Goal: Task Accomplishment & Management: Manage account settings

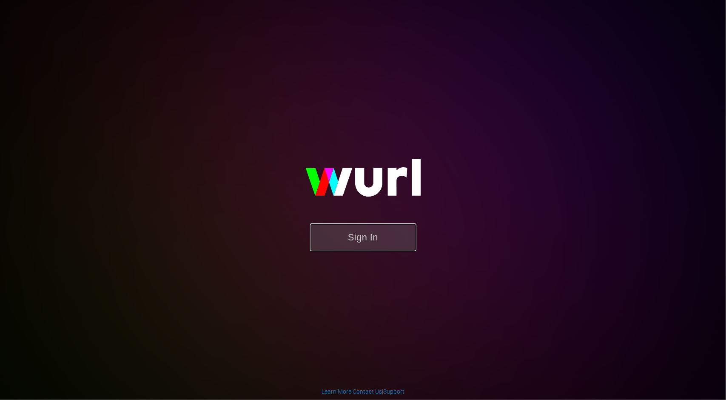
click at [362, 239] on button "Sign In" at bounding box center [363, 237] width 106 height 28
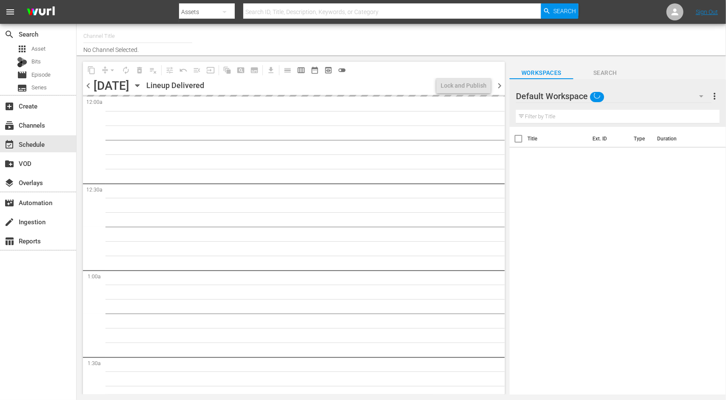
type input "Adventure Earth (1299)"
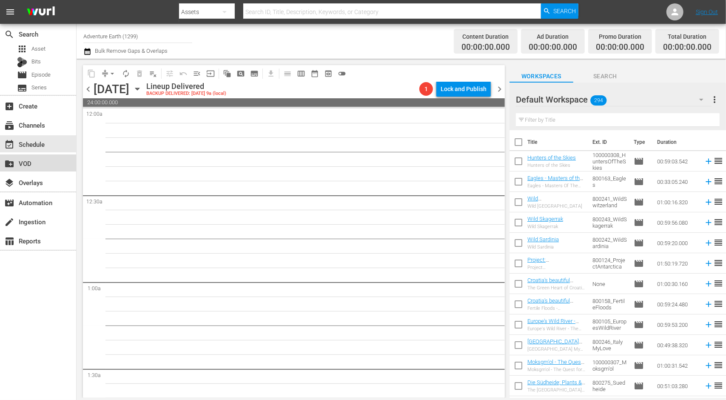
click at [37, 163] on div "create_new_folder VOD" at bounding box center [24, 162] width 48 height 8
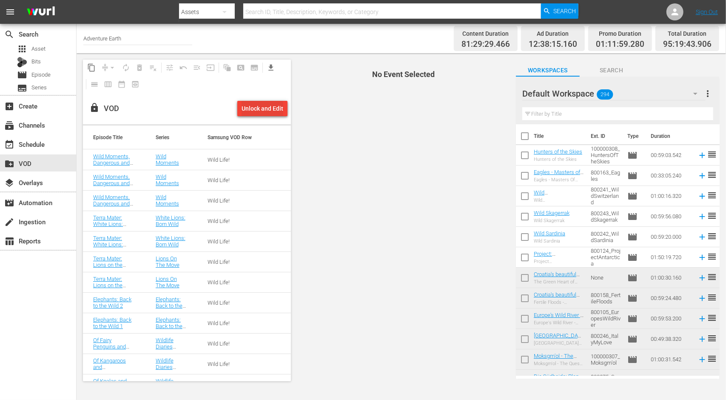
click at [267, 108] on div "Unlock and Edit" at bounding box center [263, 108] width 42 height 15
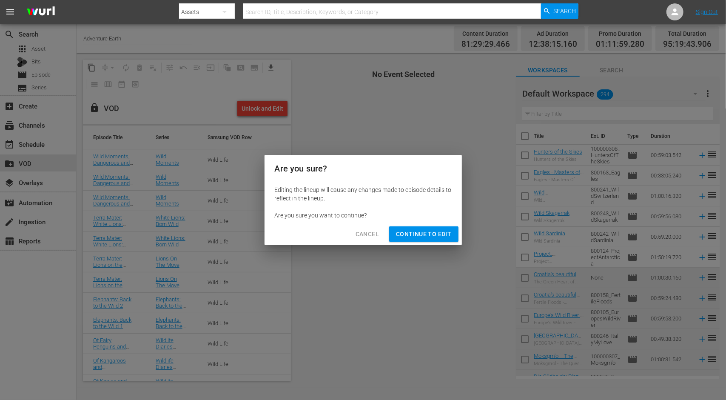
click at [444, 231] on span "Continue to Edit" at bounding box center [423, 234] width 55 height 11
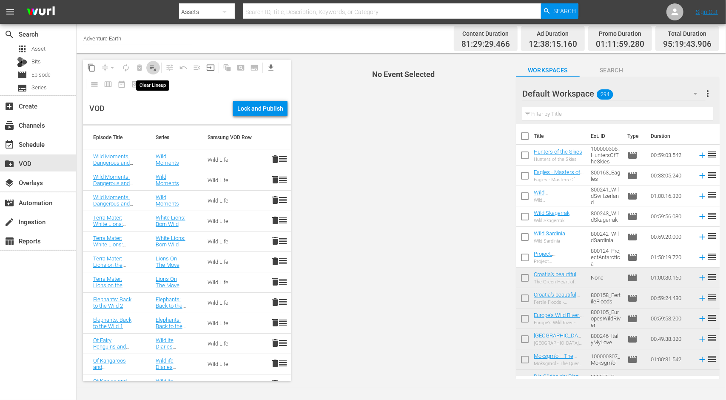
click at [151, 68] on span "playlist_remove_outlined" at bounding box center [153, 67] width 9 height 9
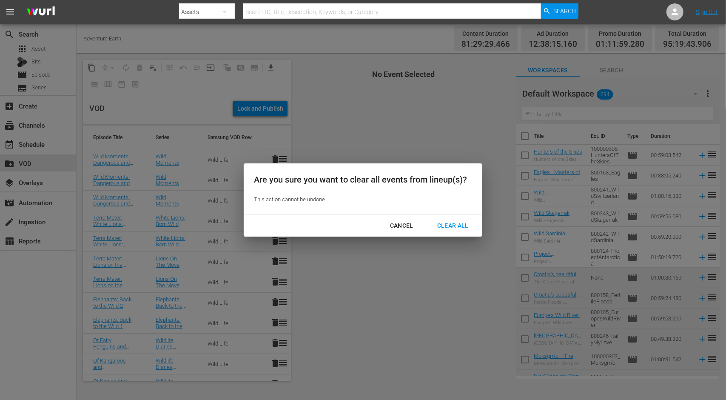
click at [454, 225] on div "Clear All" at bounding box center [452, 225] width 45 height 11
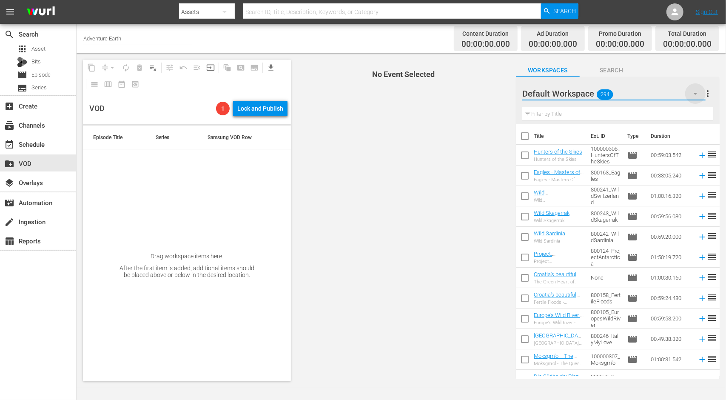
click at [697, 92] on icon "button" at bounding box center [695, 93] width 10 height 10
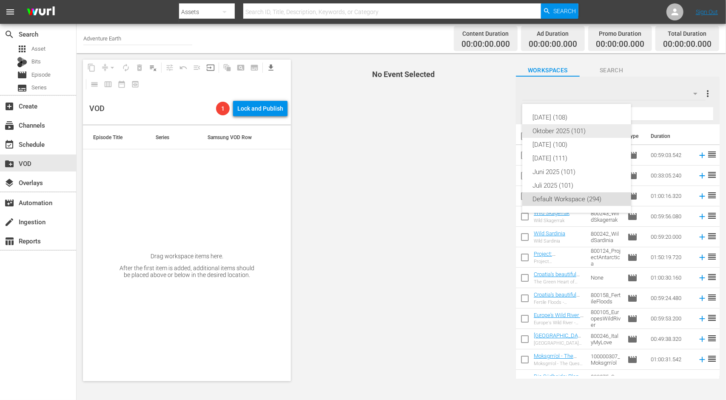
click at [572, 130] on div "Oktober 2025 (101)" at bounding box center [576, 131] width 88 height 14
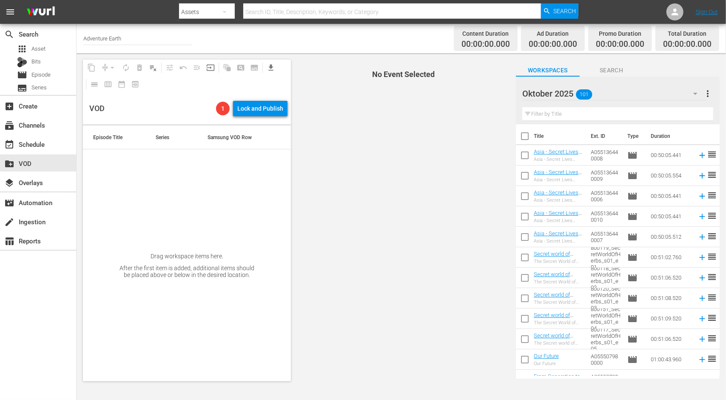
click at [523, 135] on input "checkbox" at bounding box center [525, 138] width 18 height 18
checkbox input "true"
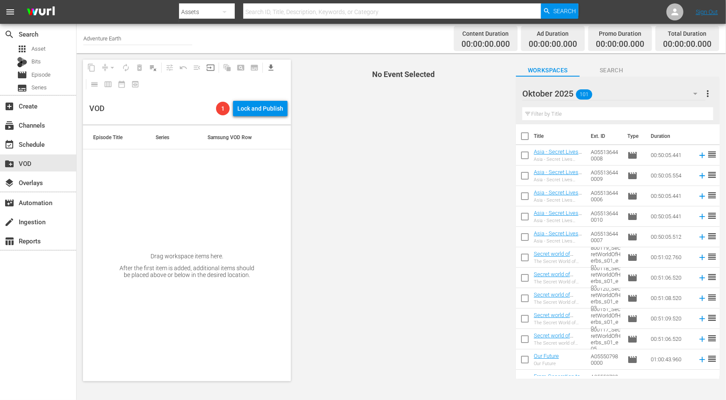
checkbox input "true"
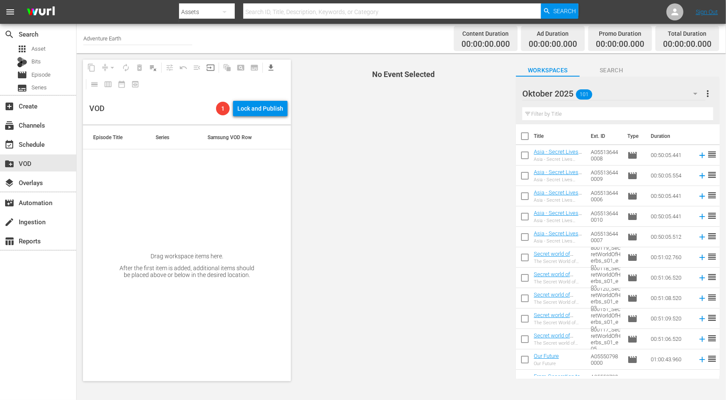
checkbox input "true"
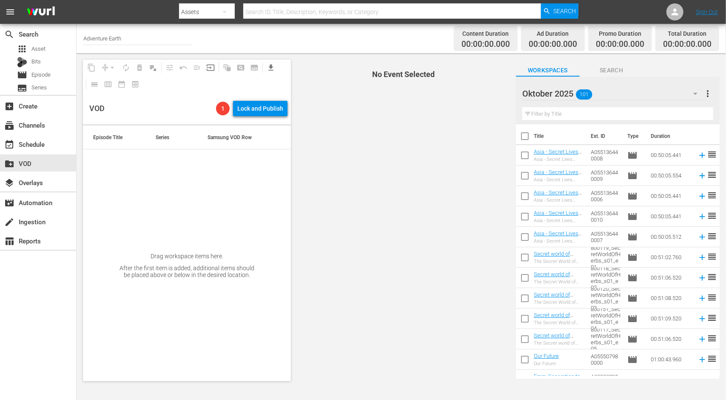
checkbox input "true"
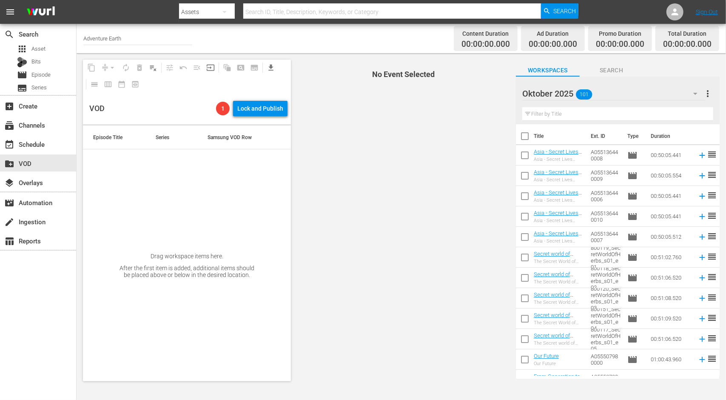
checkbox input "true"
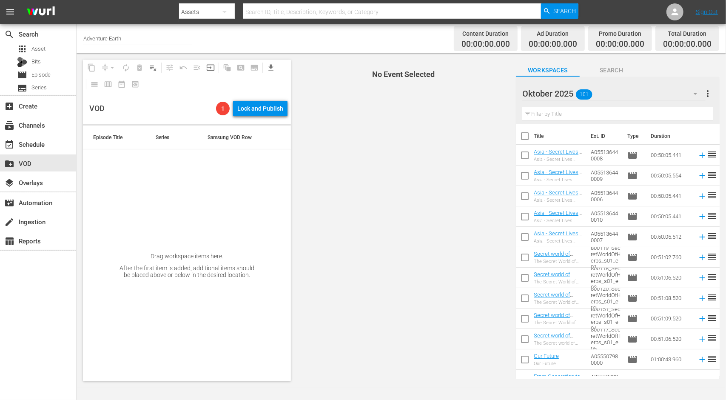
checkbox input "true"
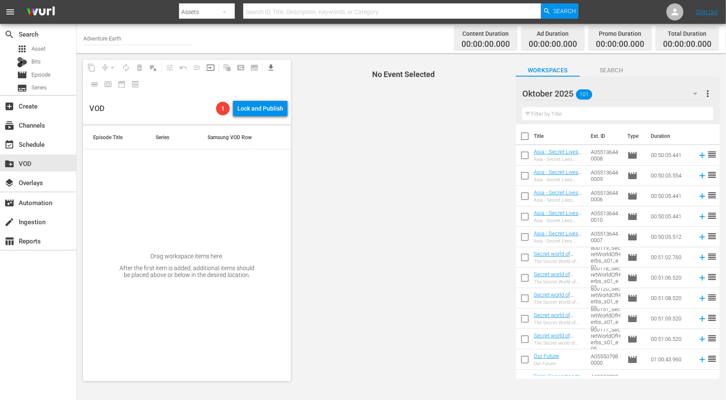
checkbox input "true"
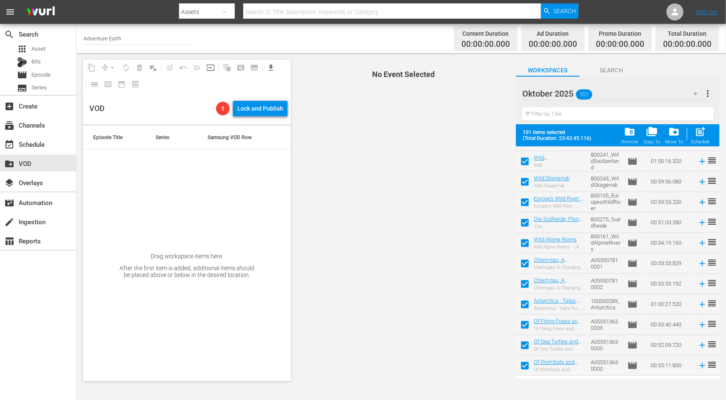
scroll to position [1853, 0]
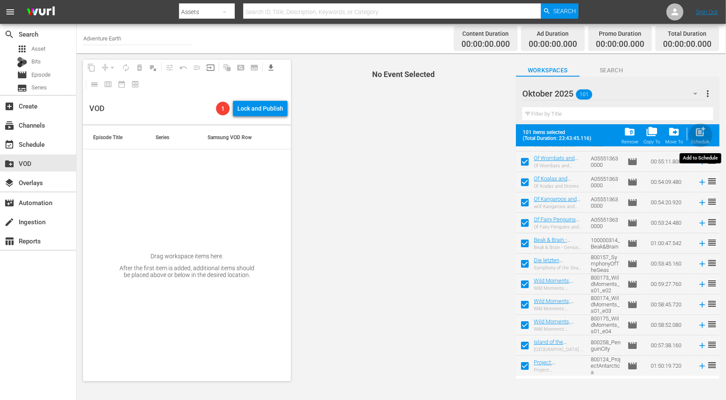
click at [698, 134] on span "post_add" at bounding box center [700, 131] width 11 height 11
checkbox input "false"
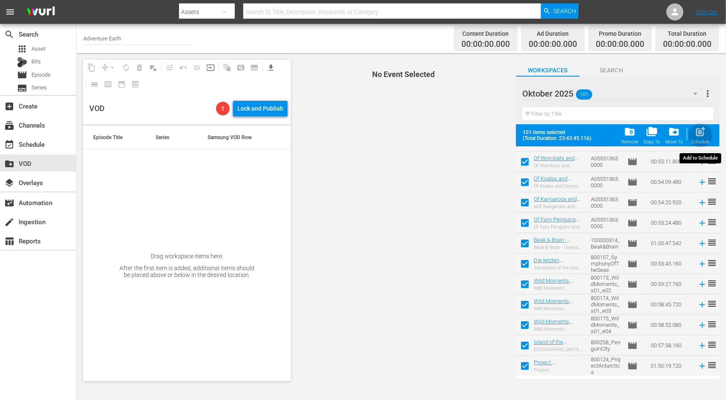
checkbox input "false"
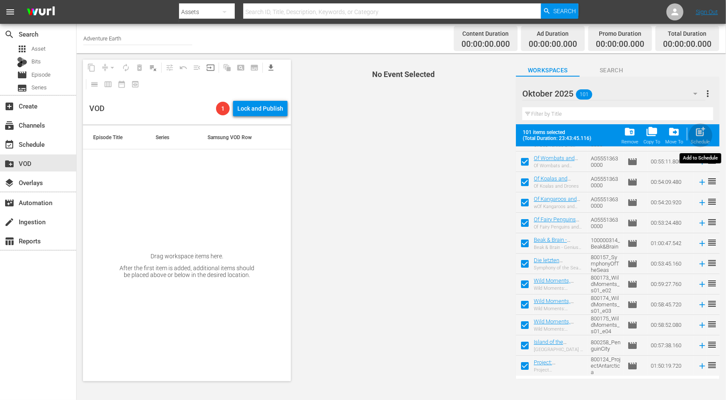
checkbox input "false"
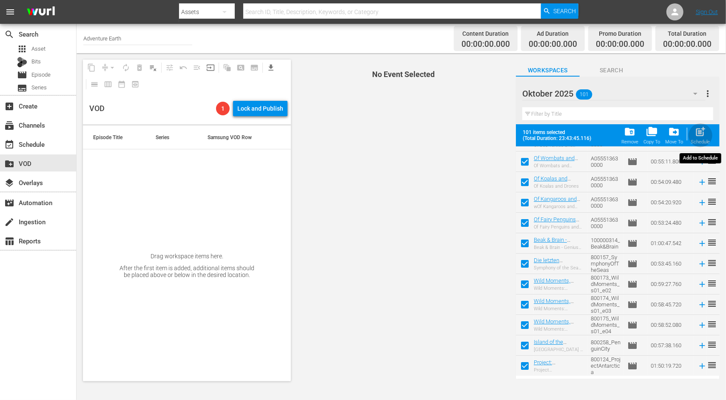
checkbox input "false"
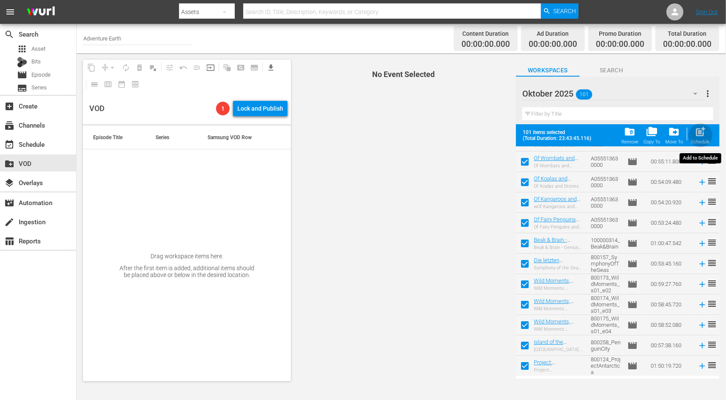
checkbox input "false"
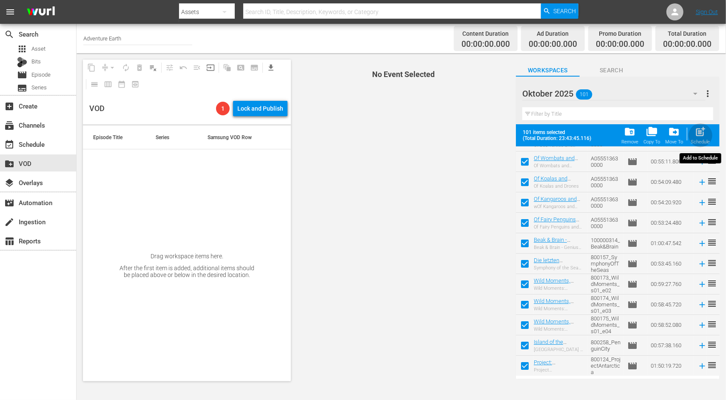
checkbox input "false"
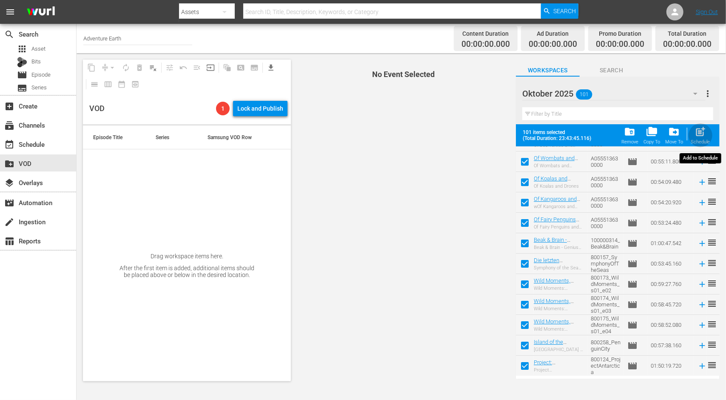
checkbox input "false"
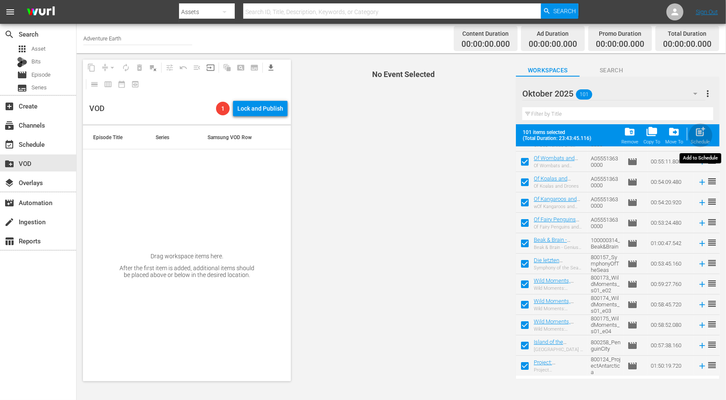
checkbox input "false"
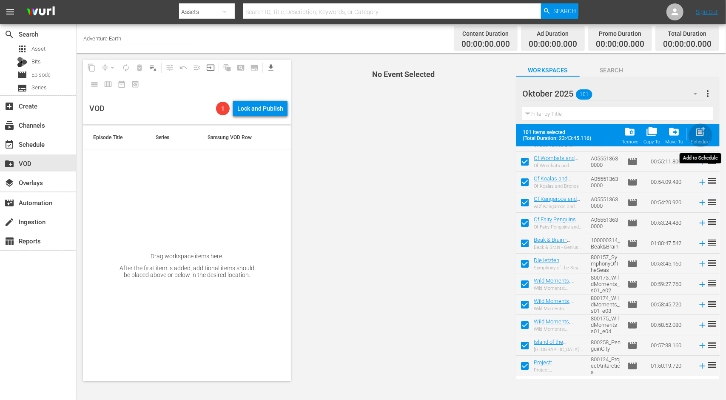
checkbox input "false"
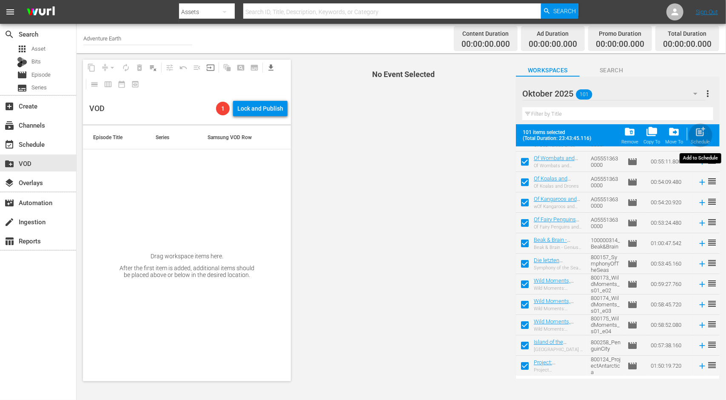
checkbox input "false"
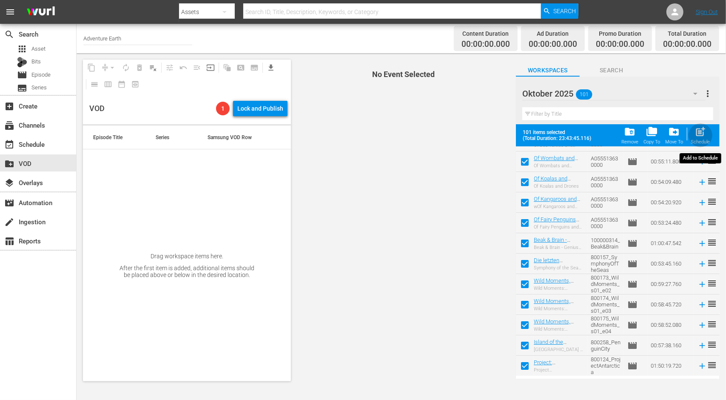
checkbox input "false"
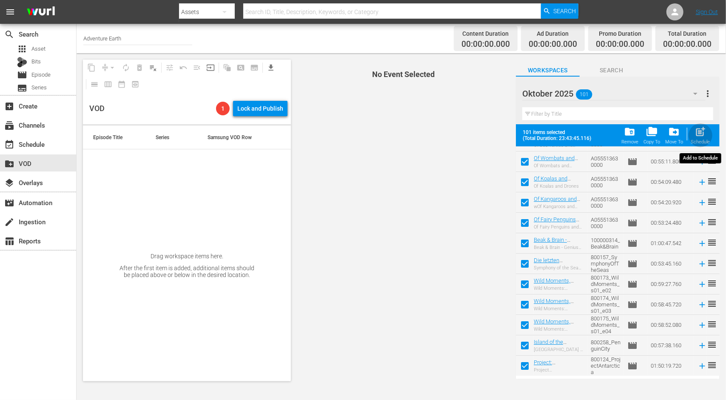
checkbox input "false"
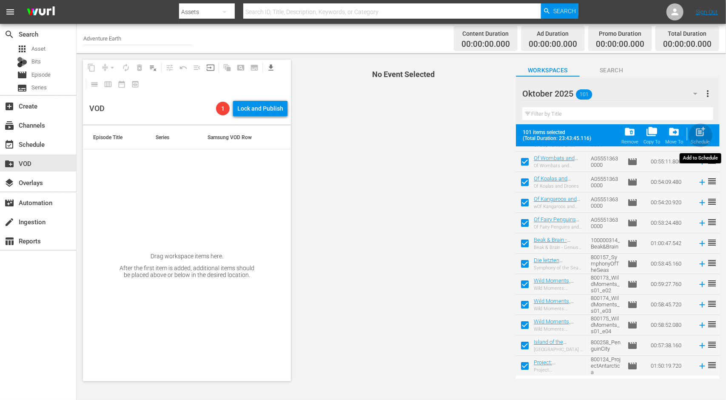
checkbox input "false"
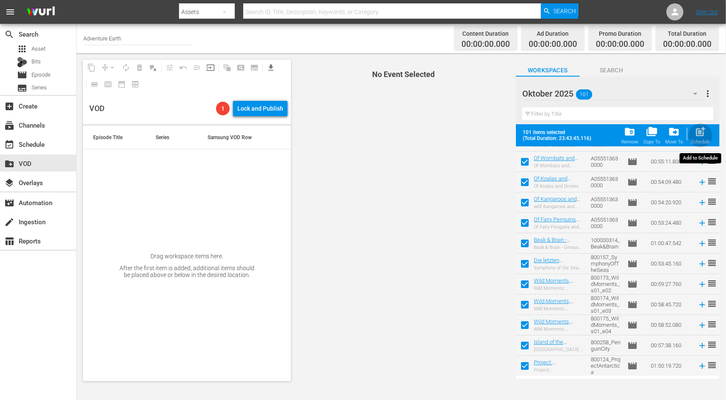
checkbox input "false"
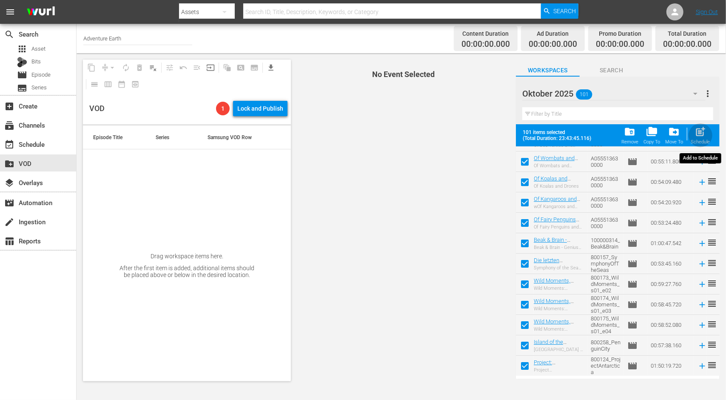
checkbox input "false"
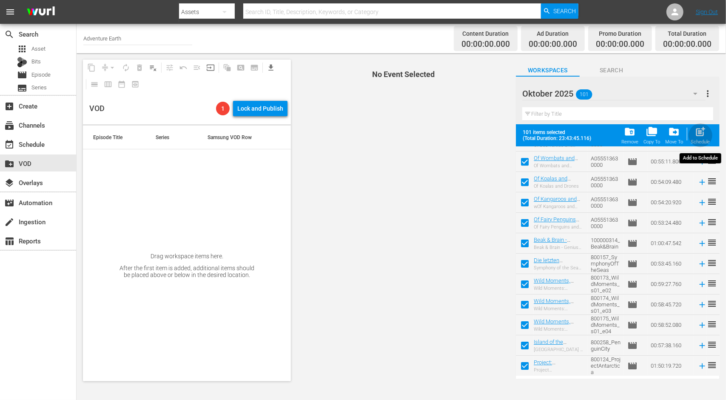
checkbox input "false"
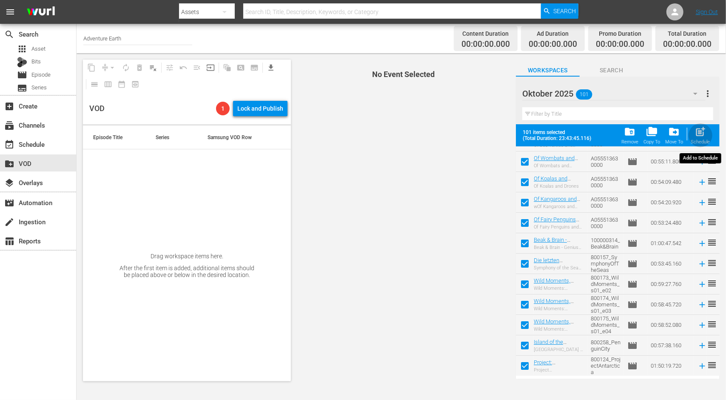
checkbox input "false"
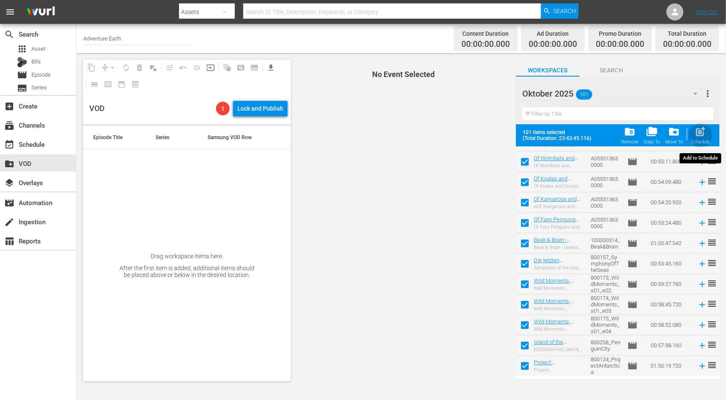
checkbox input "false"
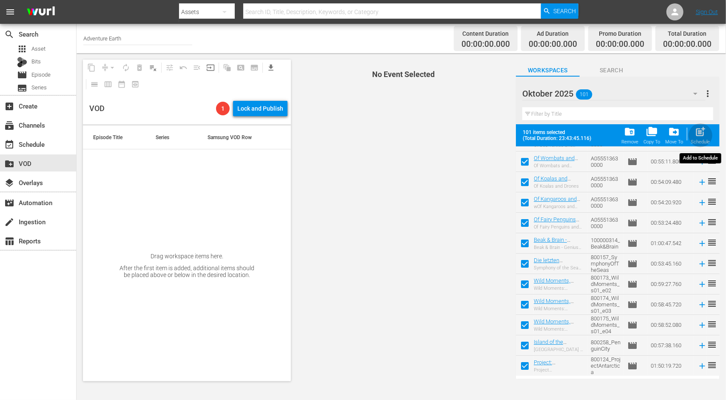
checkbox input "false"
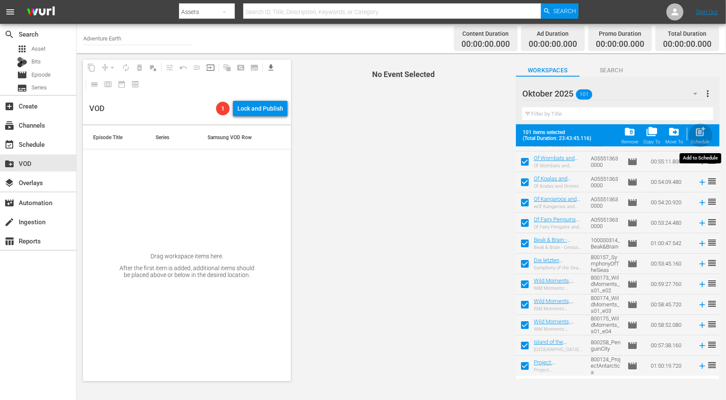
checkbox input "false"
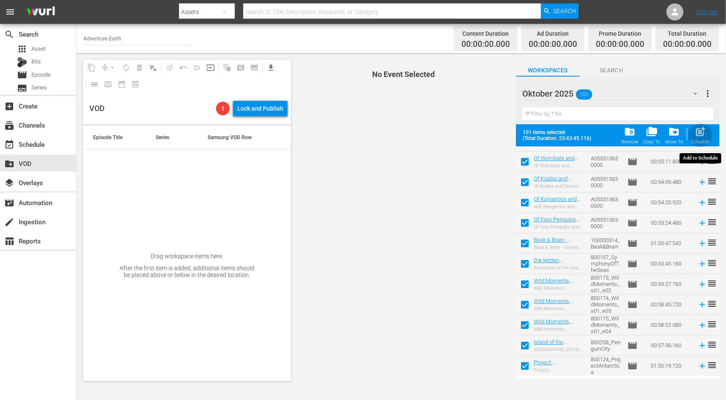
checkbox input "false"
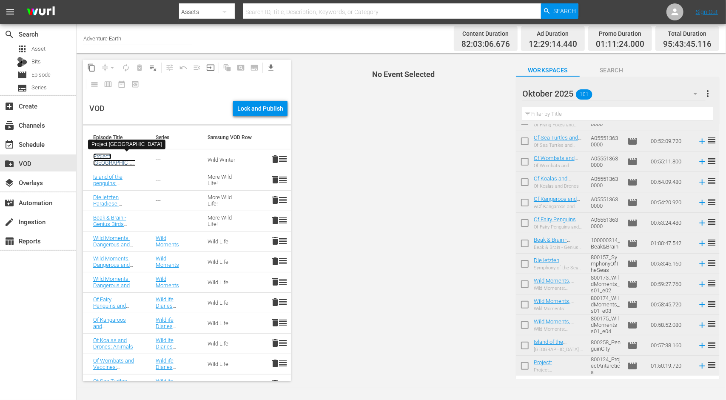
click at [97, 159] on link "Project: Antarctica - The Journey of our Lifetime" at bounding box center [118, 166] width 51 height 26
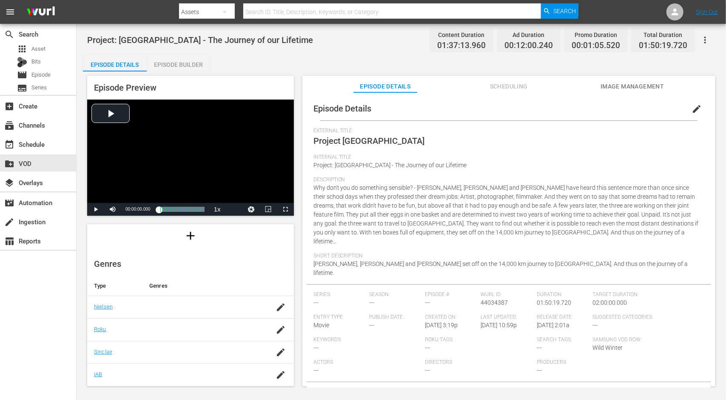
scroll to position [141, 0]
click at [697, 105] on span "edit" at bounding box center [696, 109] width 10 height 10
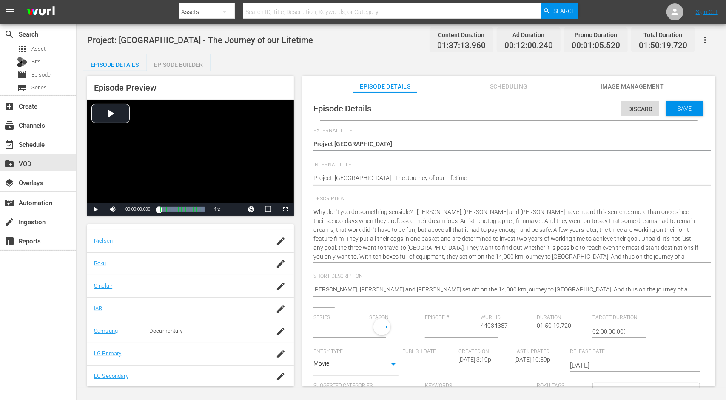
type input "No Series"
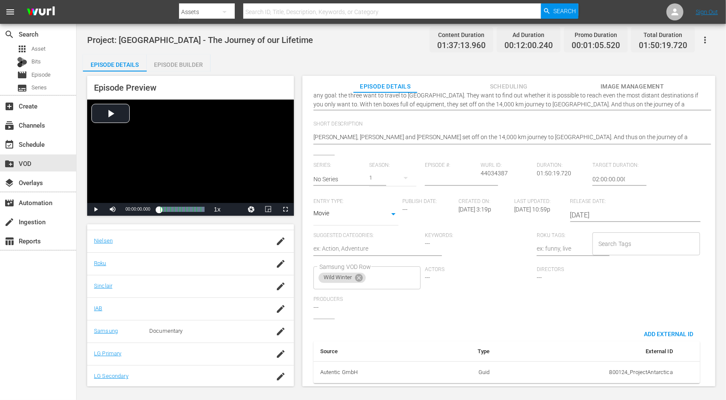
scroll to position [158, 0]
click at [359, 273] on icon at bounding box center [358, 277] width 9 height 9
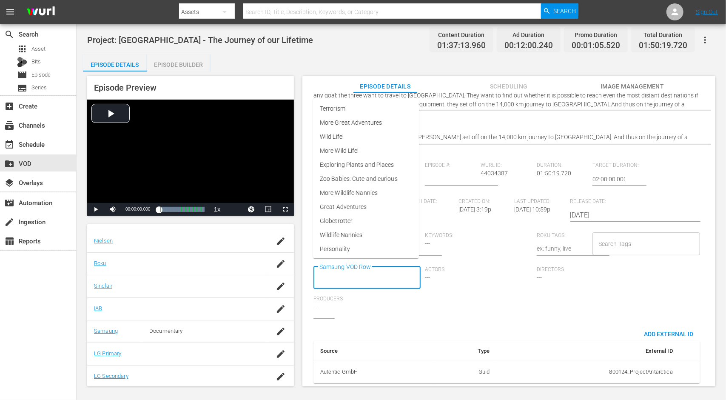
click at [363, 272] on input "Samsung VOD Row" at bounding box center [360, 277] width 87 height 15
type input "mo"
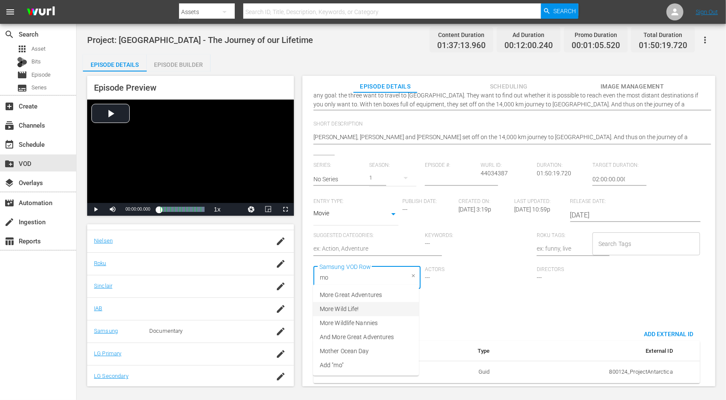
click at [356, 305] on span "More Wild Life!" at bounding box center [339, 308] width 39 height 9
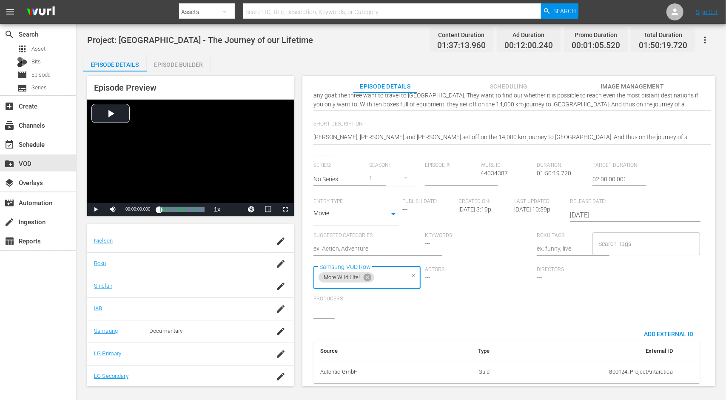
click at [477, 301] on div "Series: No Series Season: 1 Episode #: Wurl ID: 44034387 Duration: 01:50:19.720…" at bounding box center [508, 240] width 391 height 156
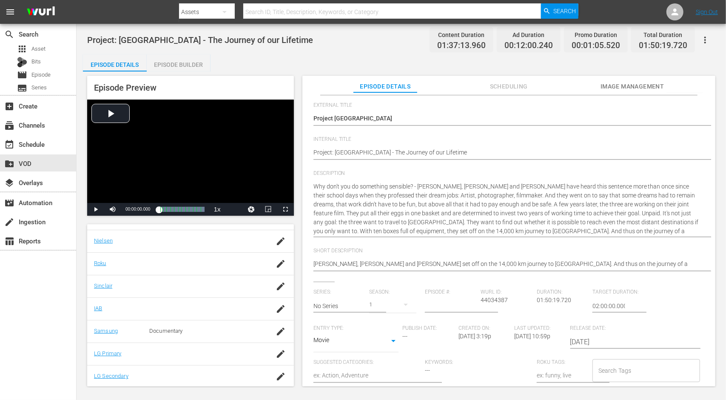
scroll to position [0, 0]
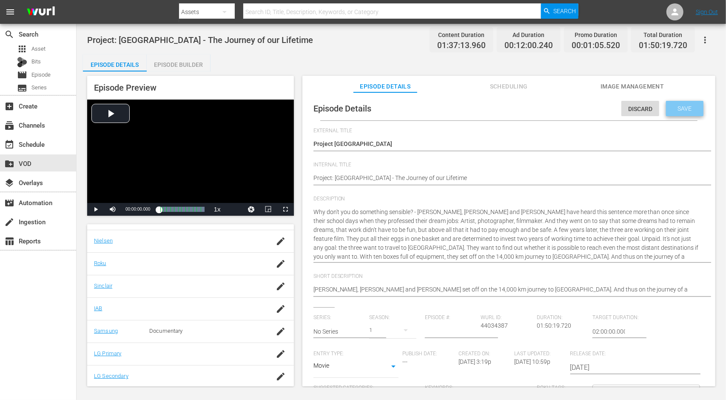
click at [680, 103] on div "Save" at bounding box center [684, 108] width 37 height 15
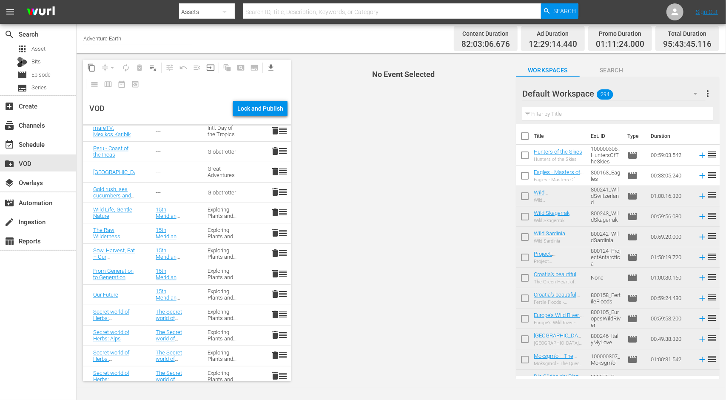
scroll to position [1660, 0]
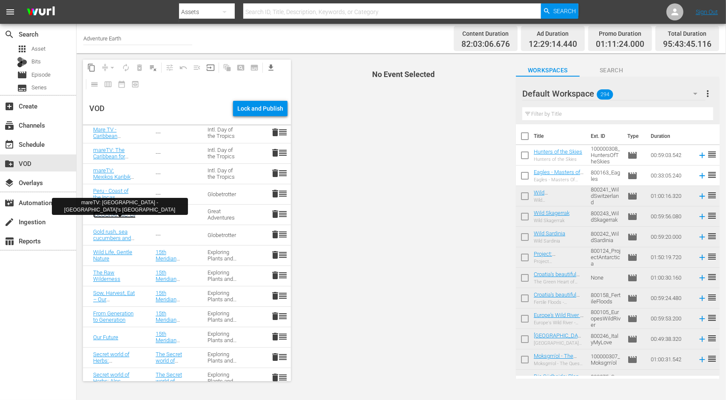
click at [107, 214] on link "Newfoundland" at bounding box center [118, 214] width 51 height 6
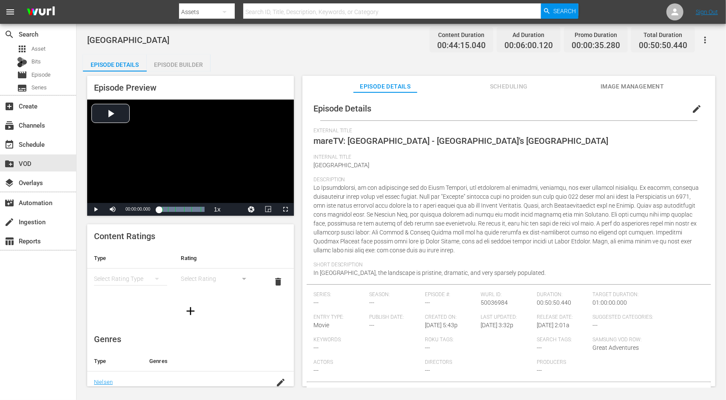
click at [693, 108] on span "edit" at bounding box center [696, 109] width 10 height 10
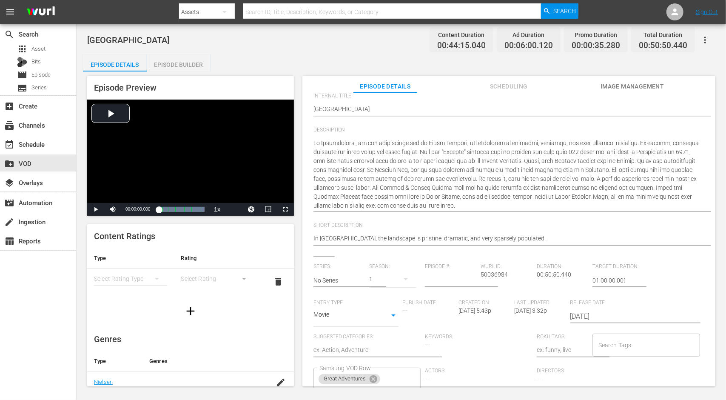
scroll to position [176, 0]
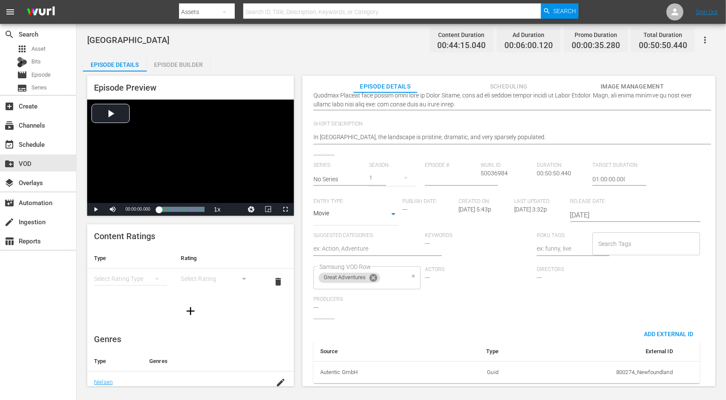
click at [373, 273] on icon at bounding box center [373, 277] width 9 height 9
click at [373, 271] on input "Samsung VOD Row" at bounding box center [360, 277] width 87 height 15
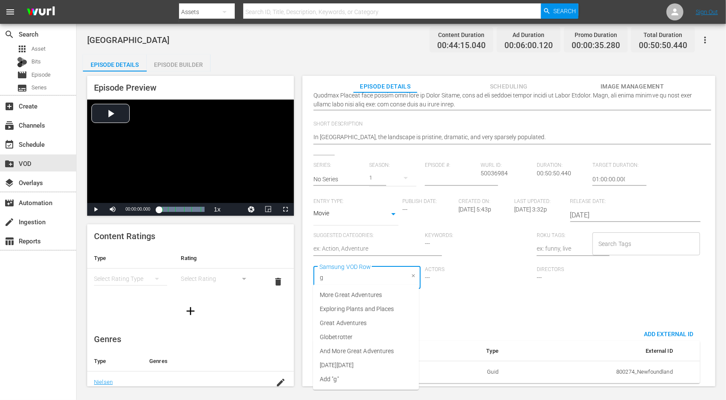
type input "gl"
click at [360, 295] on li "Globetrotter" at bounding box center [366, 295] width 106 height 14
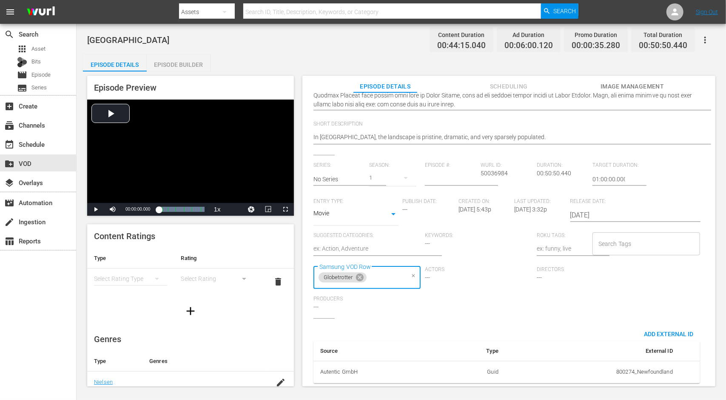
click at [532, 291] on div "Series: No Series Season: 1 Episode #: Wurl ID: 50036984 Duration: 00:50:50.440…" at bounding box center [508, 240] width 391 height 156
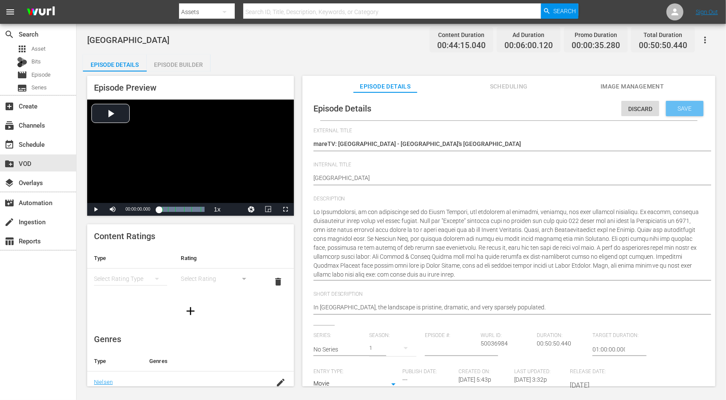
click at [674, 105] on span "Save" at bounding box center [685, 108] width 28 height 7
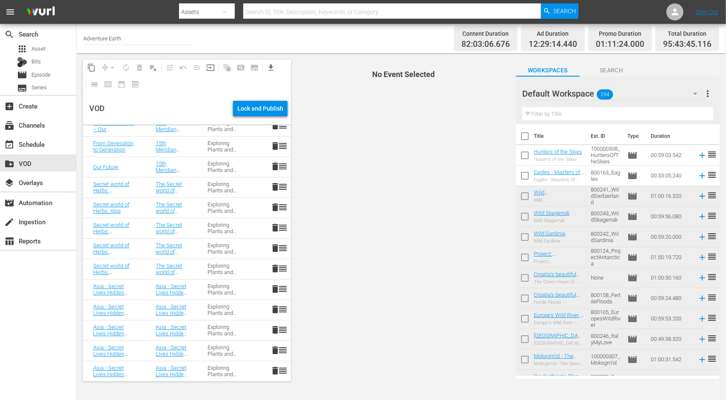
scroll to position [1617, 0]
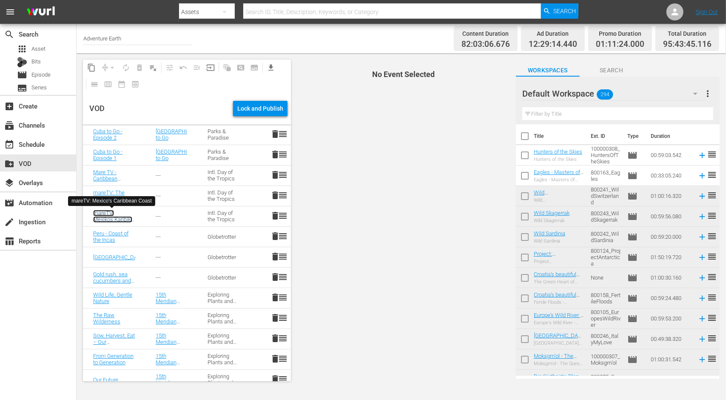
click at [103, 212] on link "mareTV: Mexikos Karibik-Küste – Yucatán und die Riviera Maya; Globetrotter" at bounding box center [119, 232] width 53 height 45
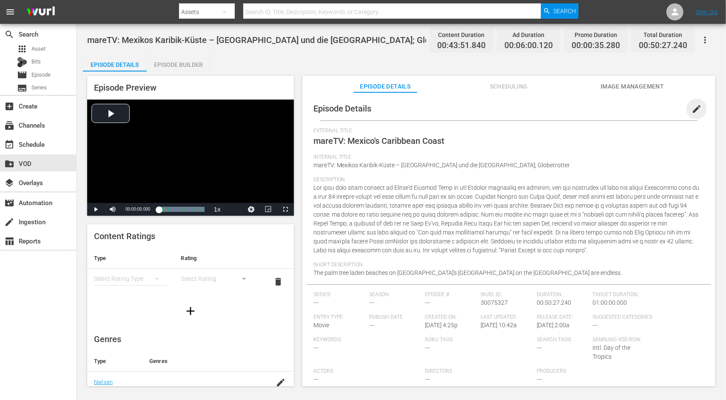
click at [691, 109] on span "edit" at bounding box center [696, 109] width 10 height 10
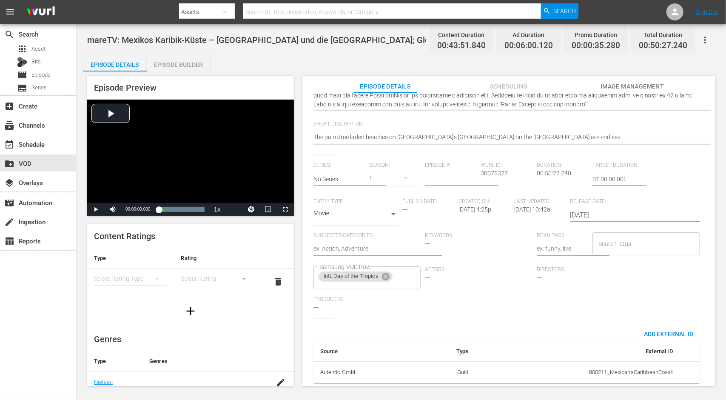
scroll to position [176, 0]
click at [389, 273] on icon at bounding box center [386, 277] width 8 height 8
click at [389, 270] on input "Samsung VOD Row" at bounding box center [360, 277] width 87 height 15
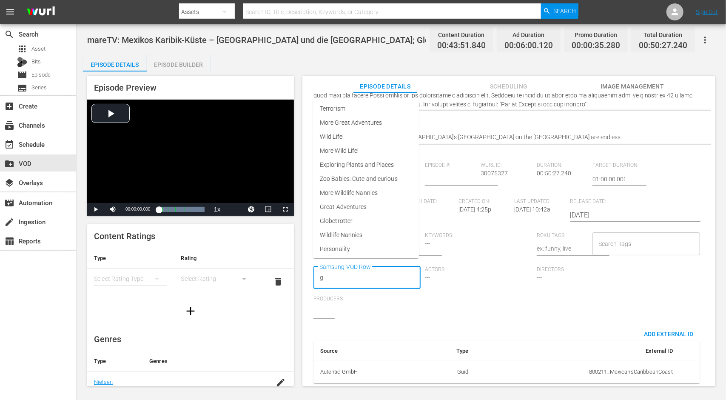
type input "gl"
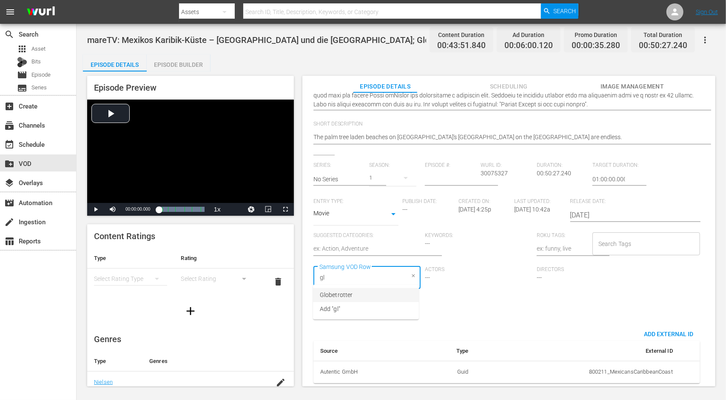
click at [371, 290] on li "Globetrotter" at bounding box center [366, 295] width 106 height 14
click at [521, 294] on div "Series: No Series Season: 1 Episode #: Wurl ID: 30075327 Duration: 00:50:27.240…" at bounding box center [508, 240] width 391 height 156
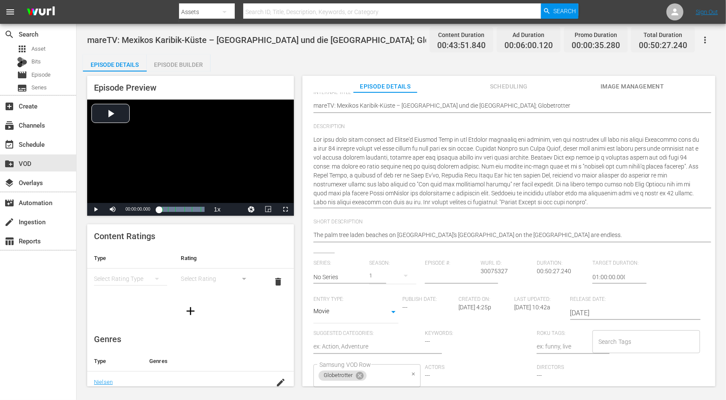
scroll to position [0, 0]
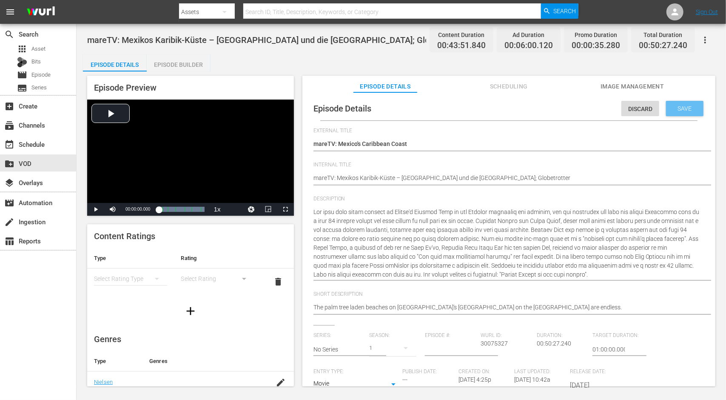
click at [671, 109] on span "Save" at bounding box center [685, 108] width 28 height 7
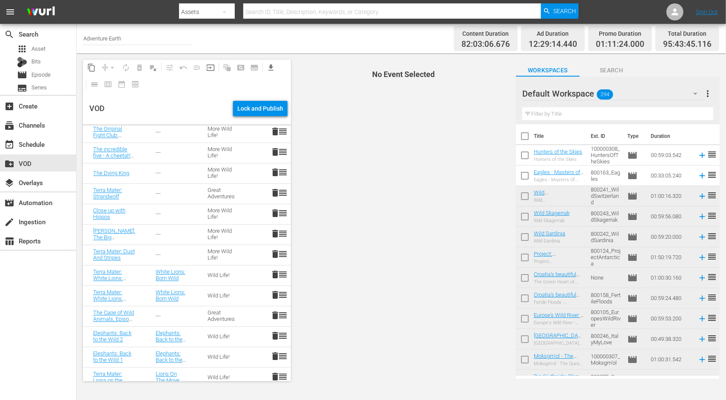
scroll to position [1573, 0]
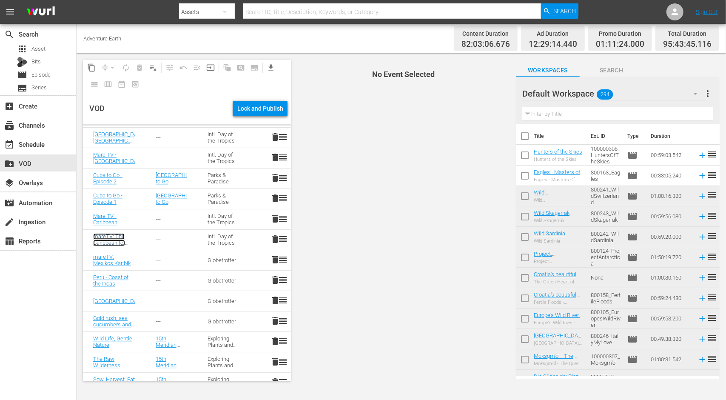
click at [101, 241] on link "mareTV: The Caribbean for explorers: St. Vincent and the Grenadines" at bounding box center [118, 249] width 51 height 32
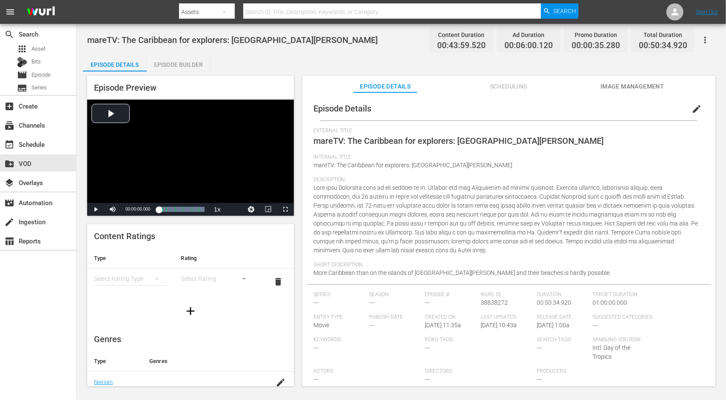
click at [694, 108] on span "edit" at bounding box center [696, 109] width 10 height 10
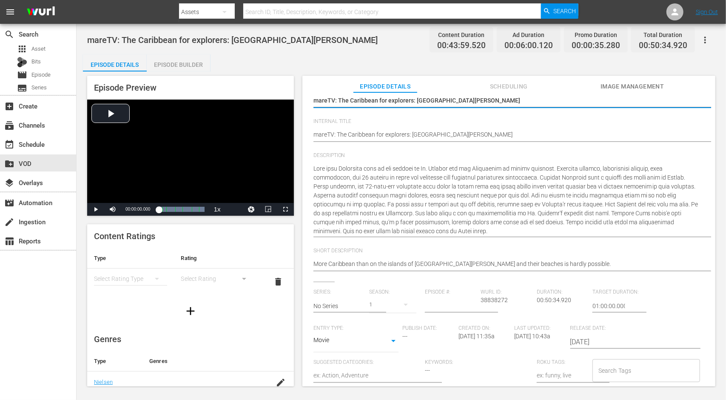
scroll to position [128, 0]
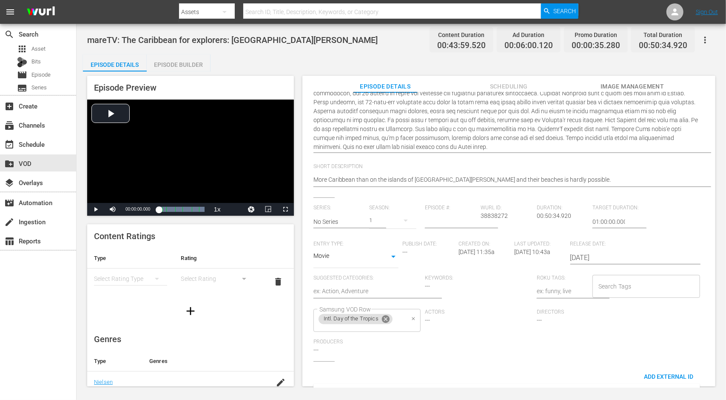
click at [386, 318] on icon at bounding box center [385, 318] width 9 height 9
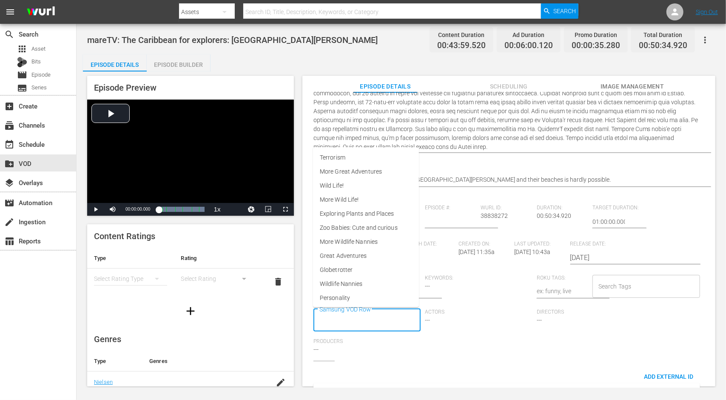
click at [386, 318] on input "Samsung VOD Row" at bounding box center [360, 320] width 87 height 15
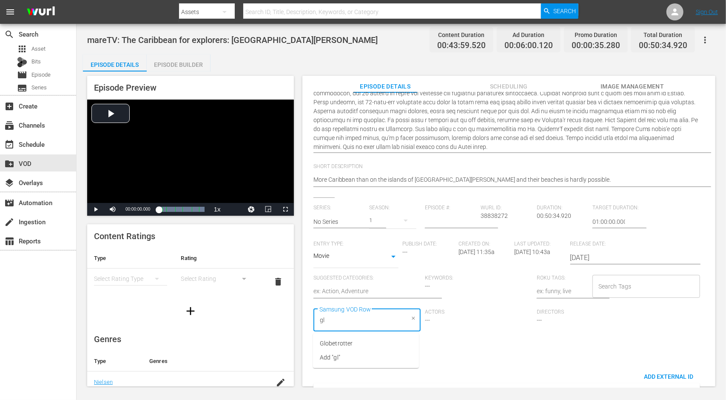
type input "glo"
click at [379, 342] on li "Globetrotter" at bounding box center [366, 343] width 106 height 14
click at [479, 347] on div "Series: No Series Season: 1 Episode #: Wurl ID: 38838272 Duration: 00:50:34.920…" at bounding box center [508, 283] width 391 height 156
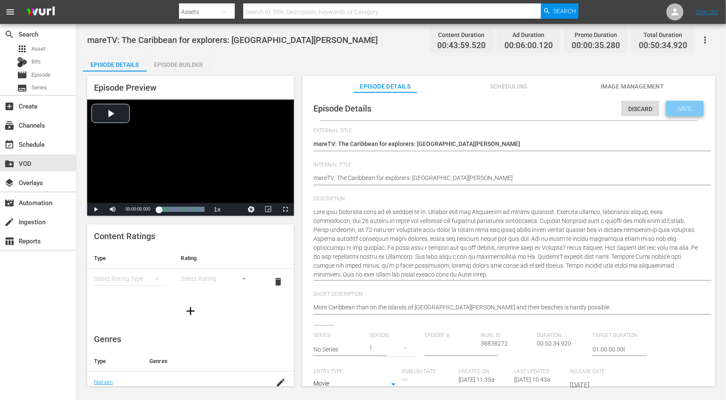
click at [684, 112] on span "Save" at bounding box center [685, 108] width 28 height 7
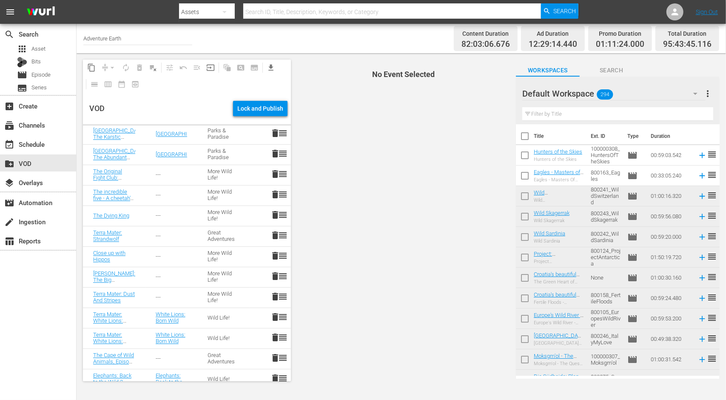
scroll to position [1488, 0]
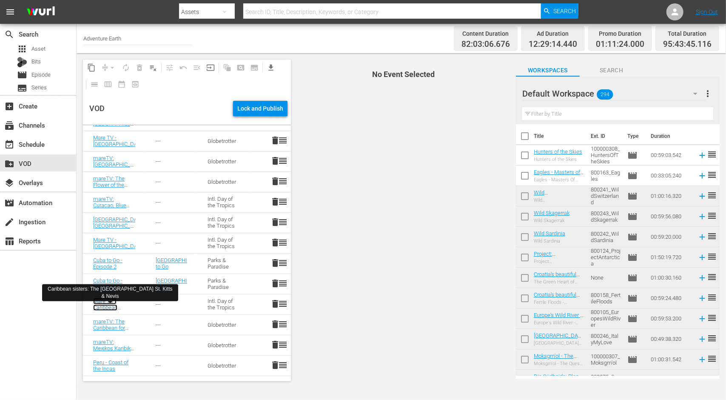
click at [110, 308] on link "Mare TV - Caribbean Sisters" at bounding box center [105, 307] width 24 height 19
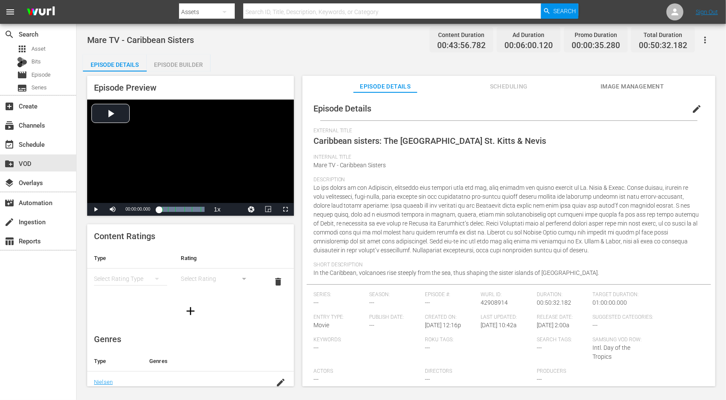
click at [694, 114] on button "edit" at bounding box center [696, 109] width 20 height 20
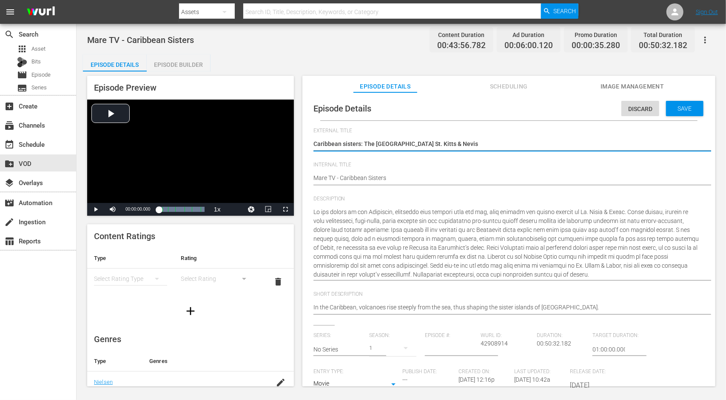
scroll to position [176, 0]
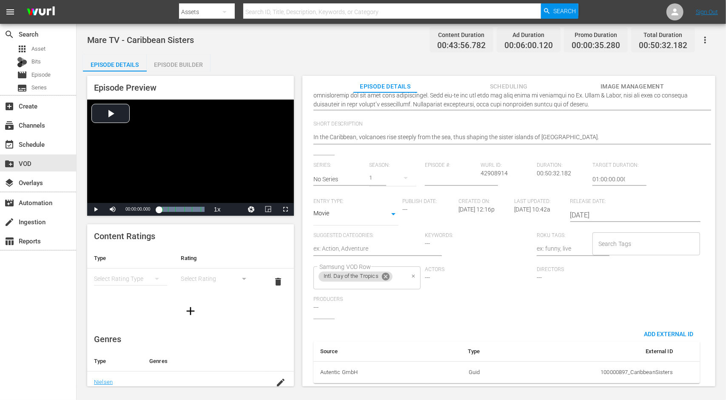
click at [388, 273] on icon at bounding box center [386, 277] width 8 height 8
click at [388, 271] on input "Samsung VOD Row" at bounding box center [360, 277] width 87 height 15
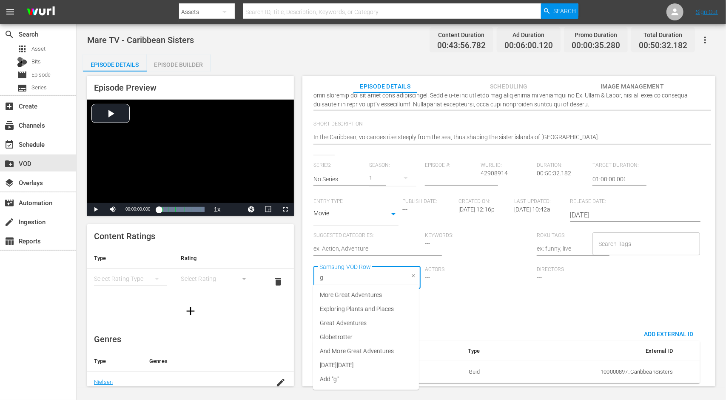
type input "gl"
click at [357, 290] on li "Globetrotter" at bounding box center [366, 295] width 106 height 14
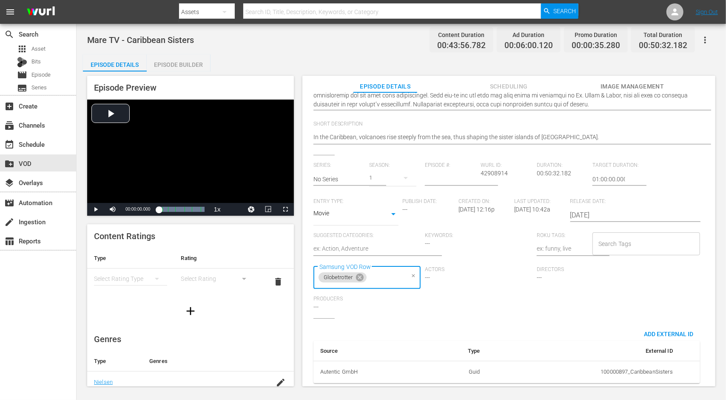
click at [537, 296] on div "Series: No Series Season: 1 Episode #: Wurl ID: 42908914 Duration: 00:50:32.182…" at bounding box center [508, 240] width 391 height 156
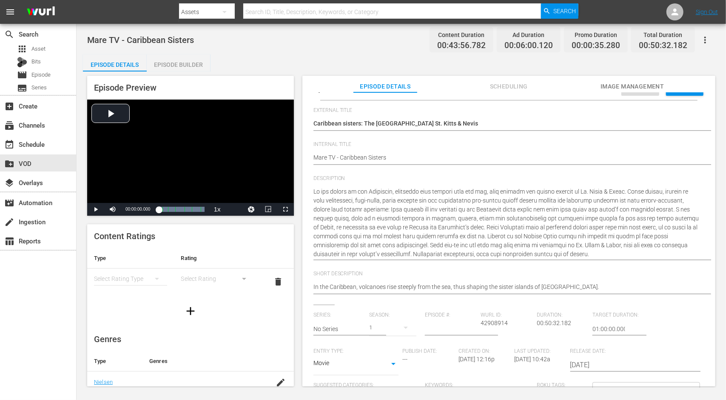
scroll to position [0, 0]
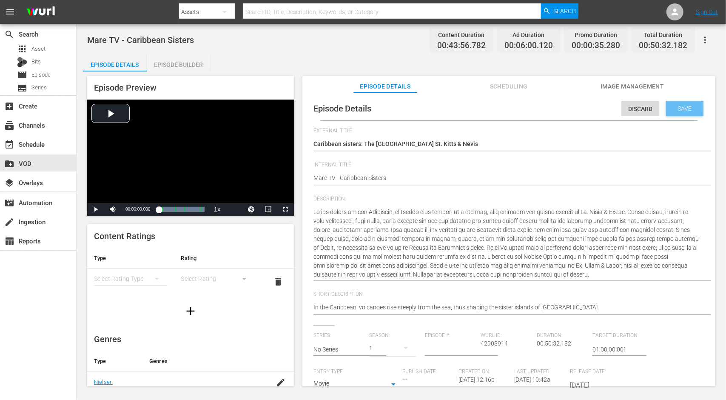
click at [678, 108] on span "Save" at bounding box center [685, 108] width 28 height 7
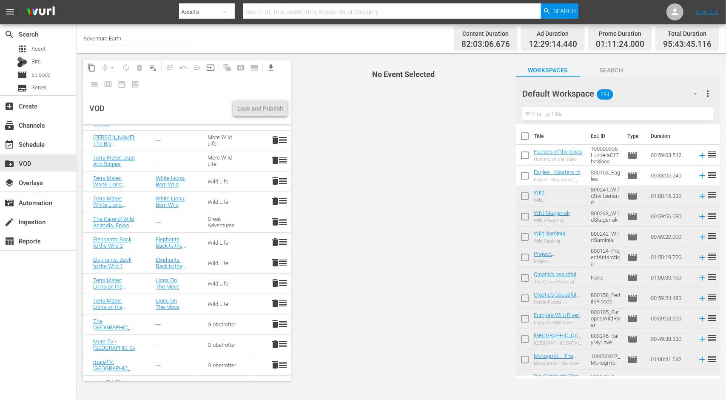
scroll to position [1488, 0]
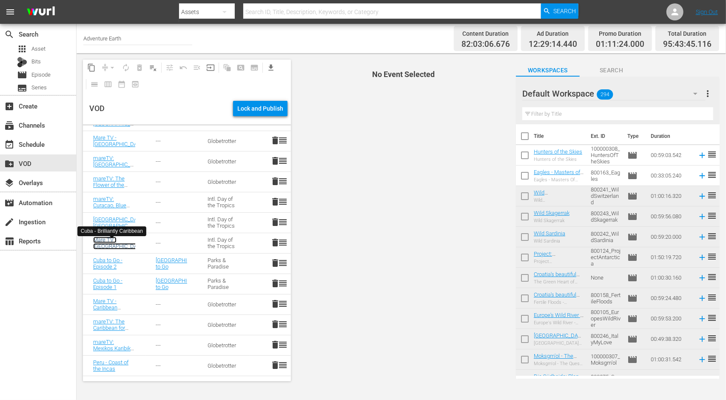
click at [104, 244] on link "Mare TV - Cuba" at bounding box center [118, 242] width 51 height 13
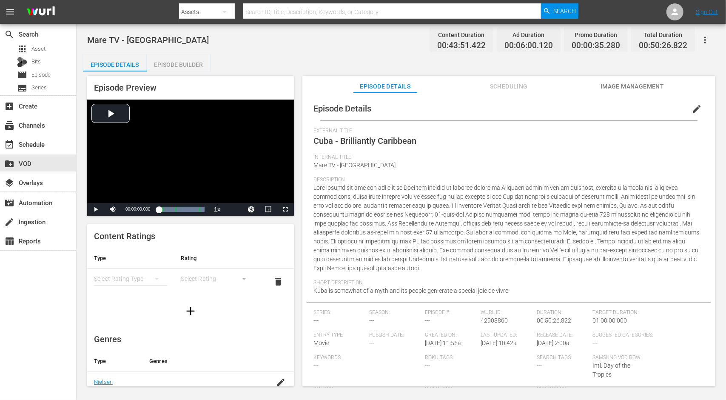
click at [691, 108] on span "edit" at bounding box center [696, 109] width 10 height 10
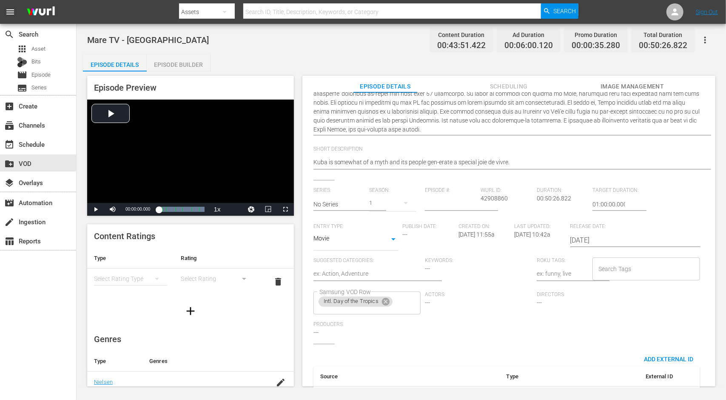
scroll to position [170, 0]
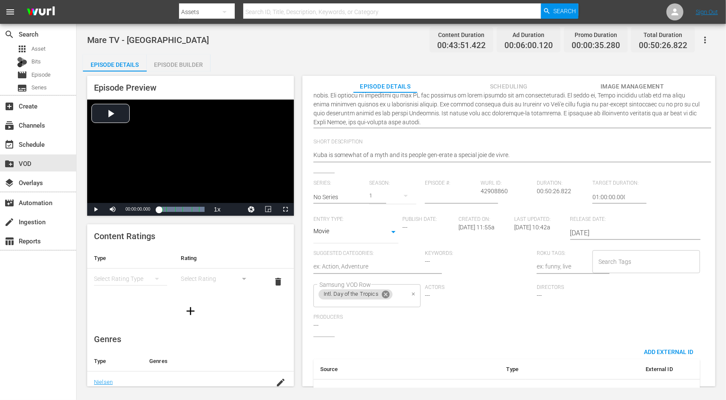
click at [386, 297] on icon at bounding box center [386, 294] width 8 height 8
type textarea "gCuba - Brilliantly Caribbean"
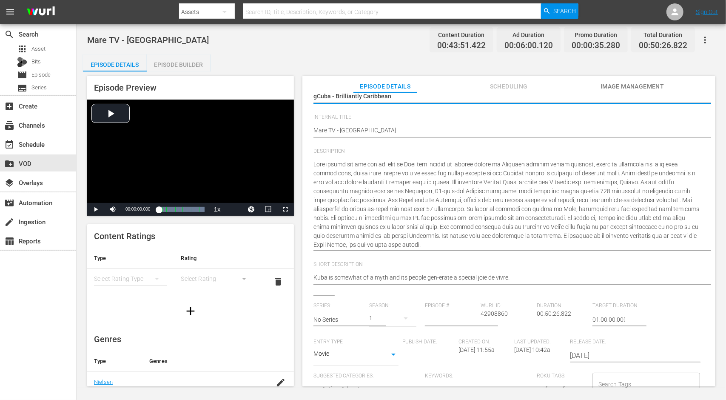
type textarea "glCuba - Brilliantly Caribbean"
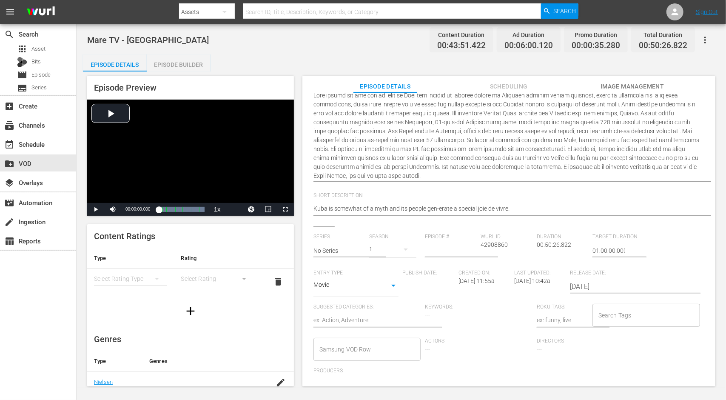
scroll to position [194, 0]
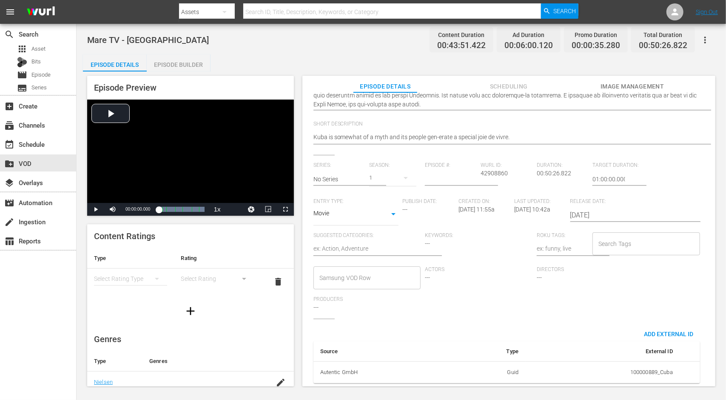
type textarea "glCuba - Brilliantly Caribbean"
click at [368, 276] on input "Samsung VOD Row" at bounding box center [360, 277] width 87 height 15
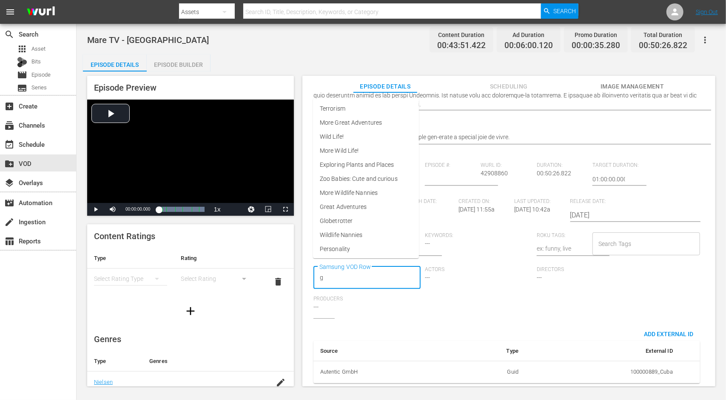
type input "gl"
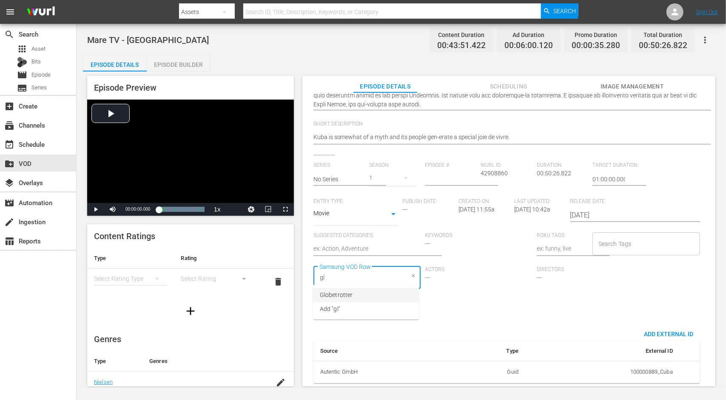
click at [362, 293] on li "Globetrotter" at bounding box center [366, 295] width 106 height 14
click at [418, 300] on div "Producers ---" at bounding box center [369, 307] width 112 height 23
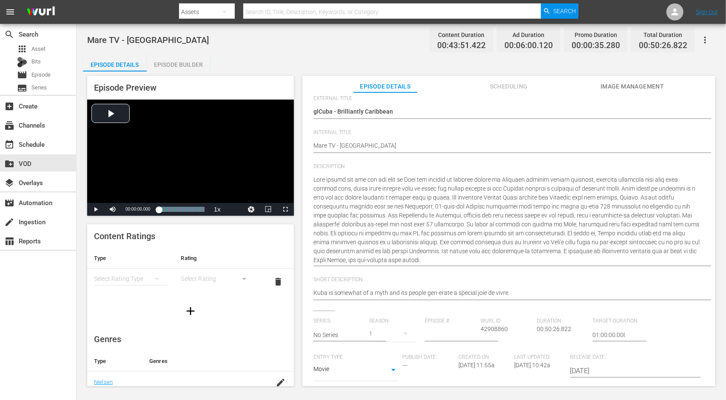
scroll to position [0, 0]
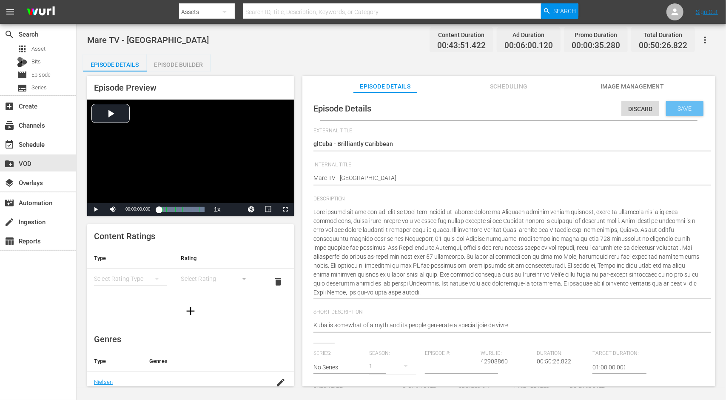
click at [673, 110] on span "Save" at bounding box center [685, 108] width 28 height 7
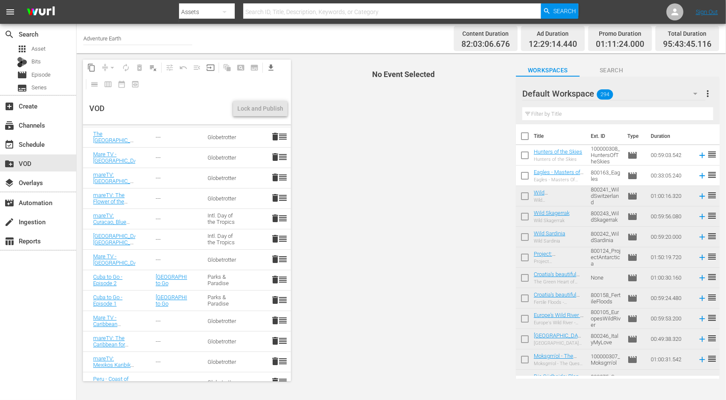
scroll to position [1488, 0]
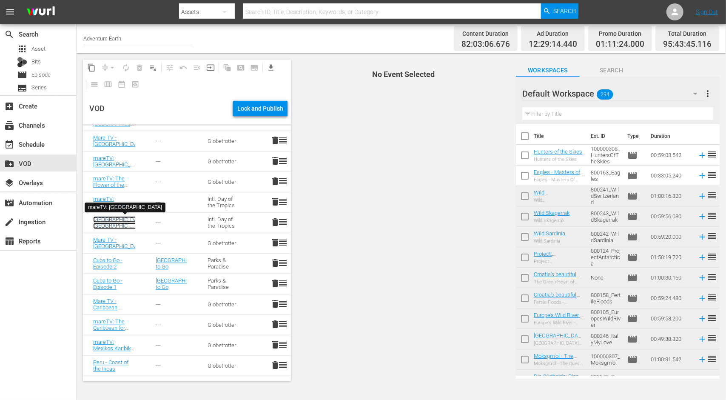
click at [96, 221] on link "Martinique: France in the Caribbean" at bounding box center [119, 229] width 53 height 26
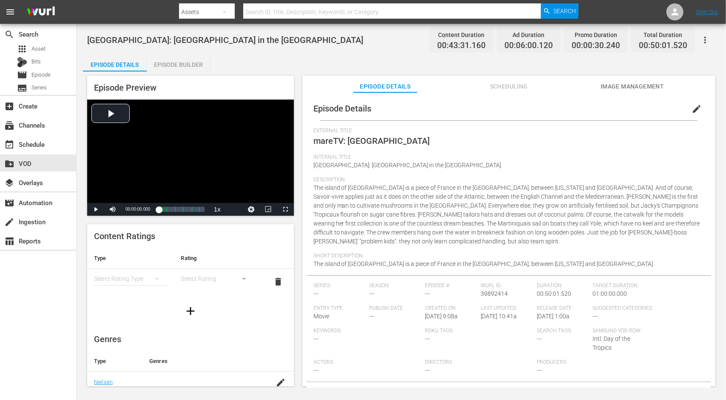
click at [691, 109] on span "edit" at bounding box center [696, 109] width 10 height 10
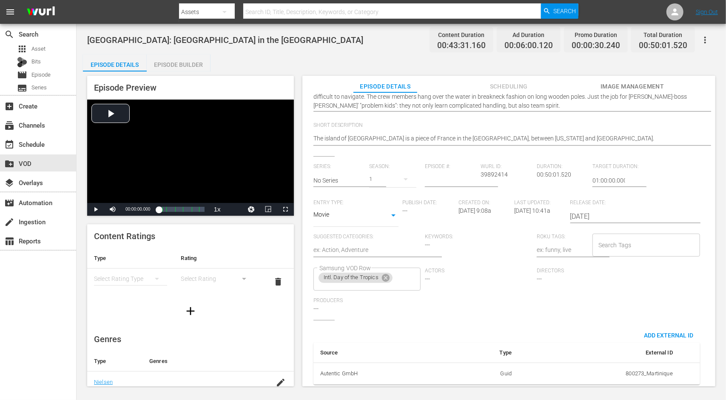
scroll to position [167, 0]
click at [387, 273] on icon at bounding box center [386, 277] width 8 height 8
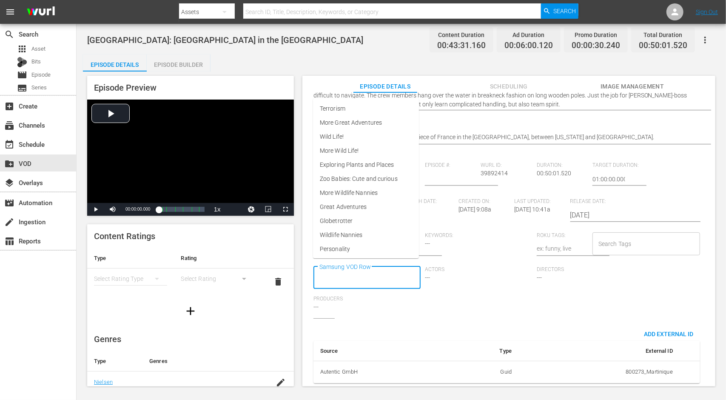
click at [387, 272] on input "Samsung VOD Row" at bounding box center [360, 277] width 87 height 15
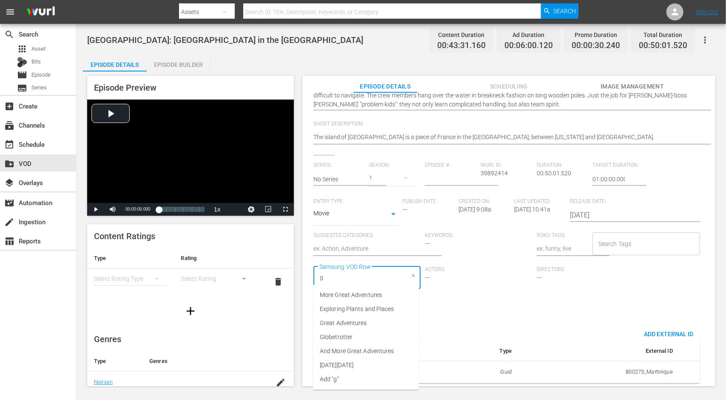
type input "gl"
click at [377, 296] on li "Globetrotter" at bounding box center [366, 295] width 106 height 14
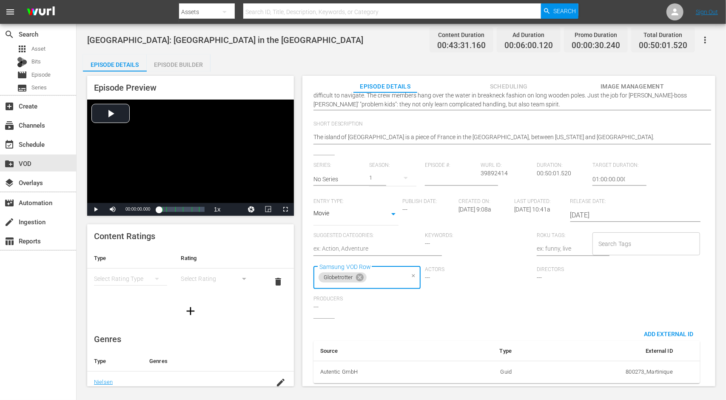
click at [445, 299] on div "Series: No Series Season: 1 Episode #: Wurl ID: 39892414 Duration: 00:50:01.520…" at bounding box center [508, 240] width 391 height 156
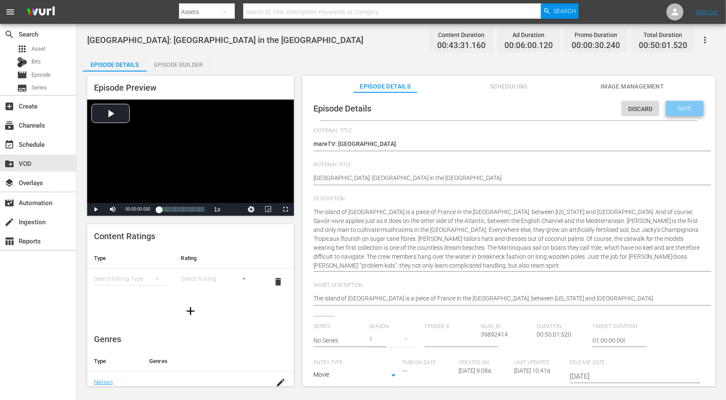
click at [675, 112] on div "Save" at bounding box center [684, 108] width 37 height 15
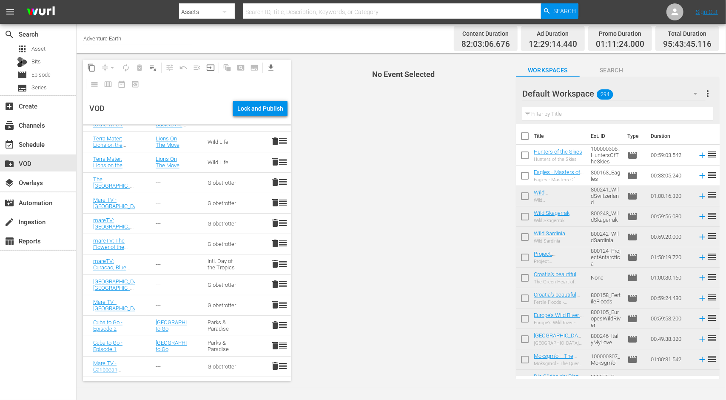
scroll to position [1531, 0]
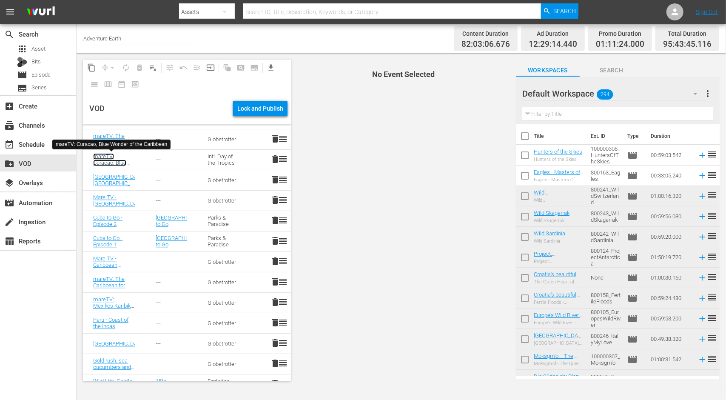
click at [104, 159] on link "mareTV: Curacao, Blue Wonder of the Caribbean; Globetrotter" at bounding box center [110, 169] width 34 height 32
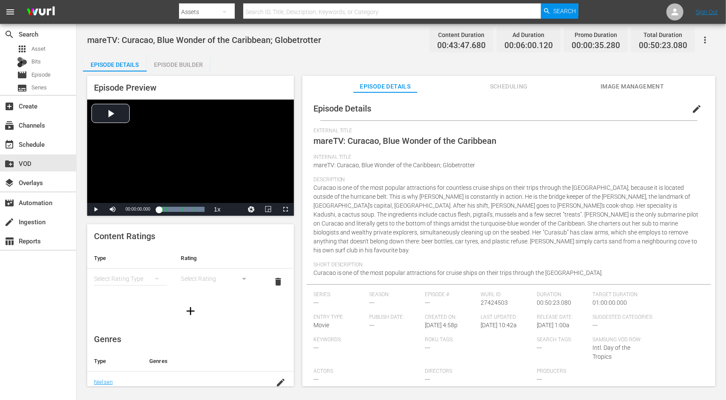
click at [692, 106] on span "edit" at bounding box center [696, 109] width 10 height 10
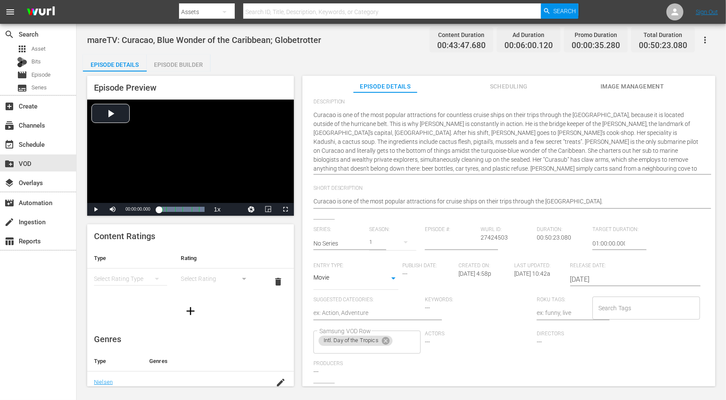
scroll to position [167, 0]
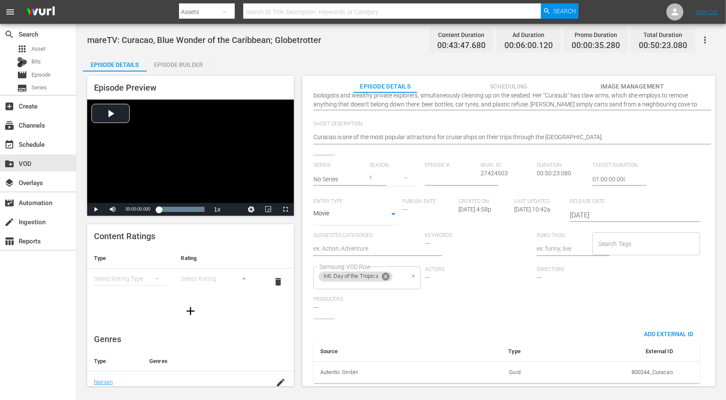
click at [387, 273] on icon at bounding box center [386, 277] width 8 height 8
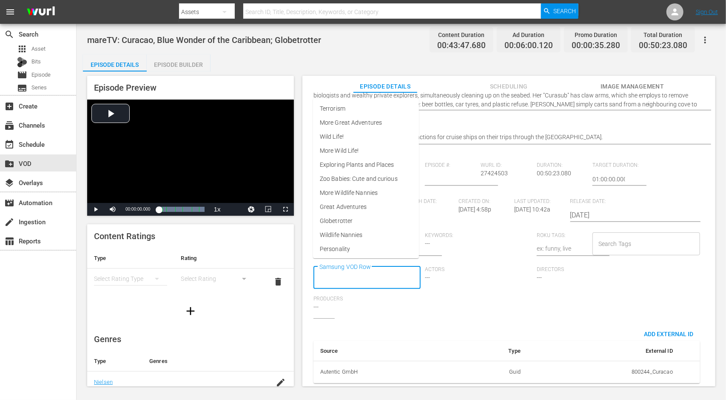
click at [387, 270] on input "Samsung VOD Row" at bounding box center [360, 277] width 87 height 15
type input "gl"
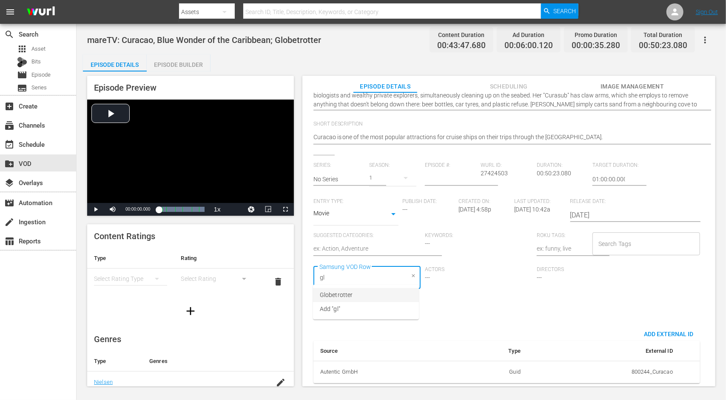
click at [355, 300] on li "Globetrotter" at bounding box center [366, 295] width 106 height 14
click at [464, 317] on div "External Title mareTV: Curacao, Blue Wonder of the Caribbean mareTV: Curacao, B…" at bounding box center [508, 178] width 391 height 424
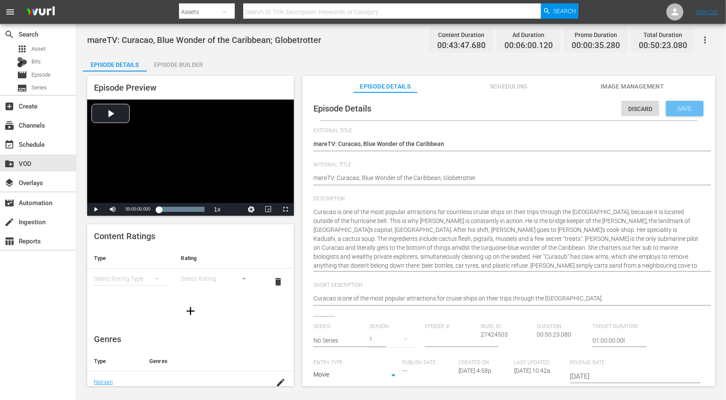
click at [677, 109] on span "Save" at bounding box center [685, 108] width 28 height 7
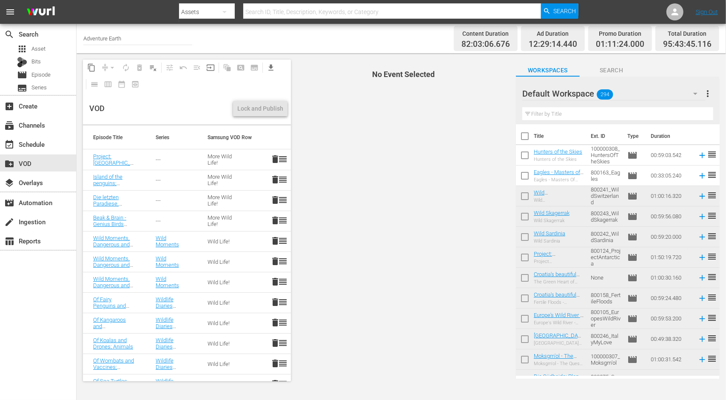
click at [197, 294] on td "Wild Life!" at bounding box center [223, 302] width 52 height 20
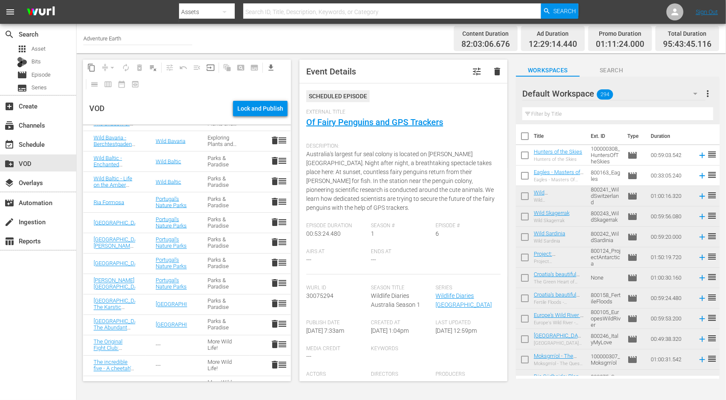
scroll to position [1148, 0]
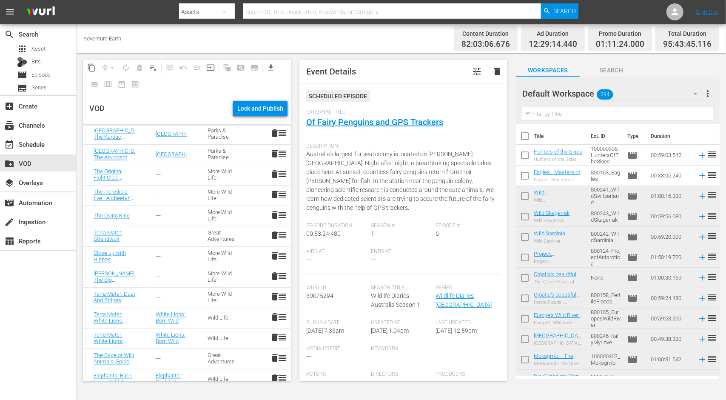
click at [174, 274] on div "---" at bounding box center [171, 277] width 31 height 6
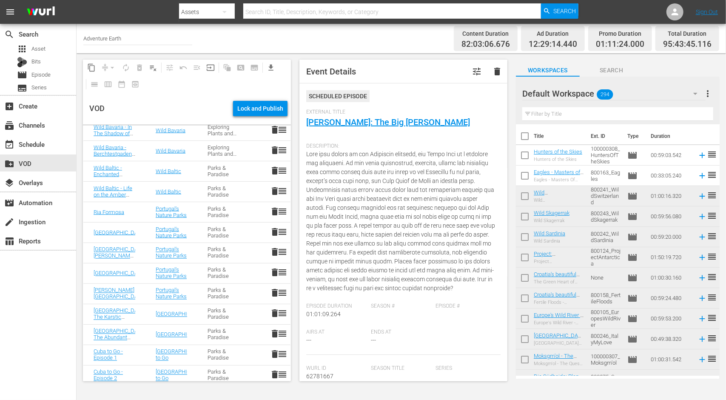
scroll to position [937, 0]
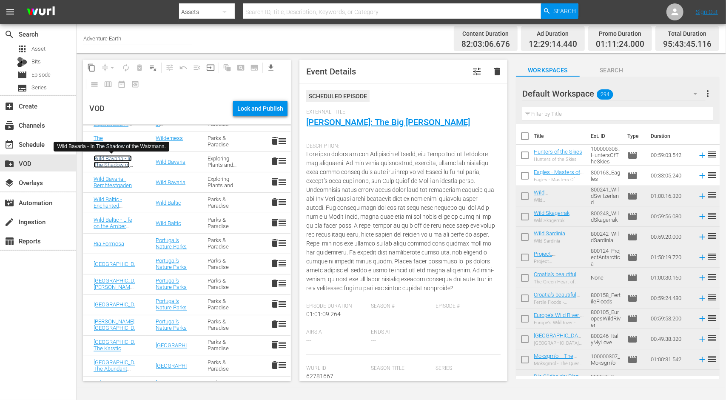
click at [106, 157] on link "Wild Bavaria - In The Shadow of the Watzmann; Parks & Paradise" at bounding box center [114, 168] width 41 height 26
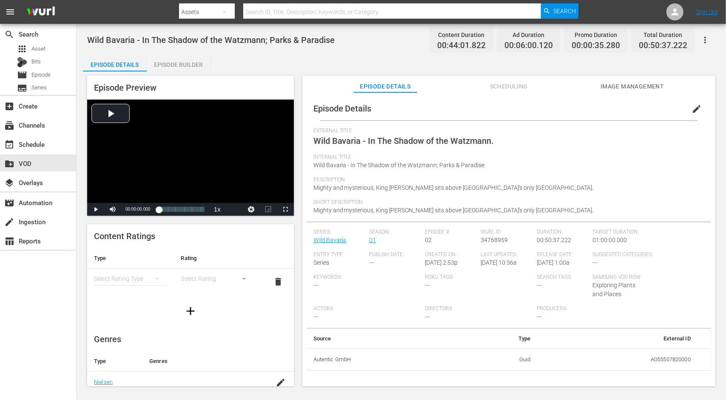
click at [691, 105] on span "edit" at bounding box center [696, 109] width 10 height 10
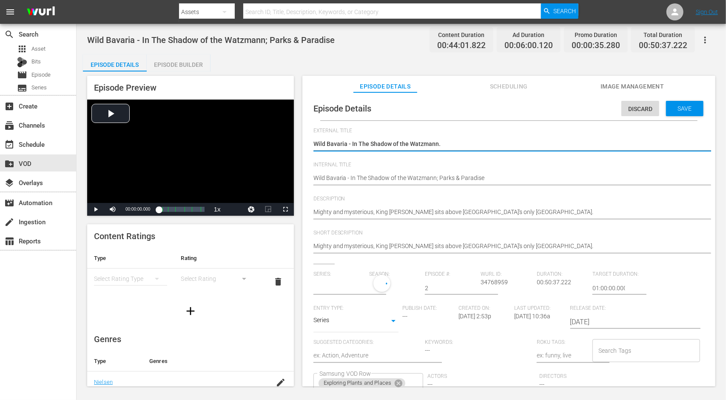
type input "Wild Bavaria"
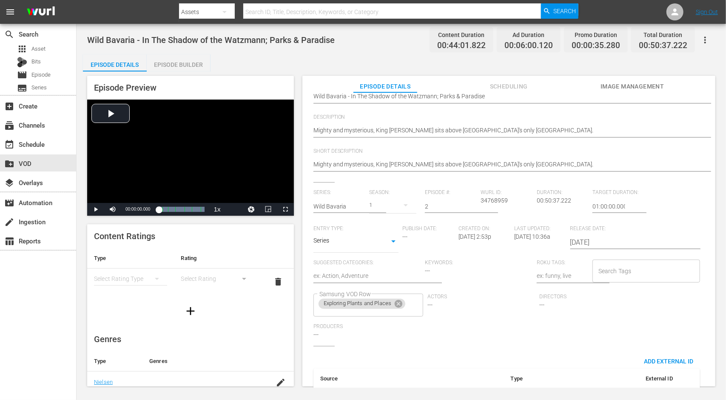
scroll to position [105, 0]
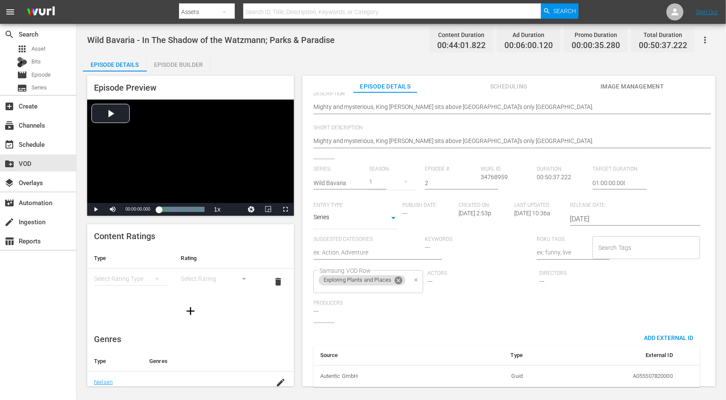
click at [398, 280] on icon at bounding box center [399, 280] width 8 height 8
click at [398, 279] on input "Samsung VOD Row" at bounding box center [360, 281] width 87 height 15
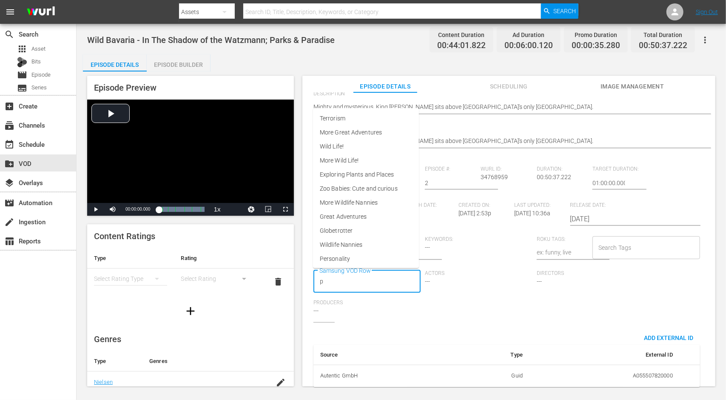
type input "pa"
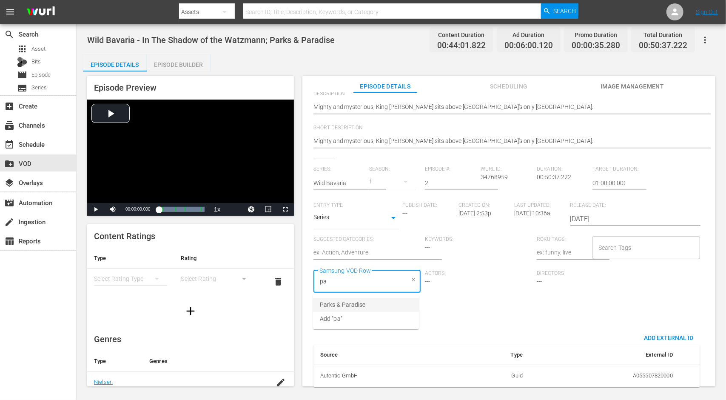
click at [390, 310] on li "Parks & Paradise" at bounding box center [366, 305] width 106 height 14
click at [447, 311] on div "Series: Wild Bavaria Season: 1 Episode #: 2 Wurl ID: 34768959 Duration: 00:50:3…" at bounding box center [508, 244] width 391 height 156
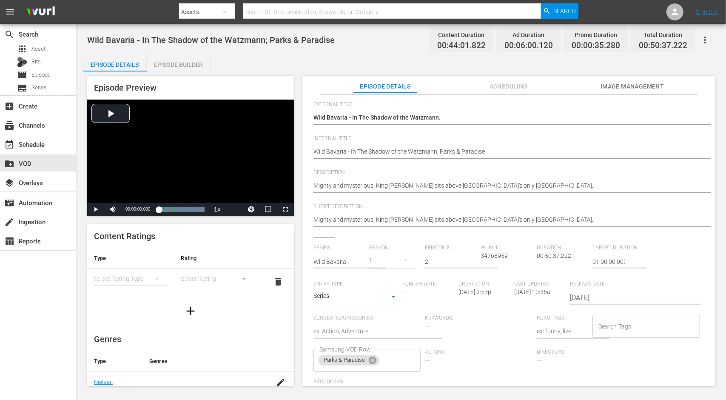
scroll to position [0, 0]
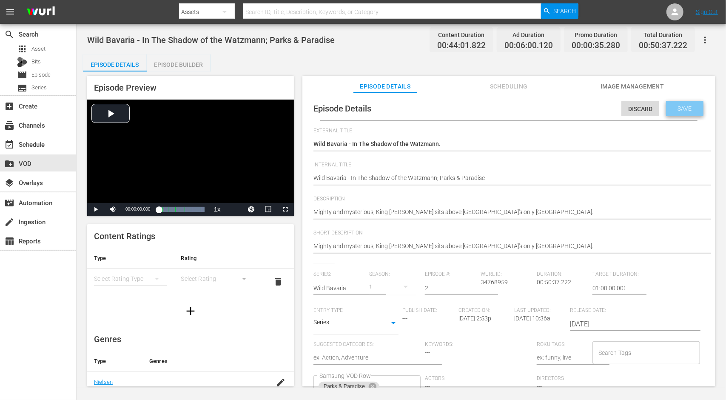
click at [695, 108] on div "Save" at bounding box center [684, 108] width 37 height 15
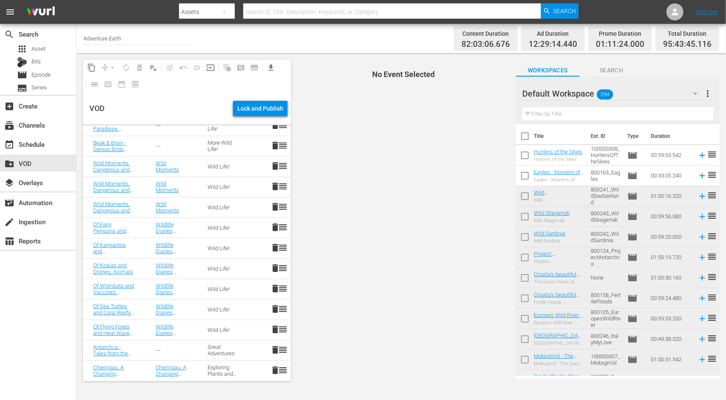
scroll to position [85, 0]
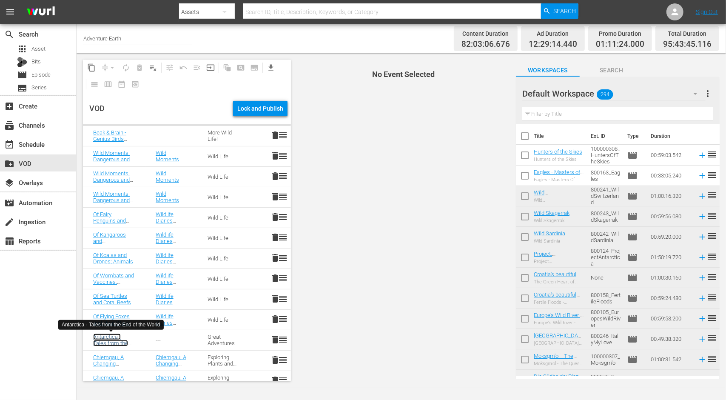
click at [106, 337] on link "Antarctica - Tales from the End of the World; Parks & Paradise" at bounding box center [113, 346] width 41 height 26
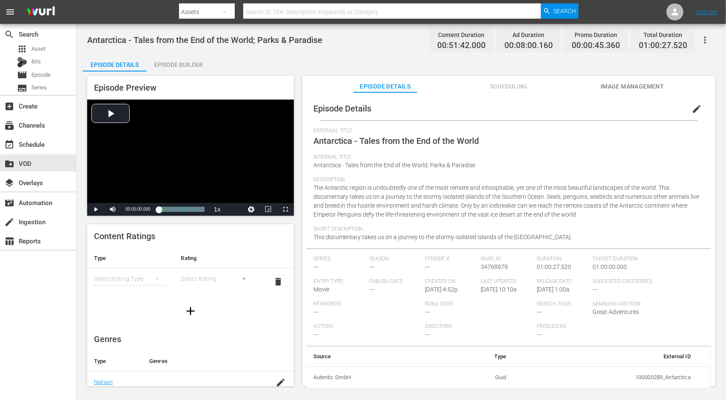
click at [697, 107] on span "edit" at bounding box center [696, 109] width 10 height 10
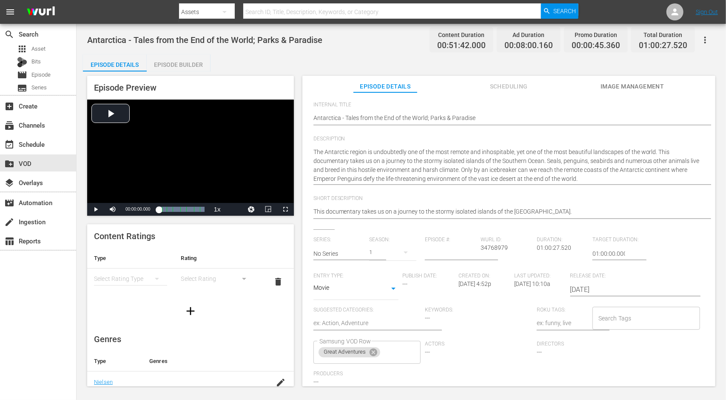
scroll to position [140, 0]
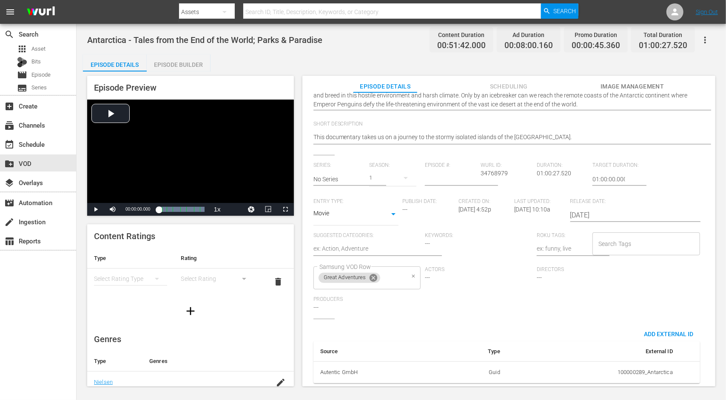
click at [374, 274] on icon at bounding box center [374, 278] width 8 height 8
click at [376, 273] on input "Samsung VOD Row" at bounding box center [360, 277] width 87 height 15
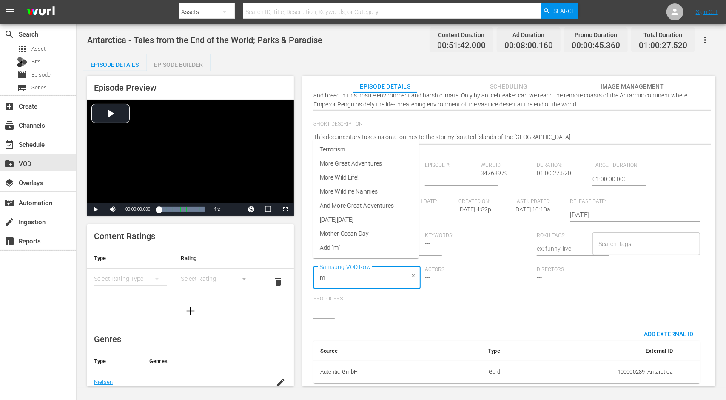
type input "mo"
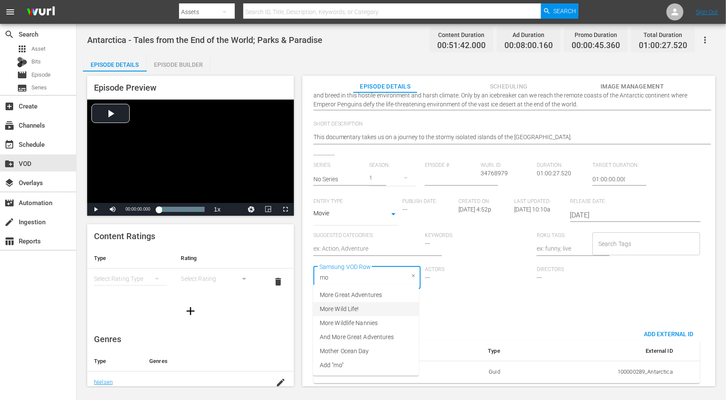
click at [367, 307] on li "More Wild Life!" at bounding box center [366, 309] width 106 height 14
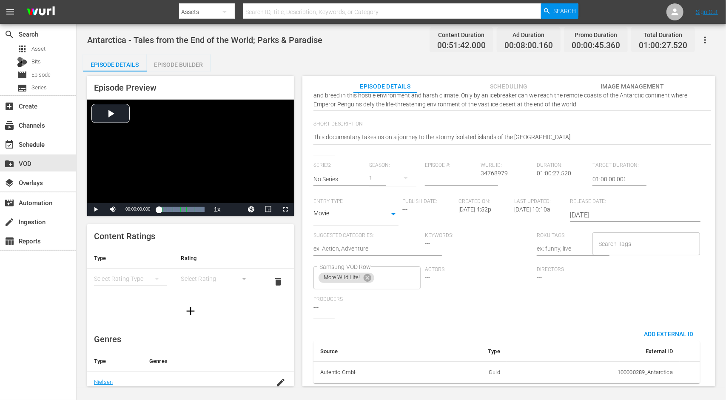
click at [464, 316] on div "External Title Antarctica - Tales from the End of the World Antarctica - Tales …" at bounding box center [508, 191] width 391 height 397
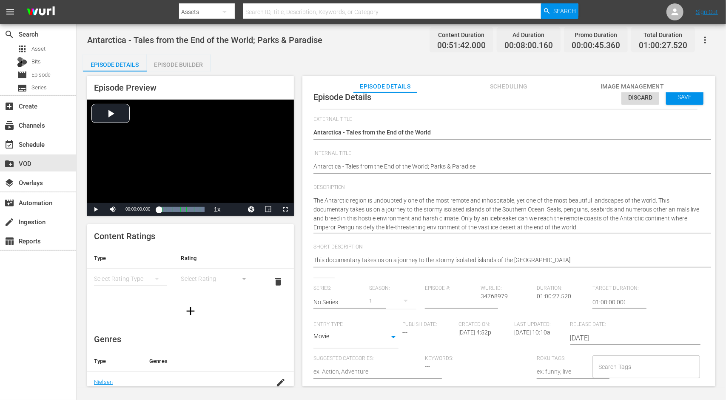
scroll to position [0, 0]
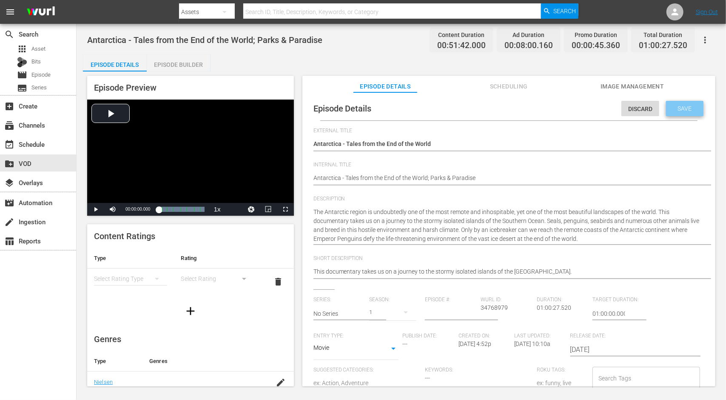
click at [671, 111] on span "Save" at bounding box center [685, 108] width 28 height 7
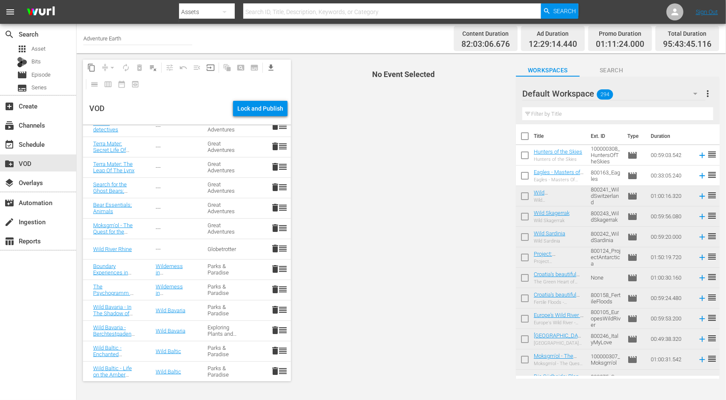
scroll to position [893, 0]
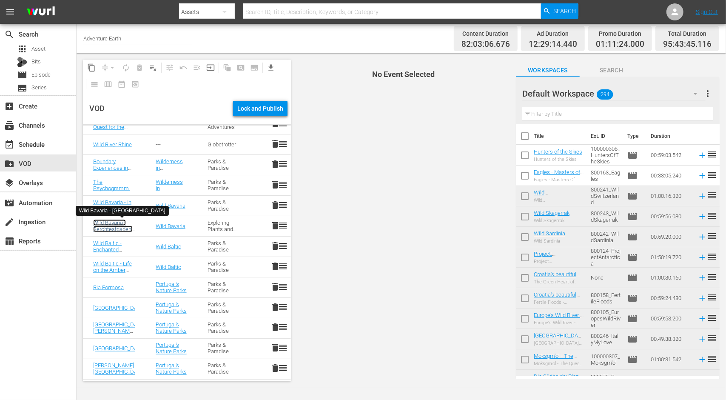
click at [111, 227] on link "Wild Bavaria - Berchtestgaden; Parks & Paradise" at bounding box center [118, 228] width 51 height 19
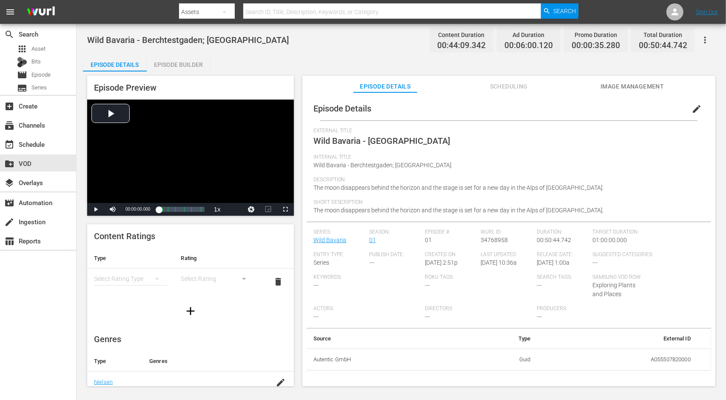
click at [694, 106] on span "edit" at bounding box center [696, 109] width 10 height 10
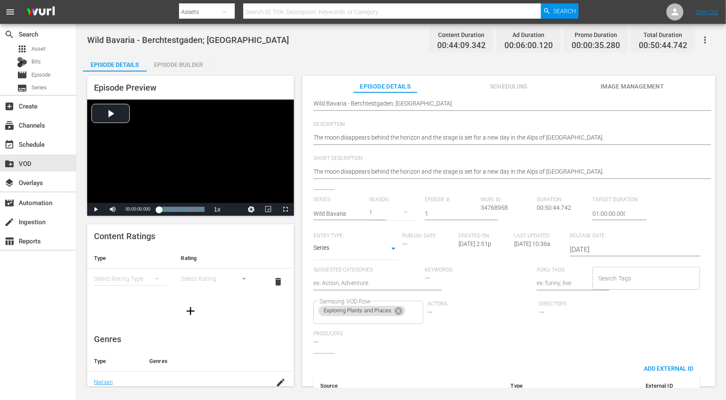
scroll to position [115, 0]
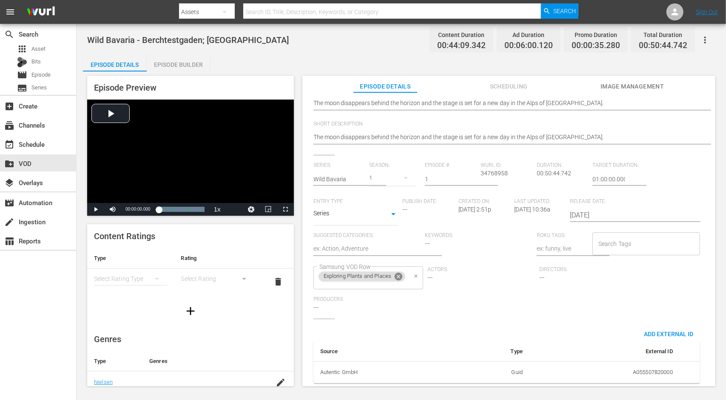
click at [400, 273] on icon at bounding box center [399, 277] width 8 height 8
click at [400, 274] on input "Samsung VOD Row" at bounding box center [360, 277] width 87 height 15
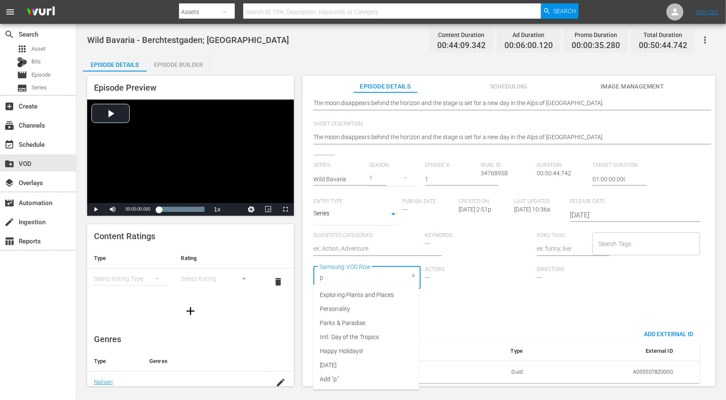
type input "pa"
drag, startPoint x: 372, startPoint y: 297, endPoint x: 414, endPoint y: 301, distance: 42.7
click at [372, 297] on li "Parks & Paradise" at bounding box center [366, 295] width 106 height 14
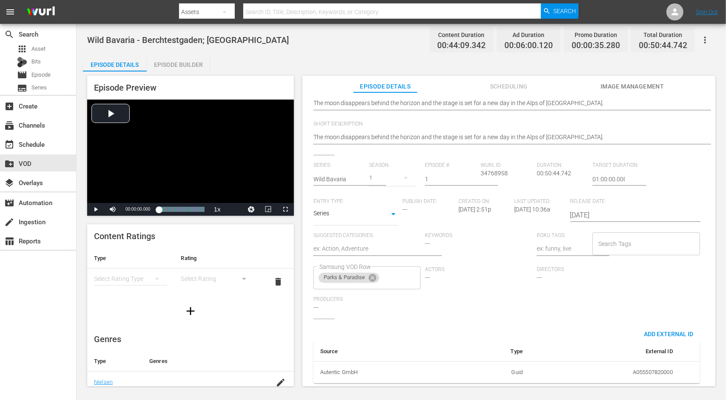
click at [459, 301] on div "Series: Wild Bavaria Season: 1 Episode #: 1 Wurl ID: 34768958 Duration: 00:50:4…" at bounding box center [508, 240] width 391 height 156
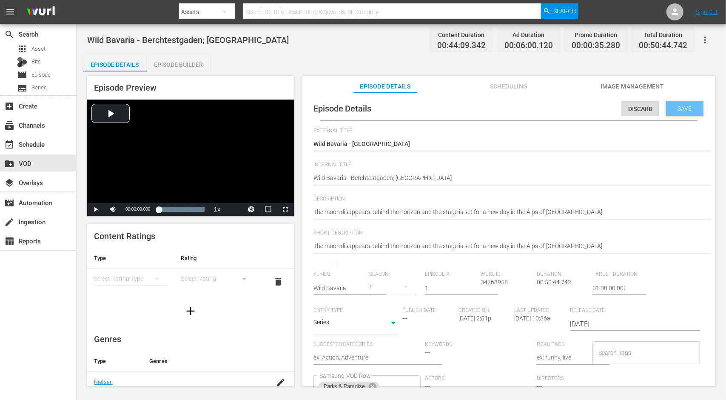
click at [686, 112] on span "Save" at bounding box center [685, 108] width 28 height 7
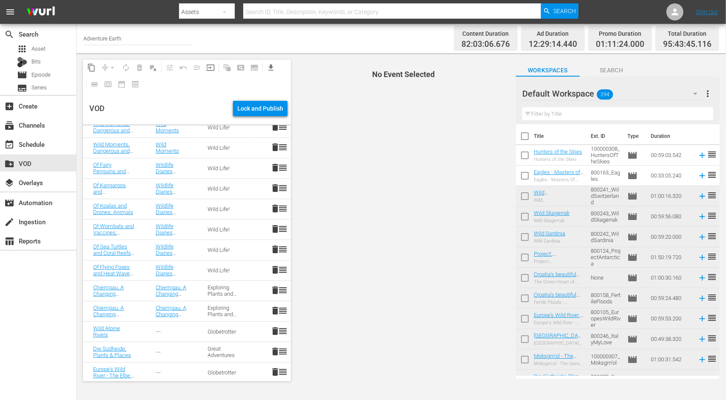
scroll to position [197, 0]
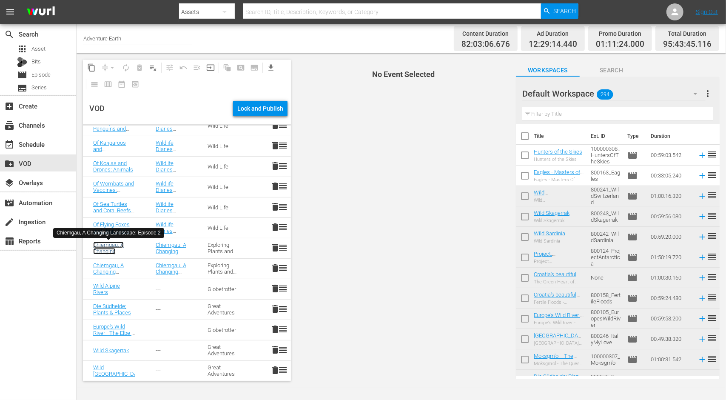
click at [106, 251] on link "Chiemgau, A Changing Landscape 2" at bounding box center [108, 251] width 31 height 19
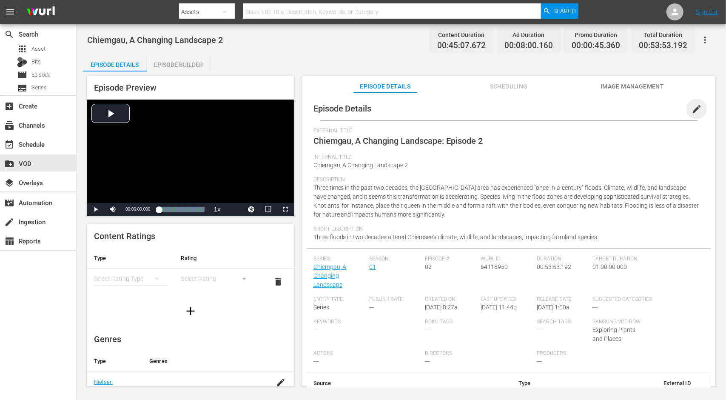
click at [693, 109] on span "edit" at bounding box center [696, 109] width 10 height 10
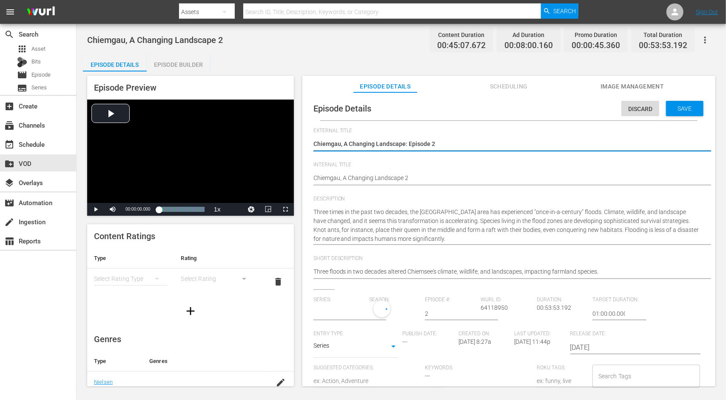
type input "Chiemgau, A Changing Landscape"
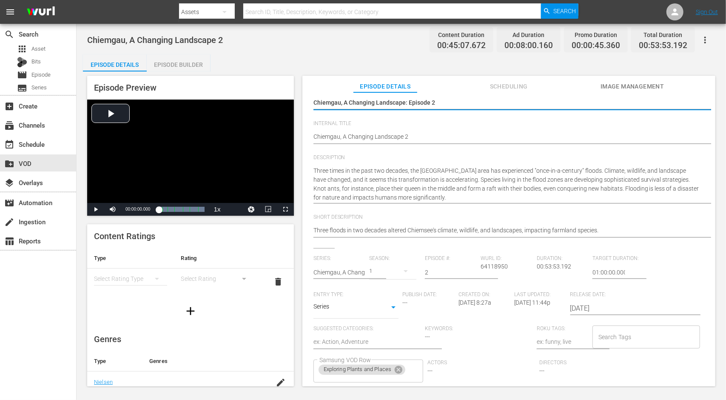
scroll to position [140, 0]
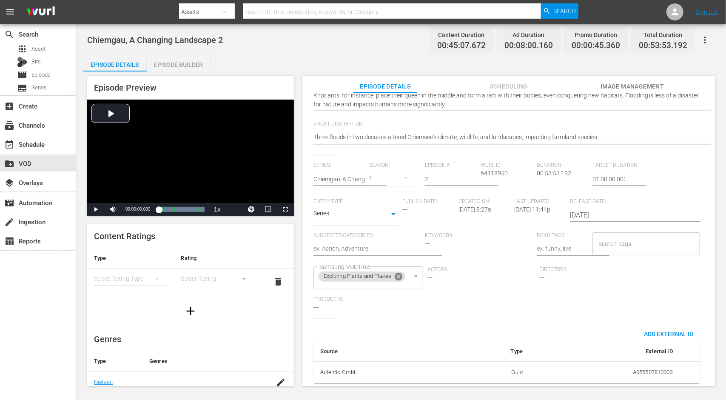
click at [402, 273] on icon at bounding box center [399, 277] width 8 height 8
click at [402, 271] on input "Samsung VOD Row" at bounding box center [360, 277] width 87 height 15
type input "par"
click at [381, 295] on li "Parks & Paradise" at bounding box center [366, 295] width 106 height 14
click at [464, 300] on div "Series: Chiemgau, A Changing Landscape Season: 1 Episode #: 2 Wurl ID: 64118950…" at bounding box center [508, 240] width 391 height 156
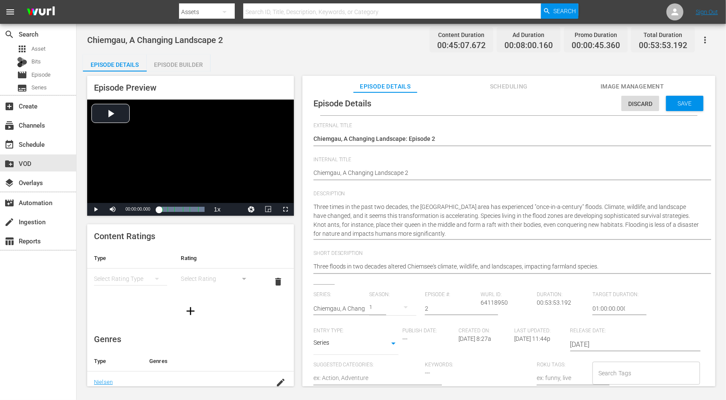
scroll to position [0, 0]
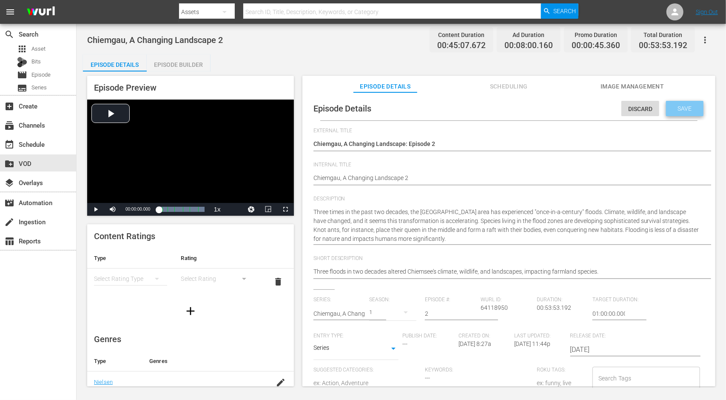
drag, startPoint x: 683, startPoint y: 102, endPoint x: 629, endPoint y: 87, distance: 55.8
click at [682, 103] on div "Save" at bounding box center [684, 108] width 37 height 15
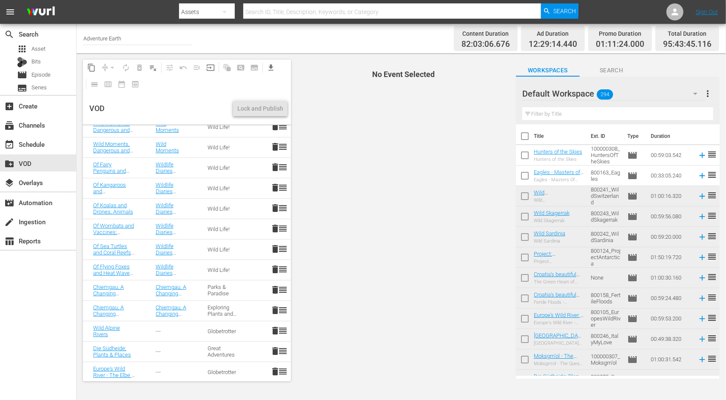
scroll to position [170, 0]
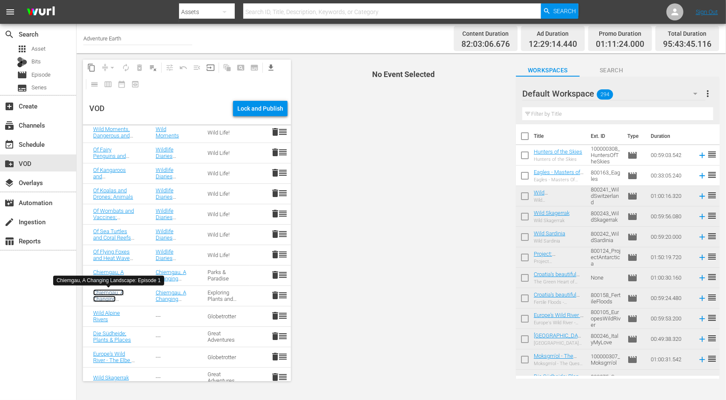
click at [105, 294] on link "Chiemgau, A Changing Landscape 1" at bounding box center [108, 298] width 31 height 19
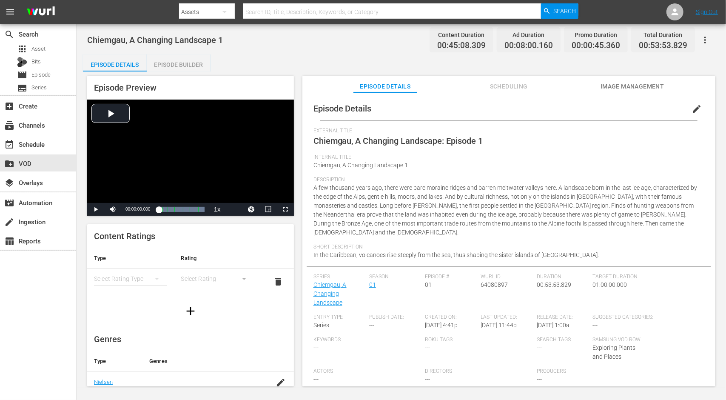
click at [691, 106] on span "edit" at bounding box center [696, 109] width 10 height 10
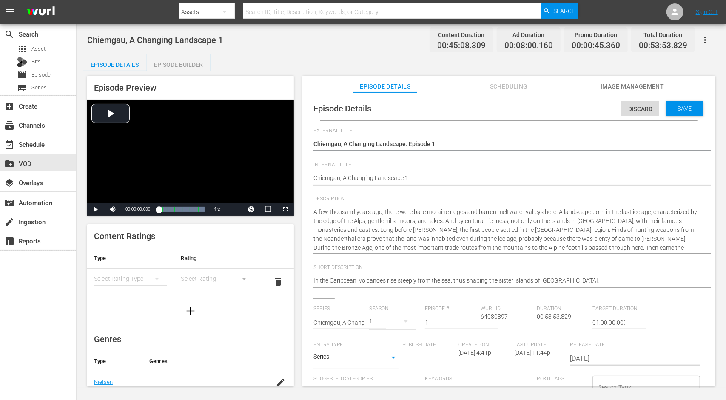
scroll to position [149, 0]
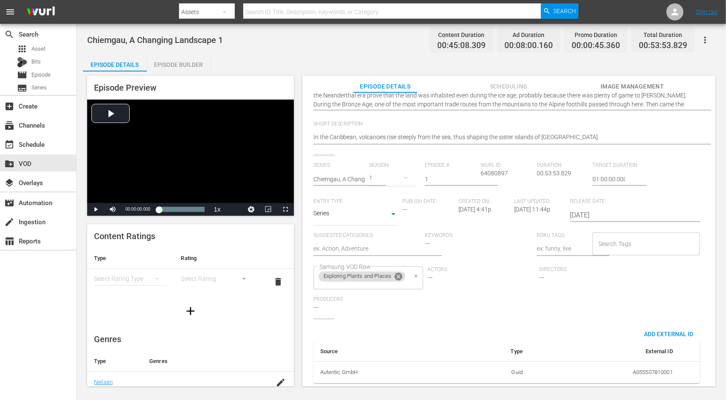
click at [398, 274] on icon at bounding box center [398, 276] width 9 height 9
click at [398, 274] on input "Samsung VOD Row" at bounding box center [360, 277] width 87 height 15
type input "park"
drag, startPoint x: 395, startPoint y: 291, endPoint x: 432, endPoint y: 299, distance: 37.7
click at [395, 291] on li "Parks & Paradise" at bounding box center [366, 295] width 106 height 14
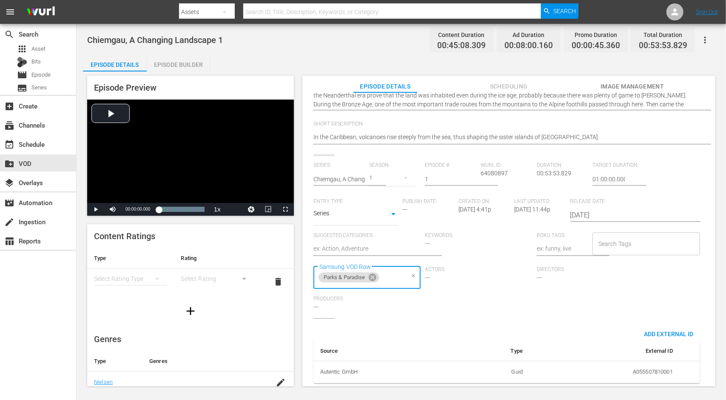
click at [459, 304] on div "Series: Chiemgau, A Changing Landscape Season: 1 Episode #: 1 Wurl ID: 64080897…" at bounding box center [508, 240] width 391 height 156
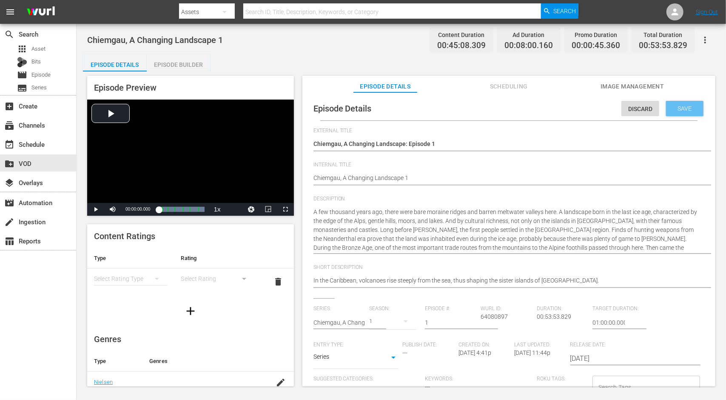
click at [688, 111] on span "Save" at bounding box center [685, 108] width 28 height 7
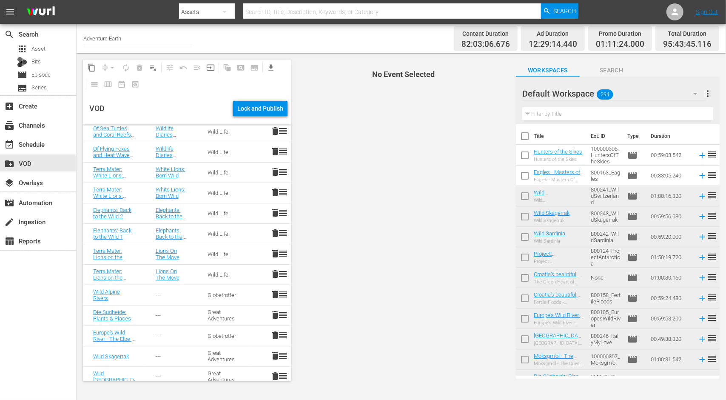
scroll to position [340, 0]
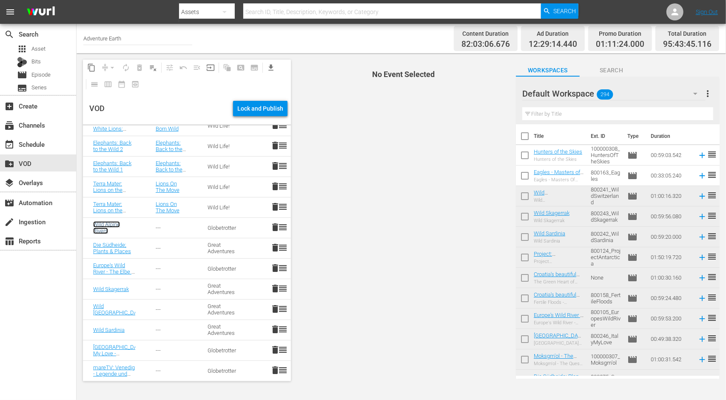
click at [105, 224] on link "Wild Alpine Rivers" at bounding box center [106, 227] width 27 height 13
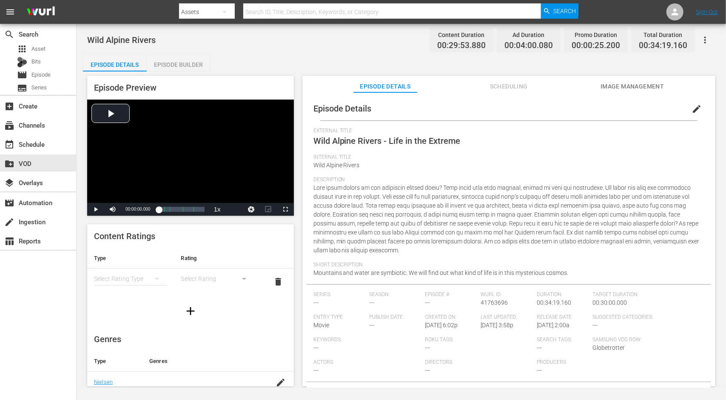
click at [691, 109] on span "edit" at bounding box center [696, 109] width 10 height 10
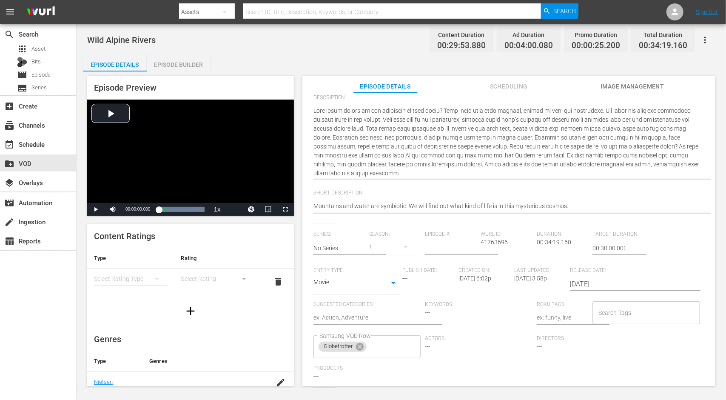
scroll to position [176, 0]
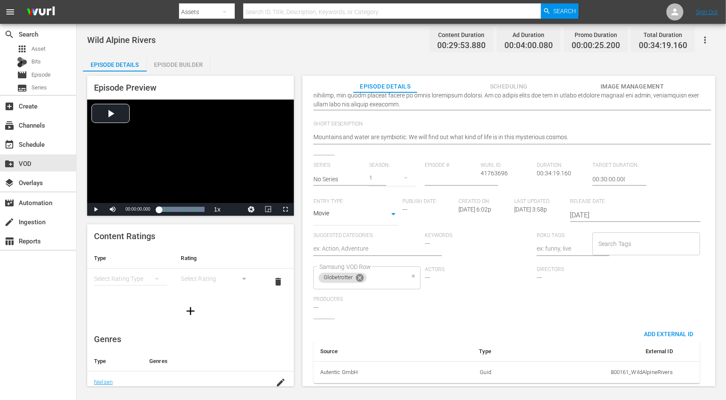
click at [361, 274] on icon at bounding box center [360, 278] width 8 height 8
click at [371, 272] on input "Samsung VOD Row" at bounding box center [360, 277] width 87 height 15
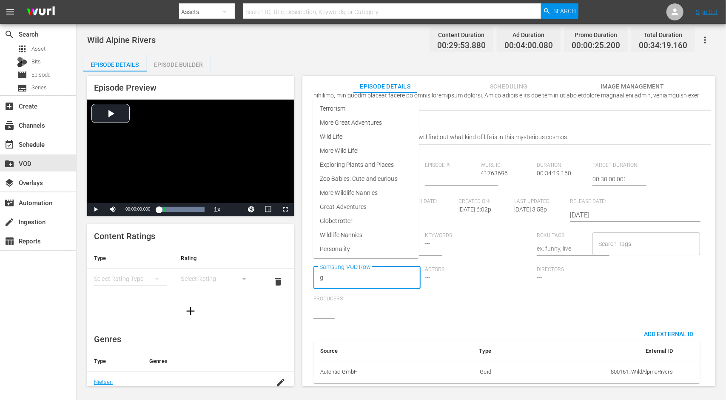
type input "gr"
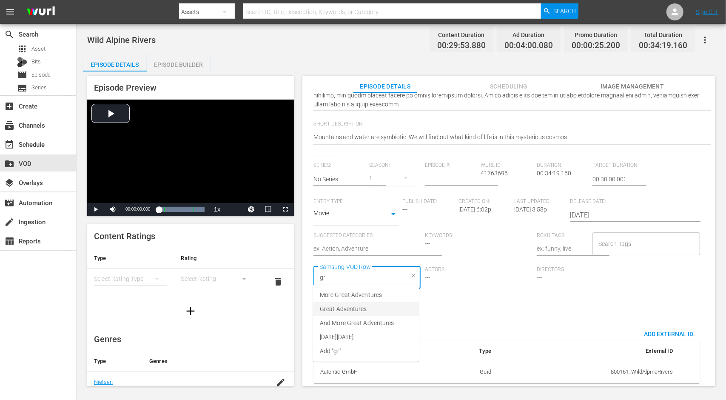
click at [369, 304] on li "Great Adventures" at bounding box center [366, 309] width 106 height 14
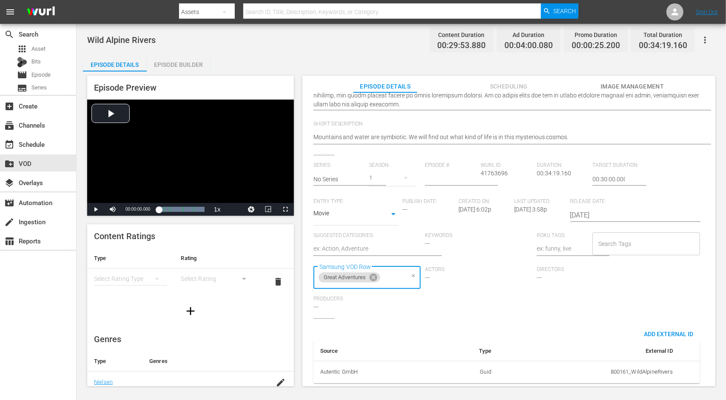
click at [430, 305] on div "Series: No Series Season: 1 Episode #: Wurl ID: 41763696 Duration: 00:34:19.160…" at bounding box center [508, 240] width 391 height 156
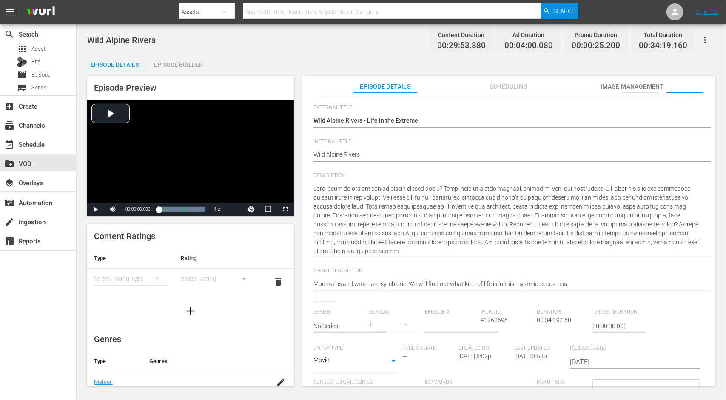
scroll to position [0, 0]
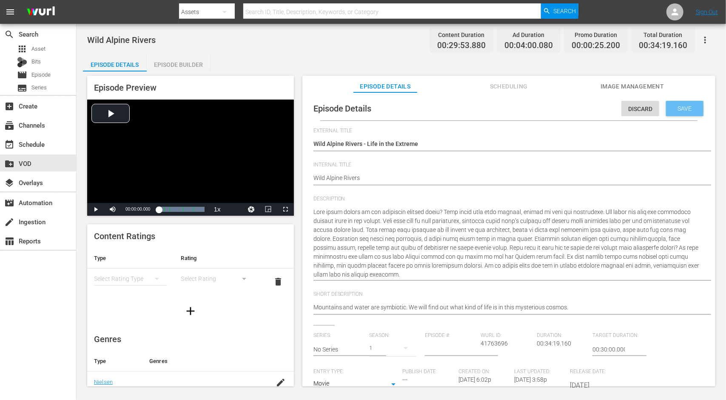
click at [677, 113] on div "Save" at bounding box center [684, 108] width 37 height 15
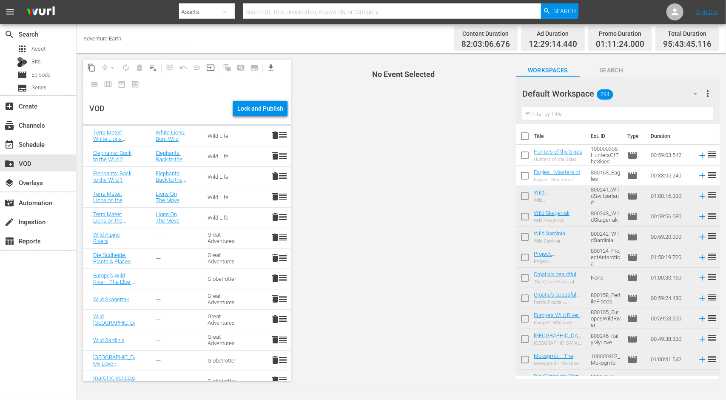
scroll to position [340, 0]
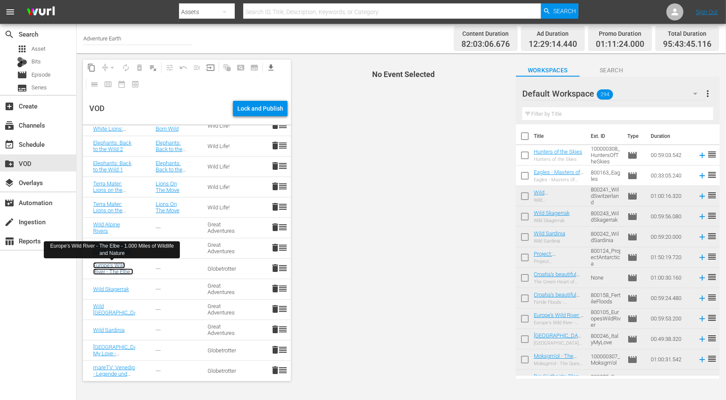
click at [99, 269] on link "Europe's Wild River - The Elbe - 1.000 Miles of Wildlife and Nature; Plants & P…" at bounding box center [113, 281] width 40 height 38
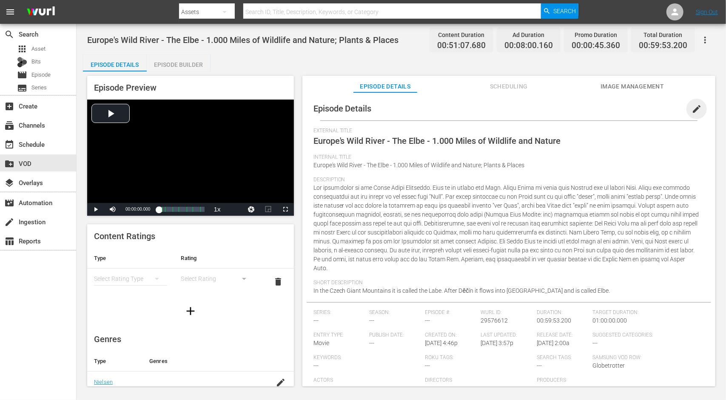
drag, startPoint x: 686, startPoint y: 107, endPoint x: 683, endPoint y: 122, distance: 15.3
click at [691, 110] on span "edit" at bounding box center [696, 109] width 10 height 10
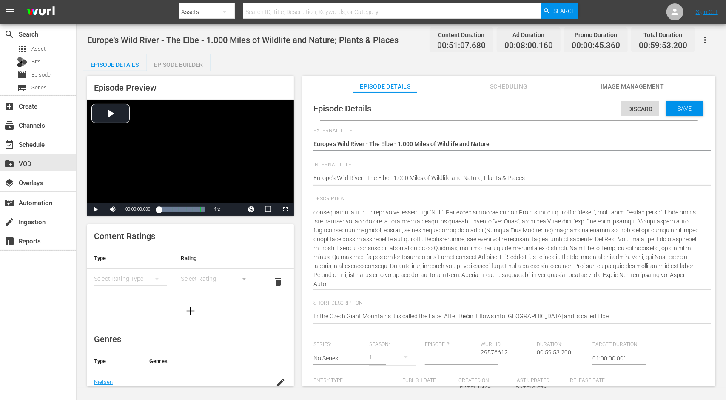
scroll to position [170, 0]
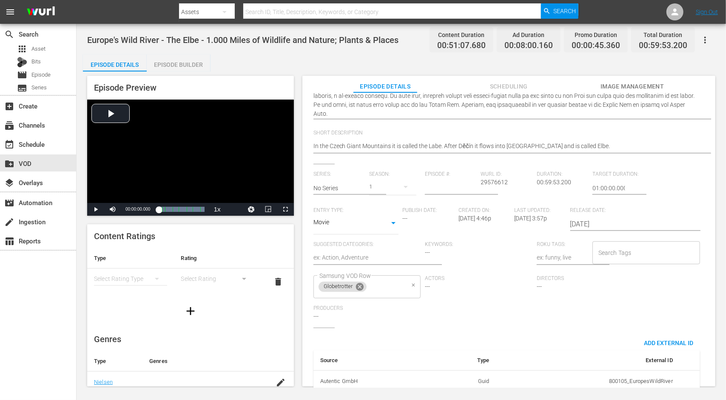
click at [359, 285] on icon at bounding box center [359, 286] width 9 height 9
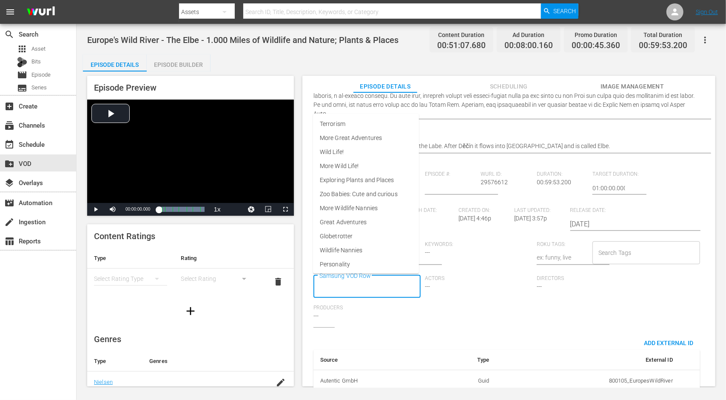
click at [372, 286] on input "Samsung VOD Row" at bounding box center [360, 286] width 87 height 15
type input "gr"
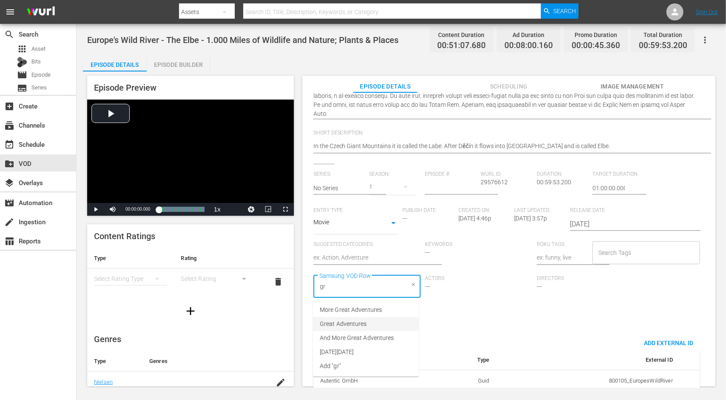
click at [370, 320] on li "Great Adventures" at bounding box center [366, 324] width 106 height 14
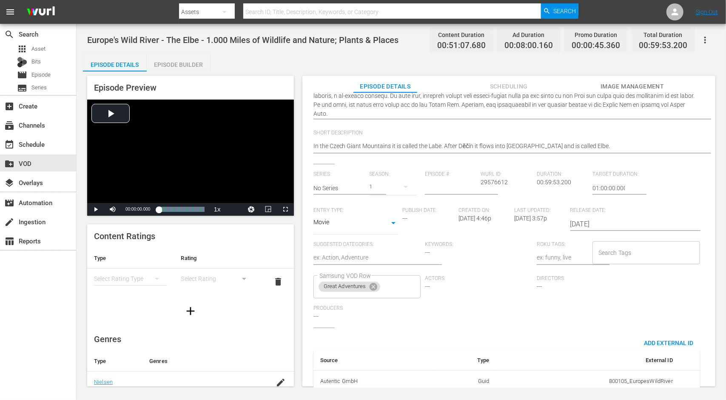
click at [437, 324] on div "Series: No Series Season: 1 Episode #: Wurl ID: 29576612 Duration: 00:59:53.200…" at bounding box center [508, 249] width 391 height 156
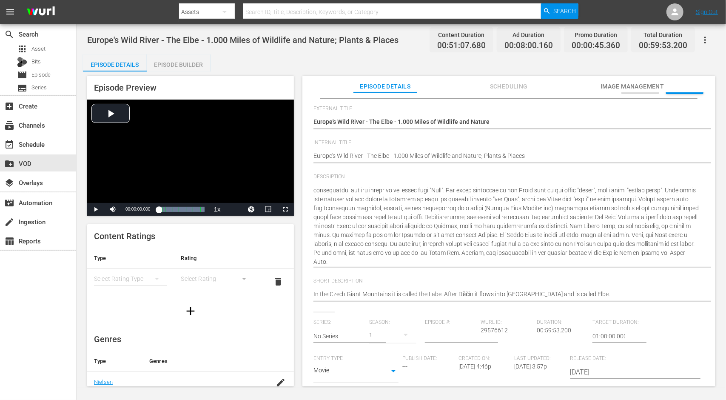
scroll to position [0, 0]
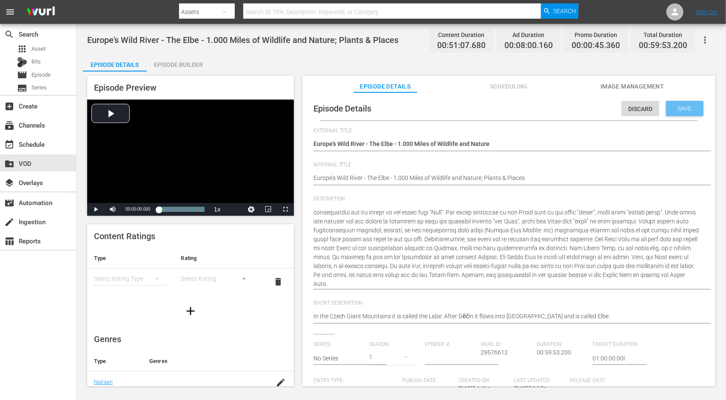
click at [672, 110] on span "Save" at bounding box center [685, 108] width 28 height 7
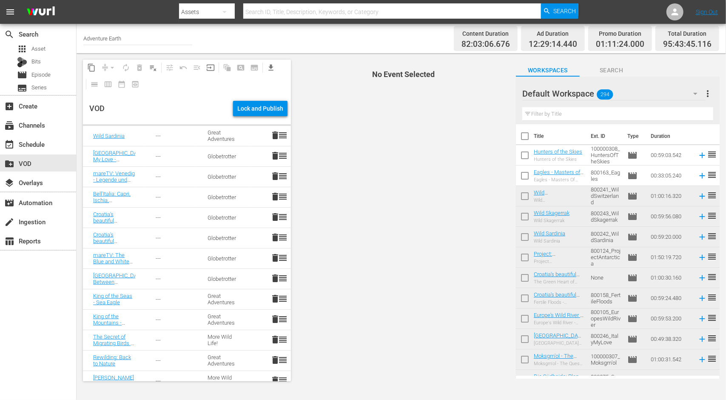
scroll to position [553, 0]
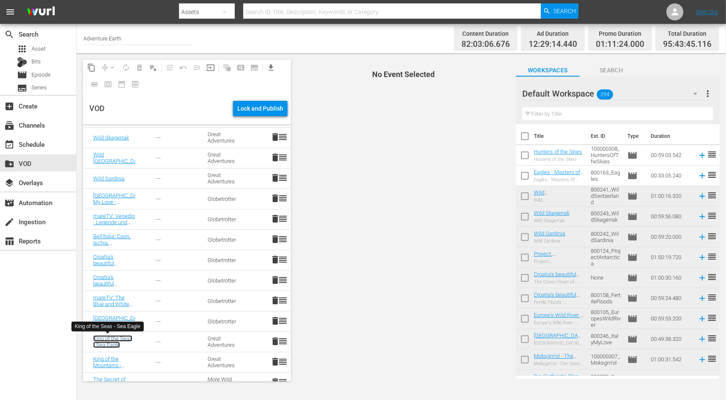
click at [98, 341] on link "King of the Seas - Sea Eagle" at bounding box center [112, 341] width 39 height 13
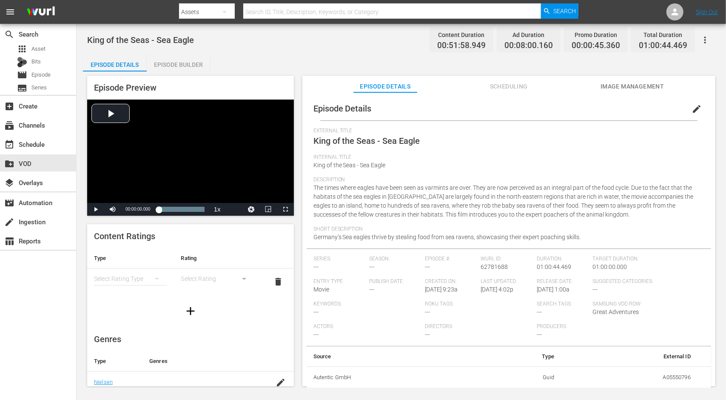
click at [691, 109] on span "edit" at bounding box center [696, 109] width 10 height 10
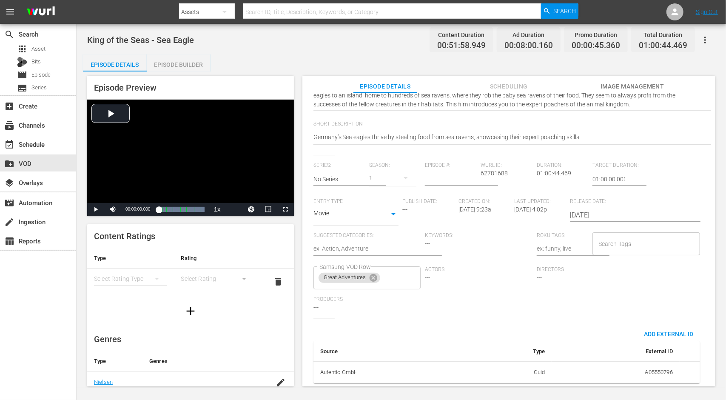
scroll to position [140, 0]
click at [375, 274] on icon at bounding box center [374, 278] width 8 height 8
click at [378, 273] on input "Samsung VOD Row" at bounding box center [360, 277] width 87 height 15
type input "more"
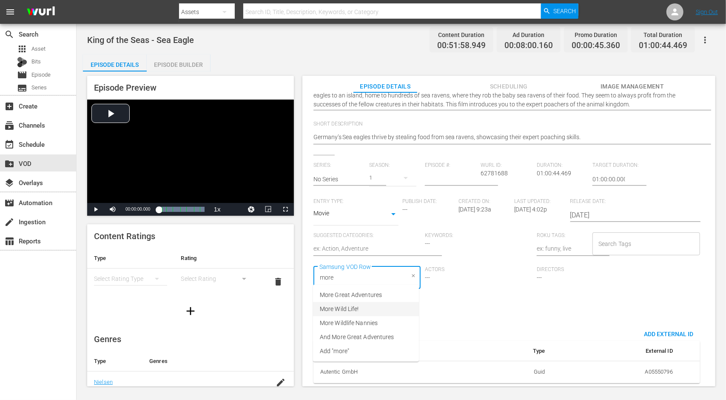
click at [367, 312] on li "More Wild Life!" at bounding box center [366, 309] width 106 height 14
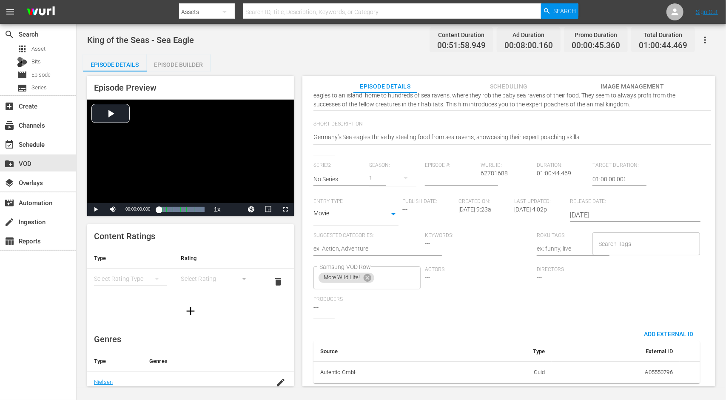
click at [460, 307] on div "Series: No Series Season: 1 Episode #: Wurl ID: 62781688 Duration: 01:00:44.469…" at bounding box center [508, 240] width 391 height 156
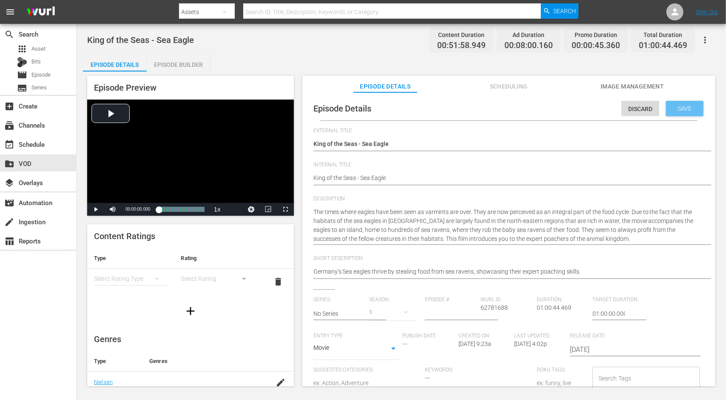
click at [677, 106] on span "Save" at bounding box center [685, 108] width 28 height 7
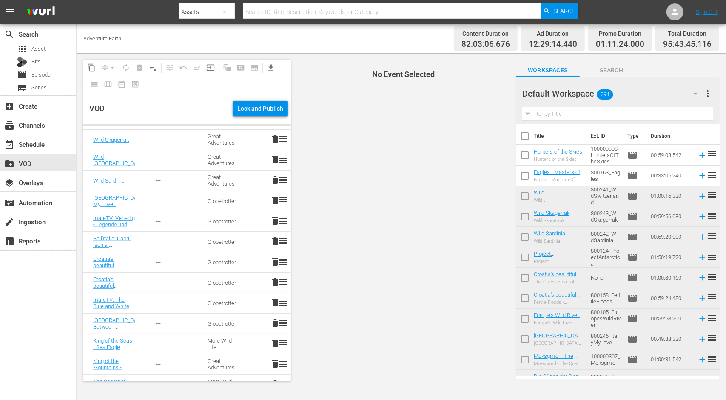
scroll to position [595, 0]
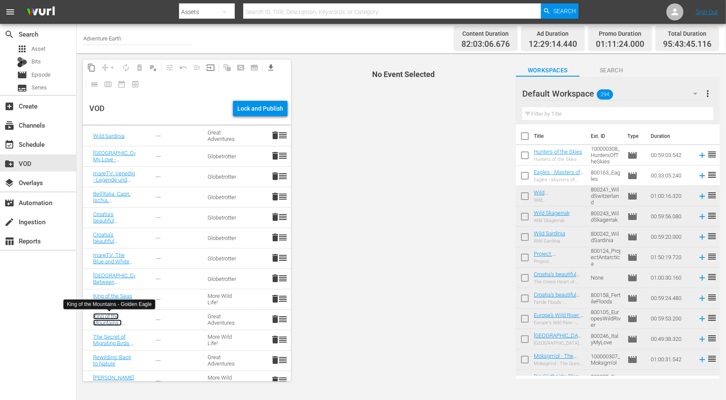
click at [100, 320] on link "King of the Mountains - Golden Eagle" at bounding box center [108, 322] width 31 height 19
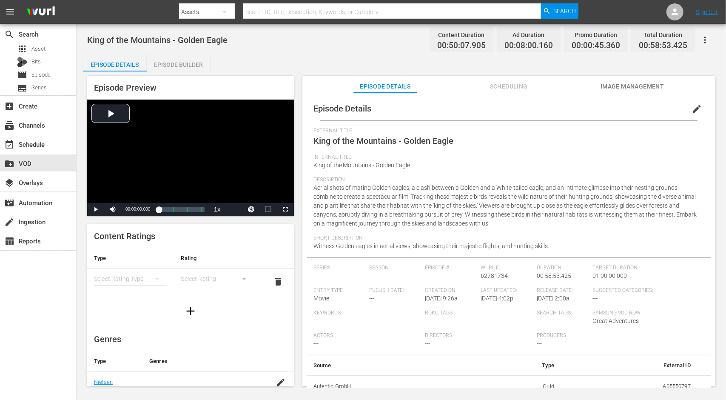
click at [694, 106] on span "edit" at bounding box center [696, 109] width 10 height 10
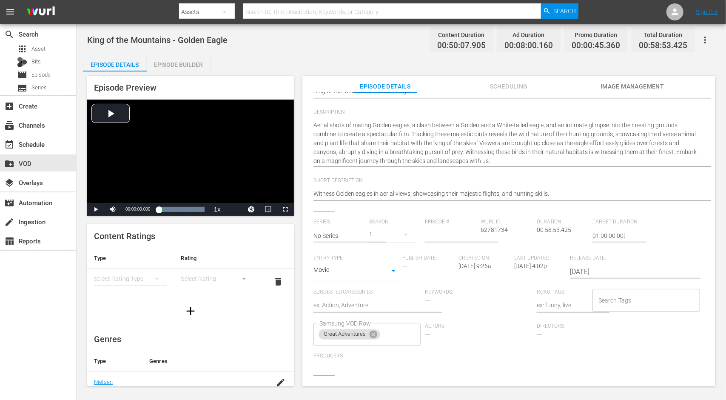
scroll to position [149, 0]
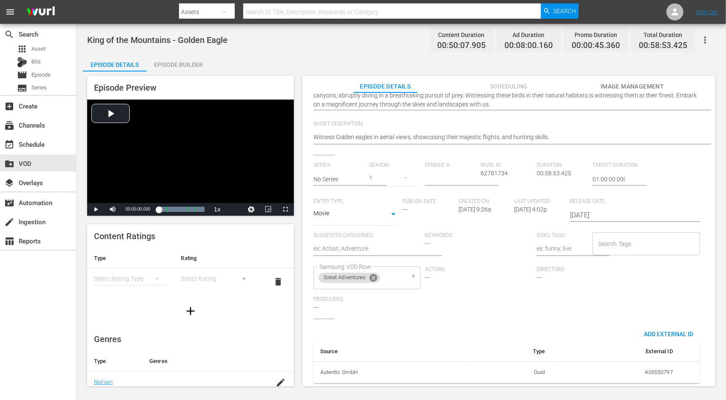
click at [376, 274] on icon at bounding box center [374, 278] width 8 height 8
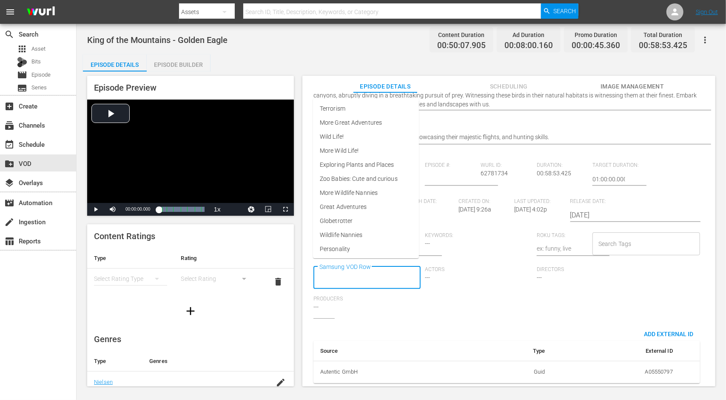
click at [376, 271] on input "Samsung VOD Row" at bounding box center [360, 277] width 87 height 15
type input "more"
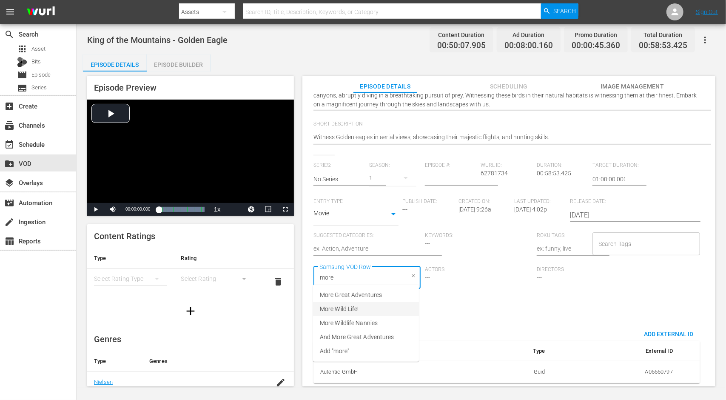
click at [373, 310] on li "More Wild Life!" at bounding box center [366, 309] width 106 height 14
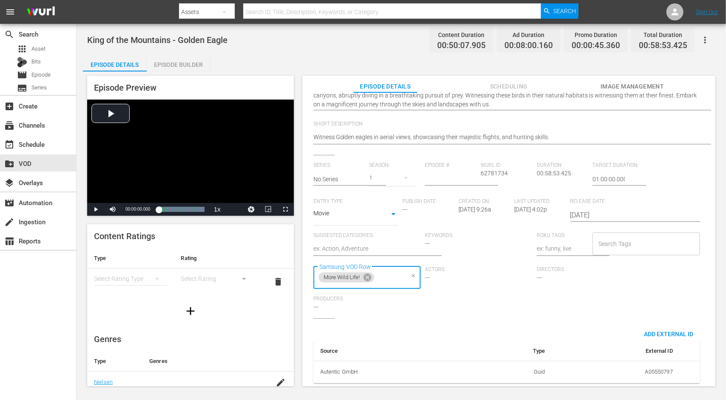
click at [416, 319] on div "External Title King of the Mountains - Golden Eagle King of the Mountains - Gol…" at bounding box center [508, 187] width 391 height 406
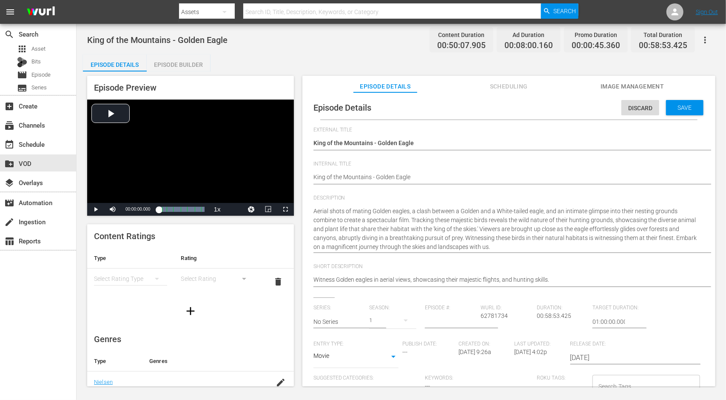
scroll to position [0, 0]
click at [684, 106] on span "Save" at bounding box center [685, 108] width 28 height 7
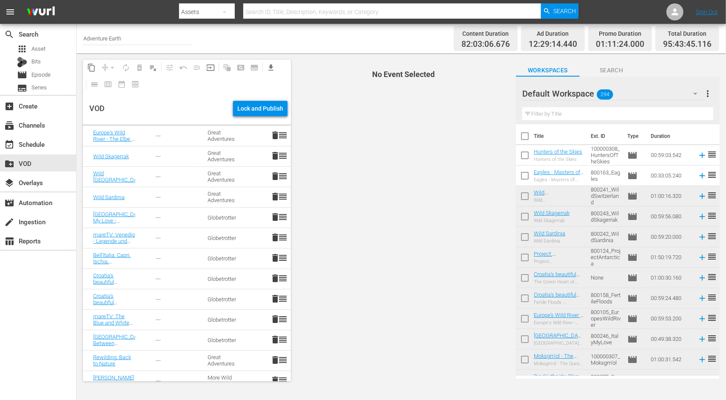
scroll to position [638, 0]
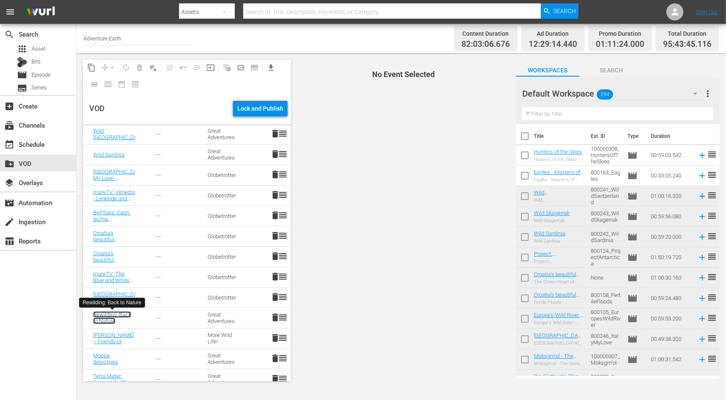
click at [109, 317] on link "Rewilding: Back to Nature" at bounding box center [112, 317] width 38 height 13
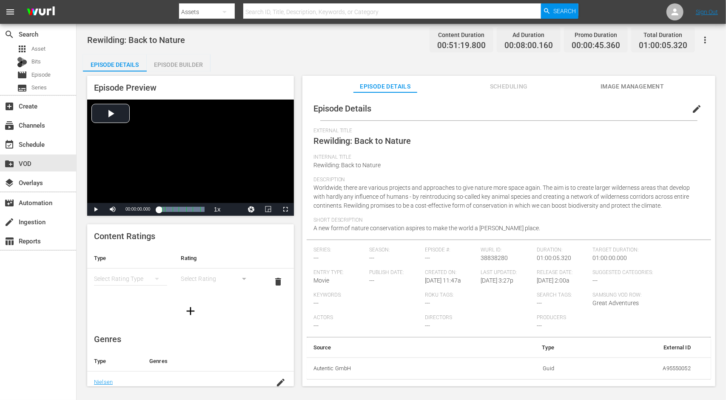
click at [691, 110] on span "edit" at bounding box center [696, 109] width 10 height 10
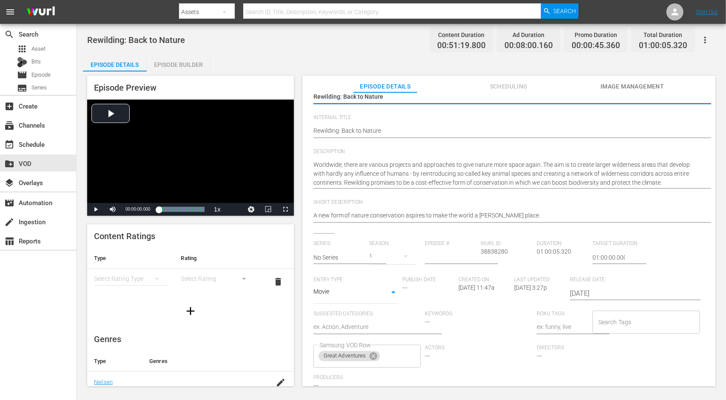
scroll to position [131, 0]
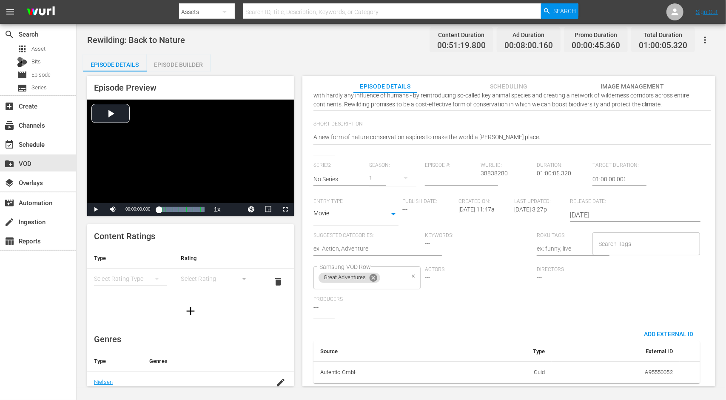
click at [375, 273] on icon at bounding box center [373, 277] width 9 height 9
click at [375, 270] on input "Samsung VOD Row" at bounding box center [360, 277] width 87 height 15
type input "more"
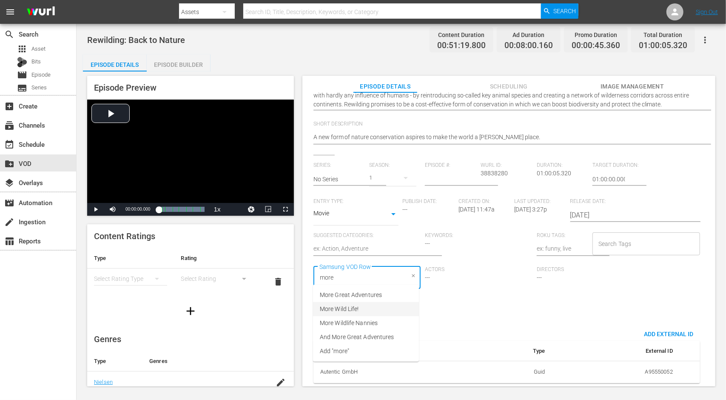
click at [372, 307] on li "More Wild Life!" at bounding box center [366, 309] width 106 height 14
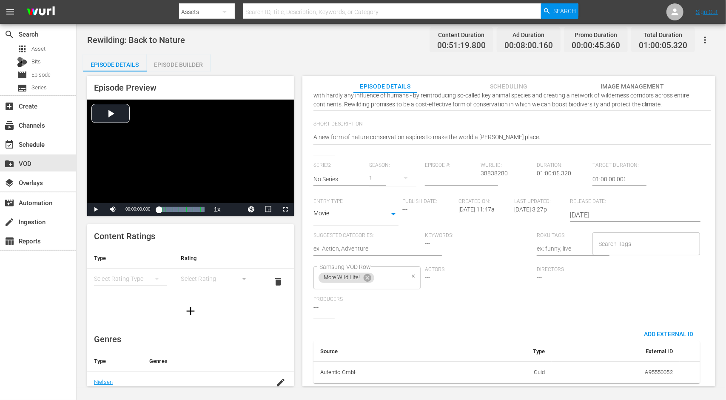
click at [472, 318] on div "External Title Rewilding: Back to Nature Rewilding: Back to Nature Internal Tit…" at bounding box center [508, 196] width 391 height 388
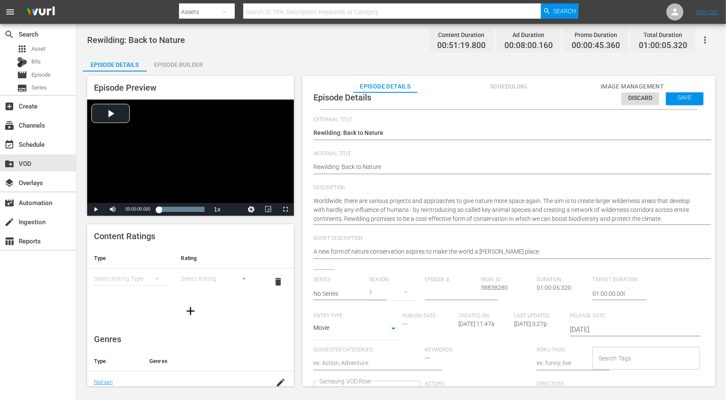
scroll to position [0, 0]
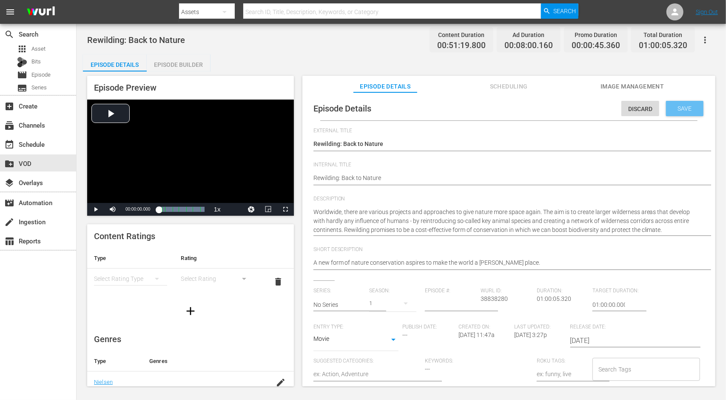
click at [671, 112] on span "Save" at bounding box center [685, 108] width 28 height 7
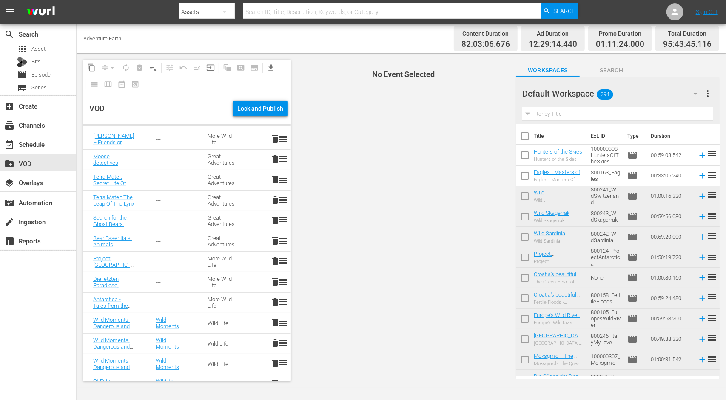
scroll to position [182, 0]
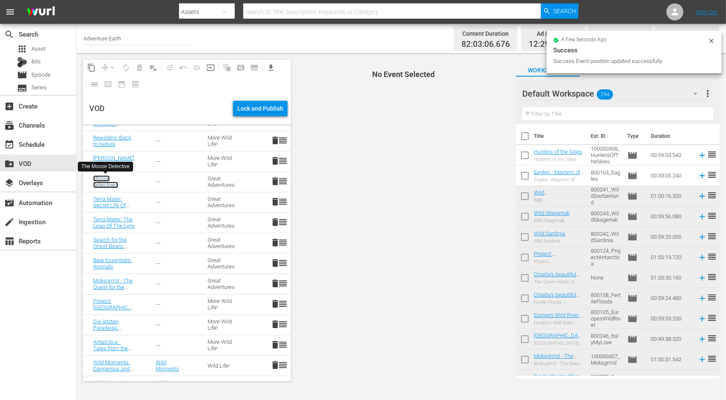
click at [97, 178] on link "Moose detectives" at bounding box center [105, 181] width 25 height 13
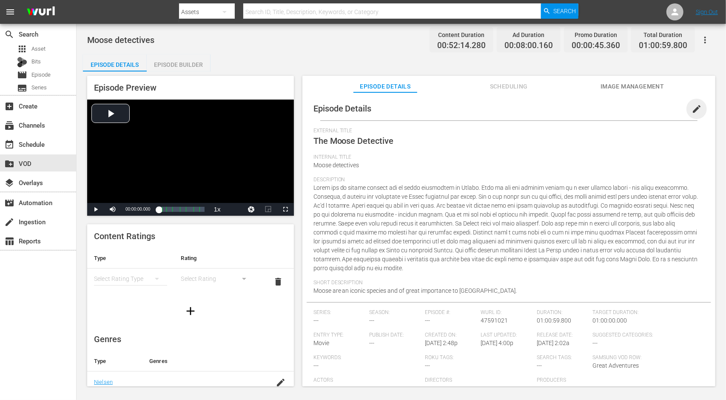
click at [691, 107] on span "edit" at bounding box center [696, 109] width 10 height 10
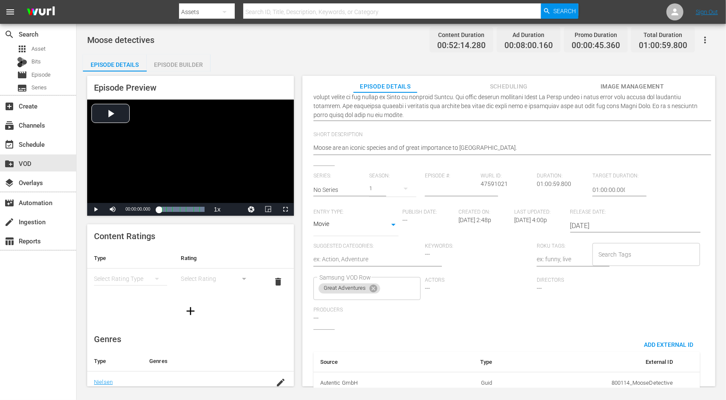
scroll to position [194, 0]
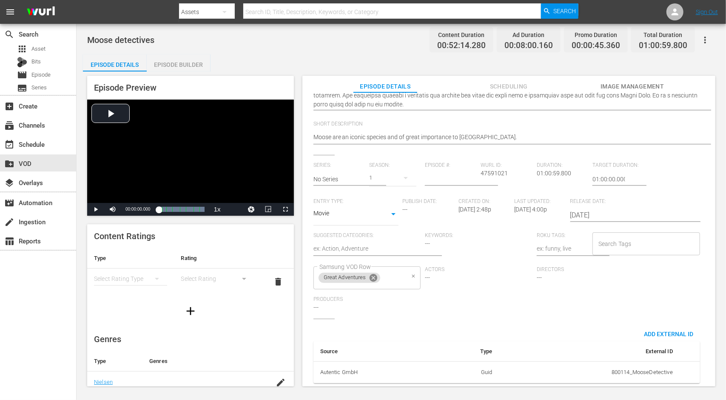
click at [376, 274] on icon at bounding box center [374, 278] width 8 height 8
click at [376, 272] on input "Samsung VOD Row" at bounding box center [360, 277] width 87 height 15
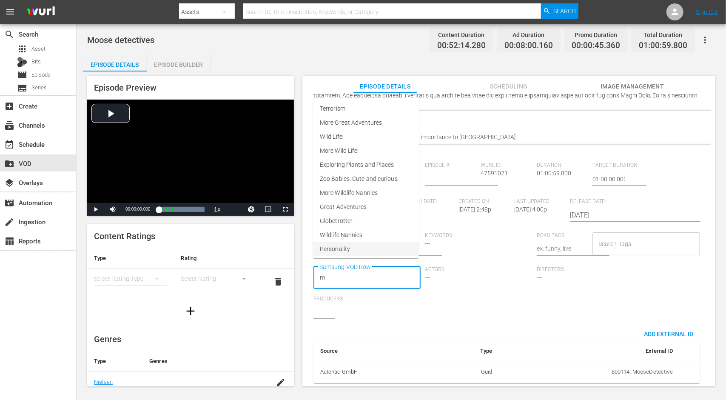
type input "mo"
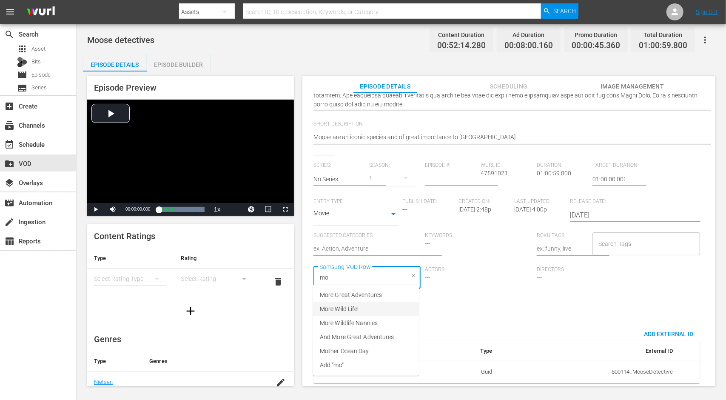
click at [365, 307] on li "More Wild Life!" at bounding box center [366, 309] width 106 height 14
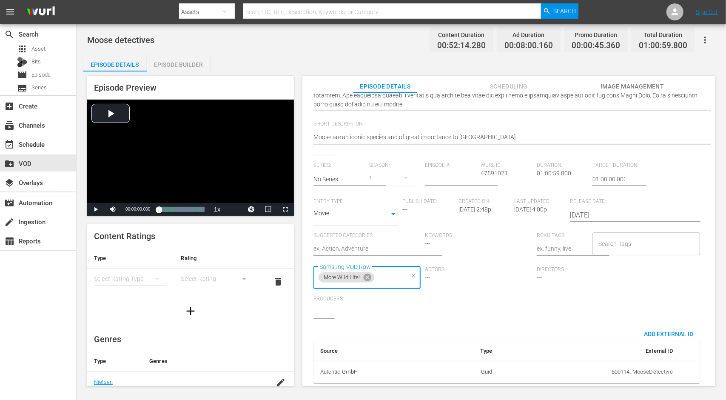
click at [505, 314] on div "External Title The Moose Detective The Moose Detective Internal Title Moose det…" at bounding box center [508, 165] width 391 height 450
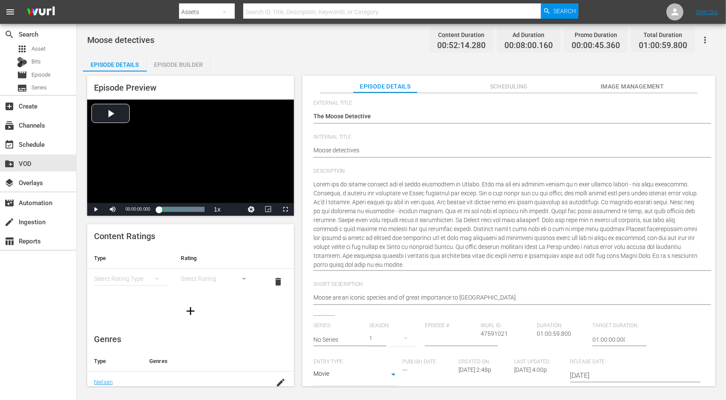
scroll to position [0, 0]
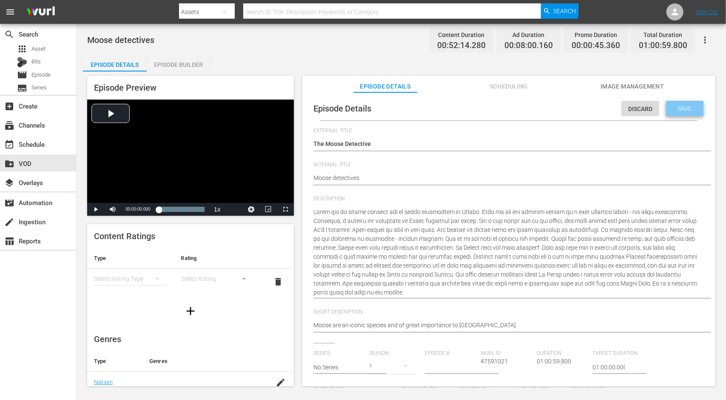
click at [672, 107] on span "Save" at bounding box center [685, 108] width 28 height 7
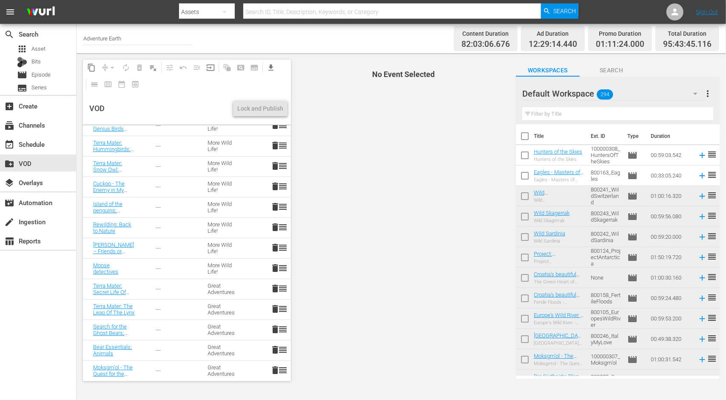
scroll to position [128, 0]
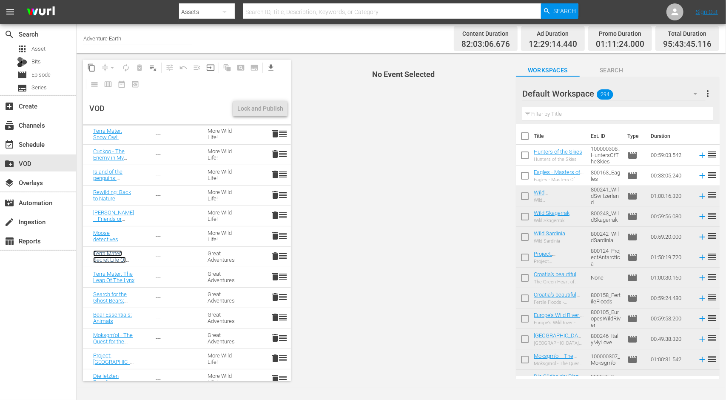
click at [106, 258] on link "Terra Mater: Secret Life Of Deer" at bounding box center [109, 259] width 33 height 19
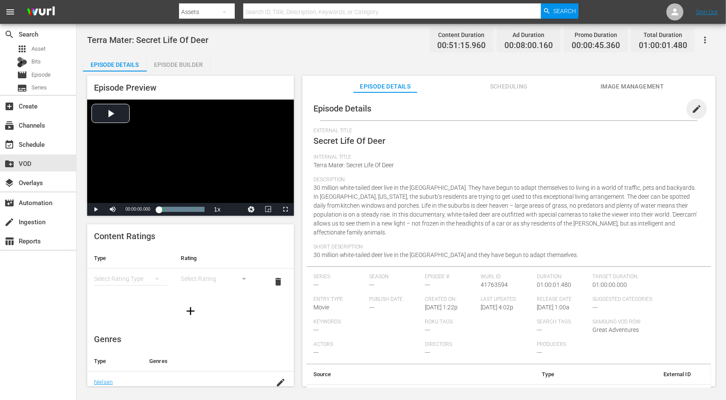
click at [694, 111] on span "edit" at bounding box center [696, 109] width 10 height 10
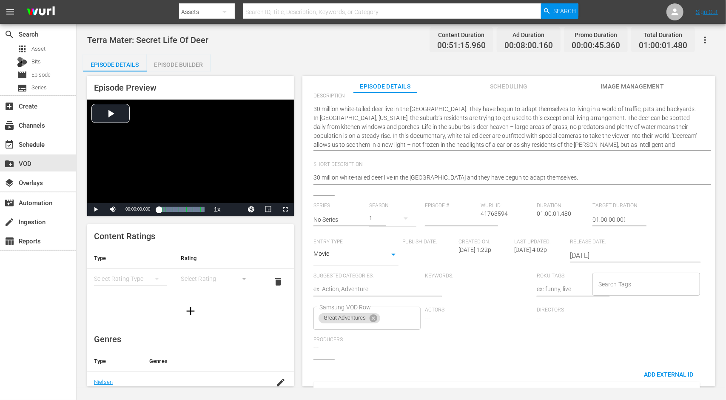
scroll to position [149, 0]
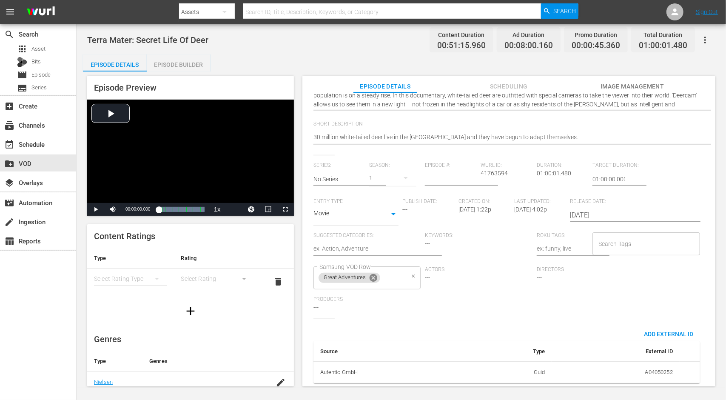
click at [373, 274] on icon at bounding box center [374, 278] width 8 height 8
click at [373, 273] on input "Samsung VOD Row" at bounding box center [360, 277] width 87 height 15
type input "more"
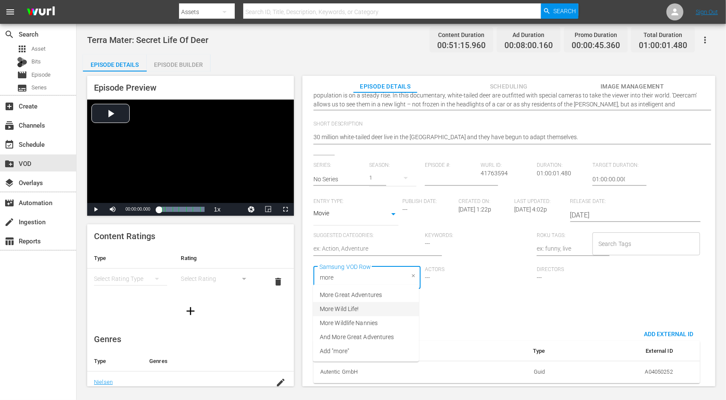
drag, startPoint x: 375, startPoint y: 307, endPoint x: 419, endPoint y: 310, distance: 44.4
click at [375, 307] on li "More Wild Life!" at bounding box center [366, 309] width 106 height 14
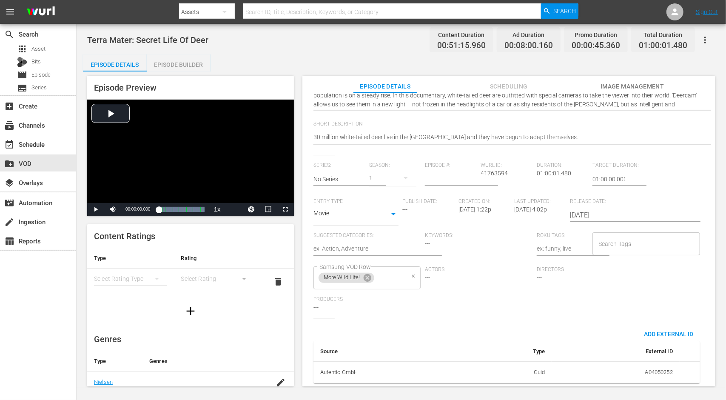
click at [437, 309] on div "Series: No Series Season: 1 Episode #: Wurl ID: 41763594 Duration: 01:00:01.480…" at bounding box center [508, 240] width 391 height 156
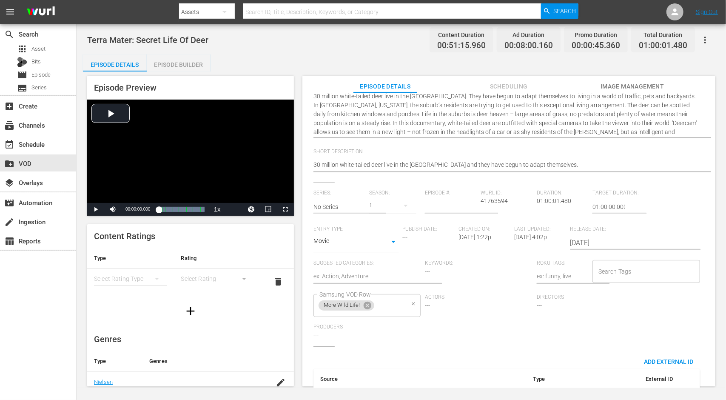
scroll to position [0, 0]
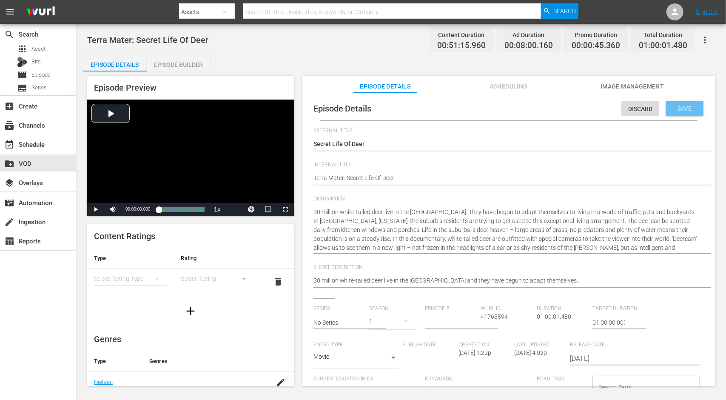
click at [672, 105] on span "Save" at bounding box center [685, 108] width 28 height 7
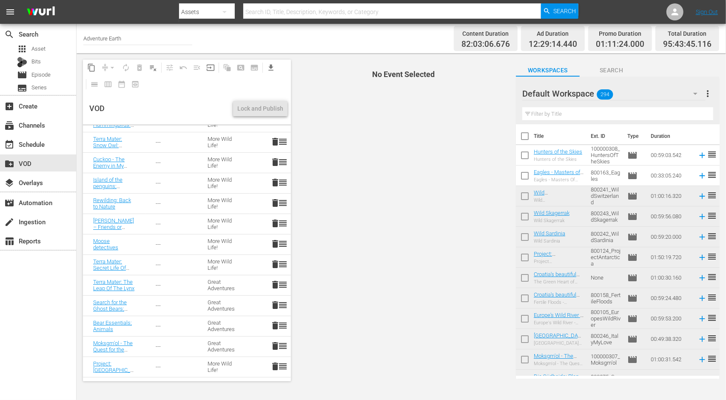
scroll to position [128, 0]
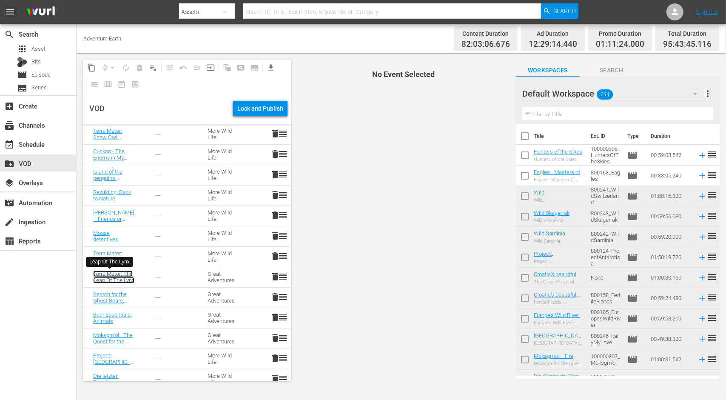
click at [102, 277] on link "Terra Mater: The Leap Of The Lynx" at bounding box center [113, 276] width 41 height 13
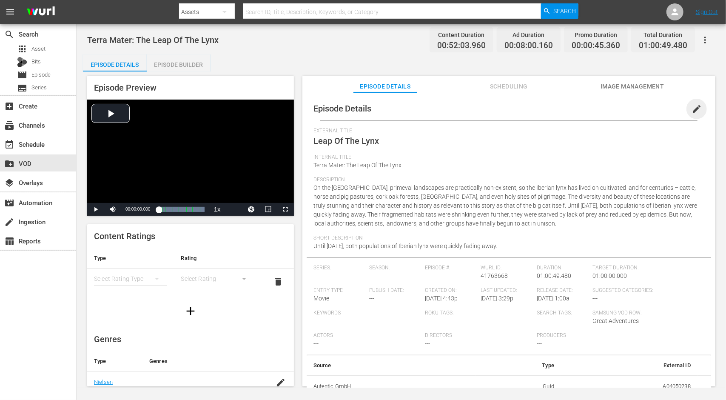
click at [691, 112] on span "edit" at bounding box center [696, 109] width 10 height 10
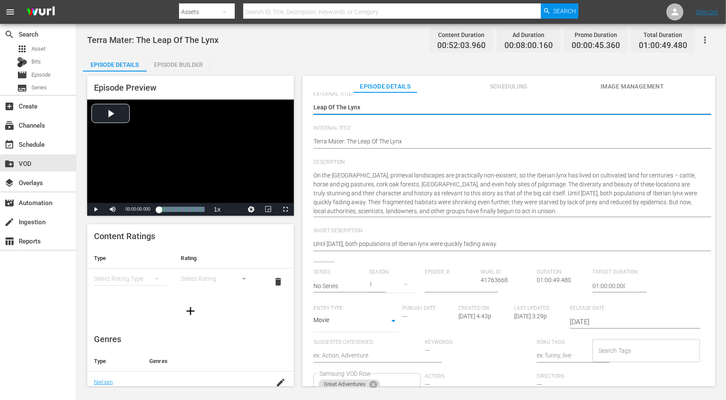
scroll to position [149, 0]
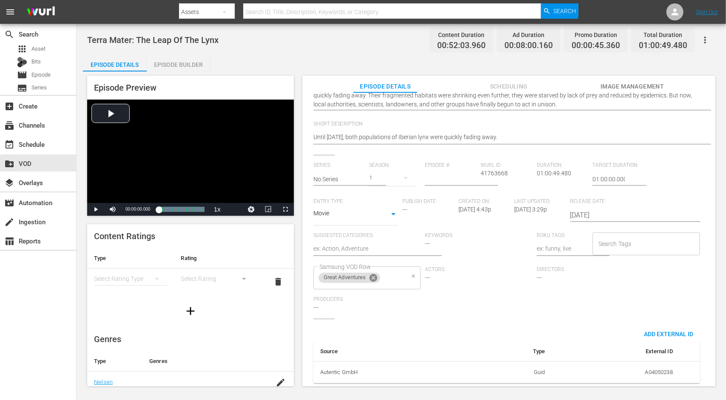
click at [373, 273] on icon at bounding box center [373, 277] width 9 height 9
click at [374, 272] on input "Samsung VOD Row" at bounding box center [360, 277] width 87 height 15
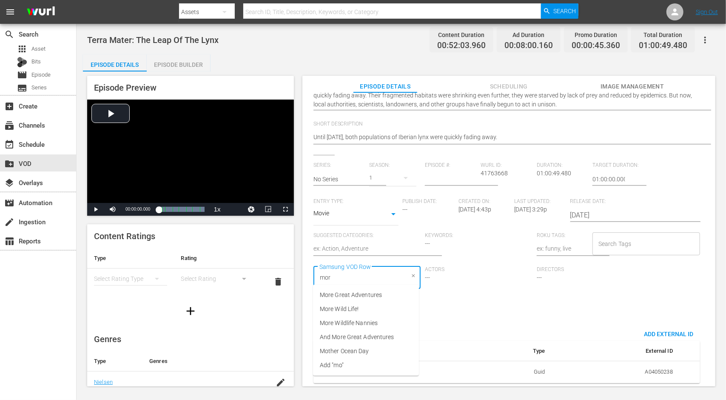
type input "more"
drag, startPoint x: 375, startPoint y: 308, endPoint x: 391, endPoint y: 309, distance: 15.8
click at [375, 309] on li "More Wild Life!" at bounding box center [366, 309] width 106 height 14
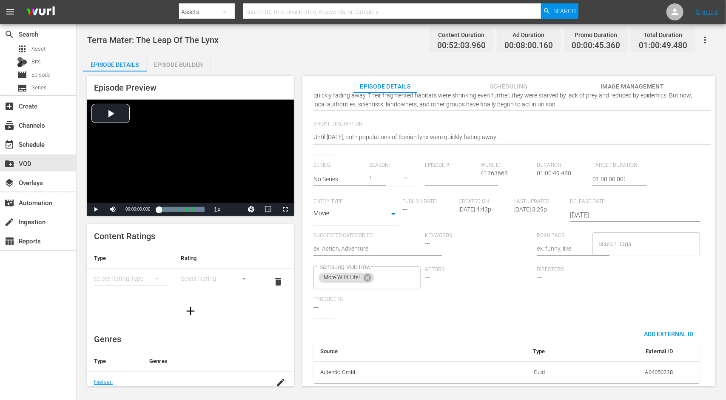
click at [459, 307] on div "Series: No Series Season: 1 Episode #: Wurl ID: 41763668 Duration: 01:00:49.480…" at bounding box center [508, 240] width 391 height 156
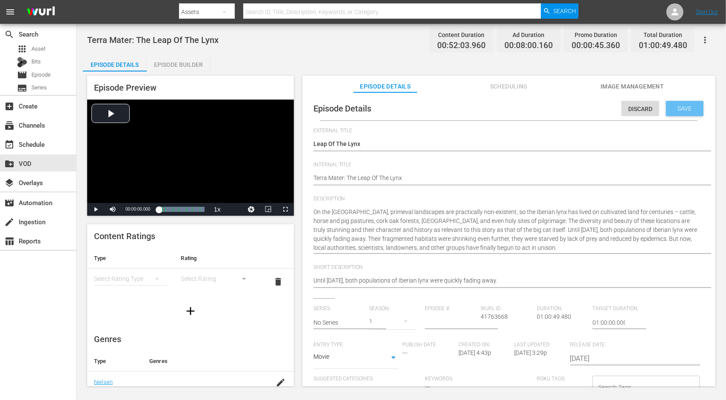
click at [682, 109] on span "Save" at bounding box center [685, 108] width 28 height 7
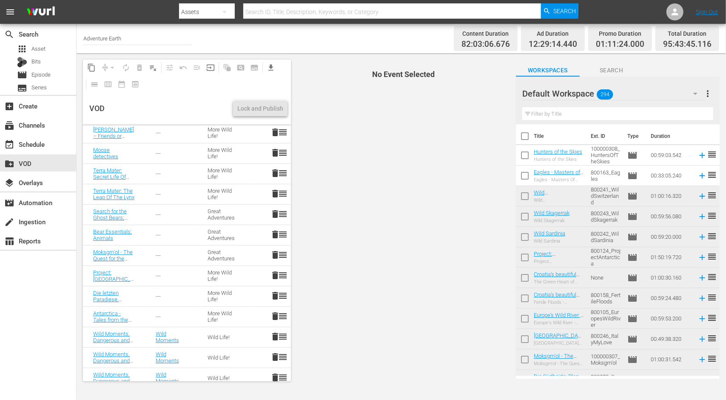
scroll to position [213, 0]
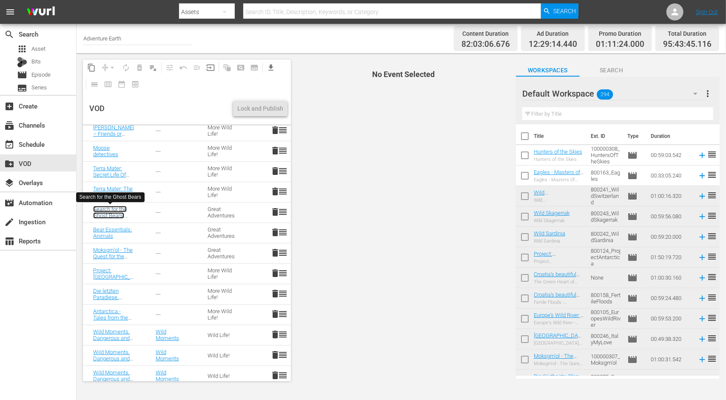
click at [101, 211] on link "Search for the Ghost Bears; Animals" at bounding box center [110, 215] width 34 height 19
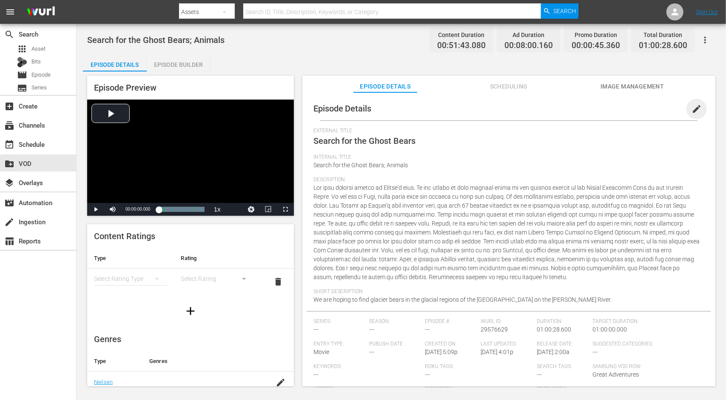
click at [692, 108] on span "edit" at bounding box center [696, 109] width 10 height 10
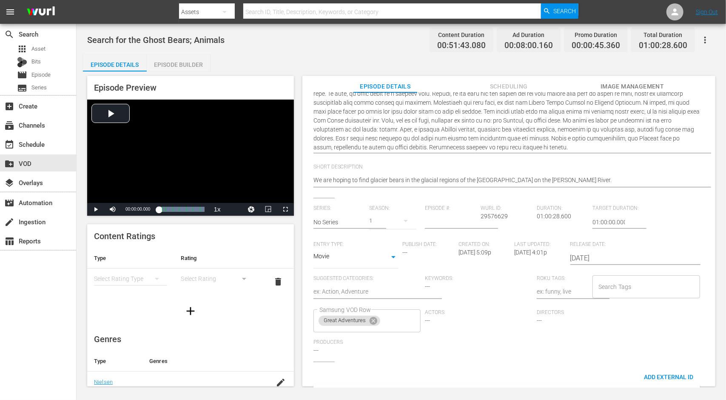
scroll to position [170, 0]
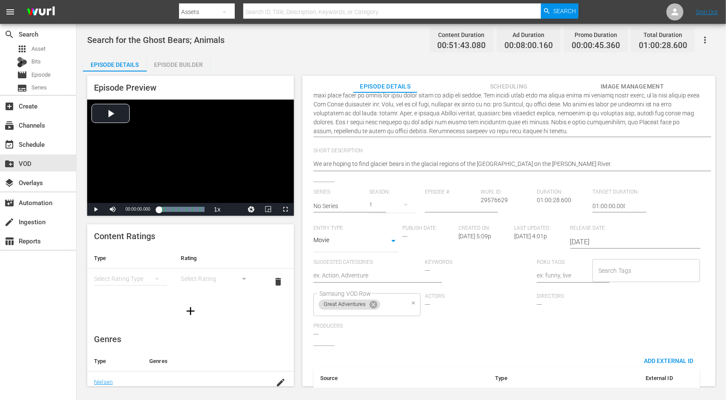
click at [377, 305] on icon at bounding box center [374, 305] width 8 height 8
click at [378, 305] on input "Samsung VOD Row" at bounding box center [360, 304] width 87 height 15
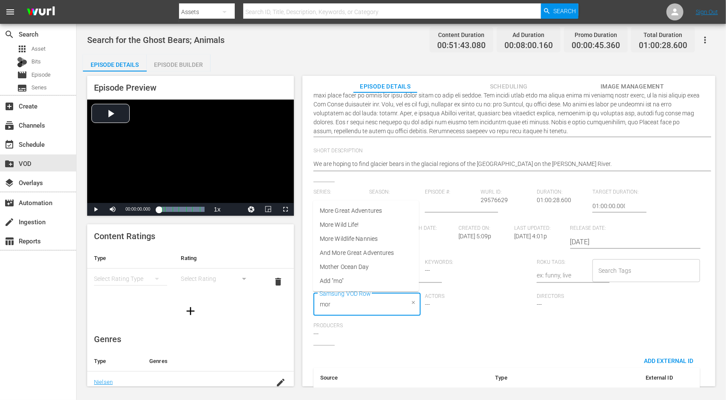
type input "more"
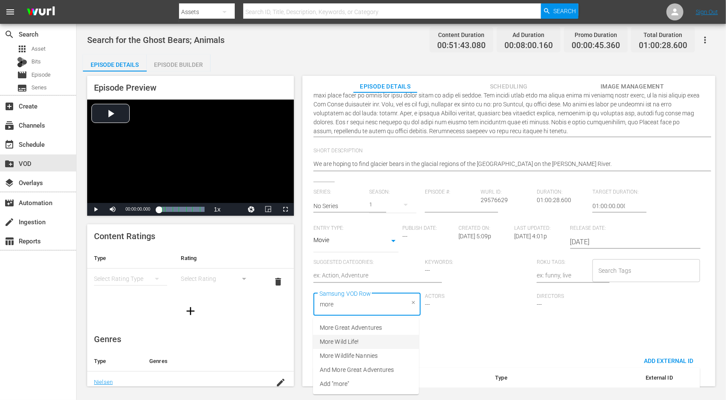
click at [361, 340] on li "More Wild Life!" at bounding box center [366, 342] width 106 height 14
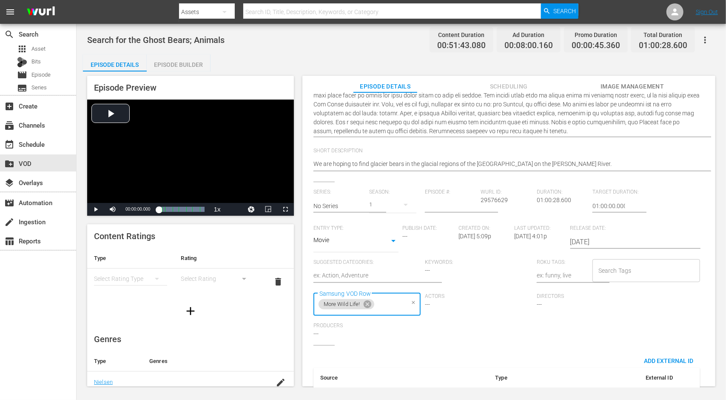
click at [460, 336] on div "Series: No Series Season: 1 Episode #: Wurl ID: 29576629 Duration: 01:00:28.600…" at bounding box center [508, 267] width 391 height 156
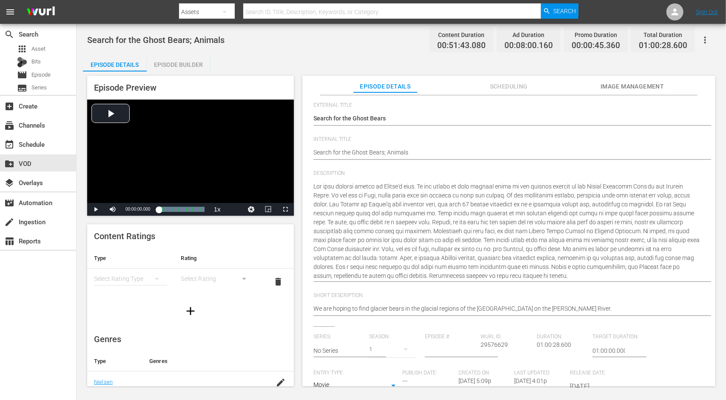
scroll to position [0, 0]
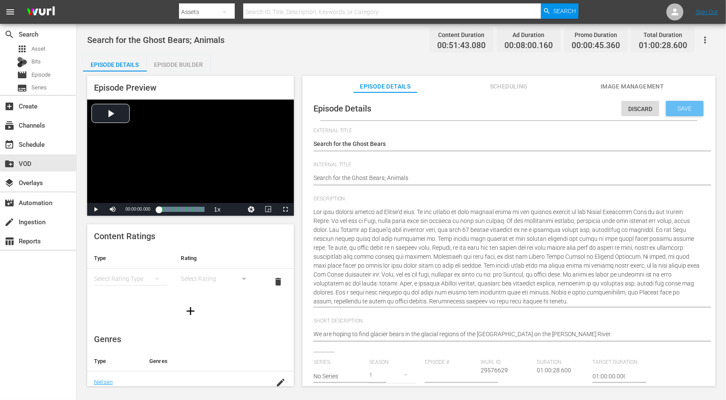
click at [676, 110] on span "Save" at bounding box center [685, 108] width 28 height 7
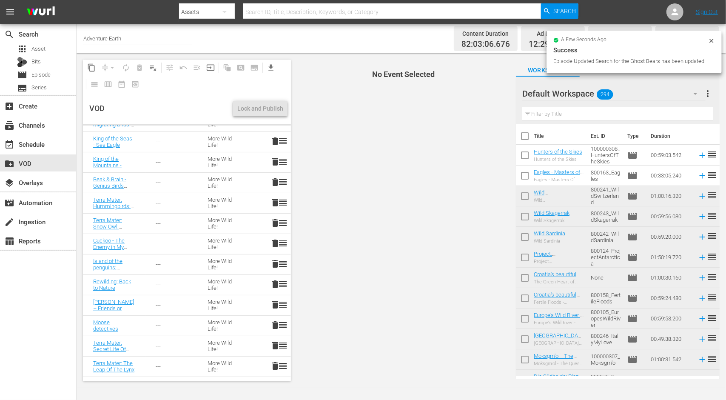
scroll to position [170, 0]
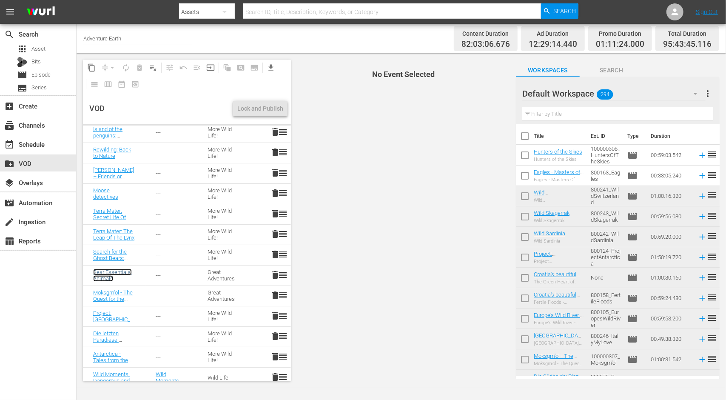
click at [98, 273] on link "Bear Essentials; Animals" at bounding box center [112, 275] width 39 height 13
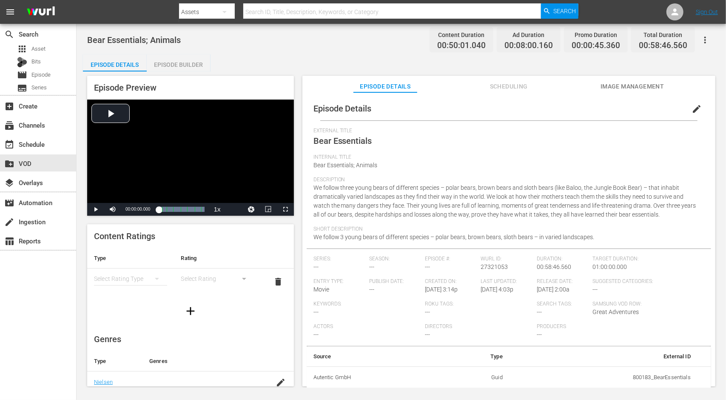
click at [691, 109] on span "edit" at bounding box center [696, 109] width 10 height 10
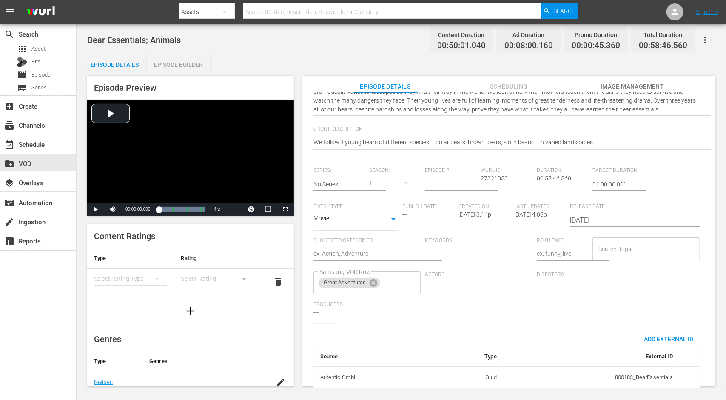
scroll to position [140, 0]
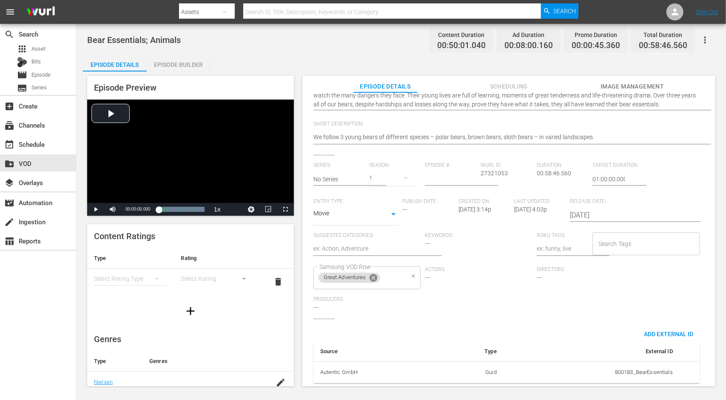
click at [373, 273] on icon at bounding box center [373, 277] width 9 height 9
click at [378, 271] on input "Samsung VOD Row" at bounding box center [360, 277] width 87 height 15
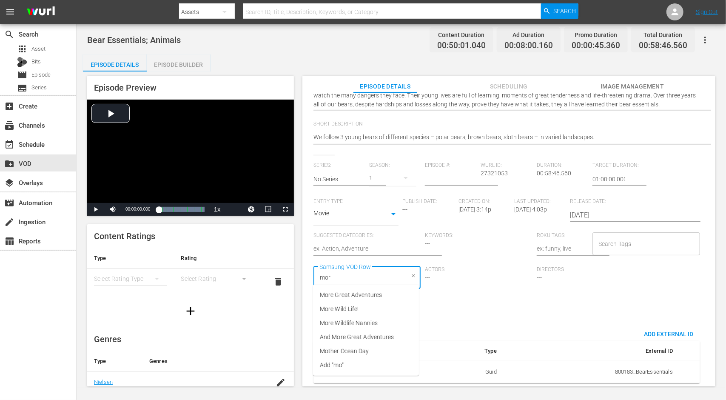
type input "more"
drag, startPoint x: 378, startPoint y: 309, endPoint x: 418, endPoint y: 312, distance: 40.9
click at [378, 310] on li "More Wild Life!" at bounding box center [366, 309] width 106 height 14
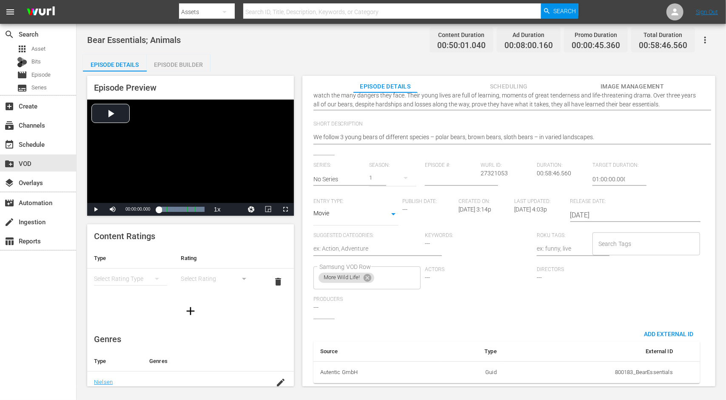
click at [515, 316] on div "External Title Bear Essentials Bear Essentials Internal Title Bear Essentials; …" at bounding box center [508, 191] width 391 height 397
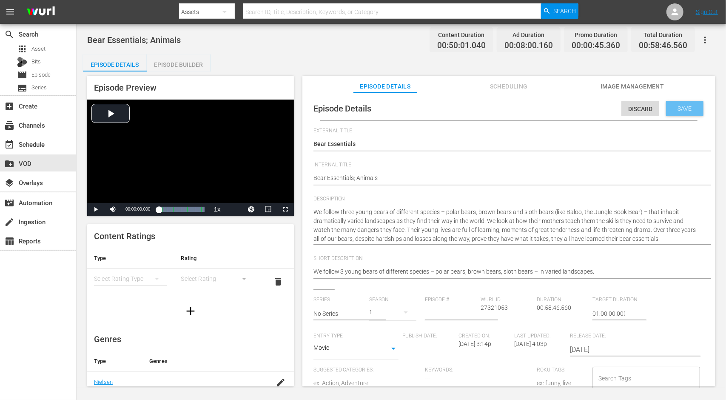
click at [678, 108] on span "Save" at bounding box center [685, 108] width 28 height 7
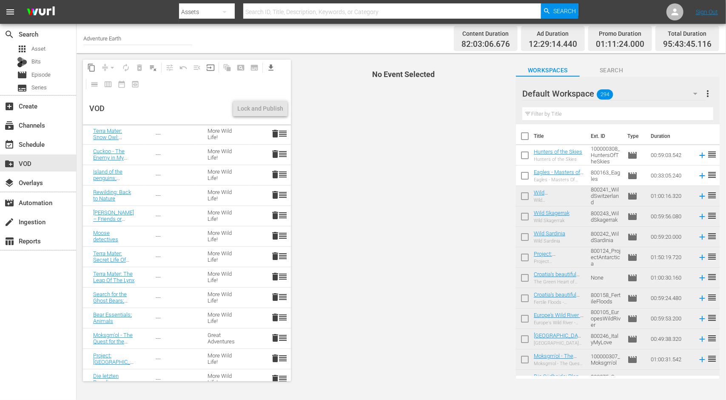
scroll to position [170, 0]
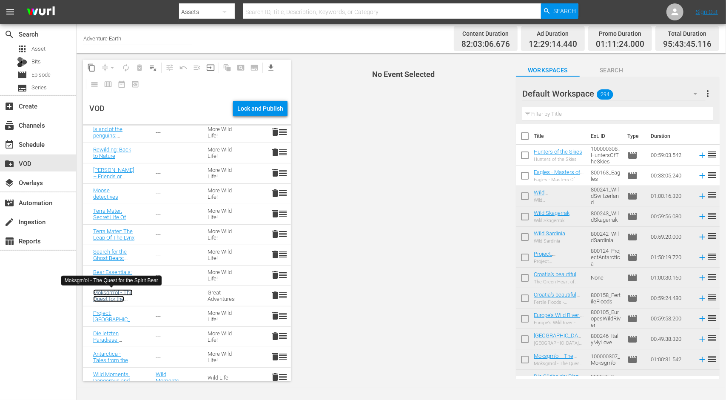
click at [100, 293] on link "Moksgm'ol - The Quest for the Spirit Bear" at bounding box center [113, 298] width 40 height 19
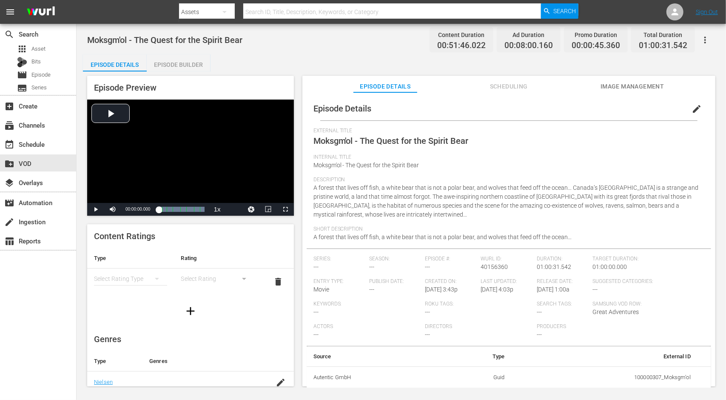
click at [692, 110] on span "edit" at bounding box center [696, 109] width 10 height 10
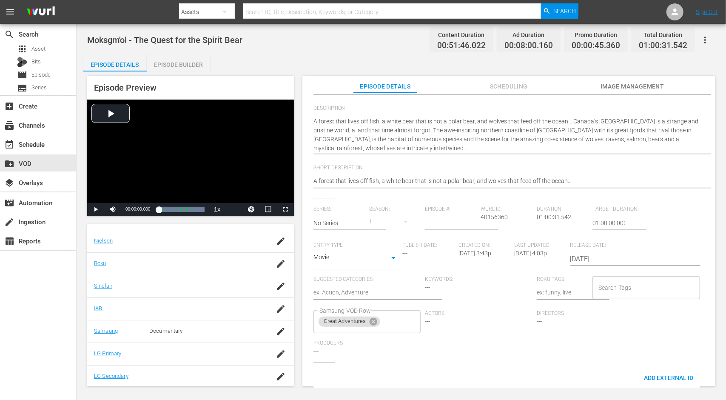
scroll to position [140, 0]
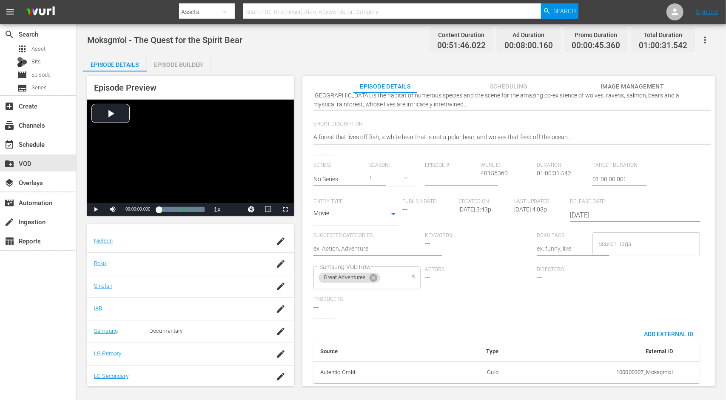
click at [373, 274] on icon at bounding box center [374, 278] width 8 height 8
click at [373, 273] on input "Samsung VOD Row" at bounding box center [360, 277] width 87 height 15
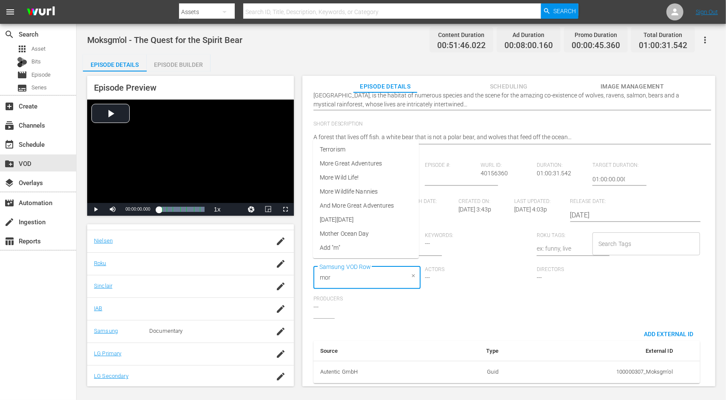
type input "more"
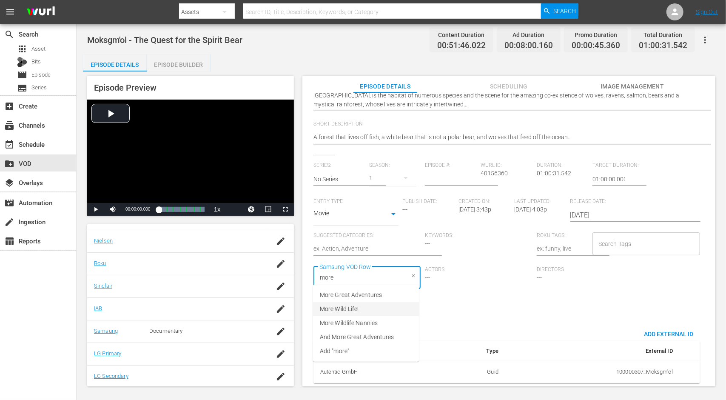
drag, startPoint x: 373, startPoint y: 306, endPoint x: 385, endPoint y: 307, distance: 12.9
click at [373, 306] on li "More Wild Life!" at bounding box center [366, 309] width 106 height 14
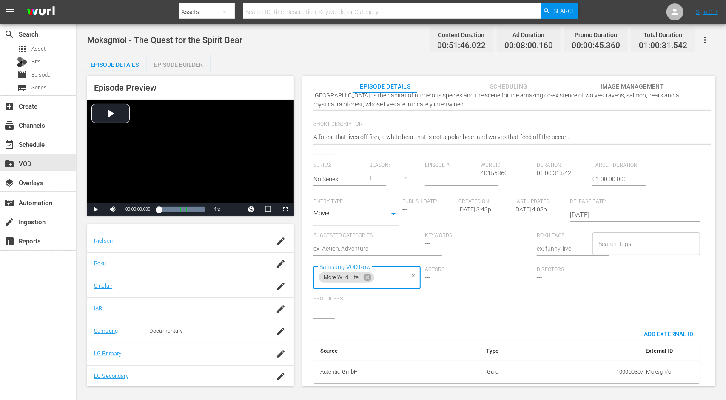
click at [455, 308] on div "Series: No Series Season: 1 Episode #: Wurl ID: 40156360 Duration: 01:00:31.542…" at bounding box center [508, 240] width 391 height 156
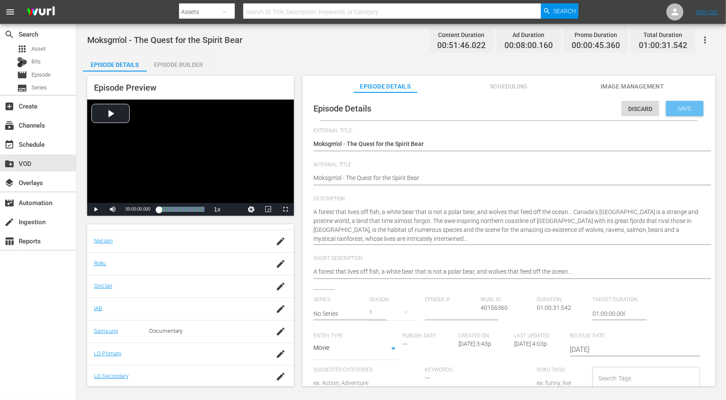
click at [686, 107] on span "Save" at bounding box center [685, 108] width 28 height 7
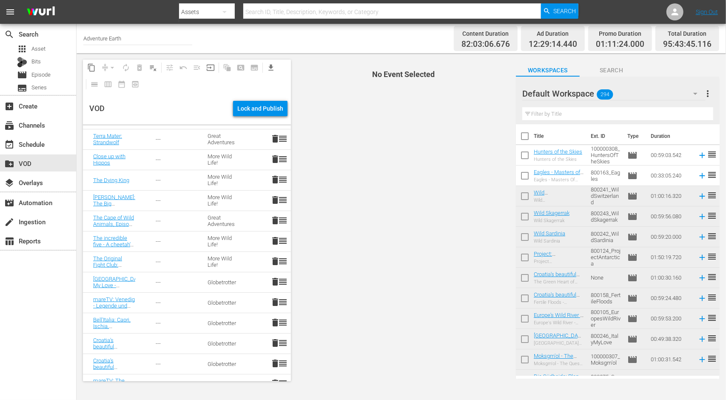
scroll to position [824, 0]
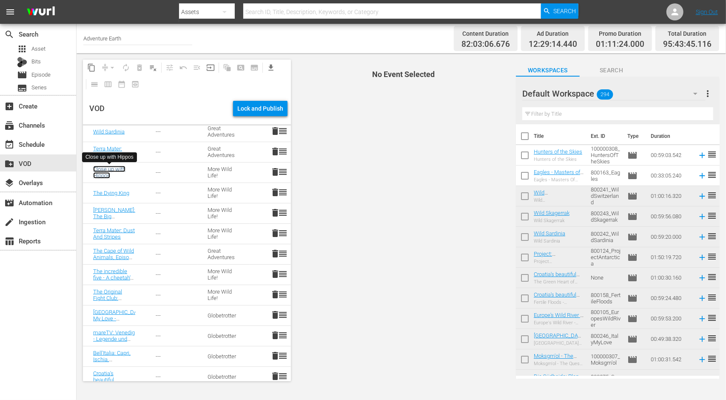
click at [107, 170] on link "Close up with Hippos" at bounding box center [109, 172] width 32 height 13
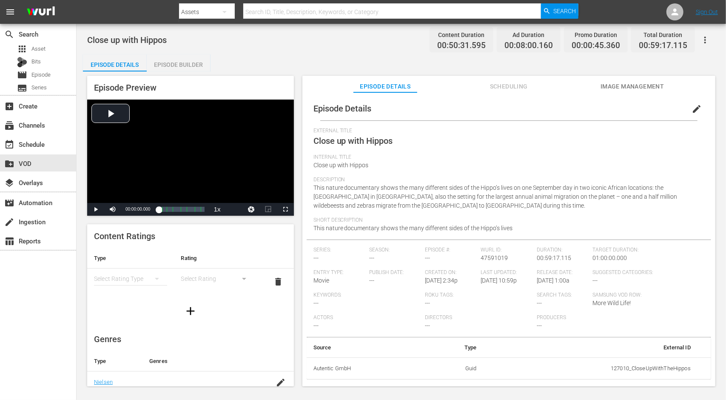
click at [691, 107] on span "edit" at bounding box center [696, 109] width 10 height 10
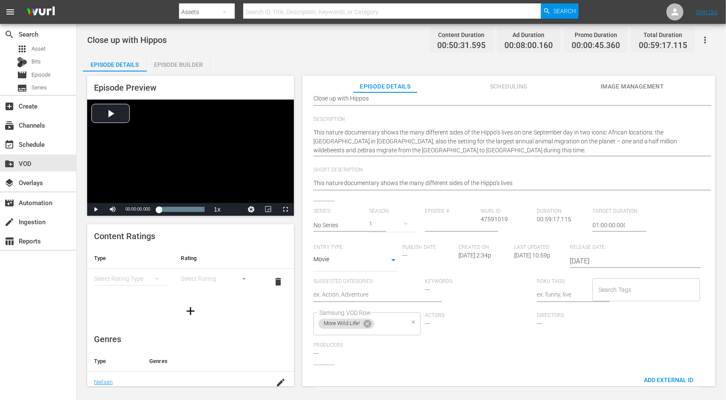
scroll to position [81, 0]
click at [367, 322] on icon at bounding box center [367, 321] width 9 height 9
click at [369, 322] on input "Samsung VOD Row" at bounding box center [360, 321] width 87 height 15
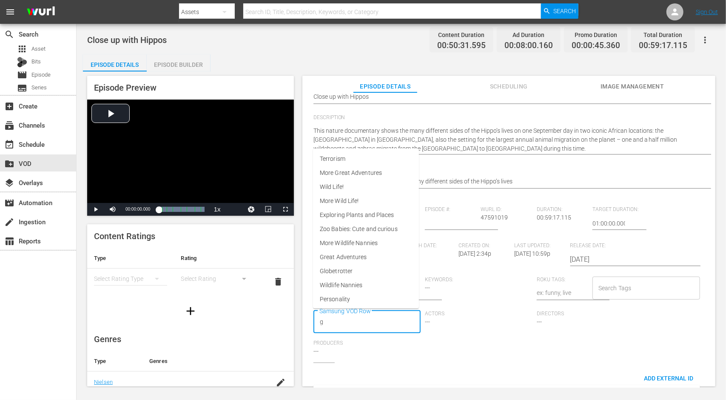
type input "gr"
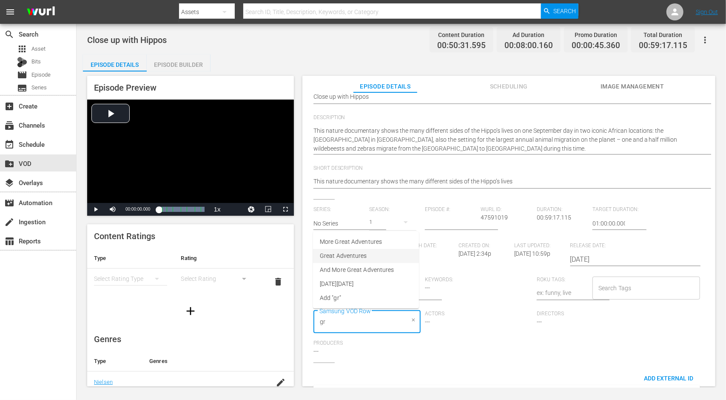
click at [333, 260] on span "Great Adventures" at bounding box center [343, 255] width 47 height 9
click at [483, 327] on div "Actors ---" at bounding box center [481, 325] width 112 height 30
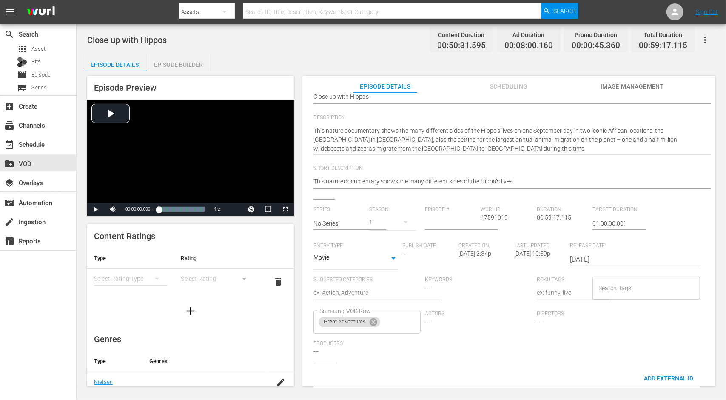
scroll to position [0, 0]
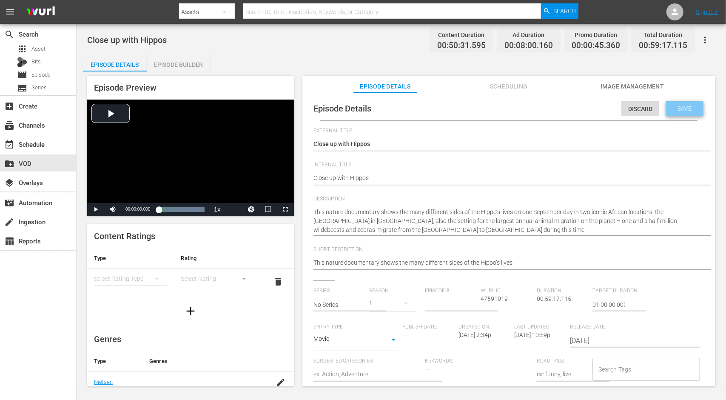
click at [678, 105] on span "Save" at bounding box center [685, 108] width 28 height 7
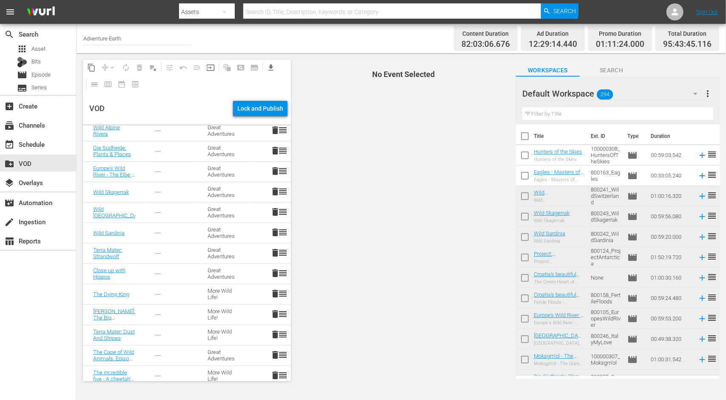
scroll to position [765, 0]
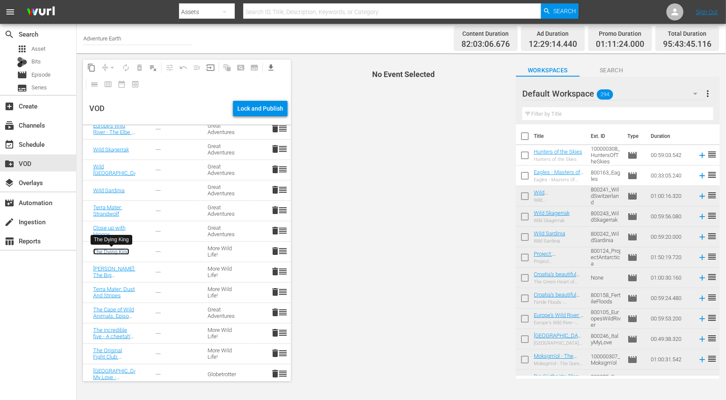
click at [117, 249] on link "The Dying King" at bounding box center [111, 251] width 36 height 6
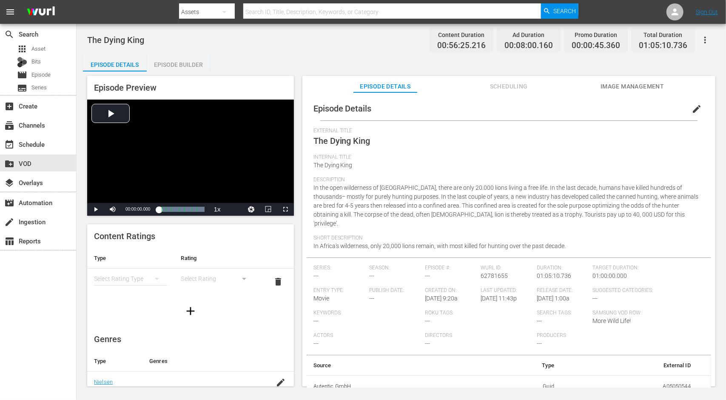
click at [692, 106] on span "edit" at bounding box center [696, 109] width 10 height 10
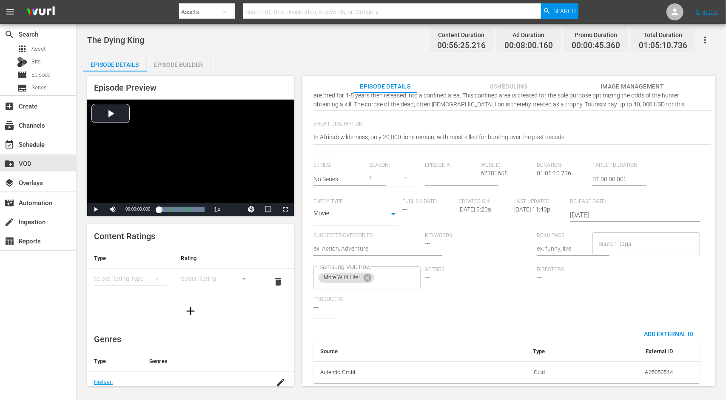
scroll to position [140, 0]
click at [366, 274] on icon at bounding box center [367, 278] width 8 height 8
click at [374, 274] on input "Samsung VOD Row" at bounding box center [360, 277] width 87 height 15
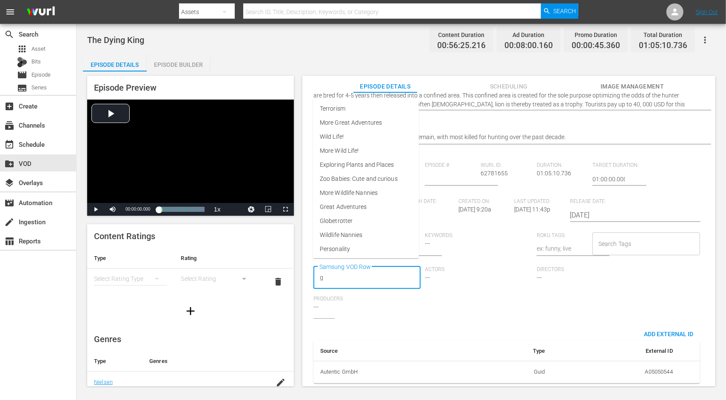
type input "gr"
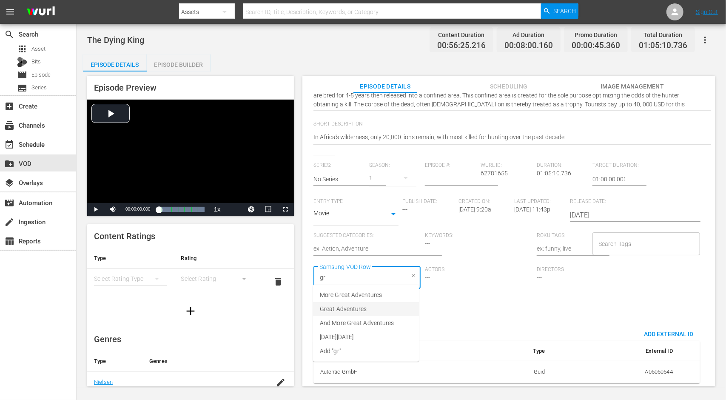
click at [356, 310] on span "Great Adventures" at bounding box center [343, 308] width 47 height 9
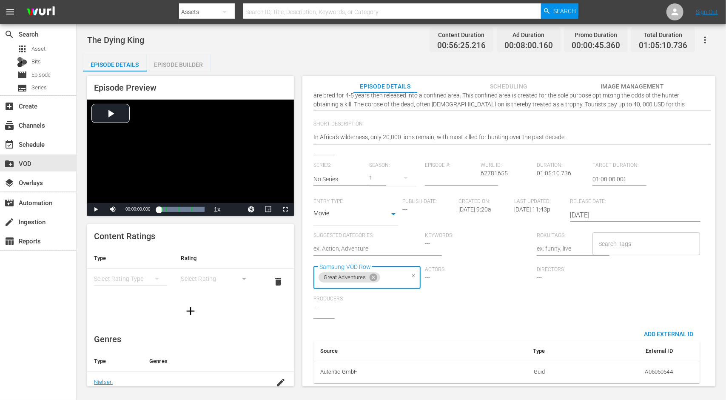
click at [459, 306] on div "Series: No Series Season: 1 Episode #: Wurl ID: 62781655 Duration: 01:05:10.736…" at bounding box center [508, 240] width 391 height 156
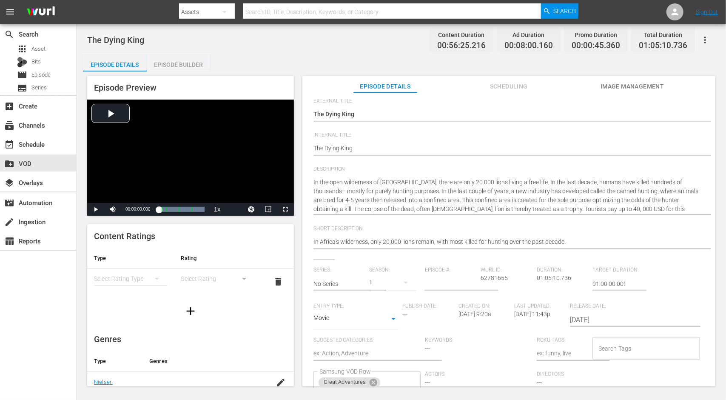
scroll to position [0, 0]
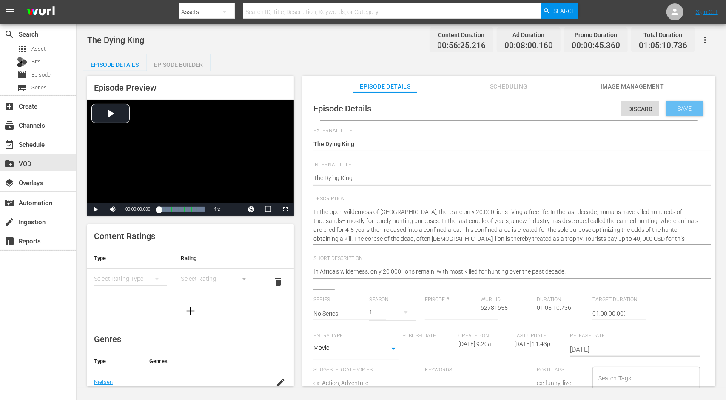
click at [683, 111] on span "Save" at bounding box center [685, 108] width 28 height 7
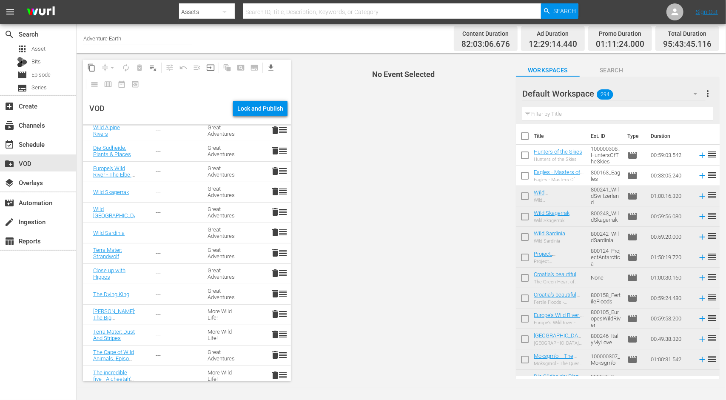
scroll to position [765, 0]
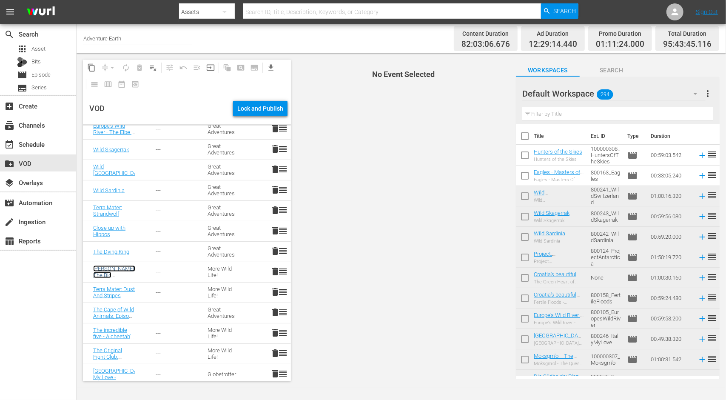
click at [104, 272] on link "Masai Mara: The Big Hunt" at bounding box center [114, 274] width 42 height 19
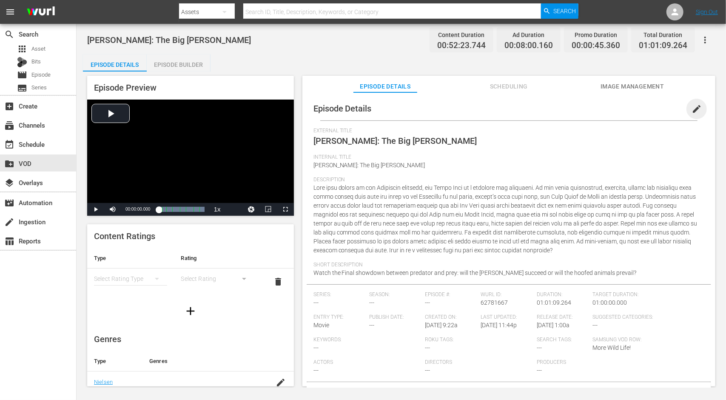
click at [694, 109] on span "edit" at bounding box center [696, 109] width 10 height 10
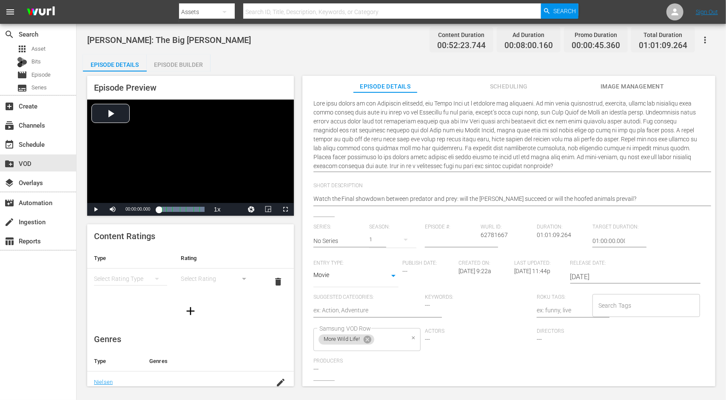
scroll to position [176, 0]
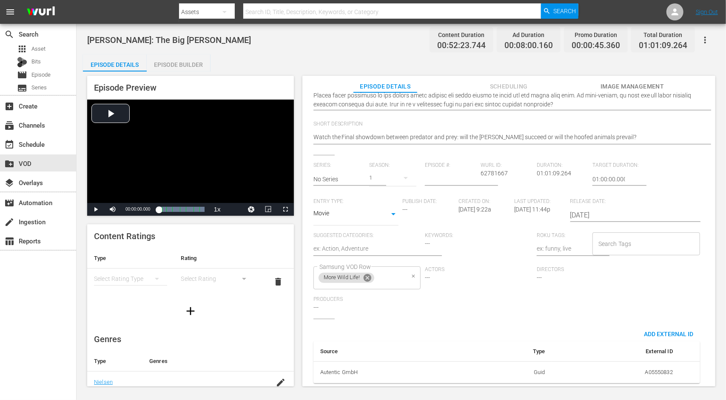
click at [367, 274] on icon at bounding box center [367, 278] width 8 height 8
click at [370, 273] on input "Samsung VOD Row" at bounding box center [360, 277] width 87 height 15
type input "gr"
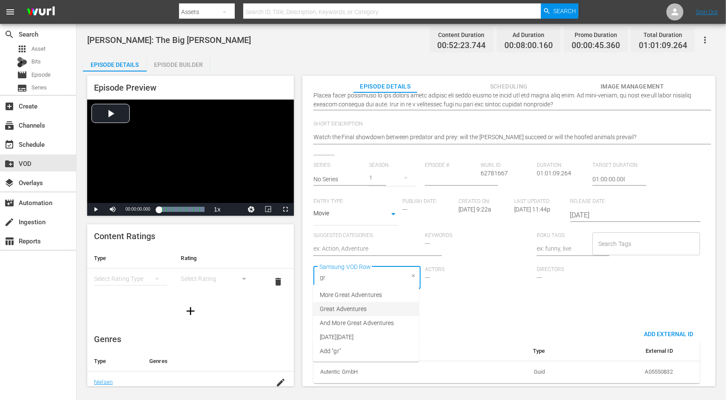
click at [341, 309] on span "Great Adventures" at bounding box center [343, 308] width 47 height 9
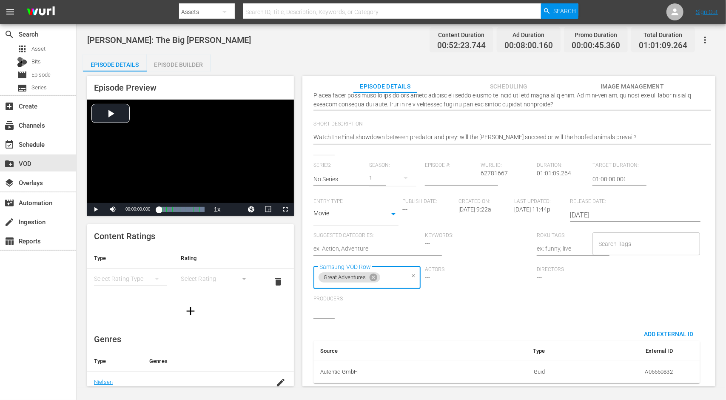
drag, startPoint x: 461, startPoint y: 310, endPoint x: 465, endPoint y: 302, distance: 9.1
click at [461, 310] on div "Series: No Series Season: 1 Episode #: Wurl ID: 62781667 Duration: 01:01:09.264…" at bounding box center [508, 240] width 391 height 156
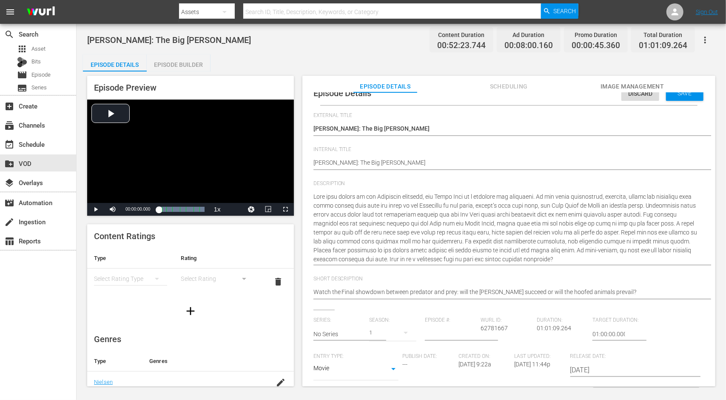
scroll to position [0, 0]
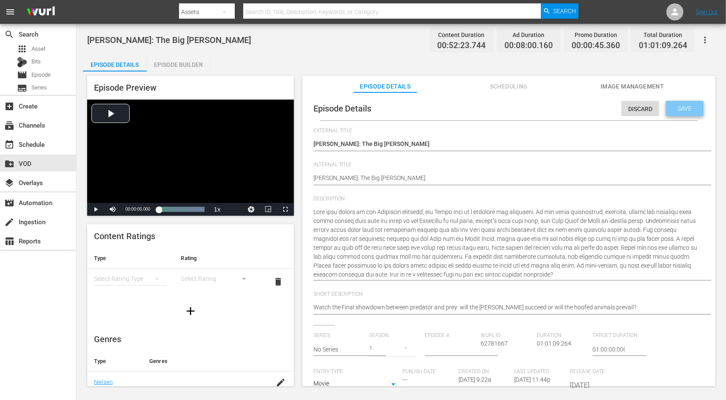
click at [691, 110] on span "Save" at bounding box center [685, 108] width 28 height 7
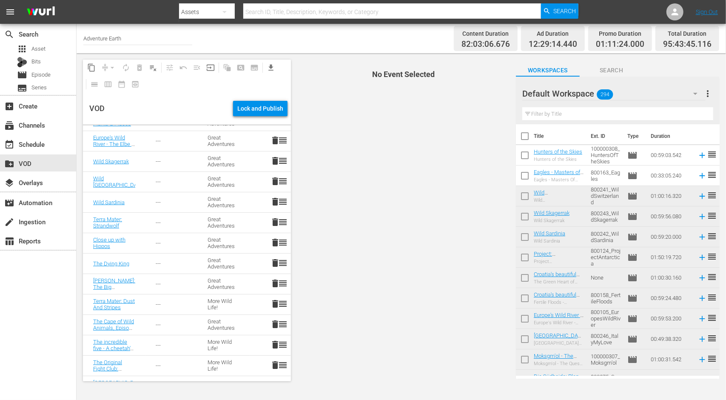
scroll to position [765, 0]
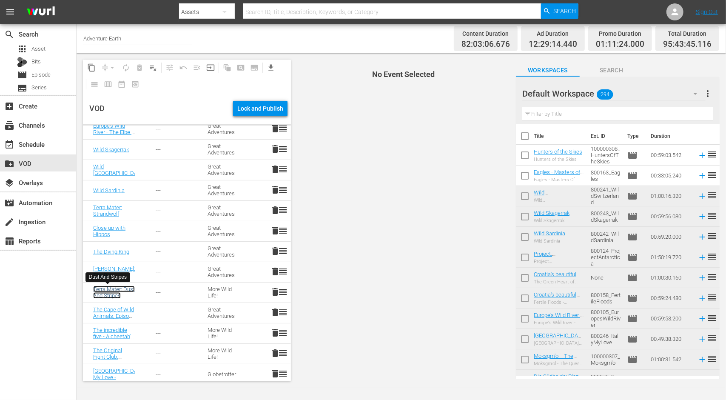
click at [105, 289] on link "Terra Mater: Dust And Stripes" at bounding box center [114, 292] width 42 height 13
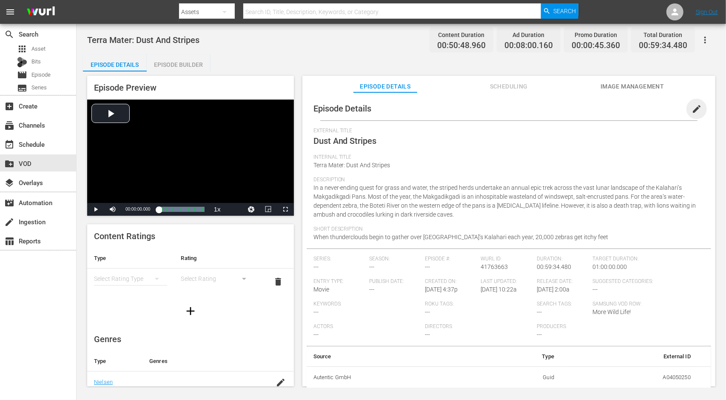
click at [692, 111] on span "edit" at bounding box center [696, 109] width 10 height 10
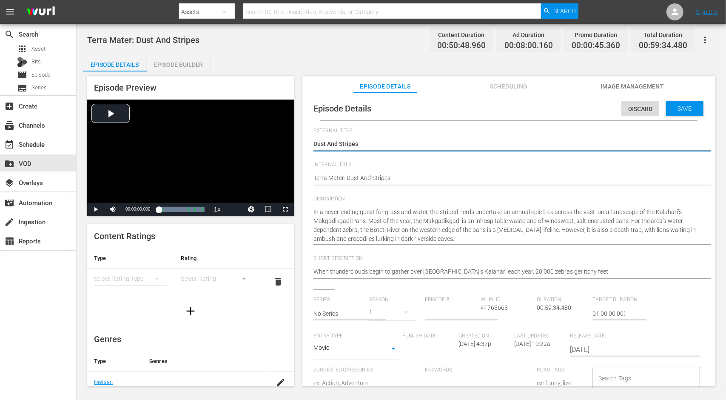
scroll to position [140, 0]
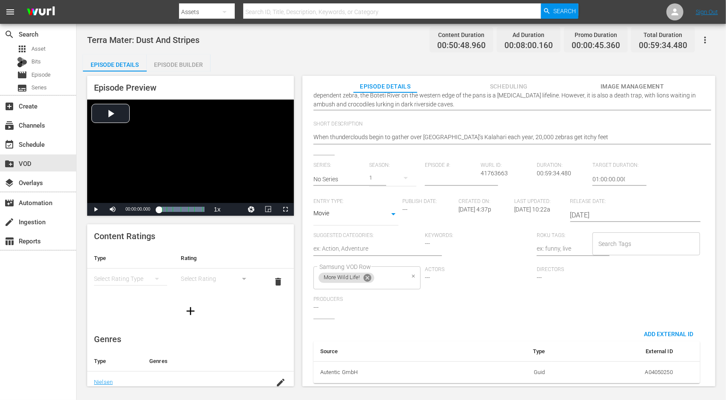
click at [367, 273] on icon at bounding box center [367, 277] width 9 height 9
click at [373, 273] on input "Samsung VOD Row" at bounding box center [360, 277] width 87 height 15
type input "gr"
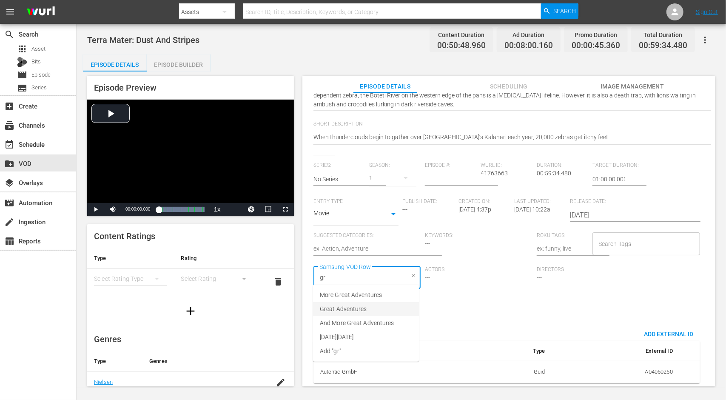
click at [361, 307] on span "Great Adventures" at bounding box center [343, 308] width 47 height 9
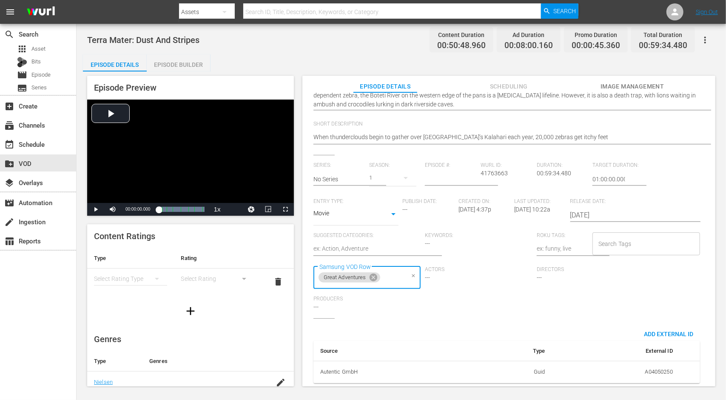
click at [443, 307] on div "Series: No Series Season: 1 Episode #: Wurl ID: 41763663 Duration: 00:59:34.480…" at bounding box center [508, 240] width 391 height 156
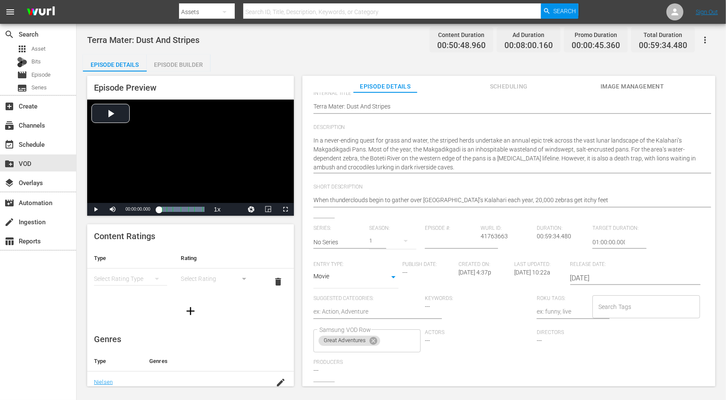
scroll to position [0, 0]
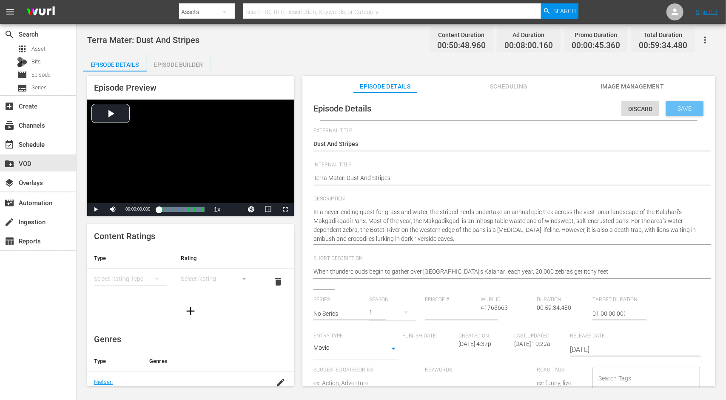
click at [673, 108] on span "Save" at bounding box center [685, 108] width 28 height 7
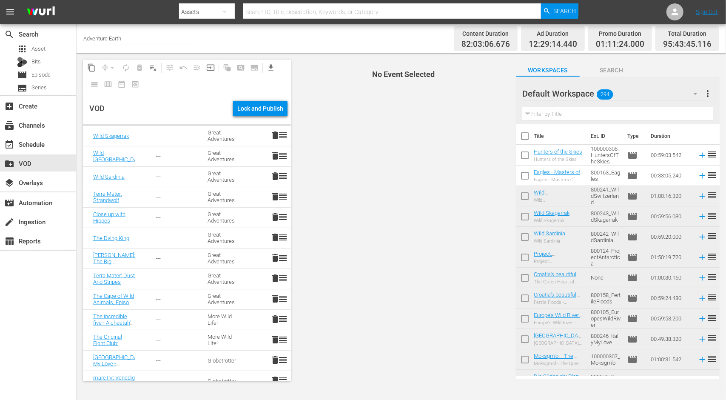
scroll to position [808, 0]
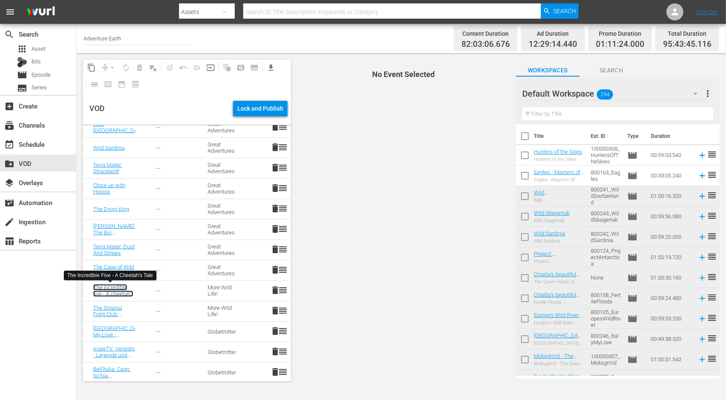
click at [100, 287] on link "The incredible five - A cheetah's tale; Animals" at bounding box center [113, 293] width 40 height 19
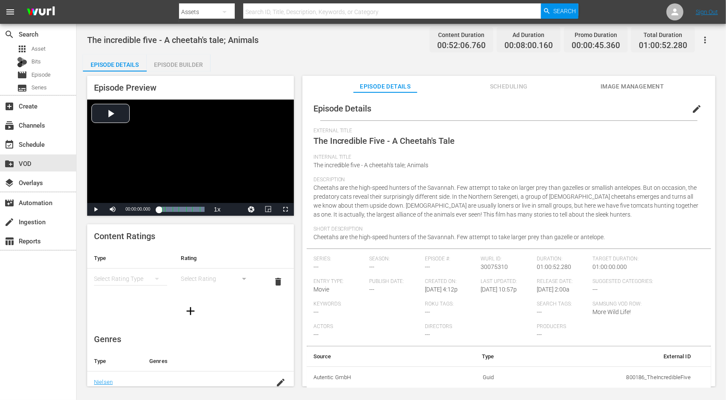
click at [693, 108] on span "edit" at bounding box center [696, 109] width 10 height 10
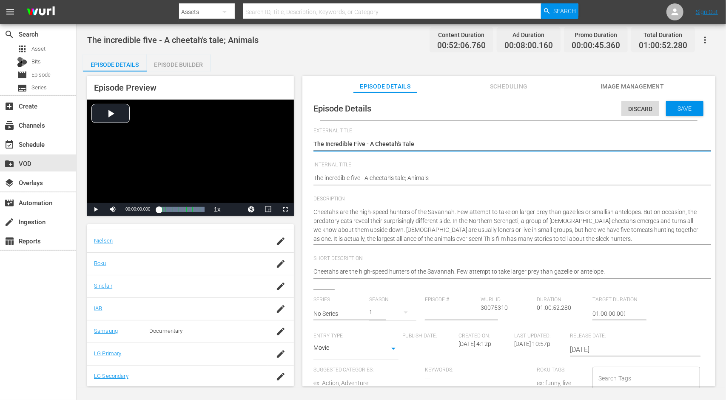
scroll to position [140, 0]
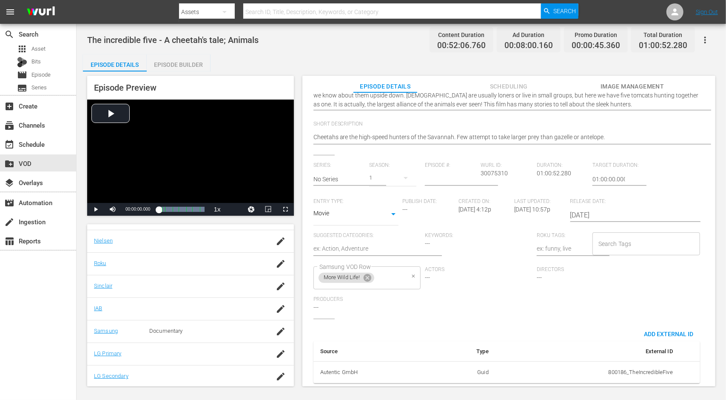
drag, startPoint x: 366, startPoint y: 270, endPoint x: 387, endPoint y: 270, distance: 20.8
click at [366, 273] on icon at bounding box center [367, 277] width 9 height 9
click at [403, 271] on div "Samsung VOD Row" at bounding box center [367, 277] width 108 height 23
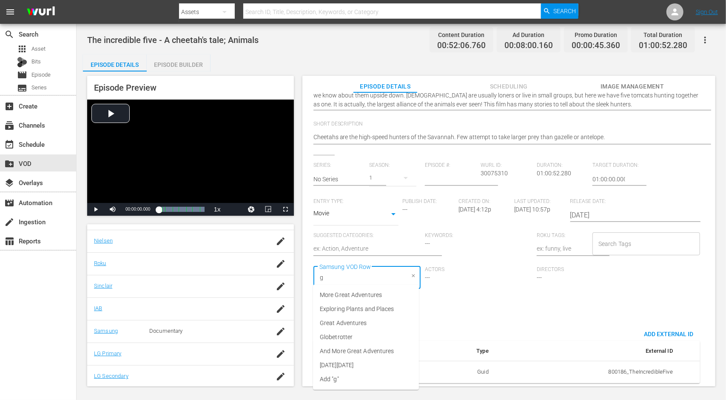
type input "gr"
drag, startPoint x: 350, startPoint y: 307, endPoint x: 404, endPoint y: 307, distance: 54.4
click at [350, 307] on span "Great Adventures" at bounding box center [343, 308] width 47 height 9
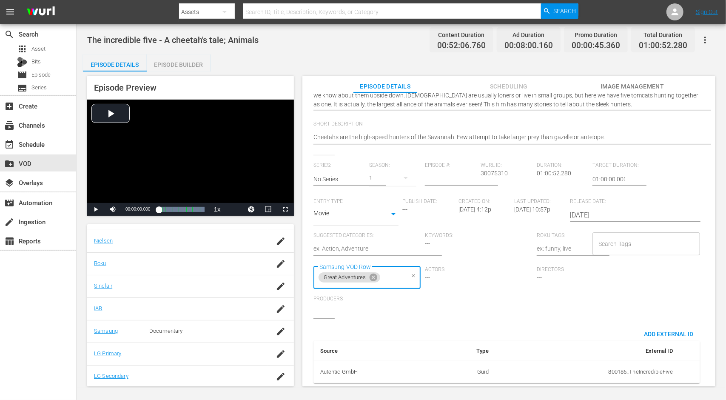
click at [407, 307] on div "Producers ---" at bounding box center [369, 307] width 112 height 23
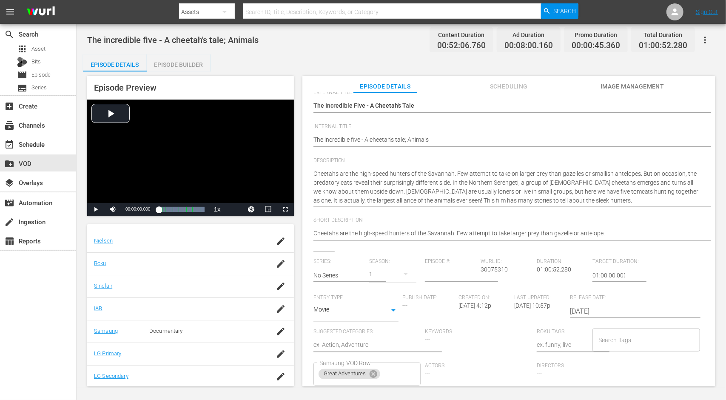
scroll to position [0, 0]
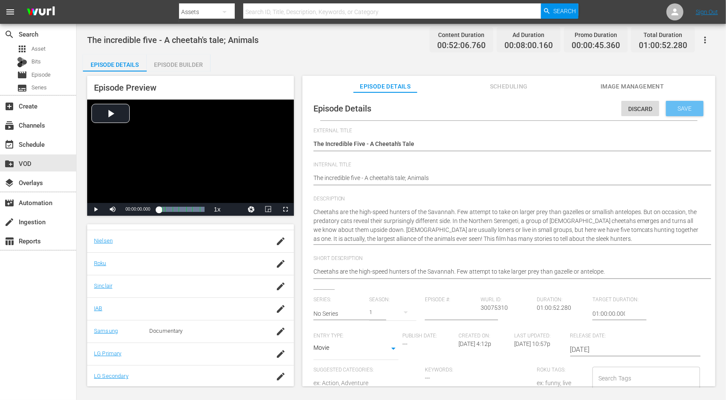
click at [684, 109] on span "Save" at bounding box center [685, 108] width 28 height 7
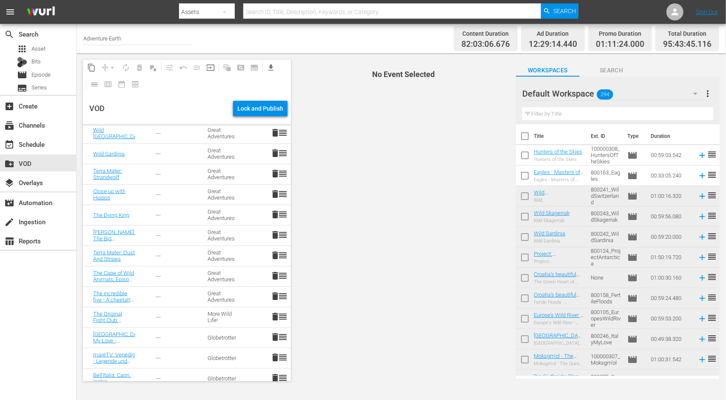
scroll to position [808, 0]
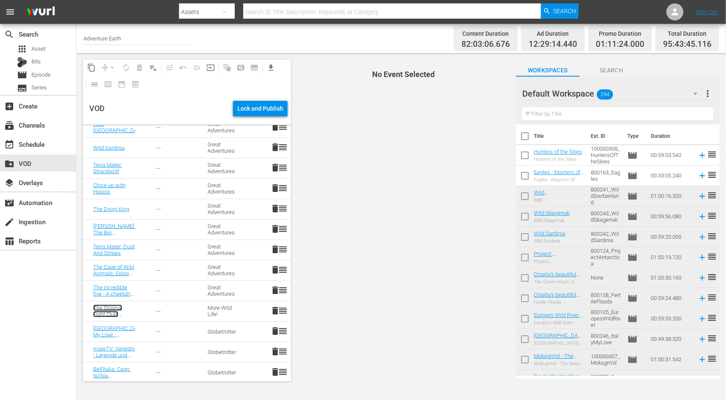
click at [107, 307] on link "The Original Fight Club: Animal Fights Caught on Camera; Animals" at bounding box center [114, 320] width 42 height 32
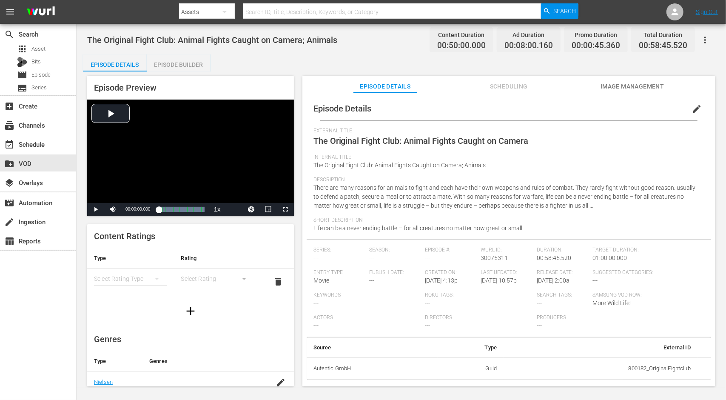
click at [691, 108] on span "edit" at bounding box center [696, 109] width 10 height 10
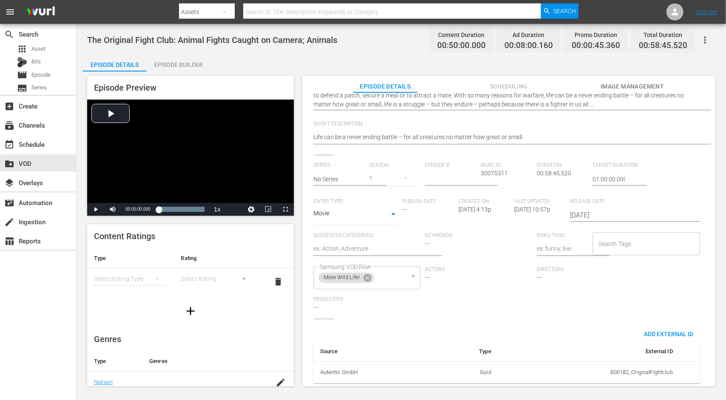
scroll to position [131, 0]
click at [366, 273] on icon at bounding box center [367, 277] width 9 height 9
click at [376, 273] on input "Samsung VOD Row" at bounding box center [360, 277] width 87 height 15
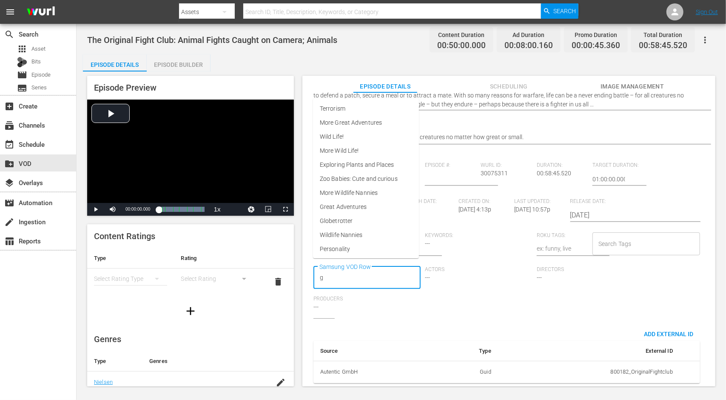
type input "gr"
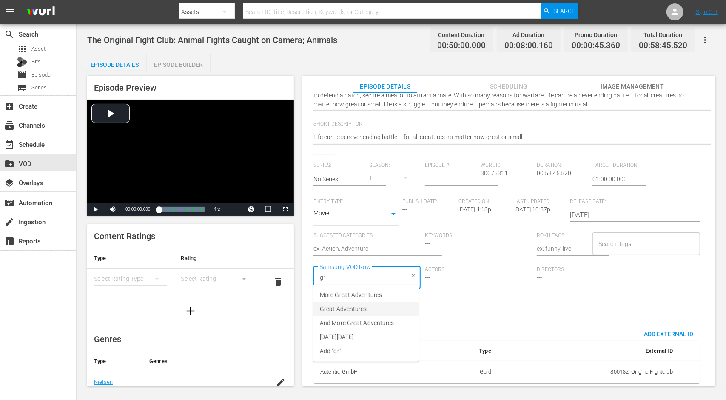
click at [361, 307] on span "Great Adventures" at bounding box center [343, 308] width 47 height 9
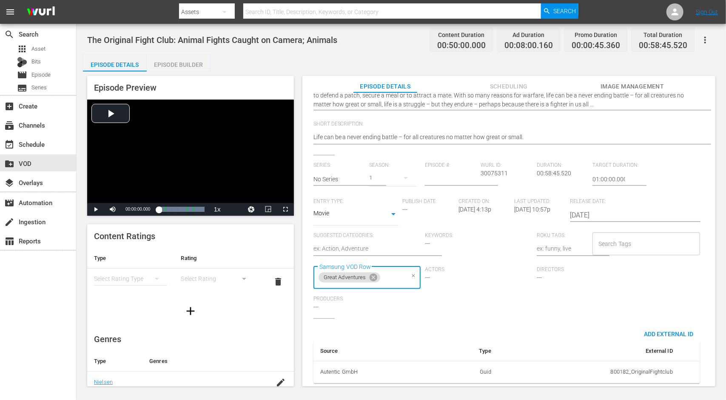
click at [421, 308] on div "Producers ---" at bounding box center [369, 307] width 112 height 23
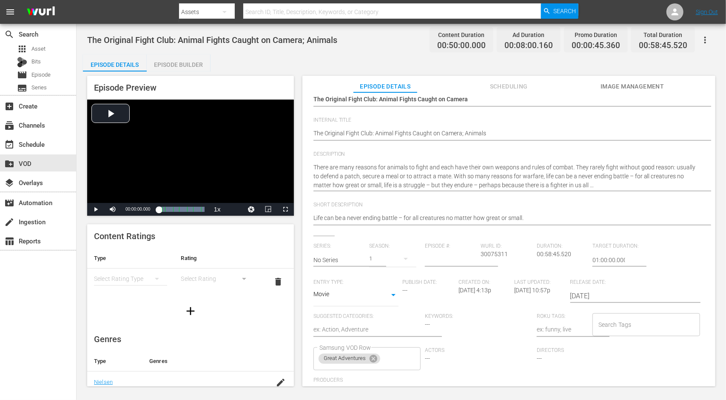
scroll to position [0, 0]
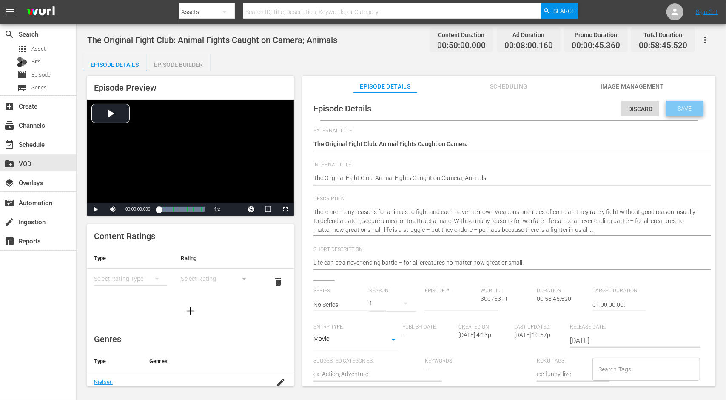
click at [673, 105] on span "Save" at bounding box center [685, 108] width 28 height 7
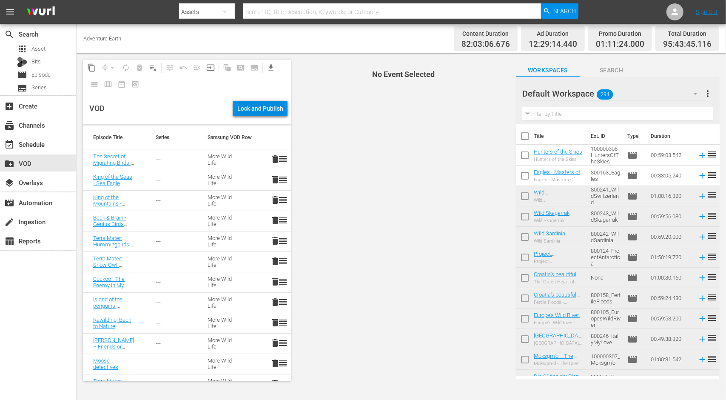
click at [266, 107] on div "Lock and Publish" at bounding box center [260, 108] width 46 height 15
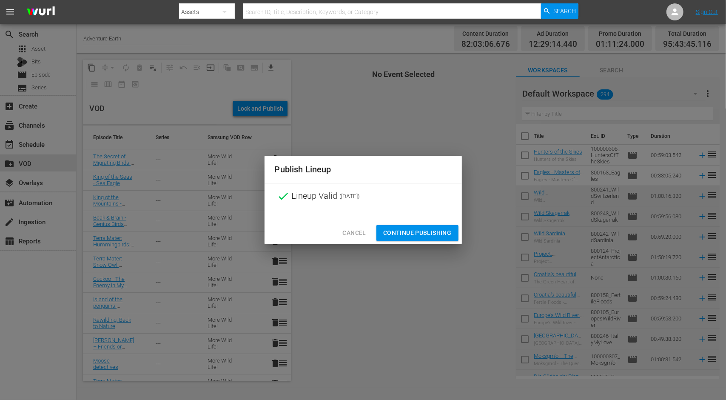
click at [414, 230] on span "Continue Publishing" at bounding box center [417, 233] width 68 height 11
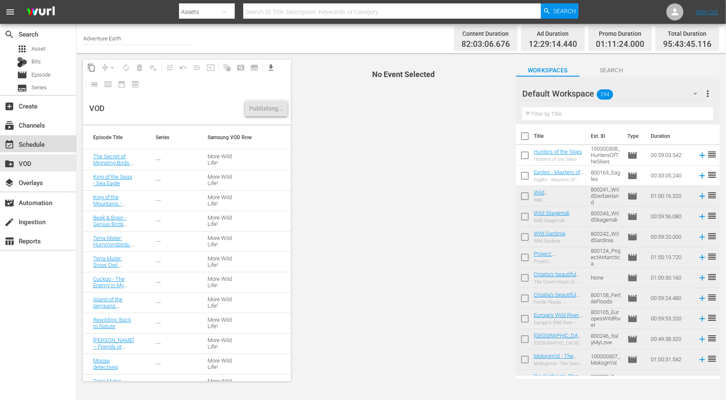
click at [46, 142] on div "event_available Schedule" at bounding box center [24, 143] width 48 height 8
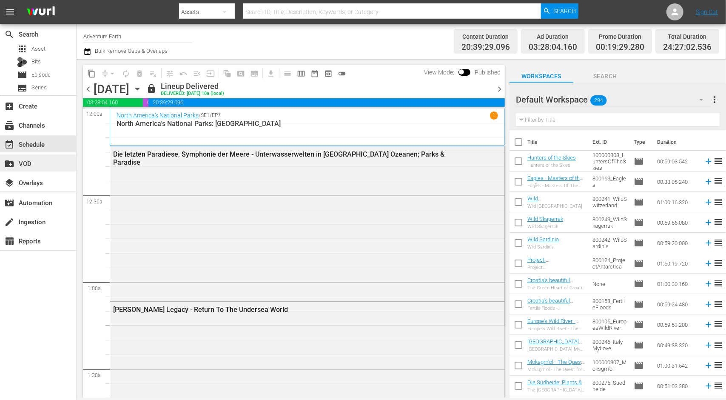
click at [43, 160] on div "create_new_folder VOD" at bounding box center [24, 162] width 48 height 8
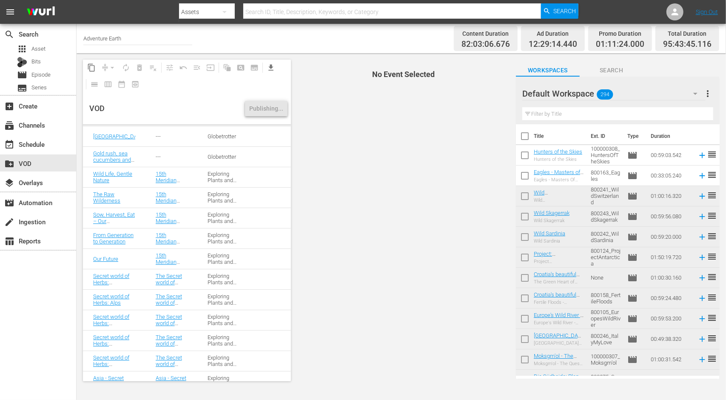
scroll to position [1830, 0]
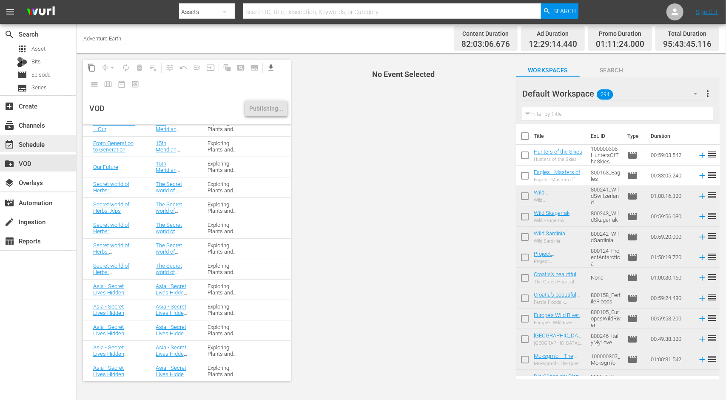
click at [31, 139] on div "event_available Schedule" at bounding box center [24, 143] width 48 height 8
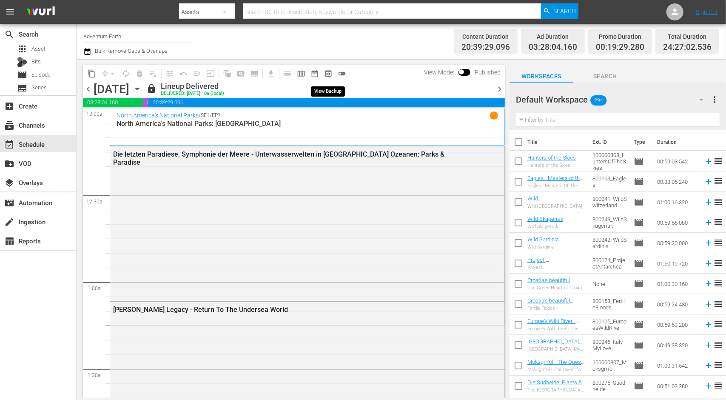
click at [327, 74] on span "preview_outlined" at bounding box center [328, 73] width 9 height 9
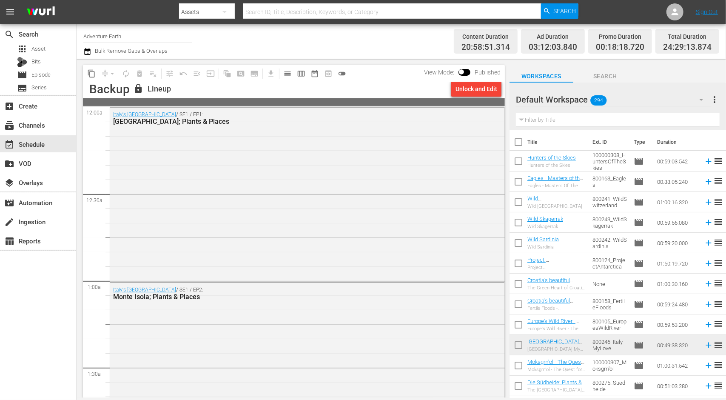
click at [474, 87] on div "Unlock and Edit" at bounding box center [476, 88] width 42 height 15
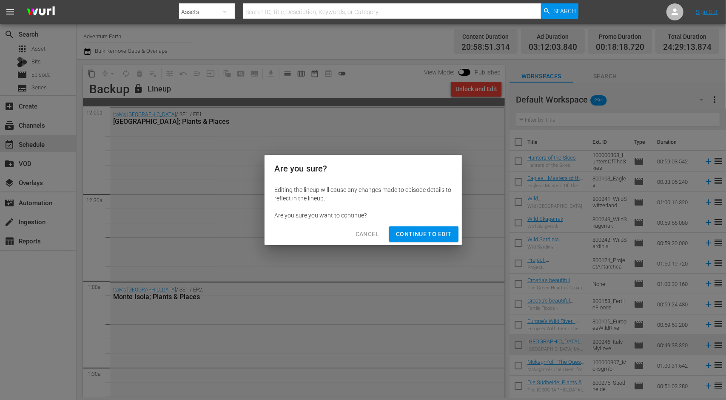
click at [415, 231] on span "Continue to Edit" at bounding box center [423, 234] width 55 height 11
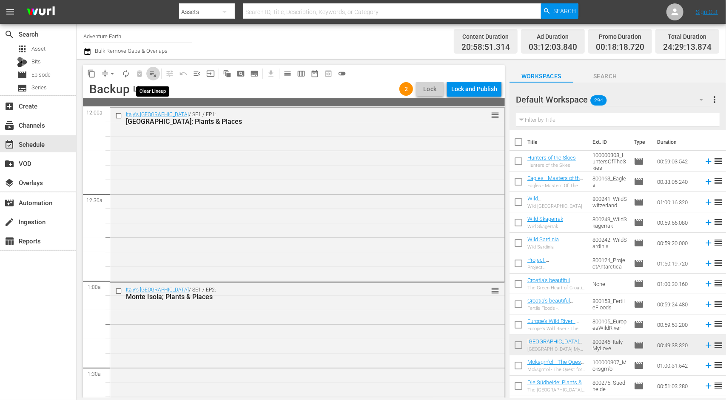
click at [156, 74] on span "playlist_remove_outlined" at bounding box center [153, 73] width 9 height 9
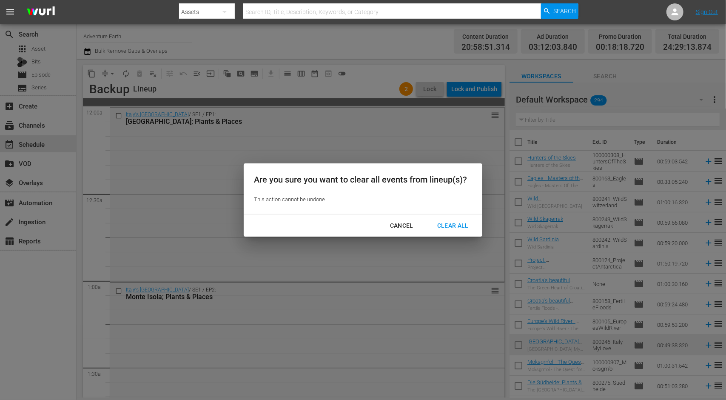
click at [455, 223] on div "Clear All" at bounding box center [452, 225] width 45 height 11
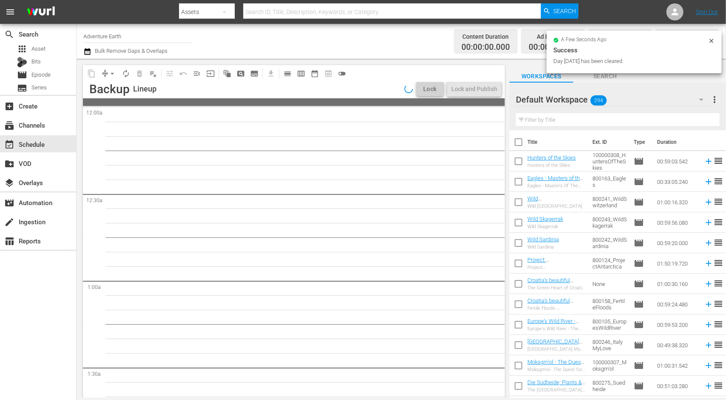
click at [703, 97] on icon "button" at bounding box center [701, 99] width 10 height 10
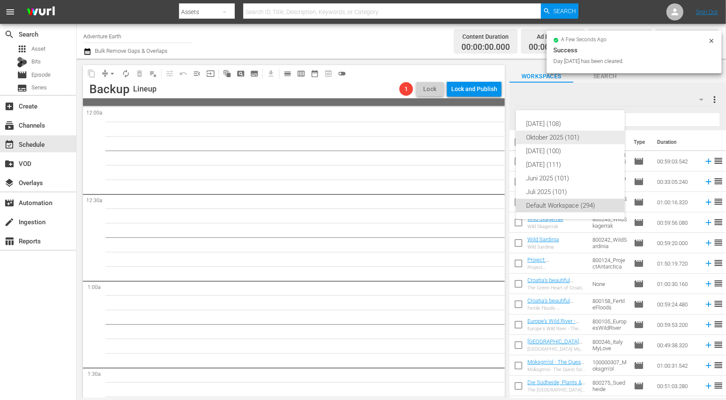
click at [557, 135] on div "Oktober 2025 (101)" at bounding box center [570, 138] width 88 height 14
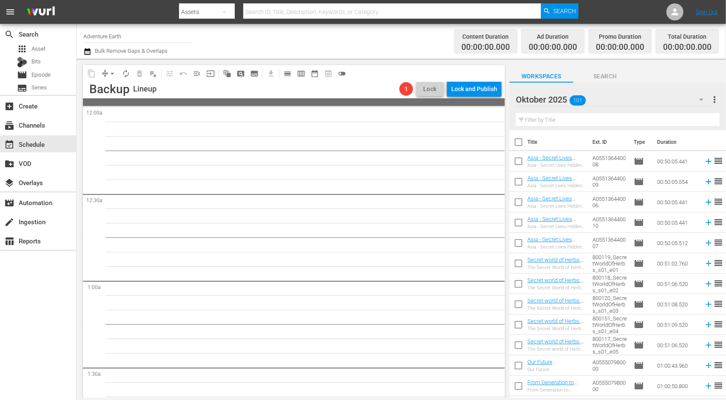
click at [517, 162] on input "checkbox" at bounding box center [518, 163] width 18 height 18
checkbox input "true"
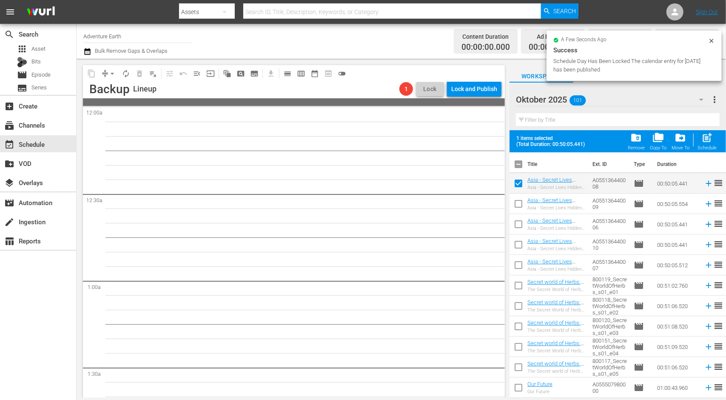
click at [517, 202] on input "checkbox" at bounding box center [518, 205] width 18 height 18
checkbox input "true"
click at [520, 310] on input "checkbox" at bounding box center [518, 308] width 18 height 18
checkbox input "true"
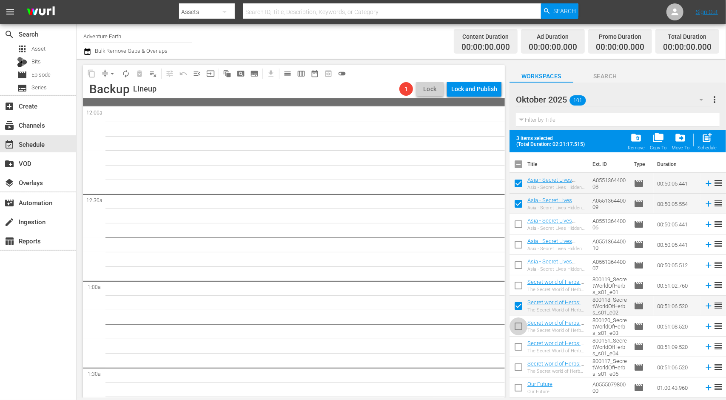
click at [518, 326] on input "checkbox" at bounding box center [518, 328] width 18 height 18
checkbox input "true"
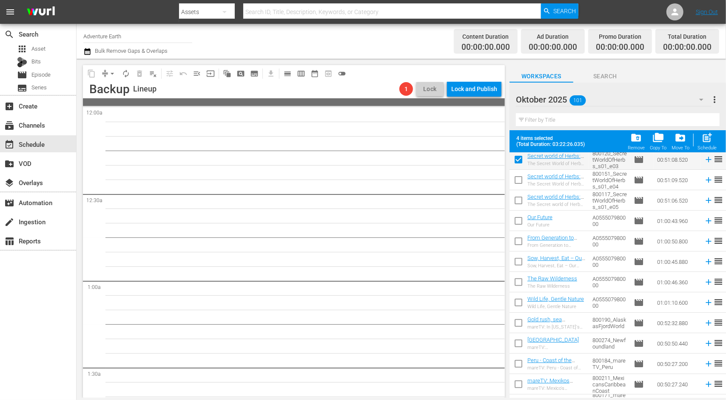
scroll to position [170, 0]
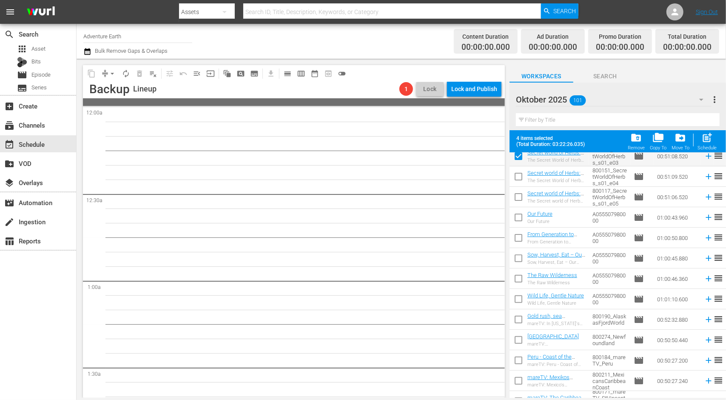
click at [520, 299] on input "checkbox" at bounding box center [518, 301] width 18 height 18
checkbox input "true"
click at [517, 317] on input "checkbox" at bounding box center [518, 321] width 18 height 18
checkbox input "true"
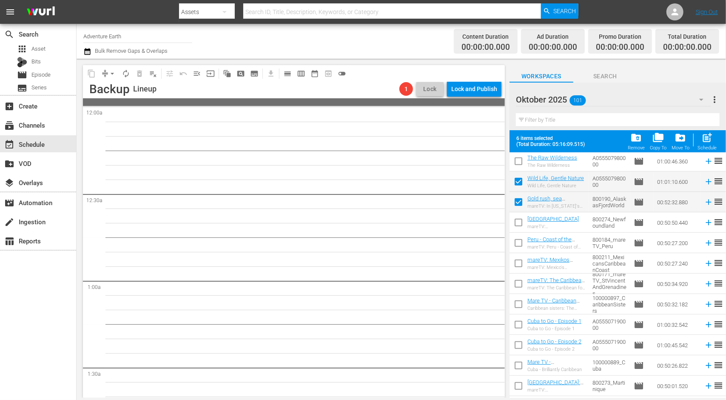
scroll to position [340, 0]
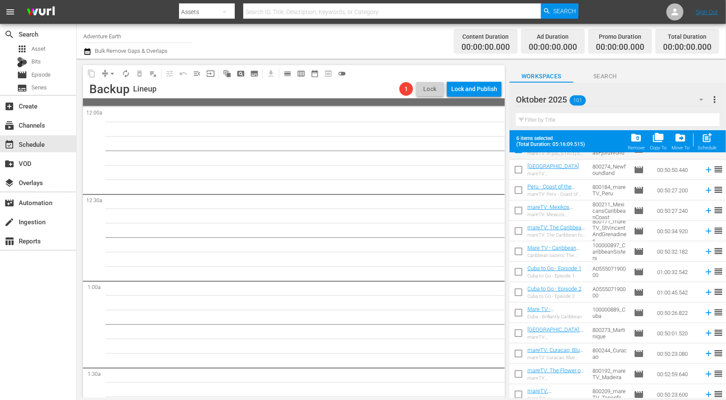
click at [518, 273] on input "checkbox" at bounding box center [518, 274] width 18 height 18
checkbox input "true"
click at [518, 293] on input "checkbox" at bounding box center [518, 294] width 18 height 18
checkbox input "true"
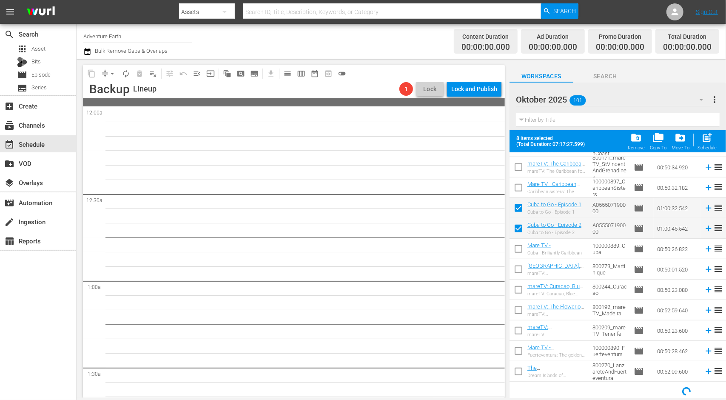
scroll to position [407, 0]
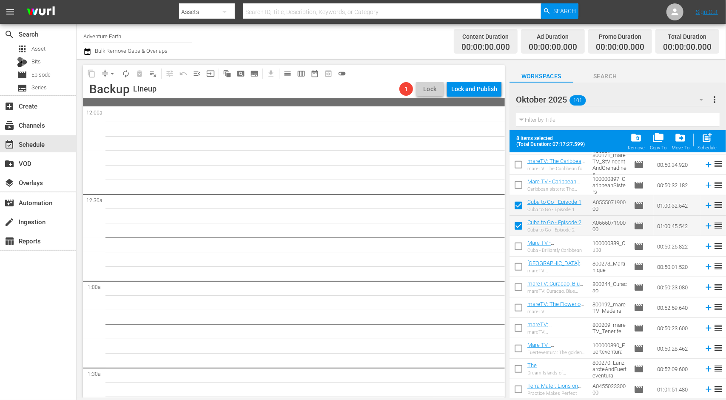
click at [521, 307] on input "checkbox" at bounding box center [518, 309] width 18 height 18
checkbox input "true"
click at [521, 326] on input "checkbox" at bounding box center [518, 330] width 18 height 18
checkbox input "true"
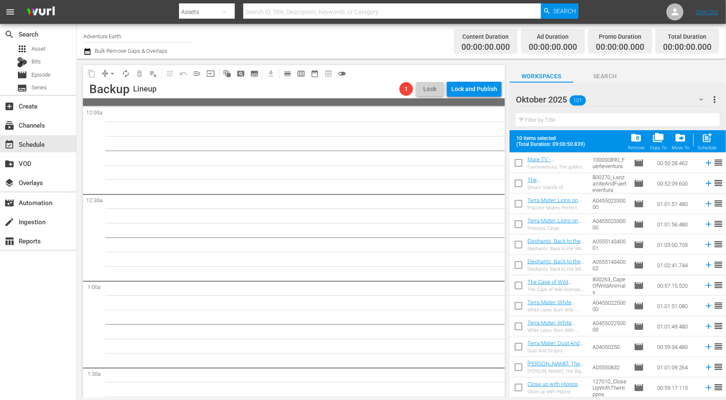
scroll to position [662, 0]
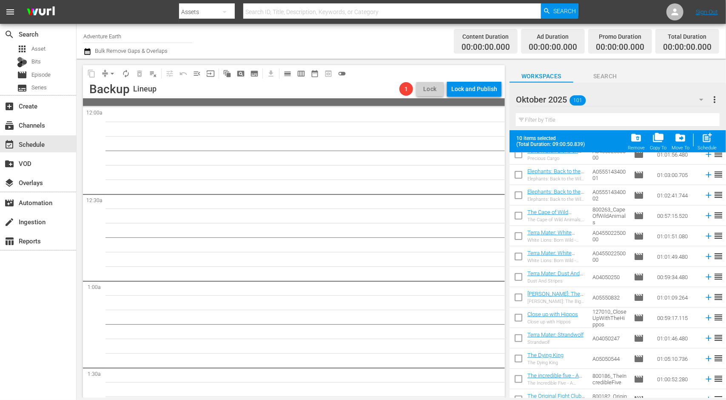
click at [521, 316] on input "checkbox" at bounding box center [518, 319] width 18 height 18
checkbox input "true"
click at [518, 336] on input "checkbox" at bounding box center [518, 340] width 18 height 18
checkbox input "true"
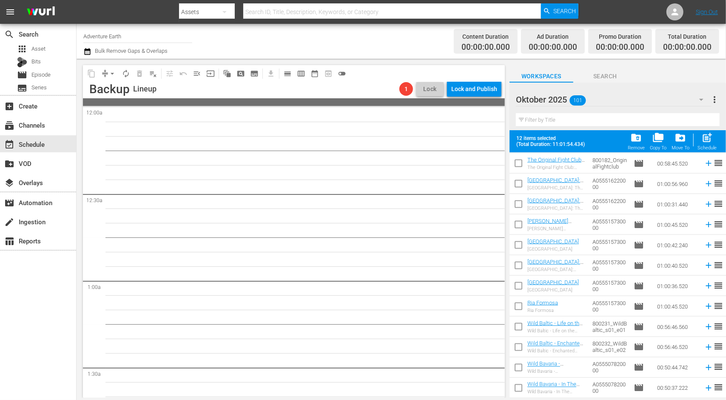
scroll to position [959, 0]
click at [518, 284] on input "checkbox" at bounding box center [518, 287] width 18 height 18
checkbox input "true"
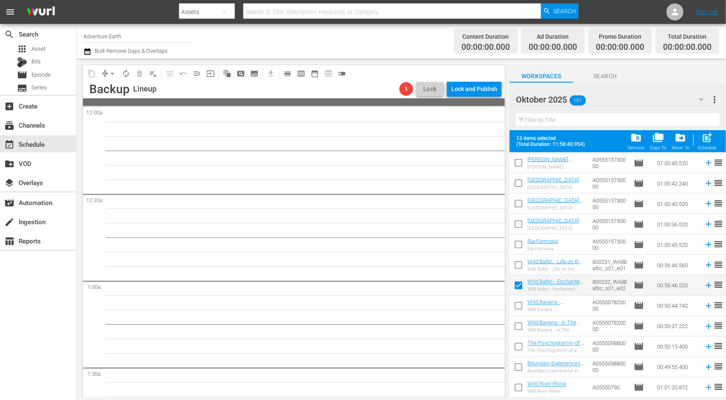
click at [518, 305] on input "checkbox" at bounding box center [518, 308] width 18 height 18
checkbox input "true"
click at [711, 139] on span "post_add" at bounding box center [706, 137] width 11 height 11
checkbox input "false"
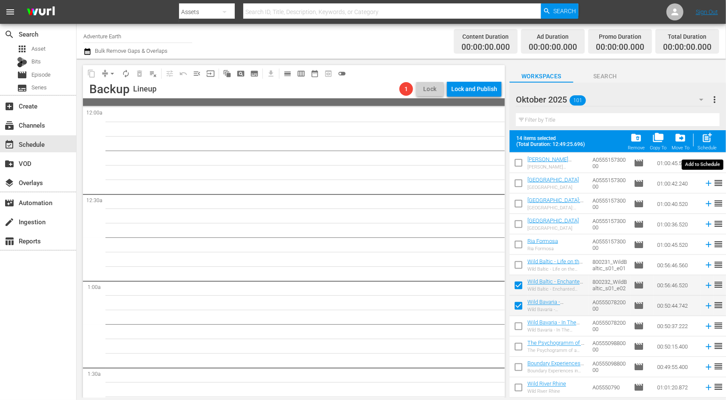
checkbox input "false"
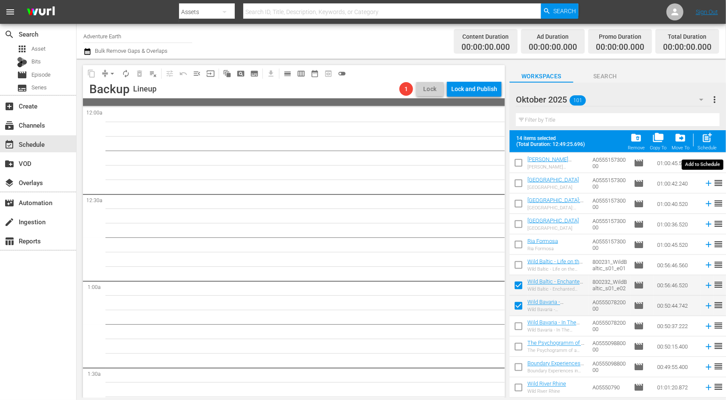
checkbox input "false"
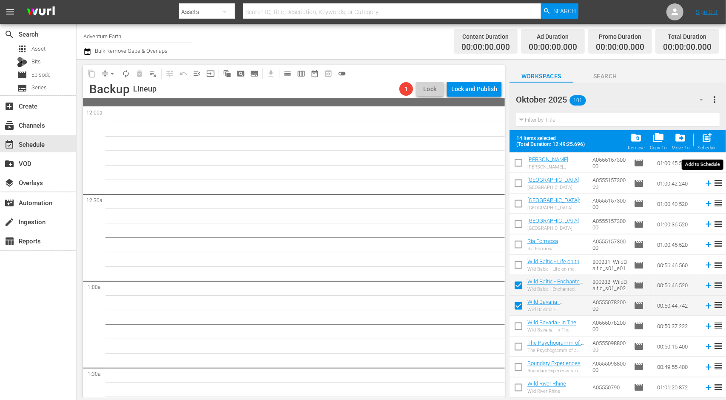
checkbox input "false"
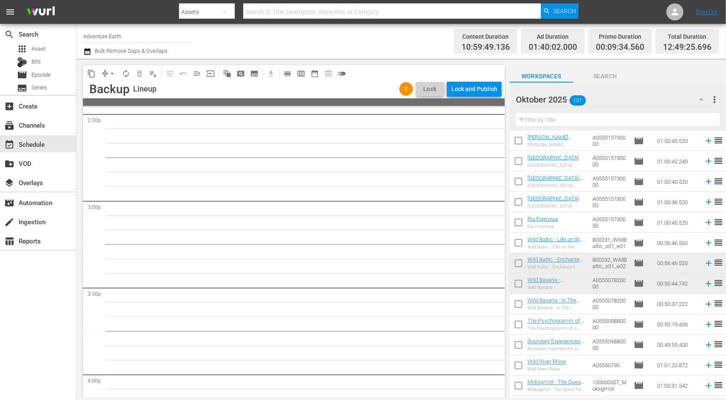
scroll to position [2126, 0]
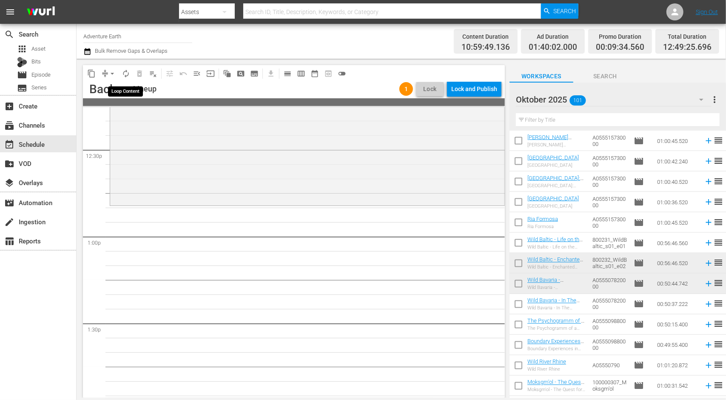
click at [128, 73] on span "autorenew_outlined" at bounding box center [126, 73] width 9 height 9
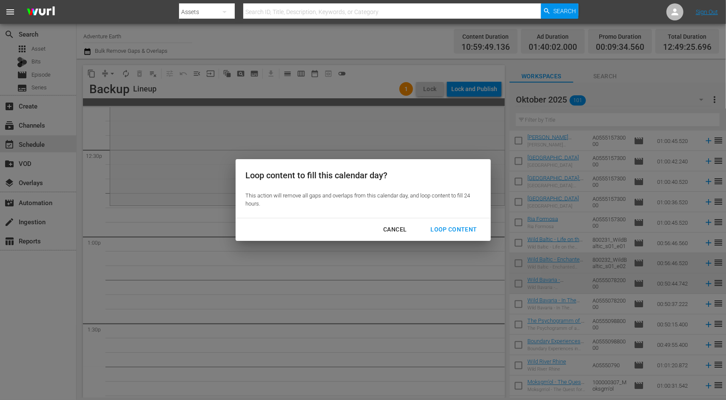
click at [441, 229] on div "Loop Content" at bounding box center [454, 229] width 60 height 11
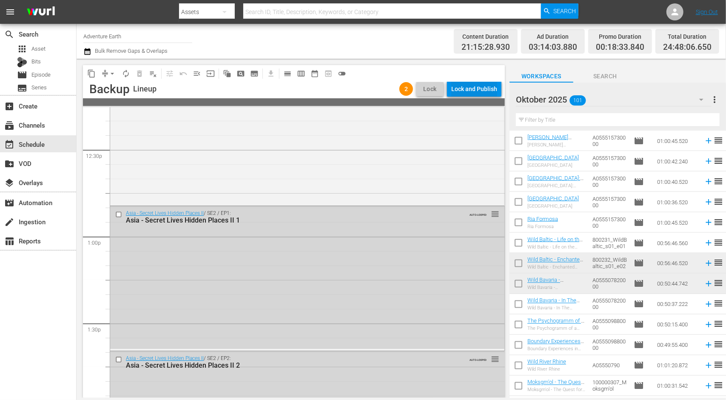
click at [464, 90] on div "Lock and Publish" at bounding box center [474, 88] width 46 height 15
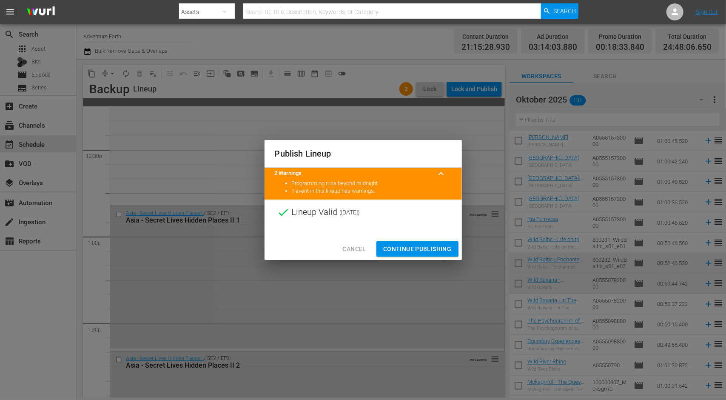
click at [406, 249] on span "Continue Publishing" at bounding box center [417, 249] width 68 height 11
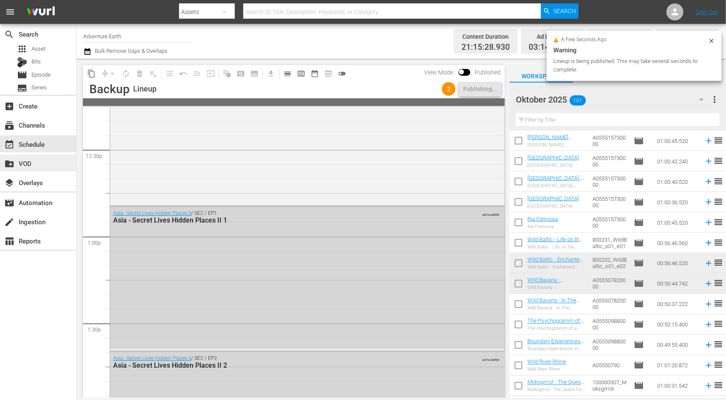
click at [35, 160] on div "create_new_folder VOD" at bounding box center [24, 162] width 48 height 8
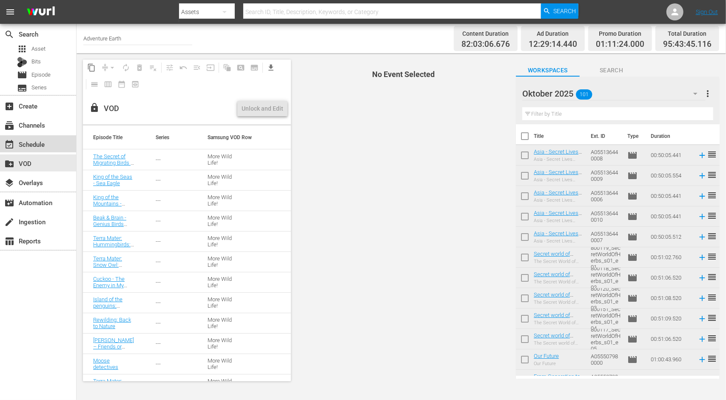
click at [32, 141] on div "event_available Schedule" at bounding box center [24, 143] width 48 height 8
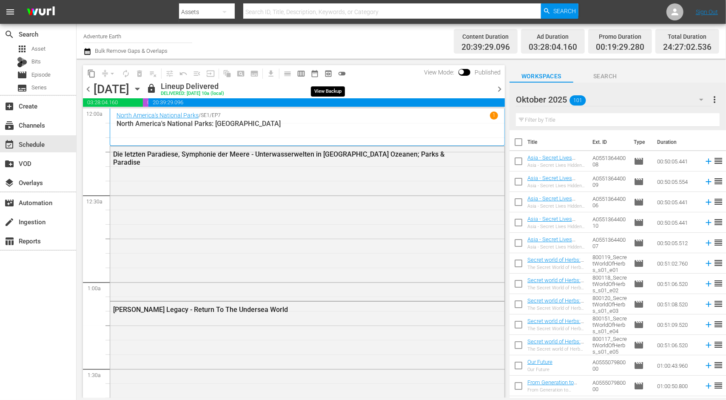
click at [327, 73] on span "preview_outlined" at bounding box center [328, 73] width 9 height 9
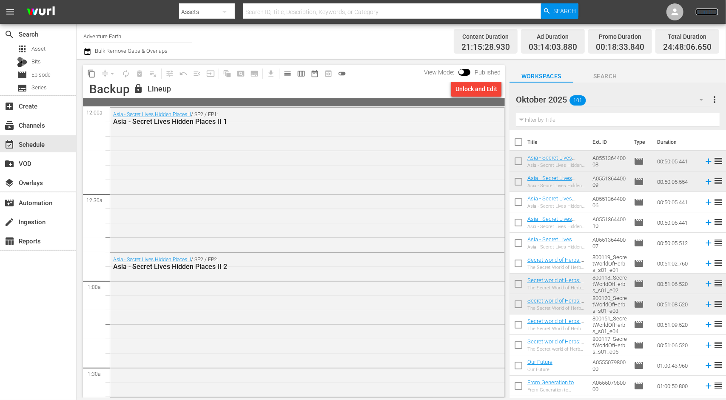
click at [707, 9] on link "Sign Out" at bounding box center [707, 12] width 22 height 7
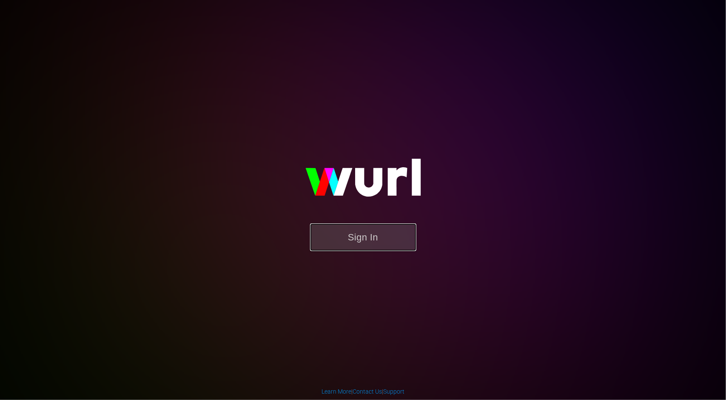
click at [381, 244] on button "Sign In" at bounding box center [363, 237] width 106 height 28
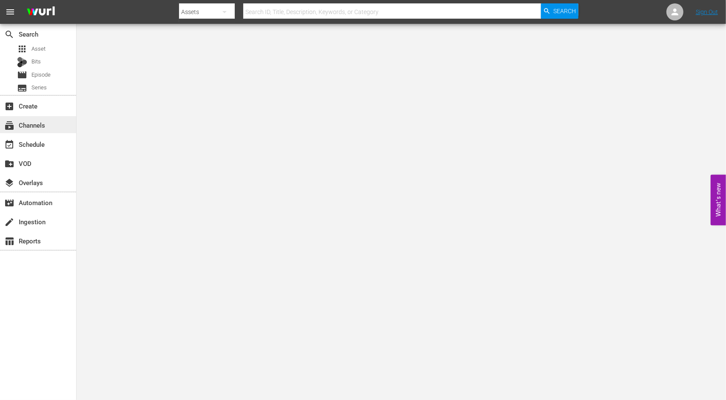
click at [29, 128] on div "subscriptions Channels" at bounding box center [24, 124] width 48 height 8
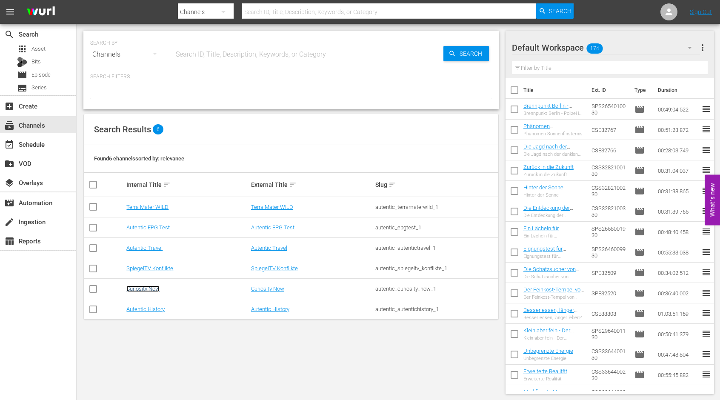
click at [148, 286] on link "Curiosity Now" at bounding box center [142, 288] width 33 height 6
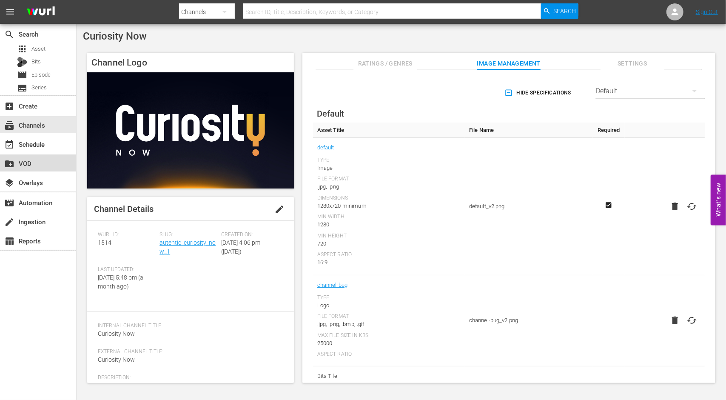
click at [42, 163] on div "create_new_folder VOD" at bounding box center [24, 162] width 48 height 8
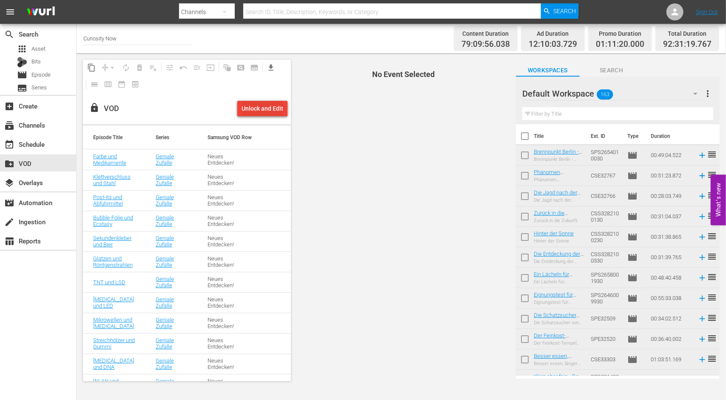
click at [260, 107] on div "Unlock and Edit" at bounding box center [263, 108] width 42 height 15
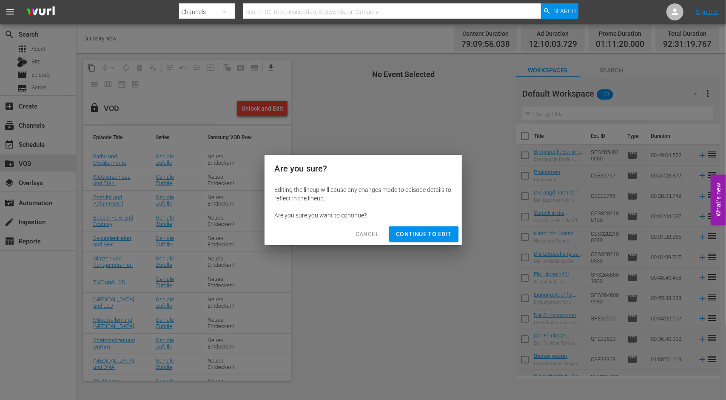
click at [424, 235] on span "Continue to Edit" at bounding box center [423, 234] width 55 height 11
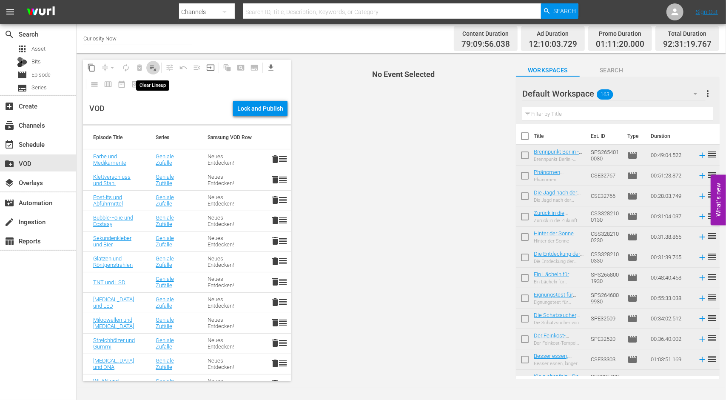
click at [153, 68] on span "playlist_remove_outlined" at bounding box center [153, 67] width 9 height 9
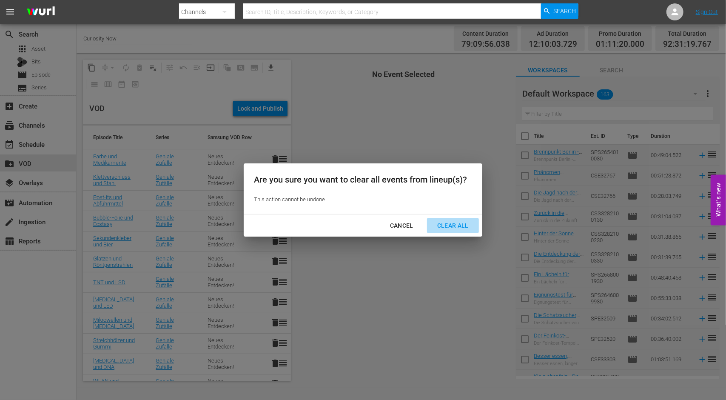
click at [448, 225] on div "Clear All" at bounding box center [452, 225] width 45 height 11
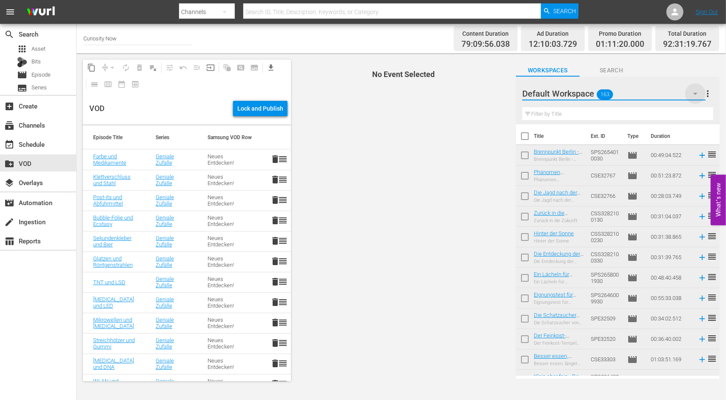
click at [693, 91] on icon "button" at bounding box center [695, 93] width 10 height 10
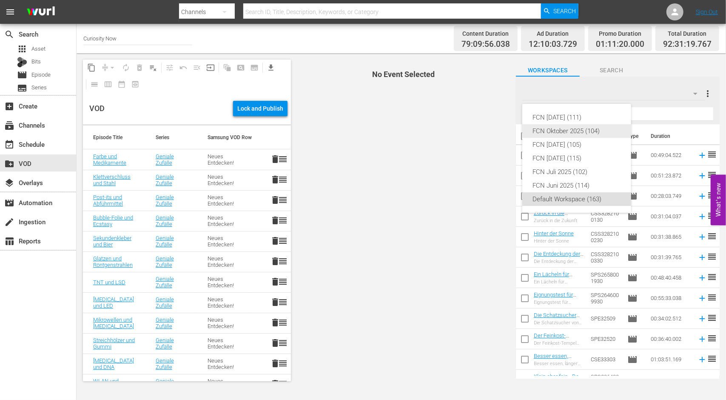
click at [578, 130] on div "FCN Oktober 2025 (104)" at bounding box center [576, 131] width 88 height 14
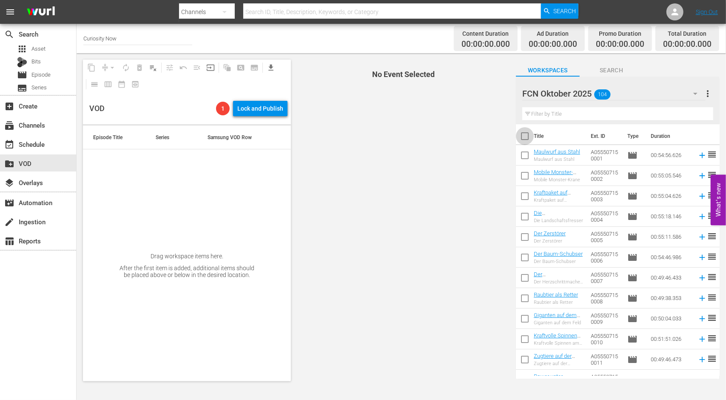
click at [527, 140] on input "checkbox" at bounding box center [525, 138] width 18 height 18
checkbox input "true"
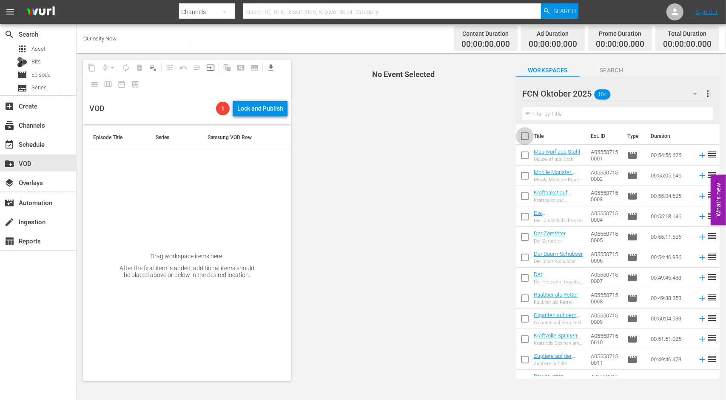
checkbox input "true"
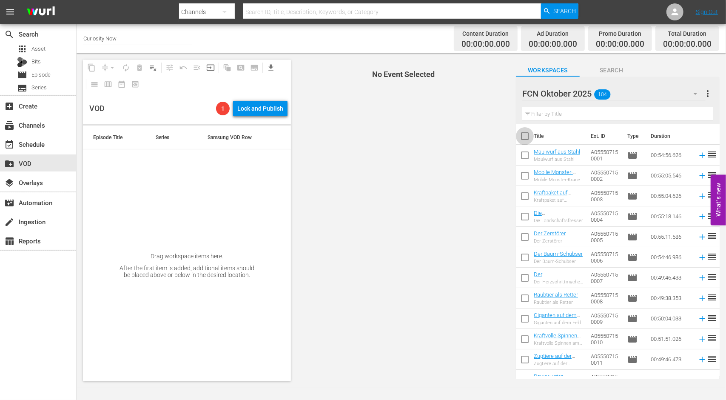
checkbox input "true"
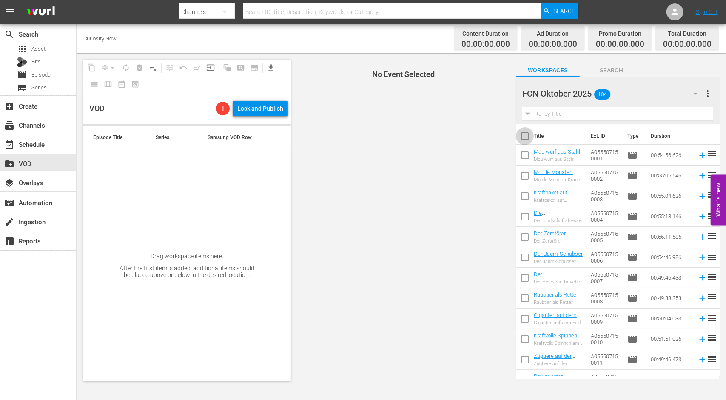
checkbox input "true"
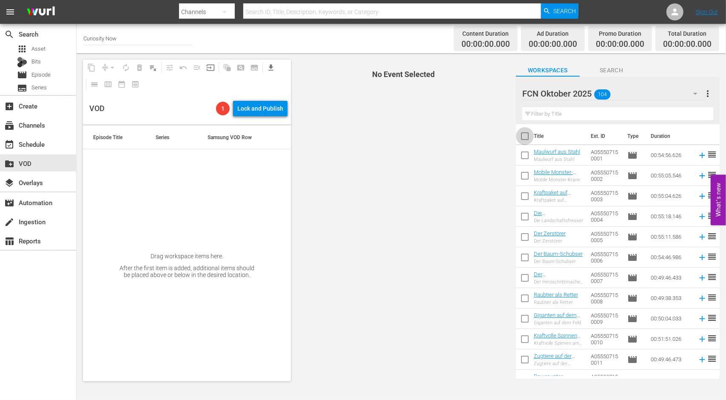
checkbox input "true"
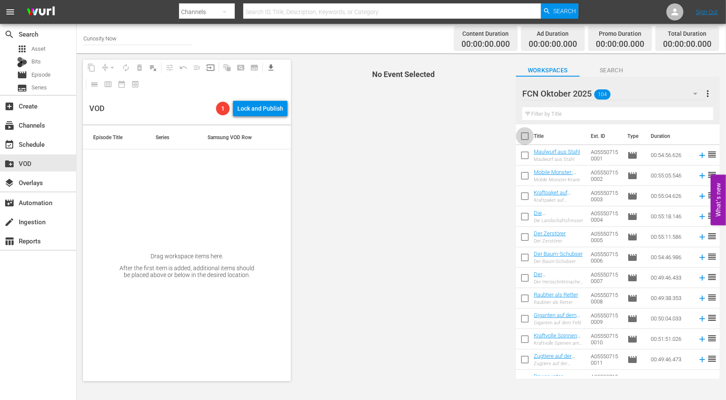
checkbox input "true"
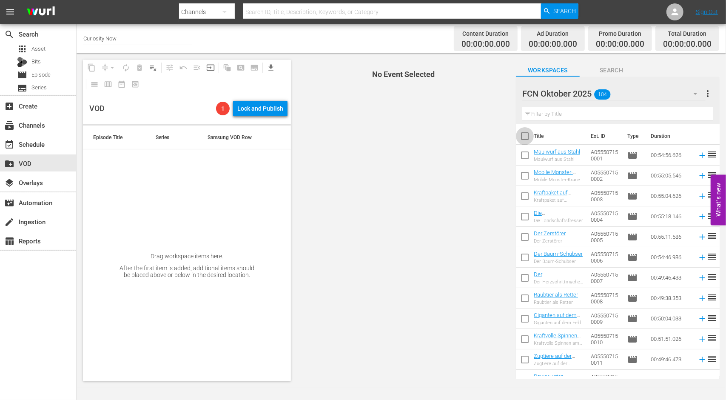
checkbox input "true"
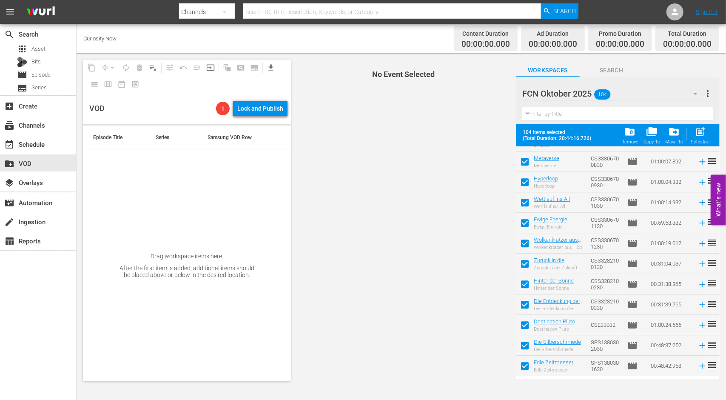
scroll to position [1914, 0]
click at [702, 134] on span "post_add" at bounding box center [700, 131] width 11 height 11
checkbox input "false"
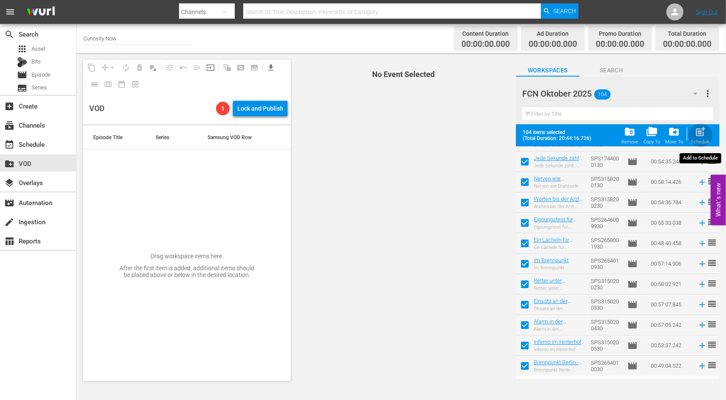
checkbox input "false"
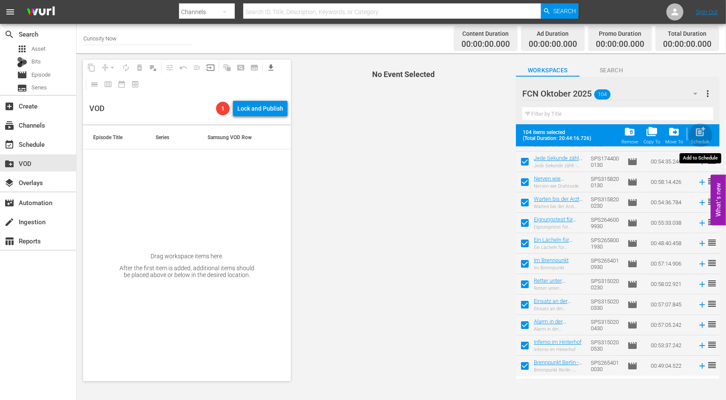
checkbox input "false"
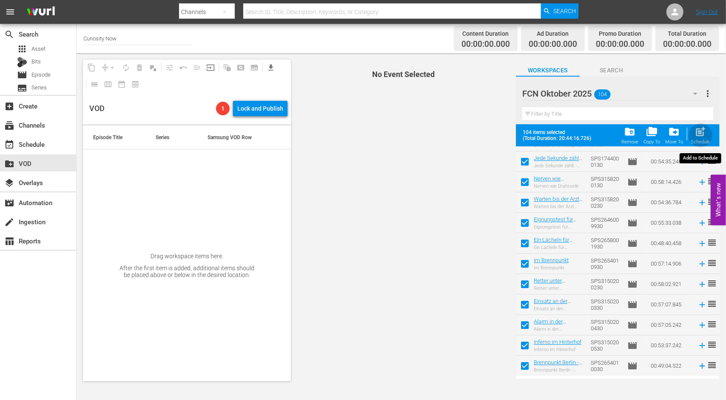
checkbox input "false"
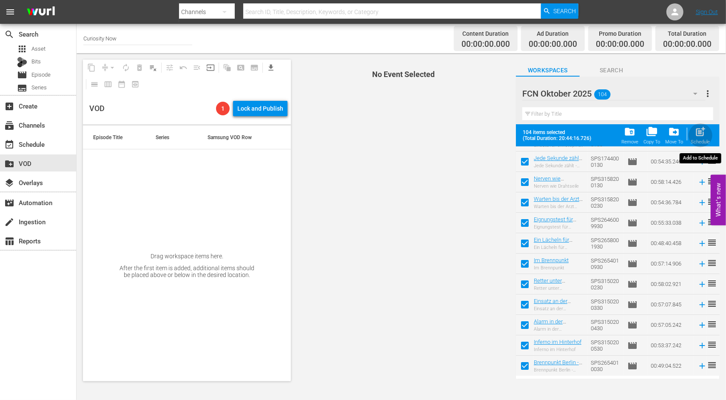
checkbox input "false"
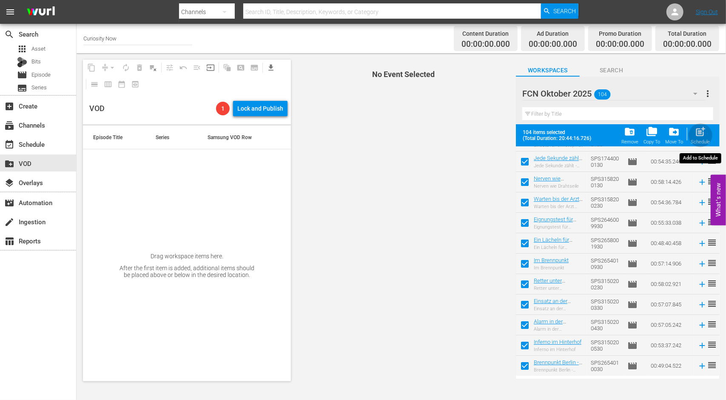
checkbox input "false"
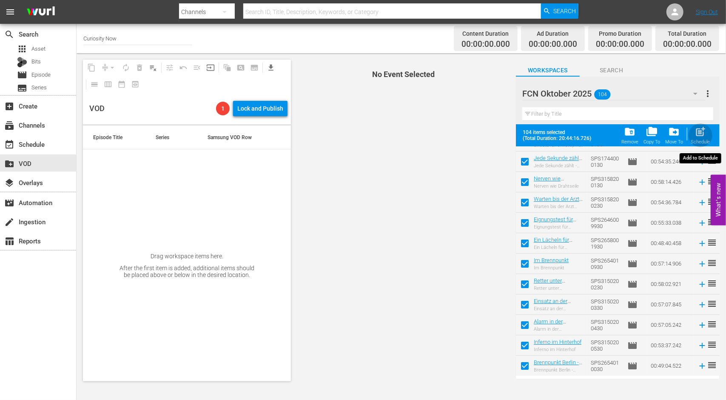
checkbox input "false"
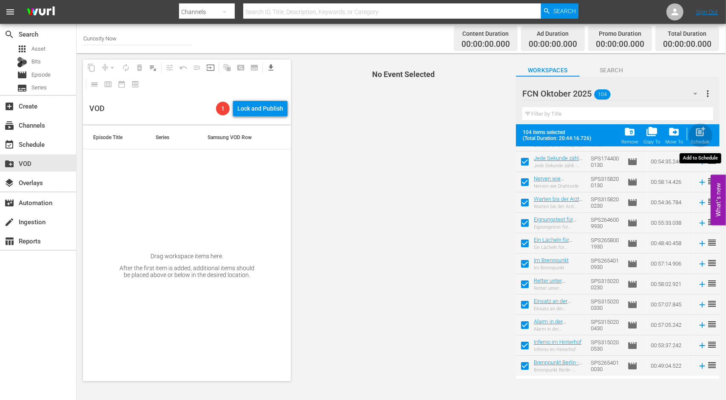
checkbox input "false"
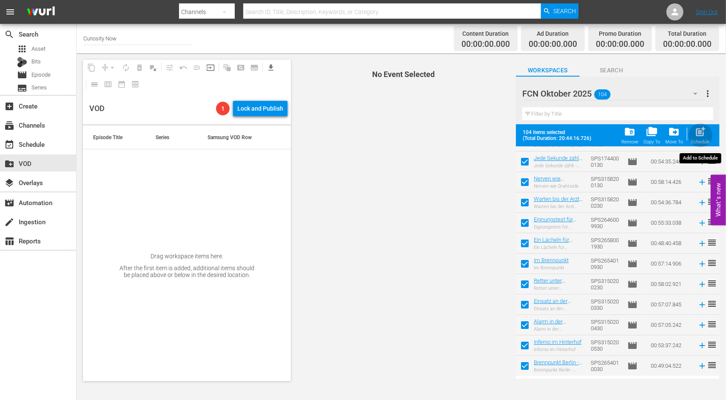
checkbox input "false"
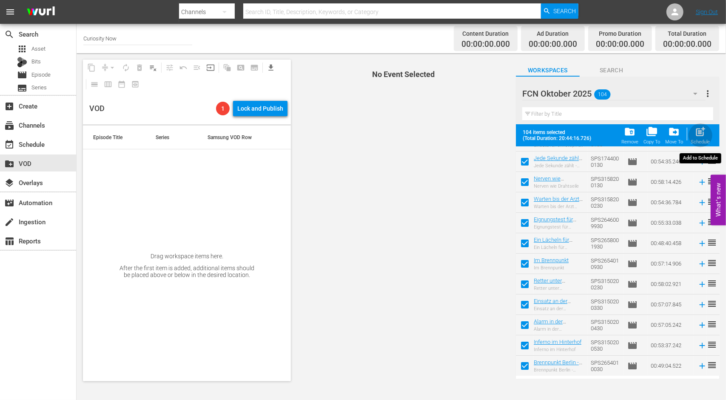
checkbox input "false"
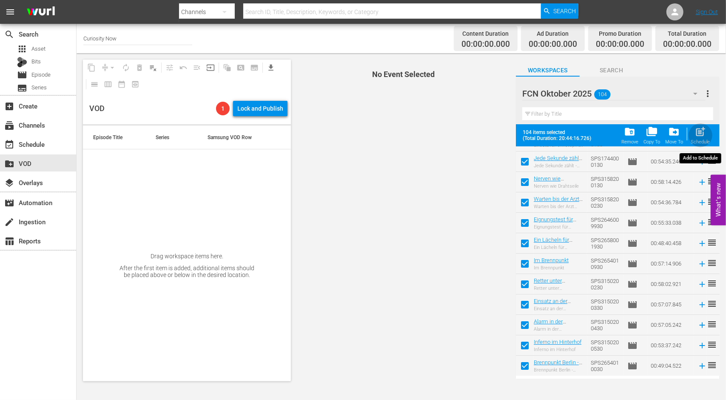
checkbox input "false"
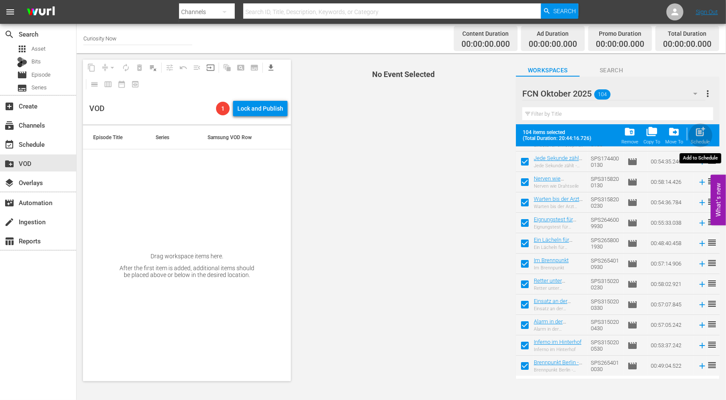
checkbox input "false"
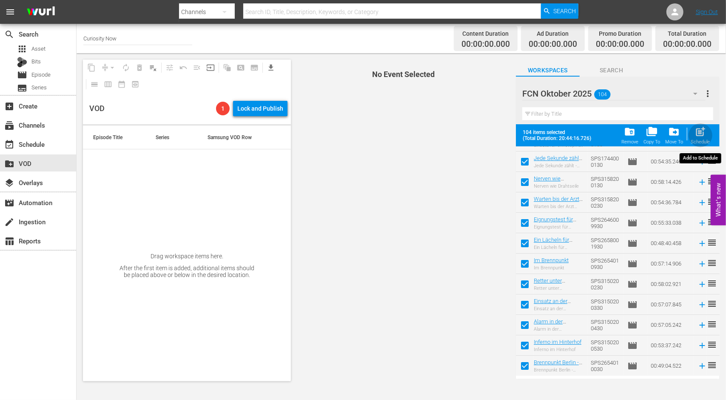
checkbox input "false"
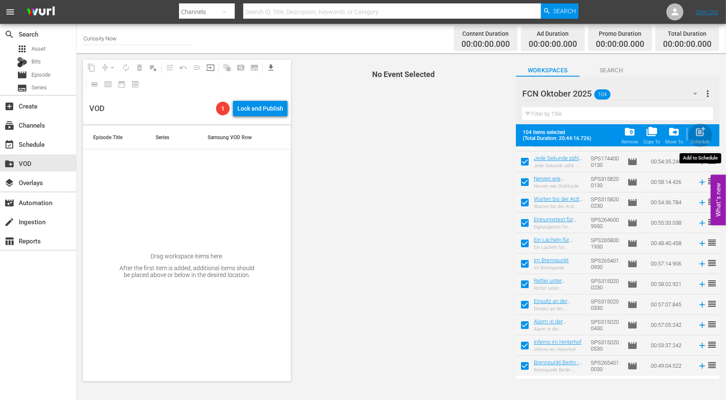
checkbox input "false"
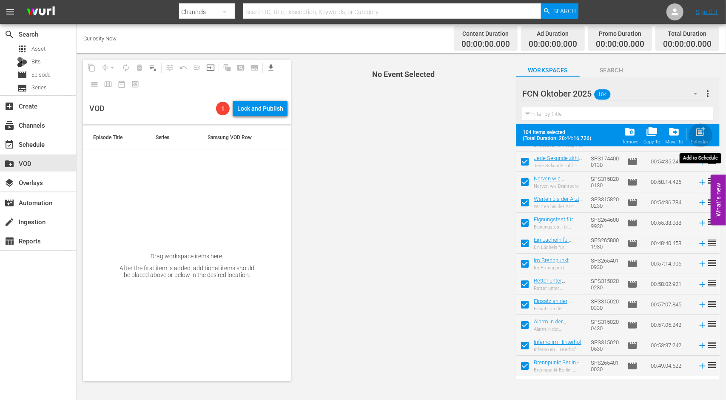
checkbox input "false"
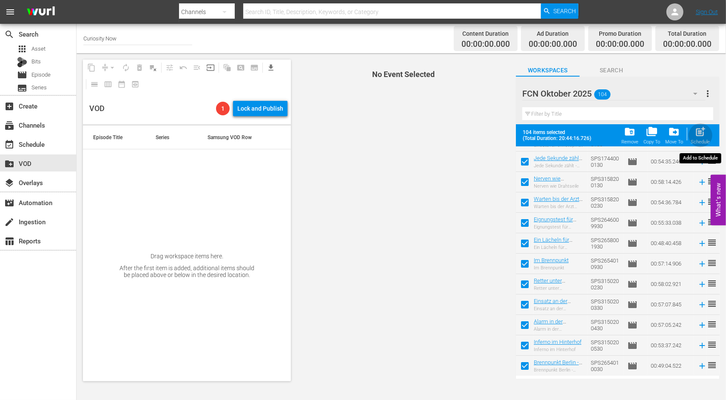
checkbox input "false"
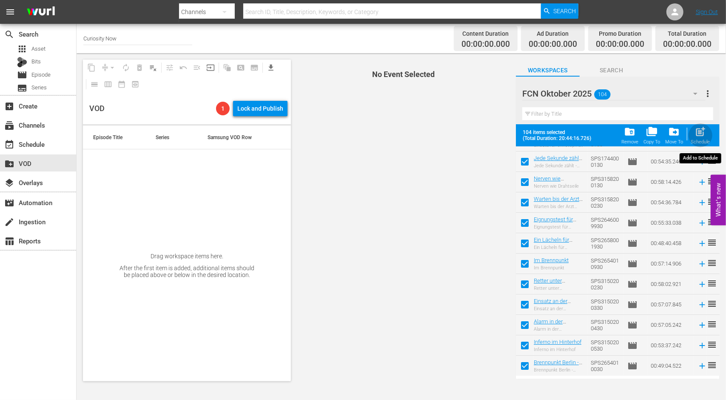
checkbox input "false"
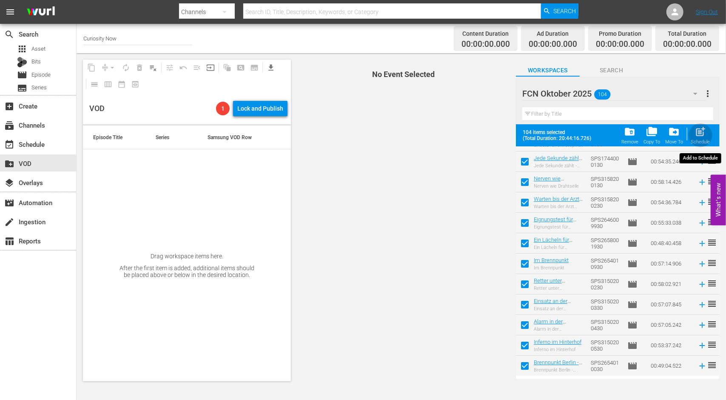
checkbox input "false"
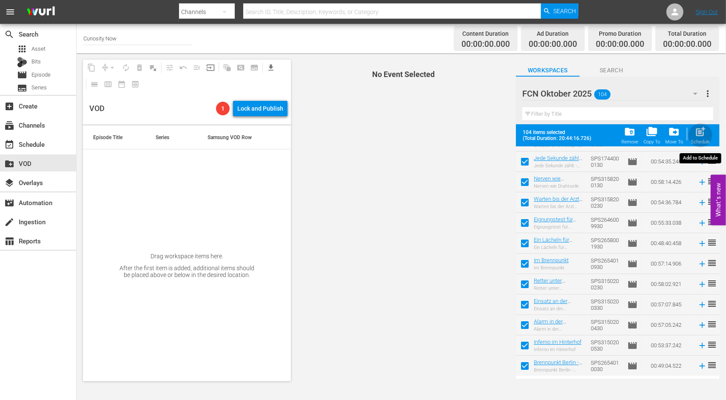
checkbox input "false"
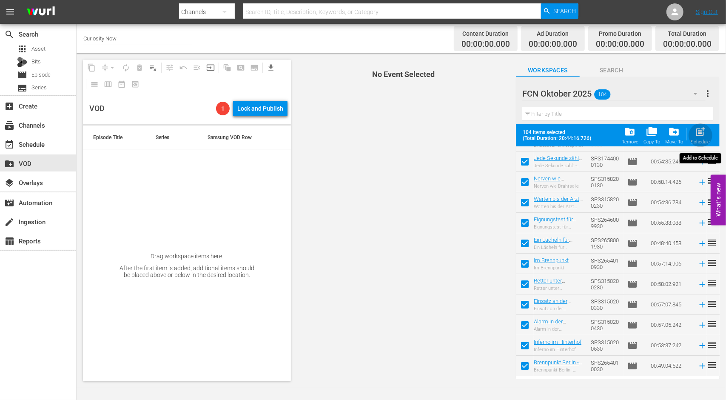
checkbox input "false"
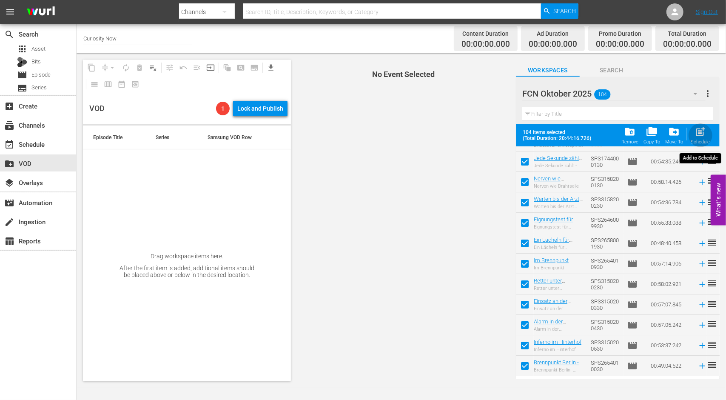
checkbox input "false"
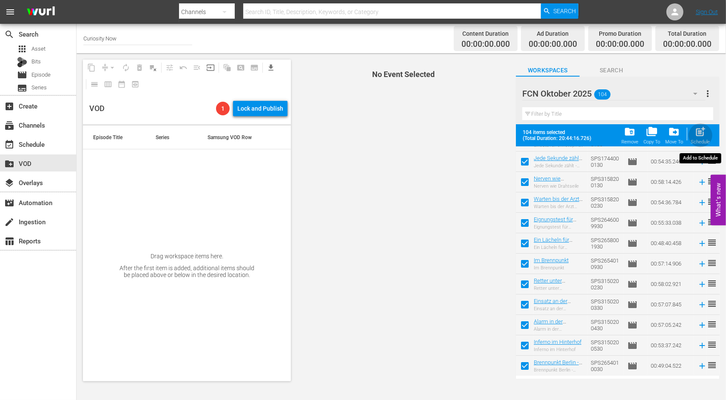
checkbox input "false"
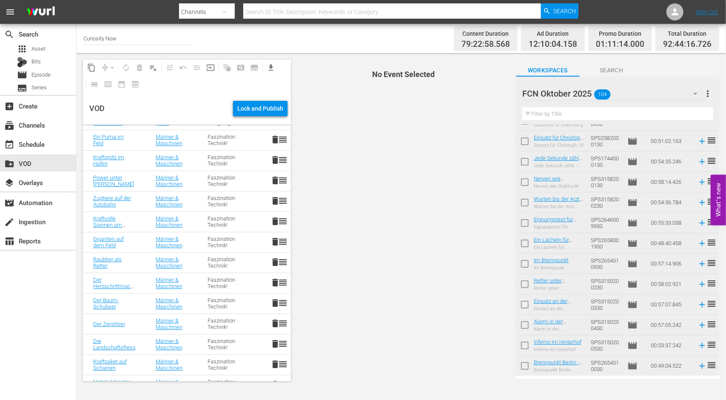
scroll to position [1806, 0]
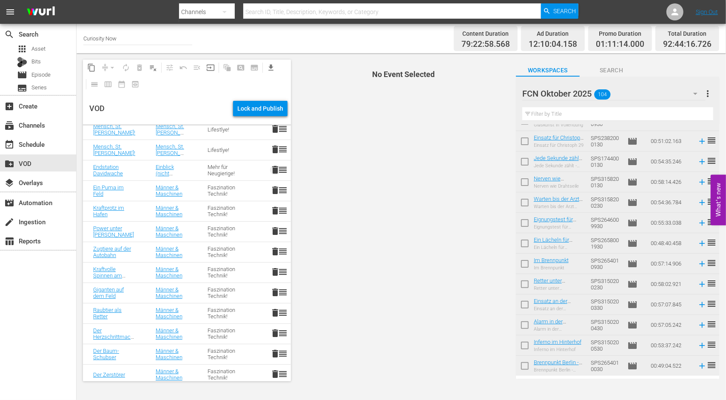
click at [270, 170] on span "delete" at bounding box center [275, 170] width 10 height 10
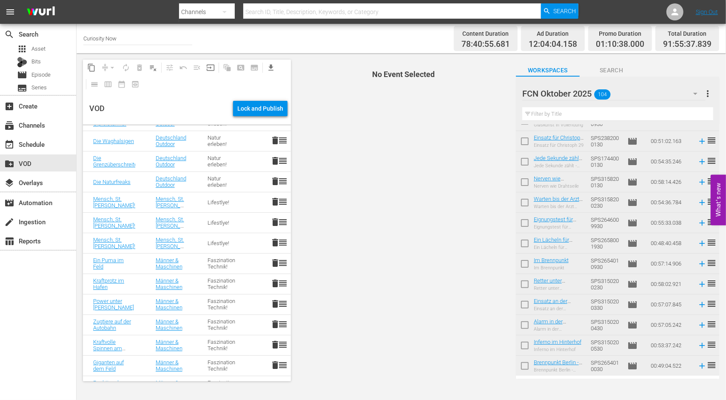
scroll to position [1701, 0]
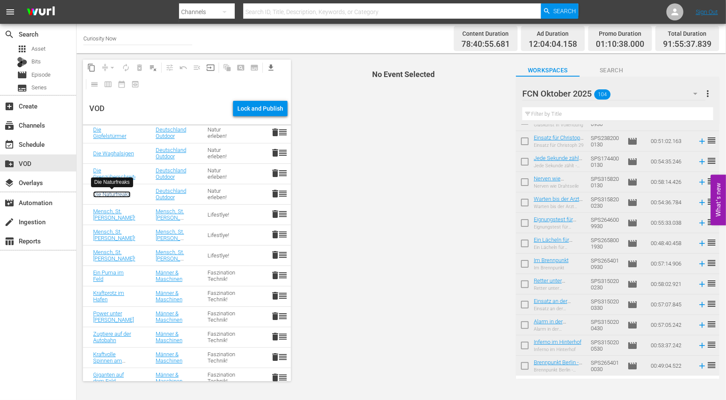
click at [116, 193] on link "Die Naturfreaks" at bounding box center [111, 194] width 37 height 6
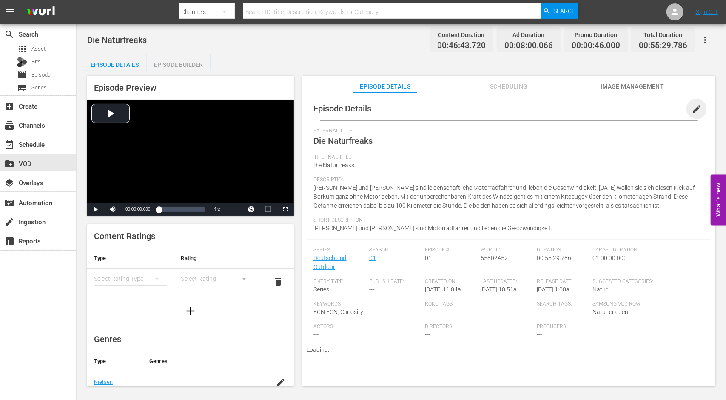
click at [691, 109] on span "edit" at bounding box center [696, 109] width 10 height 10
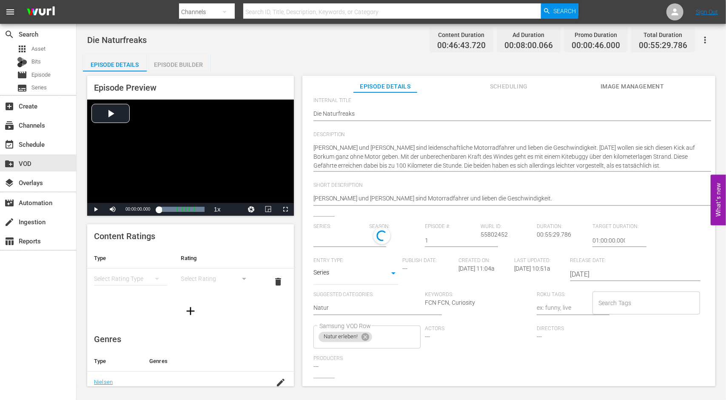
type input "Deutschland Outdoor"
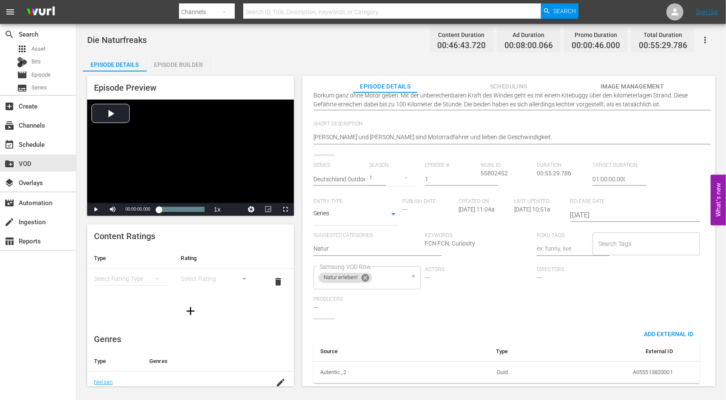
click at [364, 274] on icon at bounding box center [365, 277] width 9 height 9
click at [373, 277] on input "Samsung VOD Row" at bounding box center [360, 277] width 87 height 15
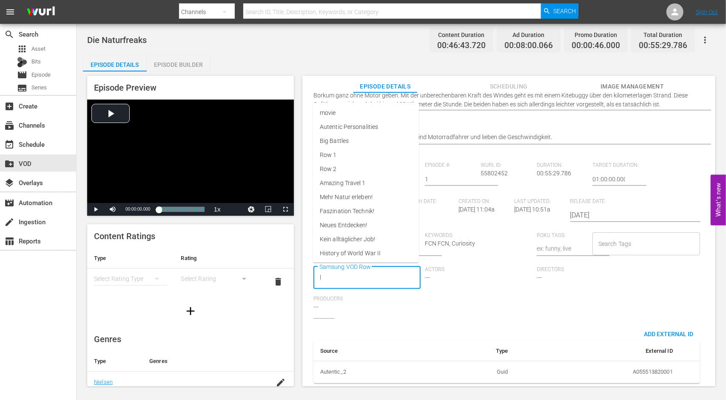
type input "li"
click at [346, 182] on li "Lifestlye!" at bounding box center [366, 182] width 106 height 14
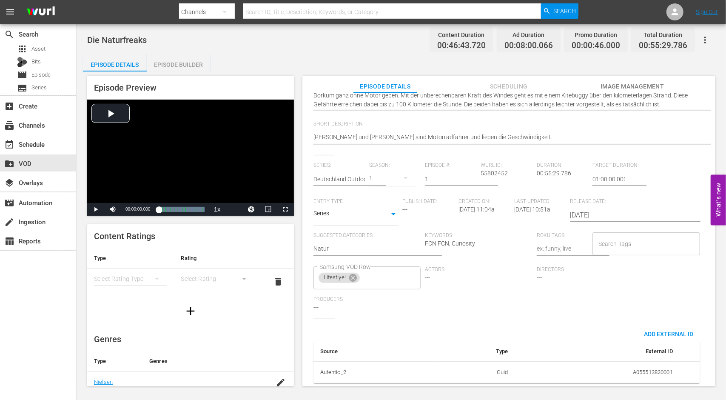
click at [484, 296] on div "Series: Deutschland Outdoor Season: 1 Episode #: 1 Wurl ID: 55802452 Duration: …" at bounding box center [508, 240] width 391 height 156
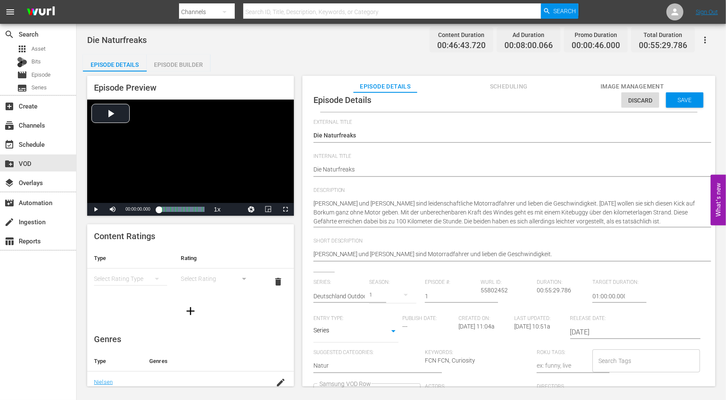
scroll to position [0, 0]
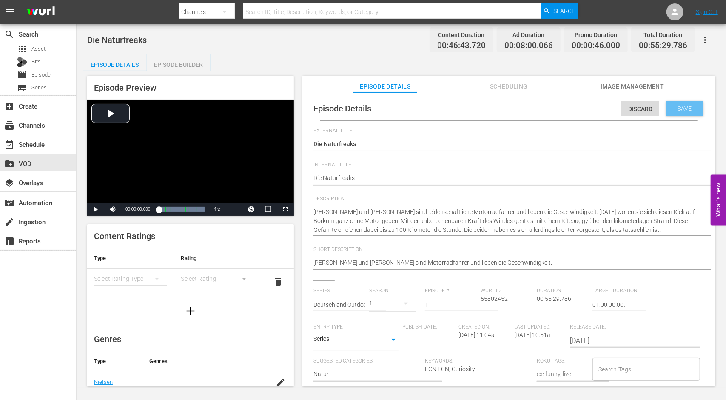
click at [685, 106] on span "Save" at bounding box center [685, 108] width 28 height 7
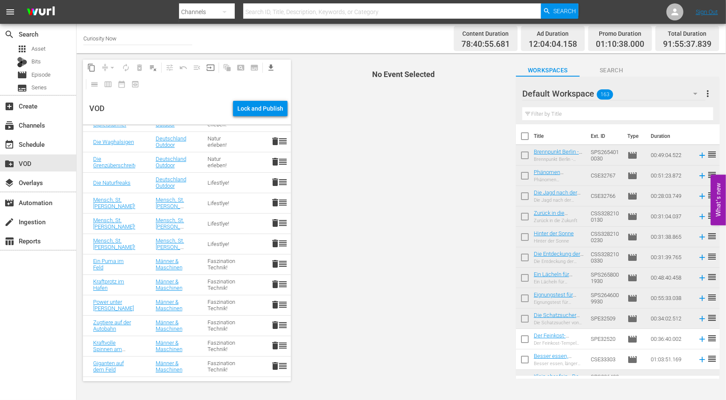
scroll to position [1701, 0]
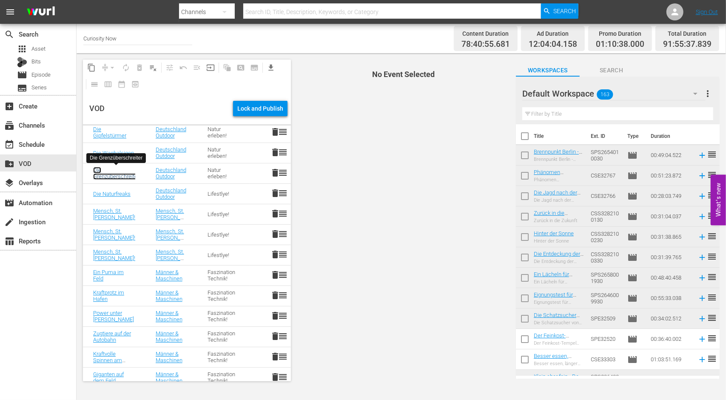
click at [99, 174] on link "Die Grenzüberschreiter" at bounding box center [116, 173] width 46 height 13
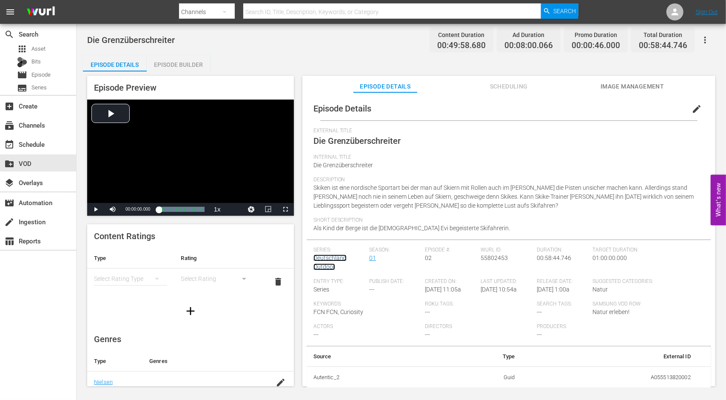
click at [327, 261] on link "Deutschland Outdoor" at bounding box center [329, 262] width 33 height 16
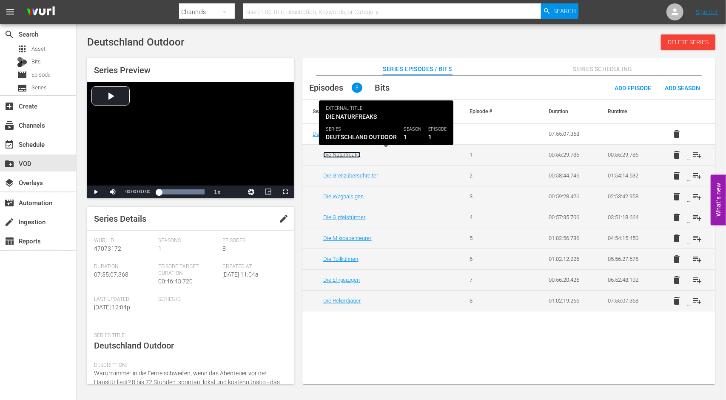
click at [356, 153] on link "Die Naturfreaks" at bounding box center [341, 154] width 37 height 6
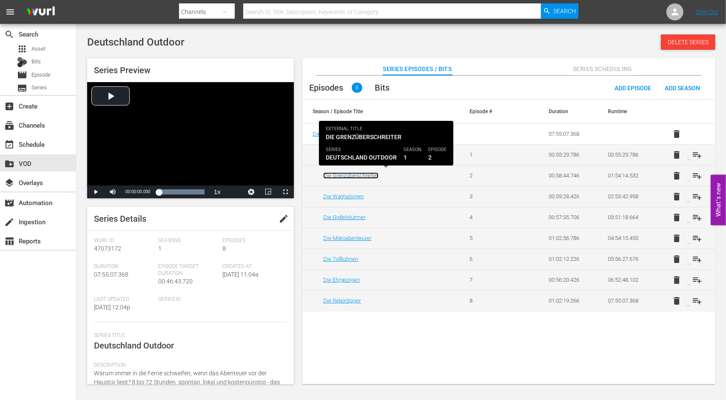
click at [339, 174] on link "Die Grenzüberschreiter" at bounding box center [350, 175] width 55 height 6
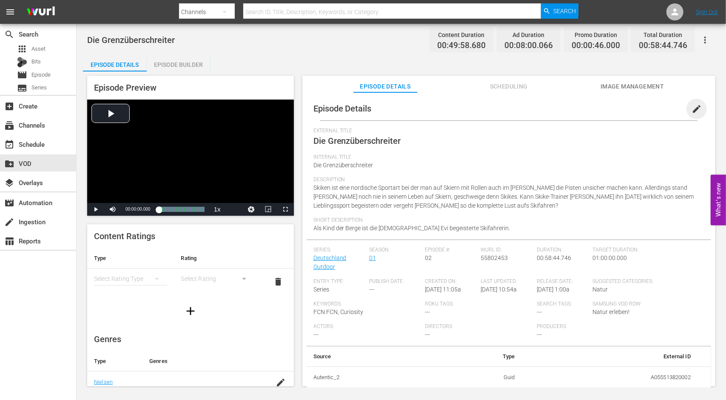
click at [694, 106] on span "edit" at bounding box center [696, 109] width 10 height 10
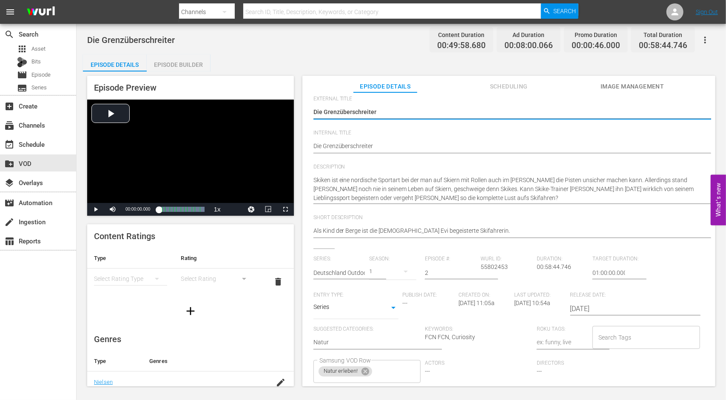
scroll to position [81, 0]
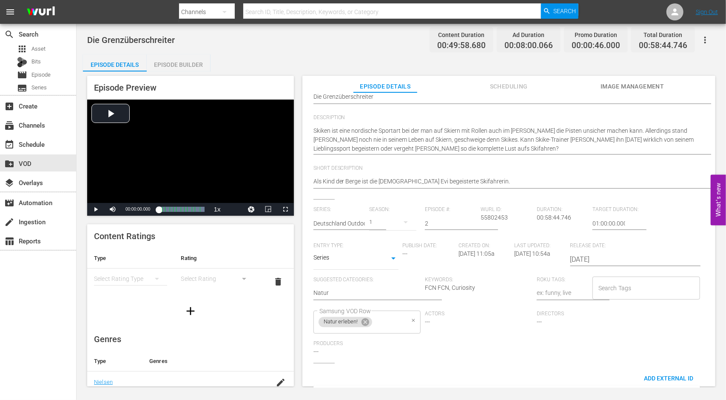
click at [368, 319] on icon at bounding box center [365, 322] width 8 height 8
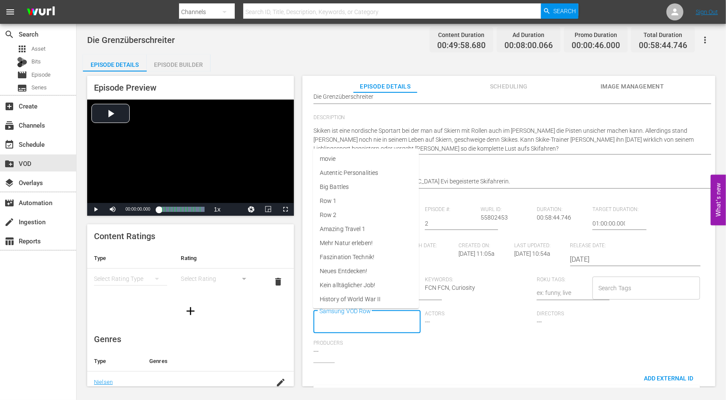
click at [372, 322] on input "Samsung VOD Row" at bounding box center [360, 321] width 87 height 15
type input "li"
click at [342, 229] on span "Lifestlye!" at bounding box center [331, 227] width 23 height 9
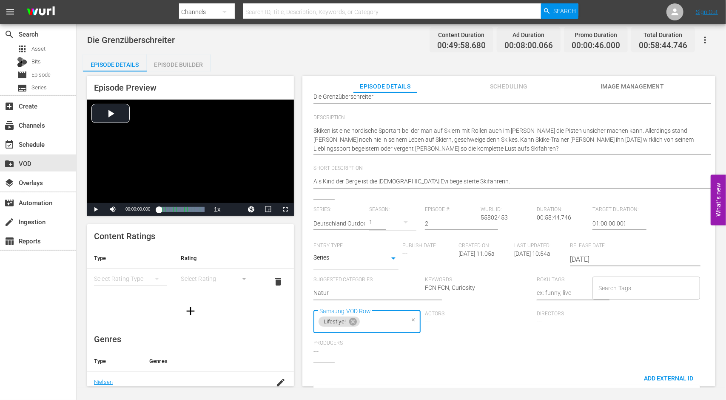
click at [524, 357] on div "Series: Deutschland Outdoor Season: 1 Episode #: 2 Wurl ID: 55802453 Duration: …" at bounding box center [508, 284] width 391 height 156
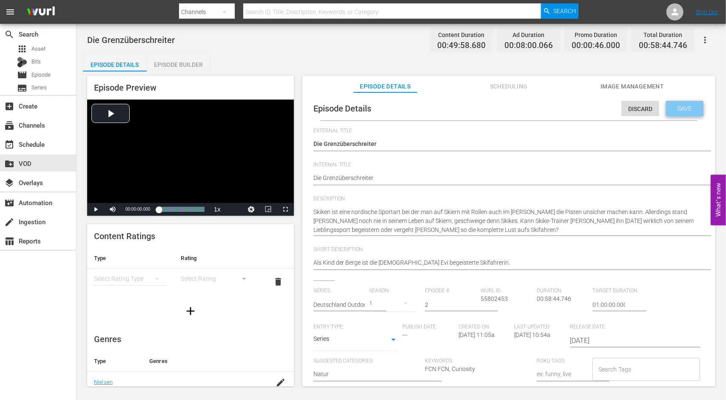
click at [671, 108] on span "Save" at bounding box center [685, 108] width 28 height 7
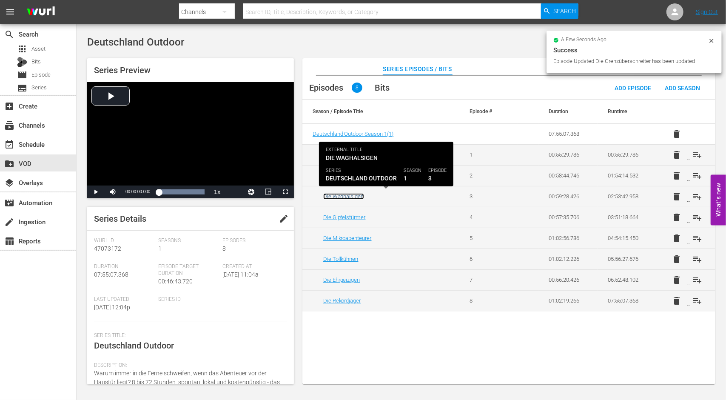
click at [343, 195] on link "Die Waghalsigen" at bounding box center [343, 196] width 41 height 6
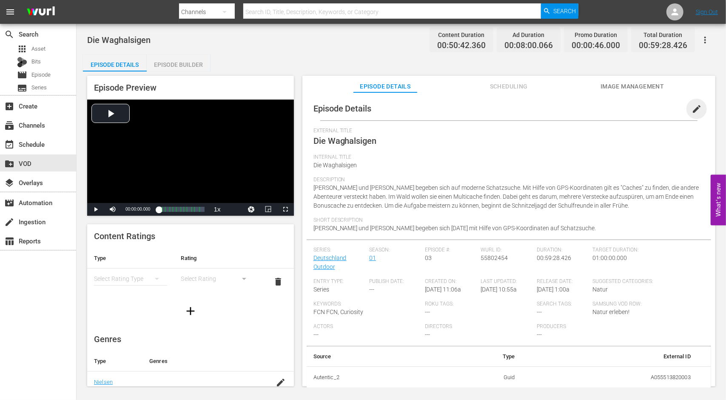
click at [694, 106] on span "edit" at bounding box center [696, 109] width 10 height 10
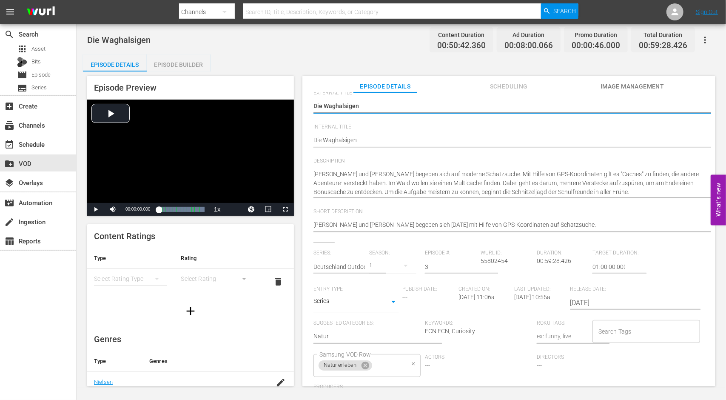
scroll to position [81, 0]
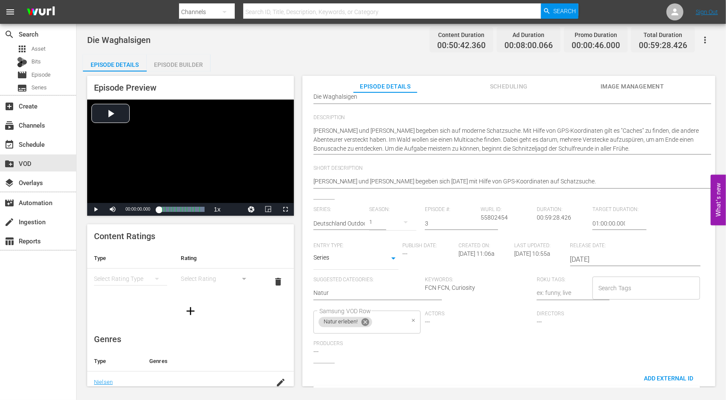
click at [365, 322] on icon at bounding box center [365, 321] width 9 height 9
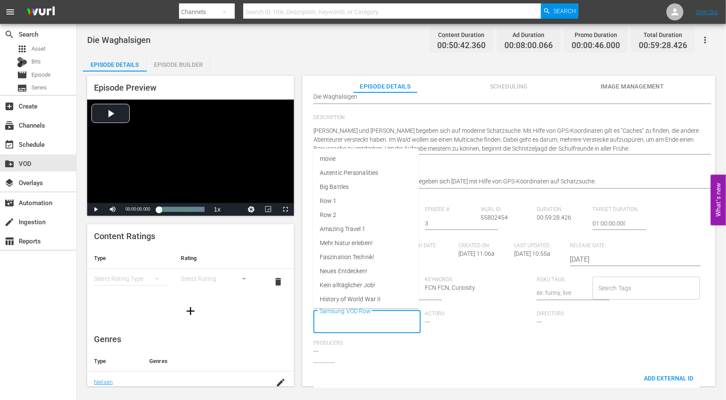
click at [370, 323] on input "Samsung VOD Row" at bounding box center [360, 321] width 87 height 15
type input "li"
click at [350, 223] on li "Lifestlye!" at bounding box center [366, 228] width 106 height 14
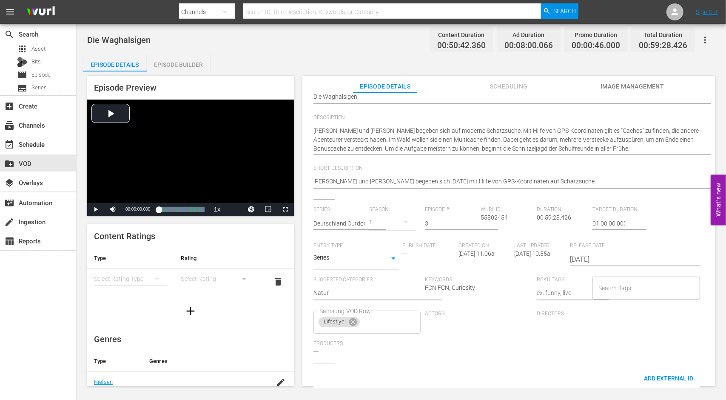
click at [493, 352] on div "Series: Deutschland Outdoor Season: 1 Episode #: 3 Wurl ID: 55802454 Duration: …" at bounding box center [508, 284] width 391 height 156
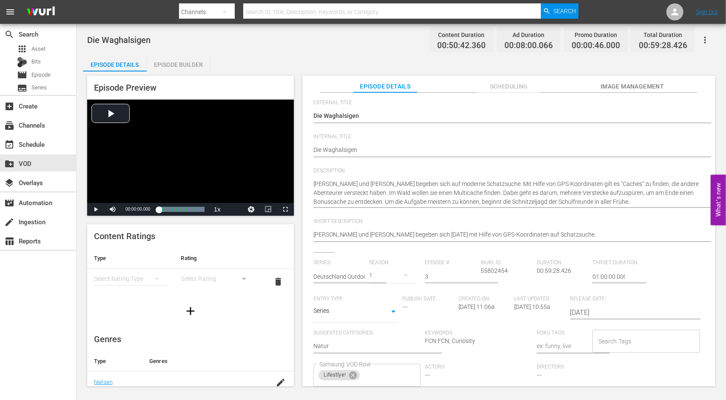
scroll to position [0, 0]
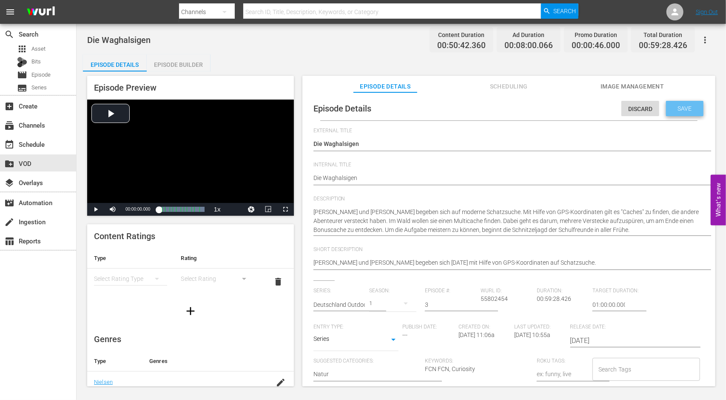
click at [673, 109] on span "Save" at bounding box center [685, 108] width 28 height 7
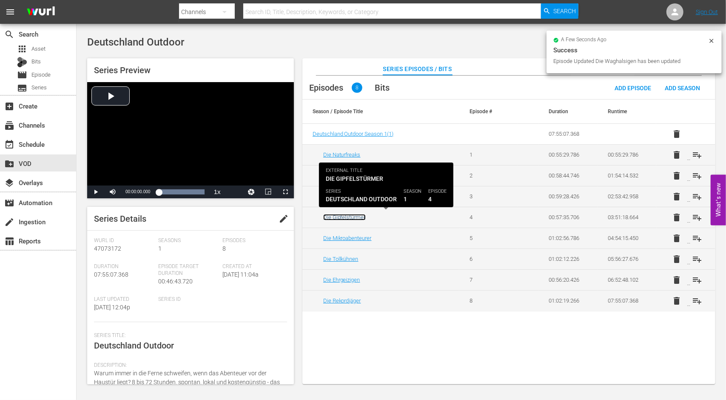
click at [336, 216] on link "Die Gipfelstürmer" at bounding box center [344, 217] width 43 height 6
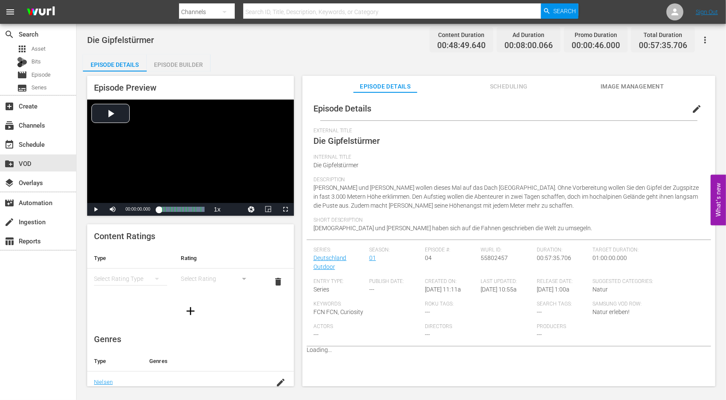
click at [693, 108] on span "edit" at bounding box center [696, 109] width 10 height 10
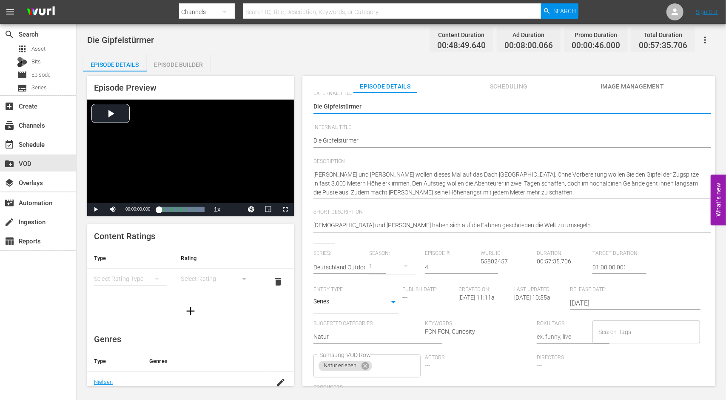
scroll to position [81, 0]
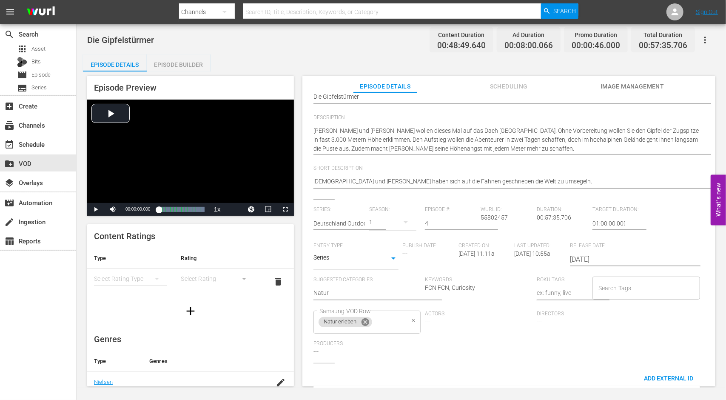
click at [365, 323] on icon at bounding box center [365, 322] width 8 height 8
click at [367, 322] on input "Samsung VOD Row" at bounding box center [360, 321] width 87 height 15
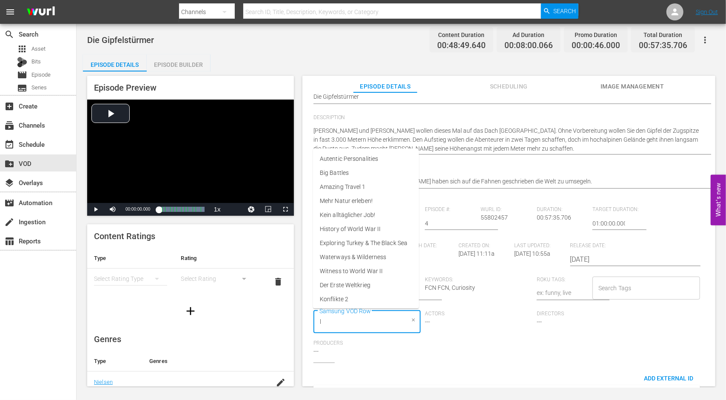
type input "li"
click at [355, 229] on li "Lifestlye!" at bounding box center [366, 228] width 106 height 14
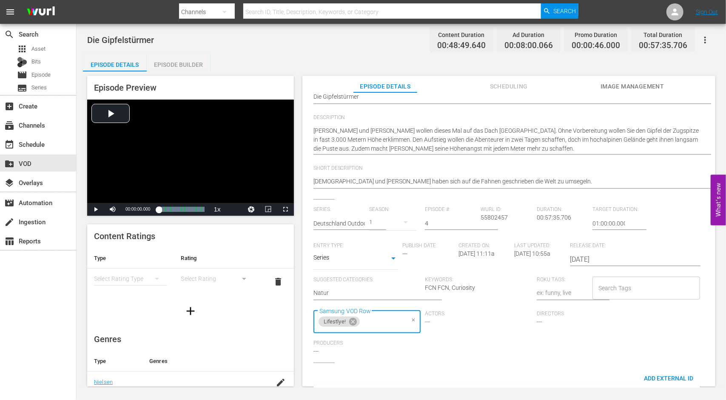
click at [495, 355] on div "Series: Deutschland Outdoor Season: 1 Episode #: 4 Wurl ID: 55802457 Duration: …" at bounding box center [508, 284] width 391 height 156
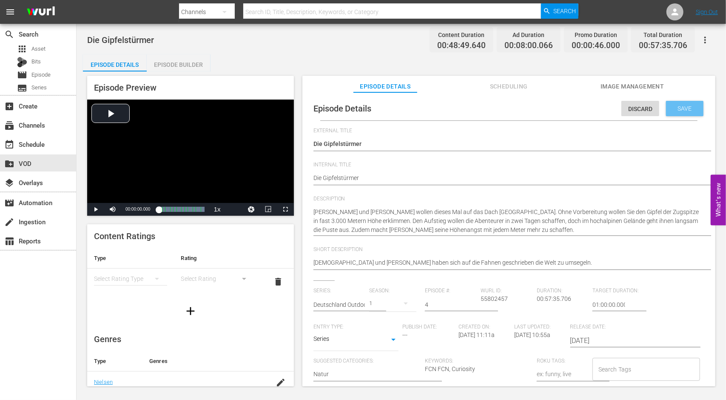
click at [688, 110] on span "Save" at bounding box center [685, 108] width 28 height 7
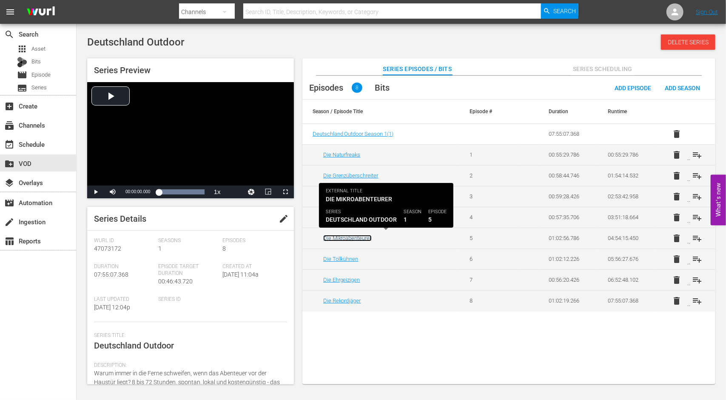
click at [336, 237] on link "Die Mikroabenteurer" at bounding box center [347, 238] width 48 height 6
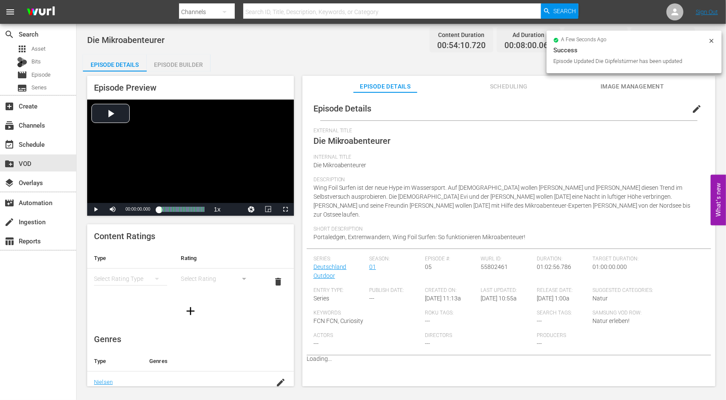
click at [692, 104] on span "edit" at bounding box center [696, 109] width 10 height 10
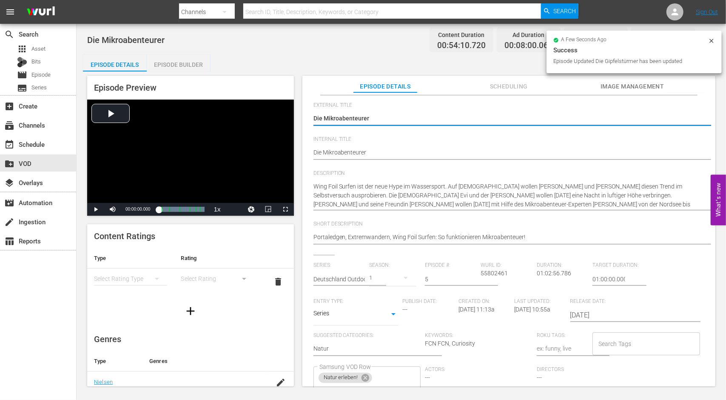
scroll to position [81, 0]
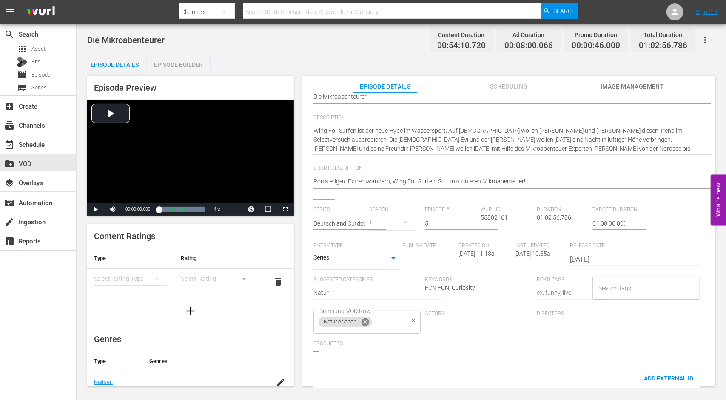
click at [366, 324] on icon at bounding box center [365, 322] width 8 height 8
click at [376, 323] on input "Samsung VOD Row" at bounding box center [360, 321] width 87 height 15
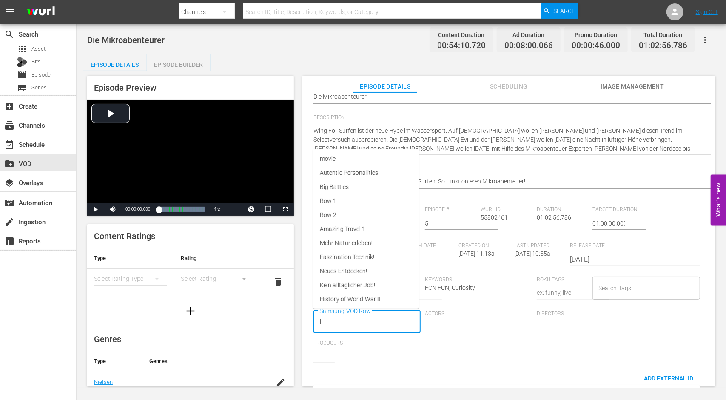
type input "li"
click at [347, 224] on li "Lifestlye!" at bounding box center [366, 228] width 106 height 14
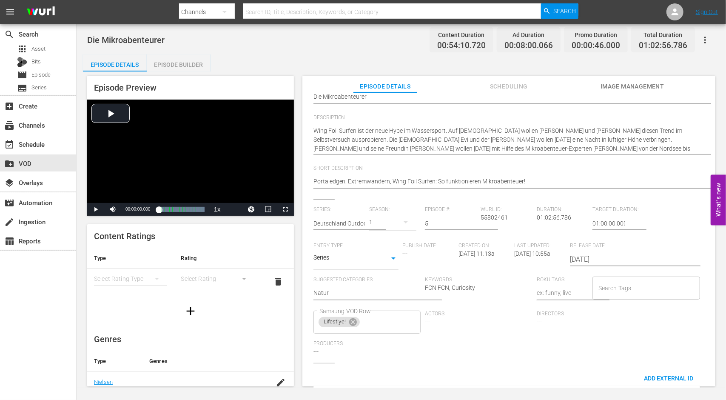
drag, startPoint x: 471, startPoint y: 353, endPoint x: 480, endPoint y: 349, distance: 9.7
click at [472, 354] on div "Series: Deutschland Outdoor Season: 1 Episode #: 5 Wurl ID: 55802461 Duration: …" at bounding box center [508, 284] width 391 height 156
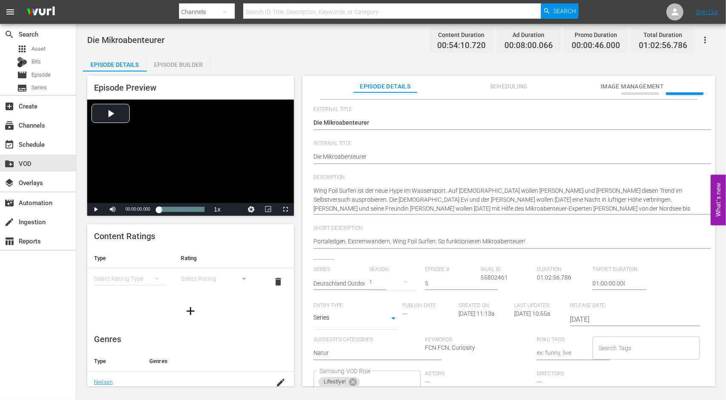
scroll to position [0, 0]
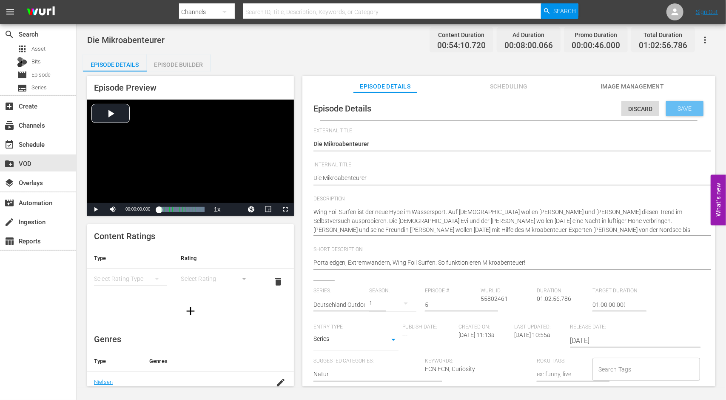
click at [695, 105] on div "Save" at bounding box center [684, 108] width 37 height 15
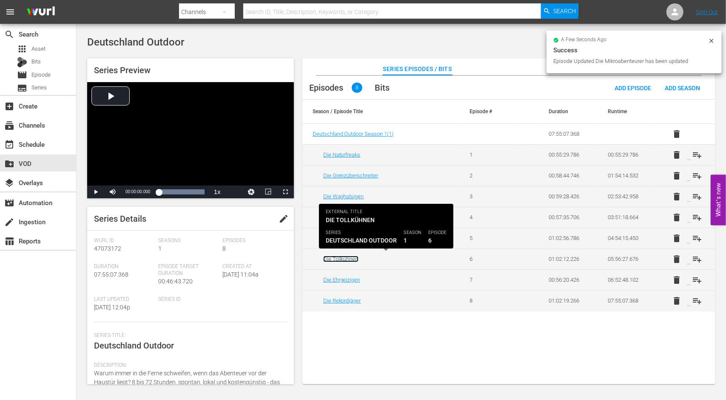
click at [332, 259] on link "Die Tollkühnen" at bounding box center [340, 259] width 35 height 6
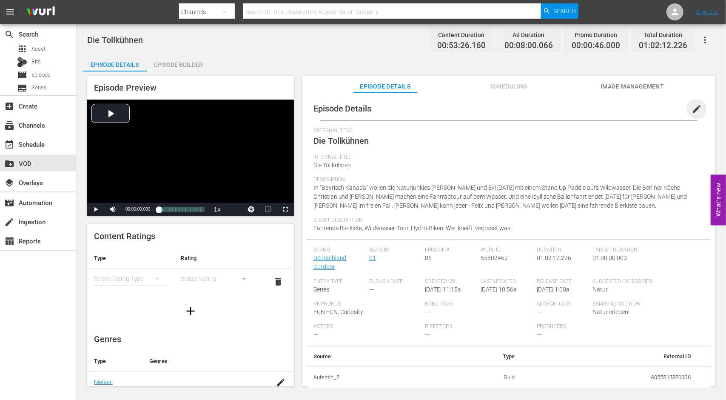
click at [694, 108] on span "edit" at bounding box center [696, 109] width 10 height 10
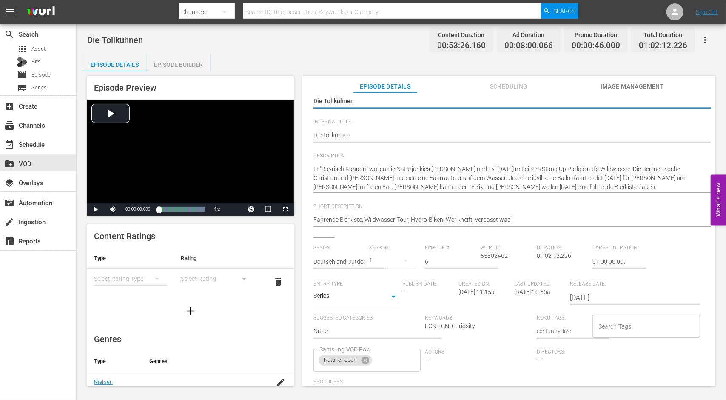
scroll to position [81, 0]
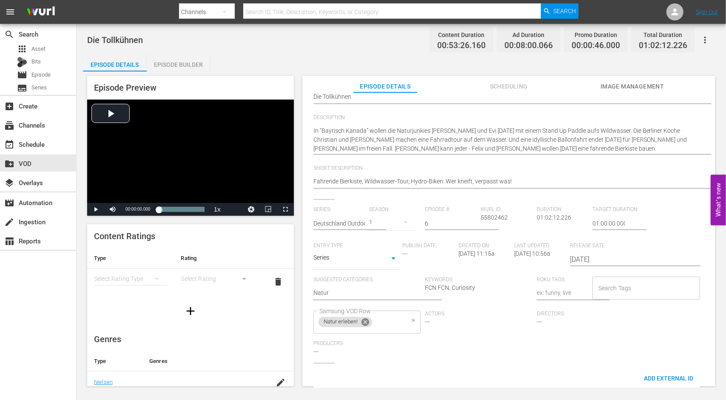
click at [366, 320] on icon at bounding box center [365, 322] width 8 height 8
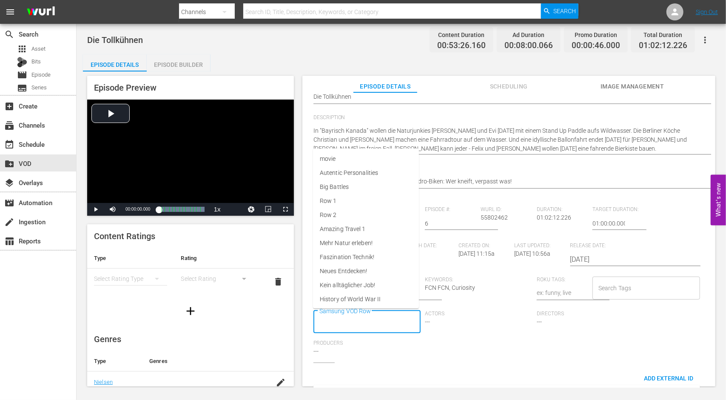
click at [370, 322] on input "Samsung VOD Row" at bounding box center [360, 321] width 87 height 15
type input "li"
click at [358, 225] on li "Lifestlye!" at bounding box center [366, 228] width 106 height 14
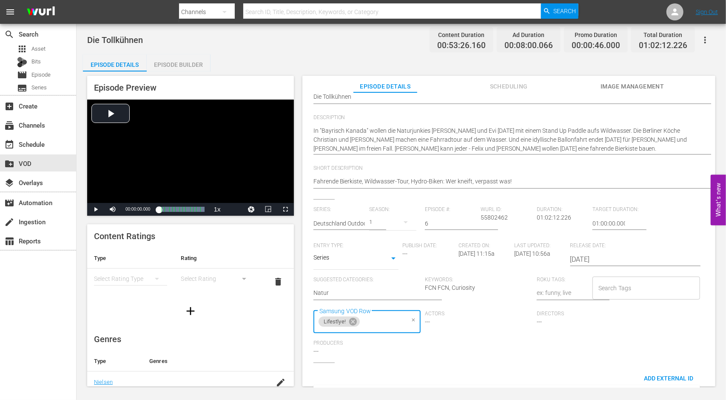
click at [481, 357] on div "Series: Deutschland Outdoor Season: 1 Episode #: 6 Wurl ID: 55802462 Duration: …" at bounding box center [508, 284] width 391 height 156
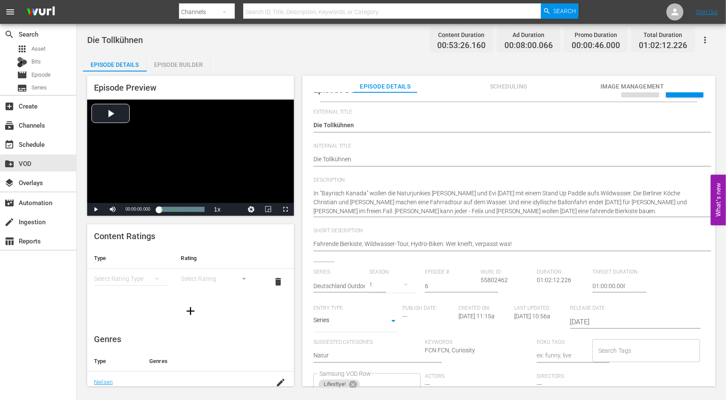
scroll to position [0, 0]
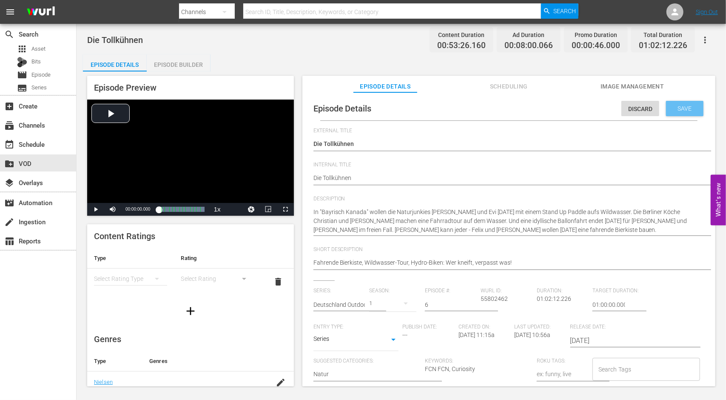
click at [674, 105] on span "Save" at bounding box center [685, 108] width 28 height 7
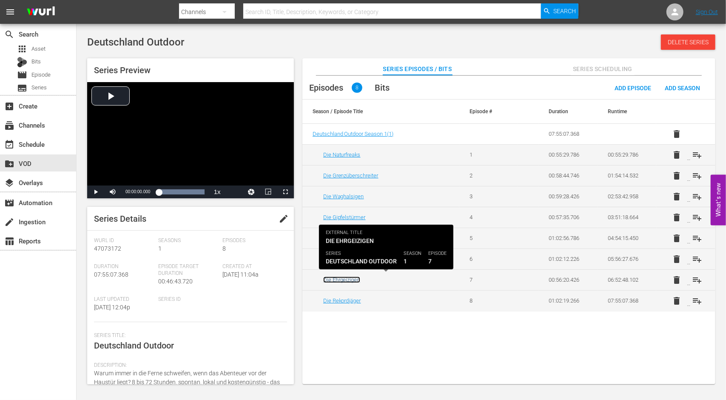
click at [337, 280] on link "Die Ehrgeizigen" at bounding box center [341, 279] width 37 height 6
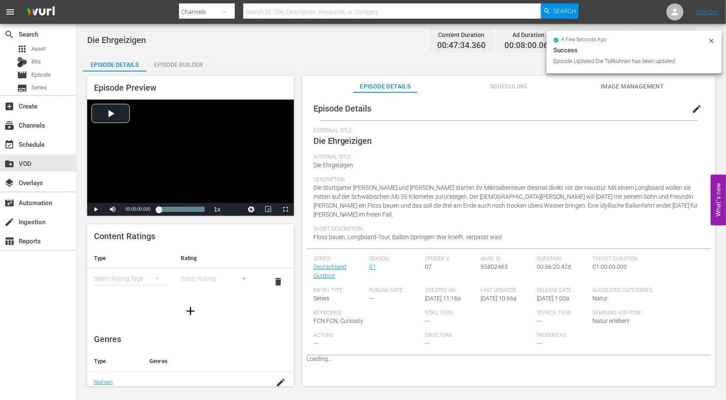
click at [691, 111] on span "edit" at bounding box center [696, 109] width 10 height 10
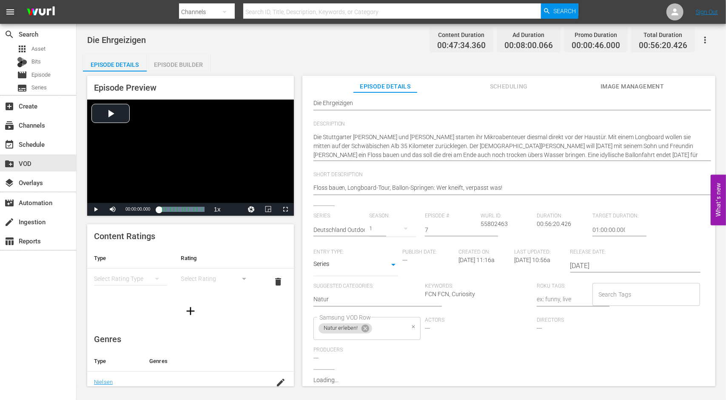
scroll to position [81, 0]
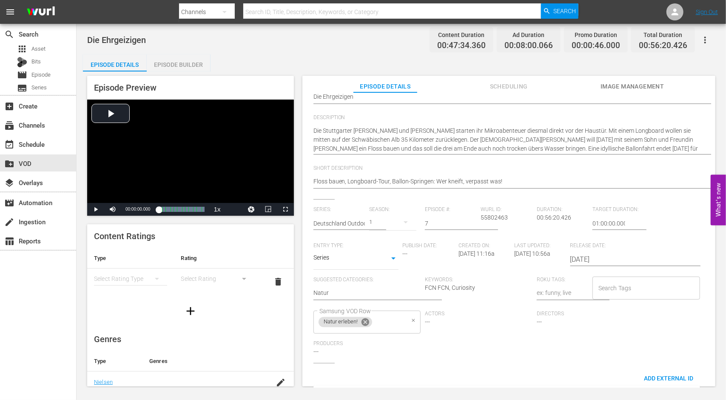
click at [366, 321] on icon at bounding box center [365, 321] width 9 height 9
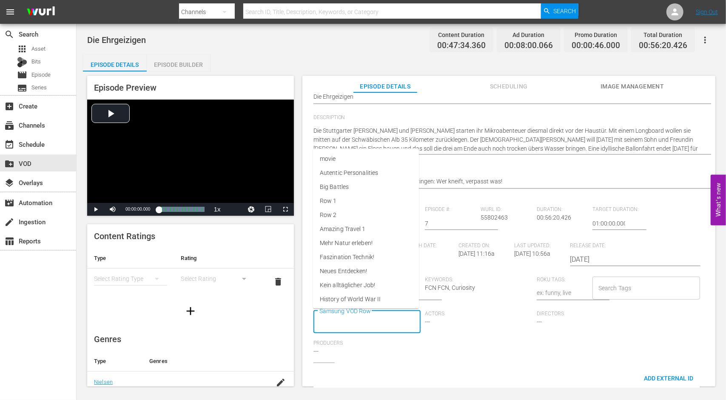
click at [370, 325] on input "Samsung VOD Row" at bounding box center [360, 321] width 87 height 15
type input "li"
click at [349, 230] on li "Lifestlye!" at bounding box center [366, 228] width 106 height 14
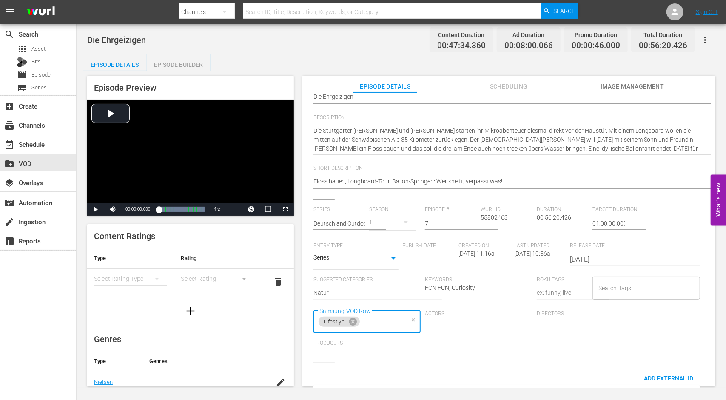
click at [476, 341] on div "Series: Deutschland Outdoor Season: 1 Episode #: 7 Wurl ID: 55802463 Duration: …" at bounding box center [508, 284] width 391 height 156
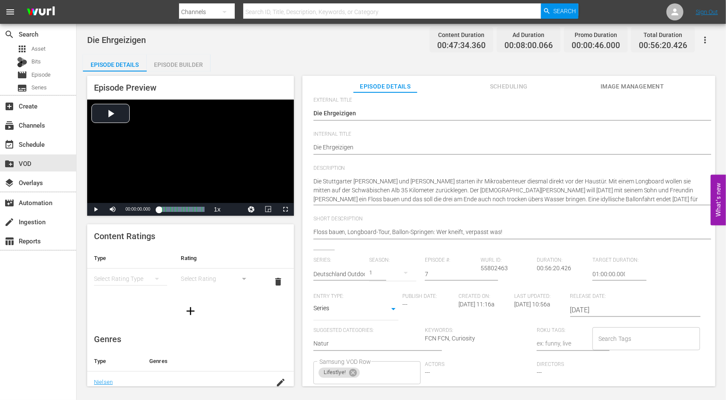
scroll to position [0, 0]
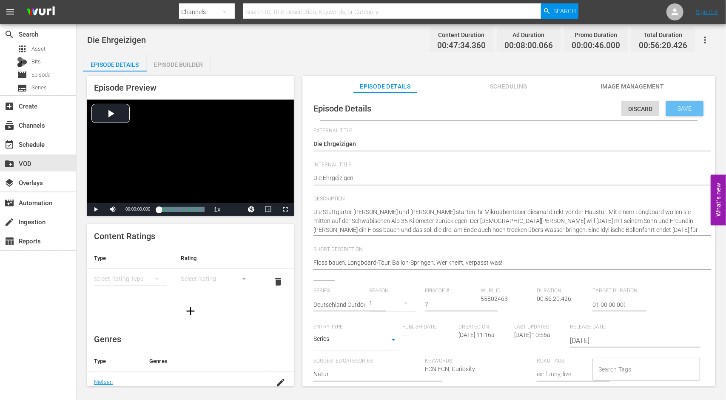
click at [671, 108] on span "Save" at bounding box center [685, 108] width 28 height 7
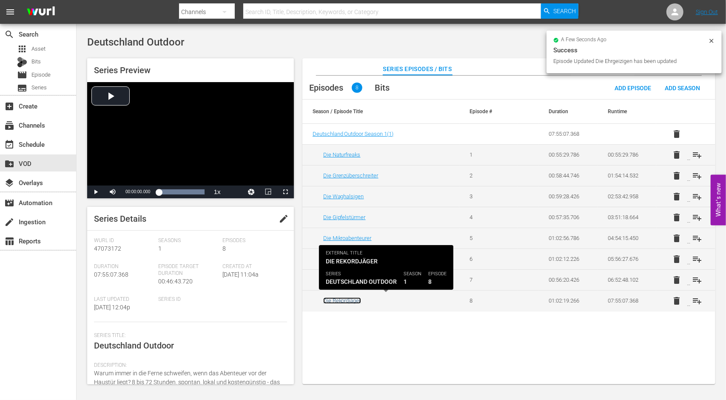
click at [339, 300] on link "Die Rekordjäger" at bounding box center [342, 300] width 38 height 6
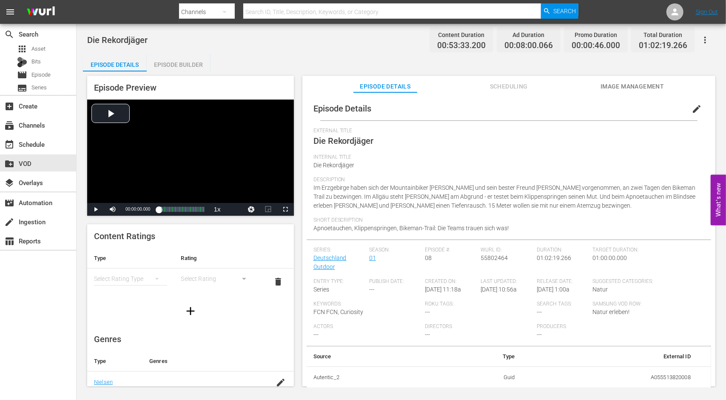
click at [691, 109] on span "edit" at bounding box center [696, 109] width 10 height 10
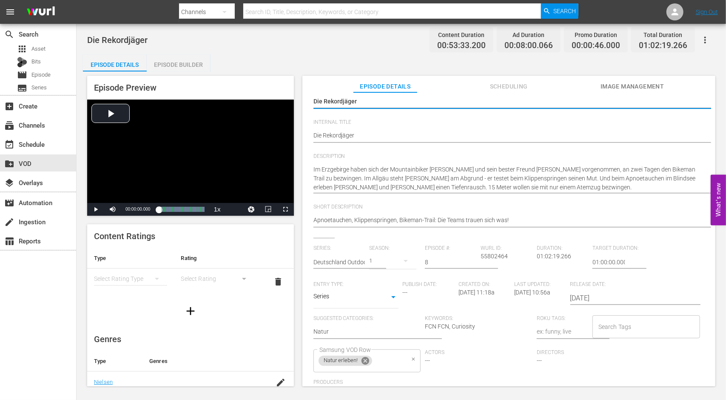
scroll to position [81, 0]
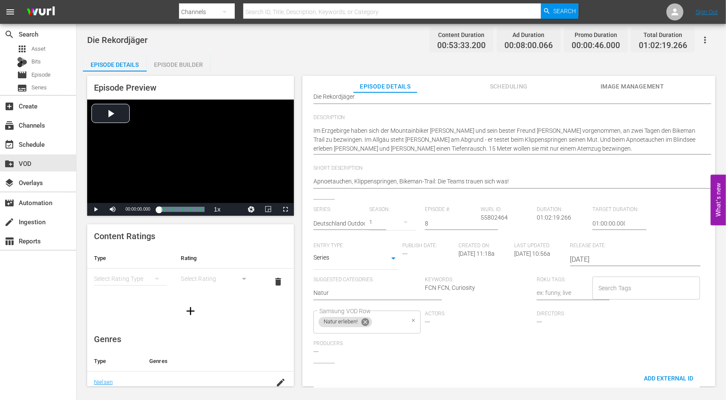
click at [363, 319] on icon at bounding box center [365, 322] width 8 height 8
click at [365, 325] on input "Samsung VOD Row" at bounding box center [360, 321] width 87 height 15
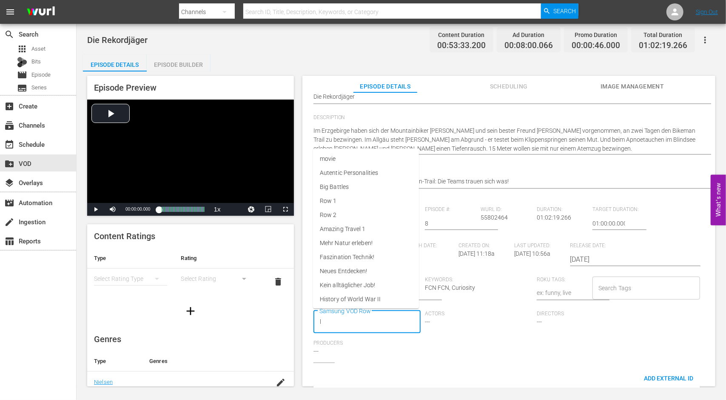
type input "li"
click at [323, 229] on span "Lifestlye!" at bounding box center [331, 227] width 23 height 9
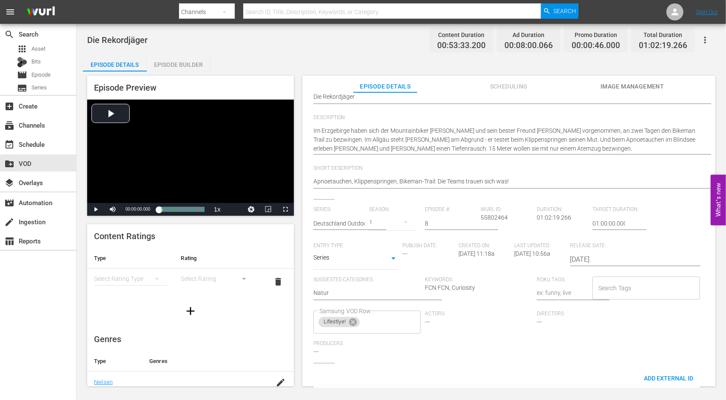
click at [495, 358] on div "Series: Deutschland Outdoor Season: 1 Episode #: 8 Wurl ID: 55802464 Duration: …" at bounding box center [508, 284] width 391 height 156
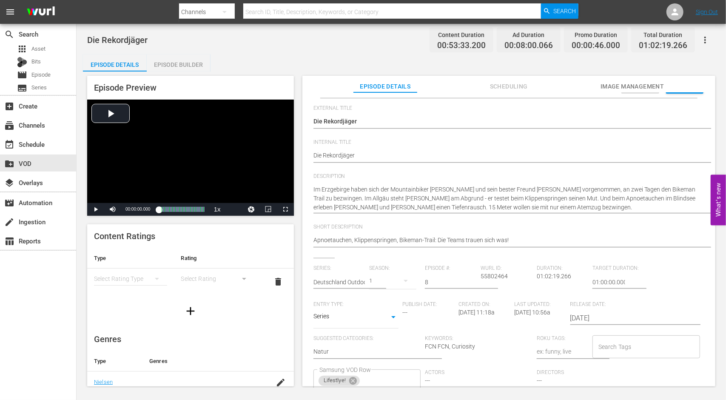
scroll to position [0, 0]
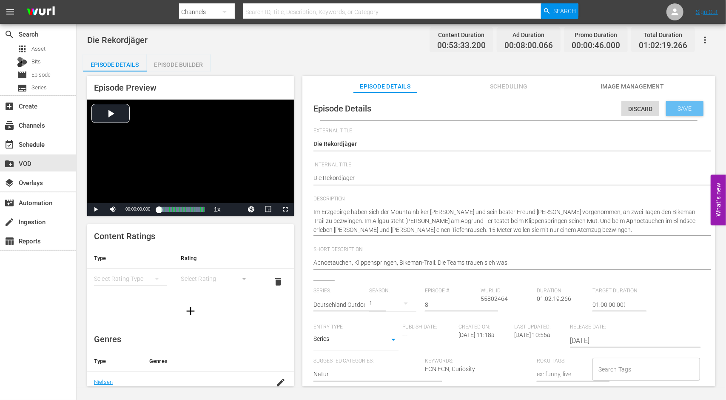
click at [686, 109] on span "Save" at bounding box center [685, 108] width 28 height 7
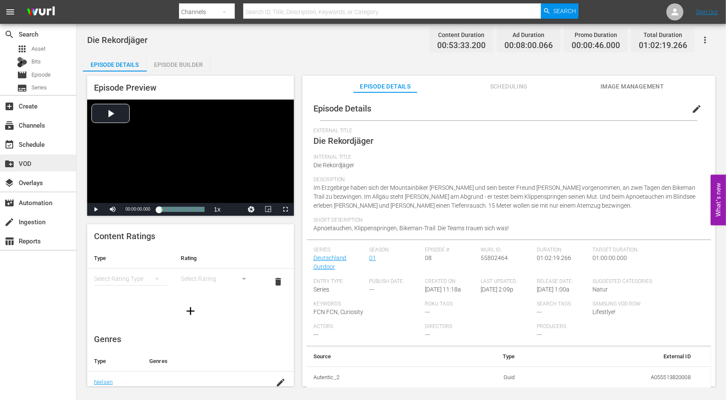
click at [17, 163] on div "create_new_folder VOD" at bounding box center [24, 162] width 48 height 8
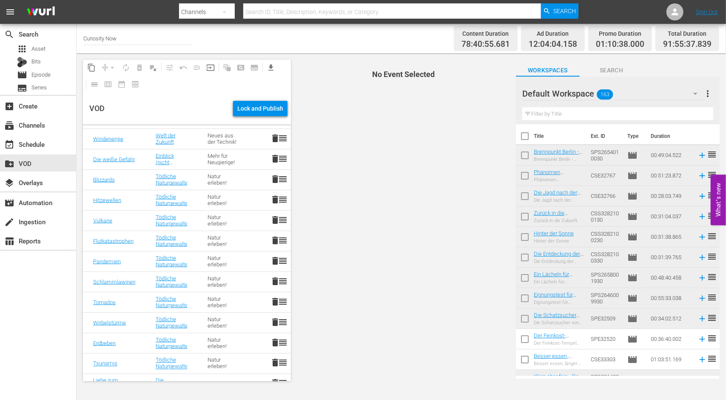
scroll to position [851, 0]
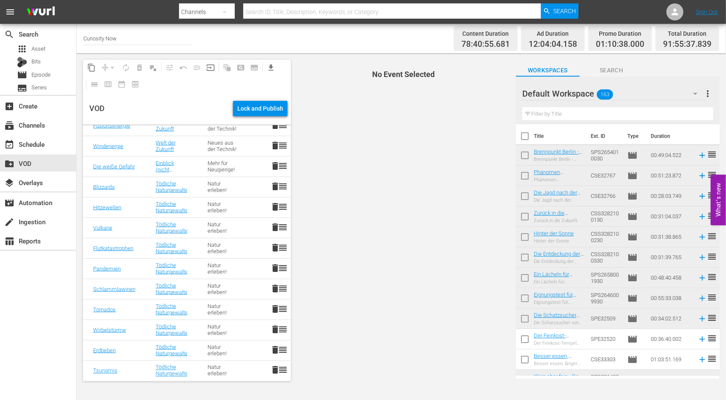
click at [270, 168] on span "delete" at bounding box center [275, 166] width 10 height 10
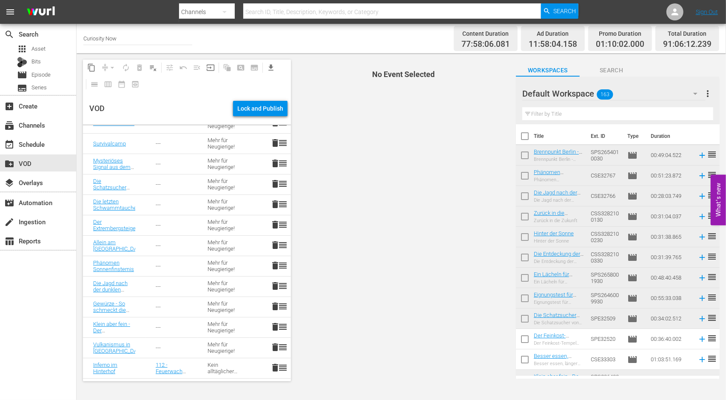
scroll to position [213, 0]
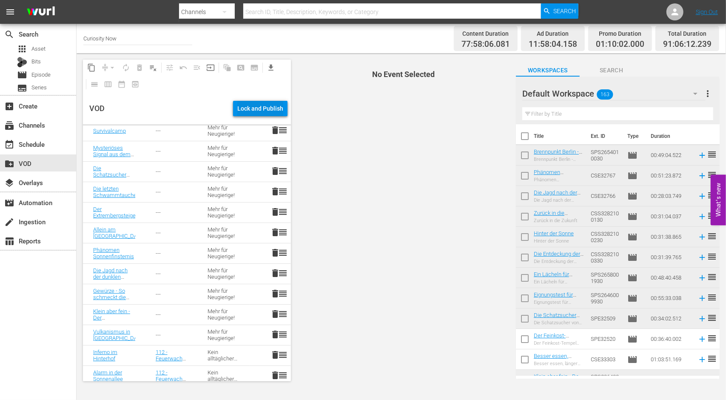
click at [242, 107] on div "Lock and Publish" at bounding box center [260, 108] width 46 height 15
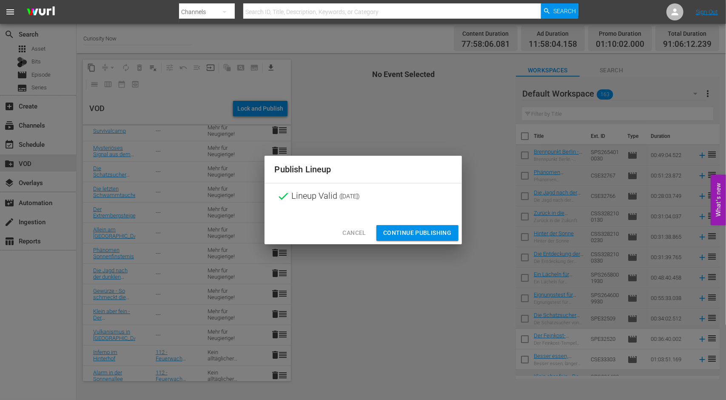
click at [425, 233] on span "Continue Publishing" at bounding box center [417, 233] width 68 height 11
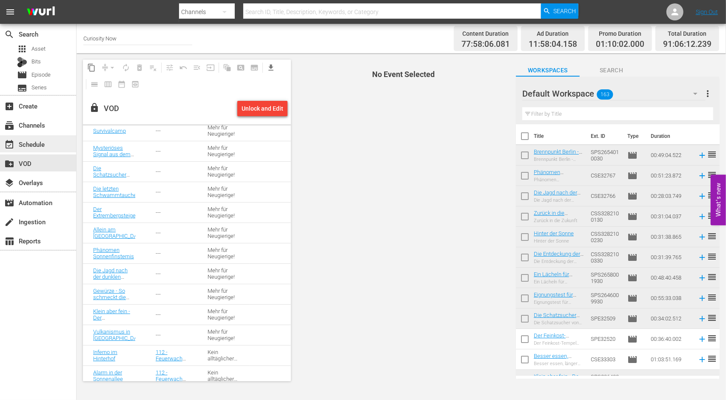
click at [39, 141] on div "event_available Schedule" at bounding box center [24, 143] width 48 height 8
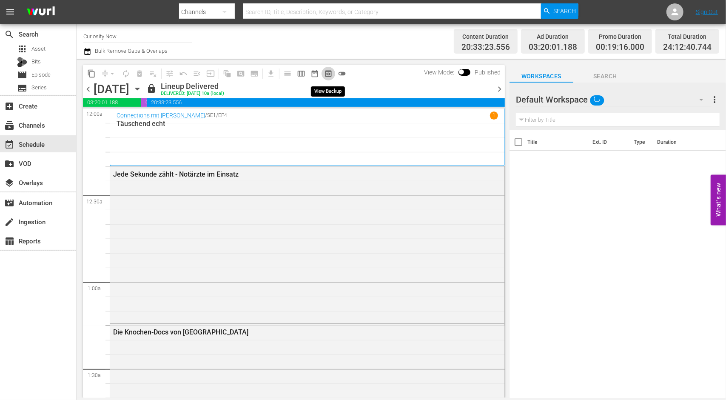
click at [326, 72] on span "preview_outlined" at bounding box center [328, 73] width 9 height 9
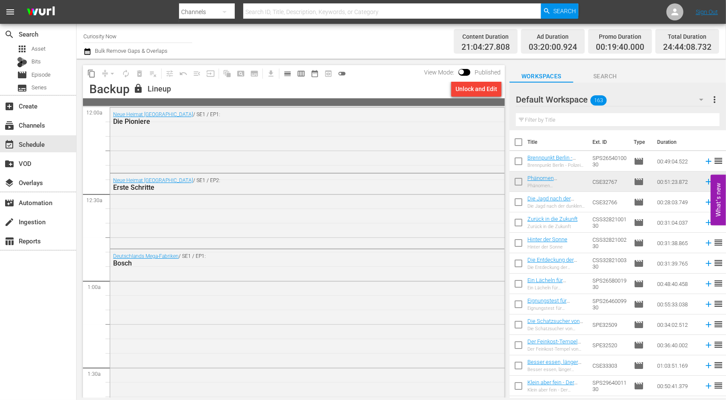
click at [464, 89] on div "Unlock and Edit" at bounding box center [476, 88] width 42 height 15
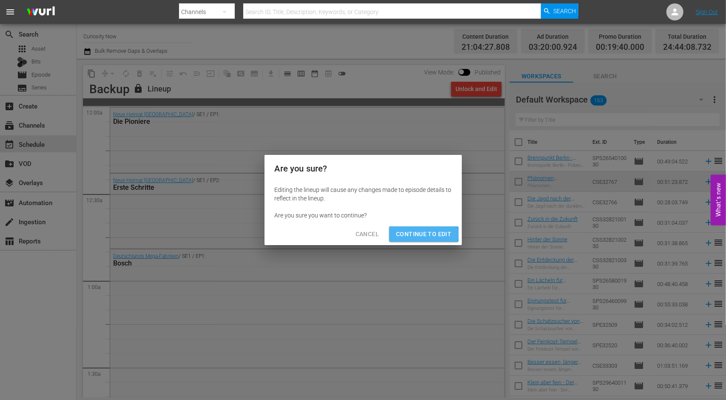
click at [416, 234] on span "Continue to Edit" at bounding box center [423, 234] width 55 height 11
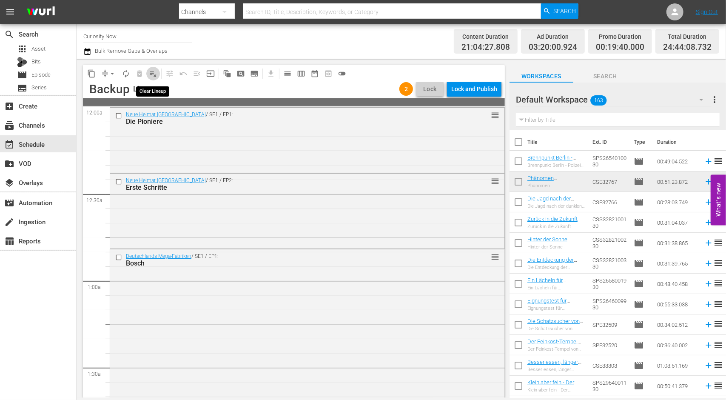
click at [153, 70] on span "playlist_remove_outlined" at bounding box center [153, 73] width 9 height 9
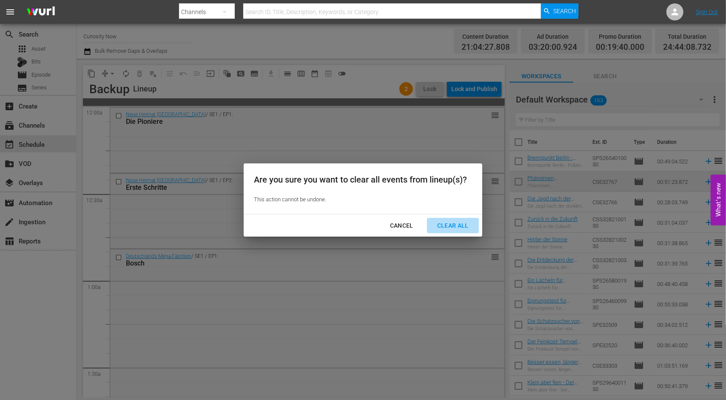
click at [458, 224] on div "Clear All" at bounding box center [452, 225] width 45 height 11
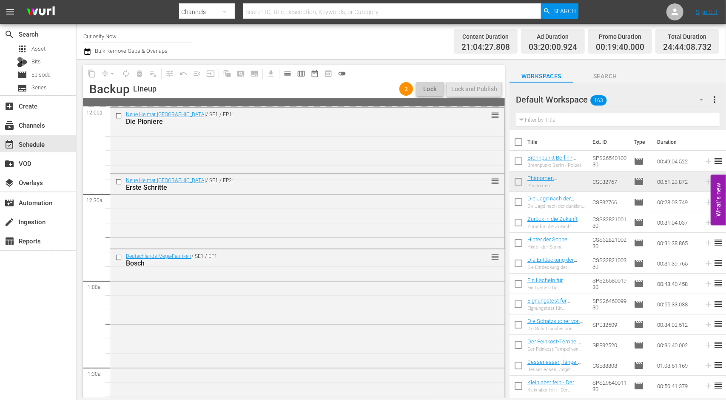
click at [701, 97] on icon "button" at bounding box center [701, 99] width 10 height 10
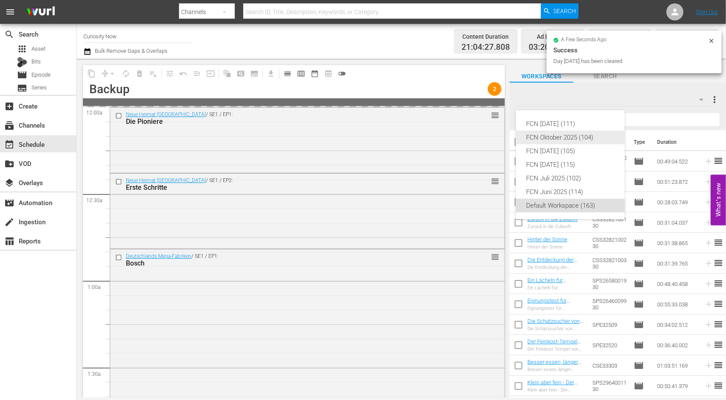
click at [577, 137] on div "FCN Oktober 2025 (104)" at bounding box center [570, 138] width 88 height 14
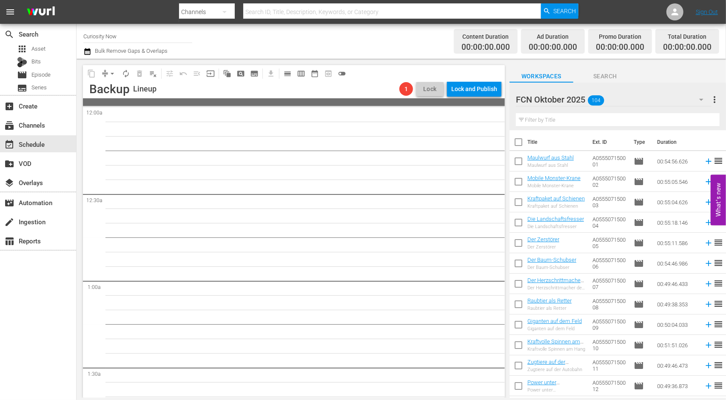
click at [515, 160] on input "checkbox" at bounding box center [518, 163] width 18 height 18
checkbox input "true"
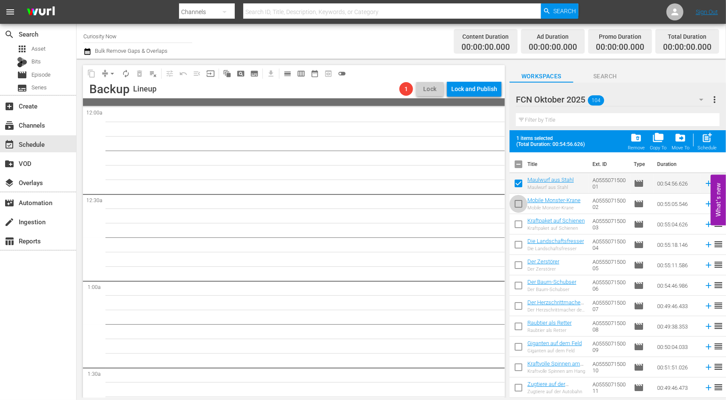
drag, startPoint x: 515, startPoint y: 205, endPoint x: 528, endPoint y: 230, distance: 28.0
click at [515, 205] on input "checkbox" at bounding box center [518, 205] width 18 height 18
checkbox input "true"
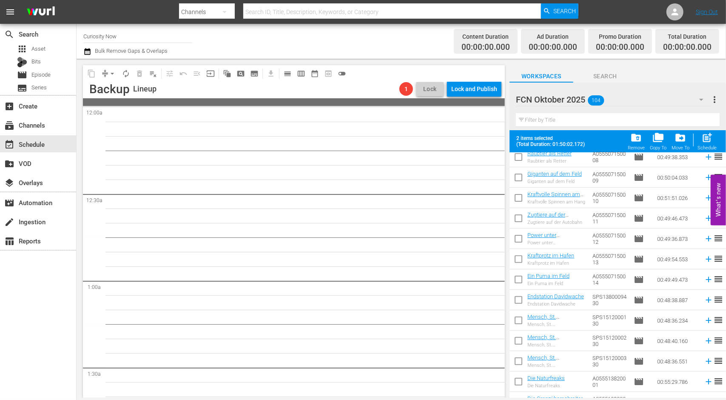
scroll to position [170, 0]
click at [518, 323] on input "checkbox" at bounding box center [518, 321] width 18 height 18
checkbox input "true"
click at [516, 341] on input "checkbox" at bounding box center [518, 342] width 18 height 18
checkbox input "true"
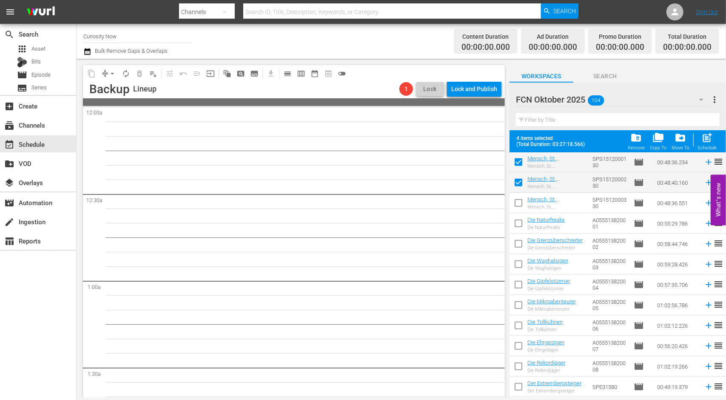
scroll to position [340, 0]
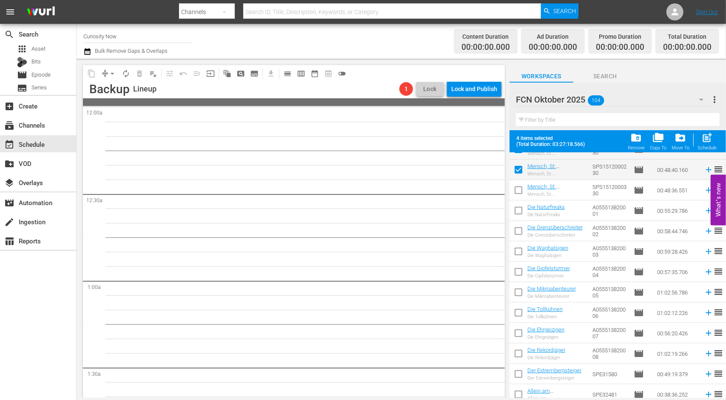
click at [517, 286] on input "checkbox" at bounding box center [518, 294] width 18 height 18
checkbox input "true"
click at [517, 310] on input "checkbox" at bounding box center [518, 314] width 18 height 18
checkbox input "true"
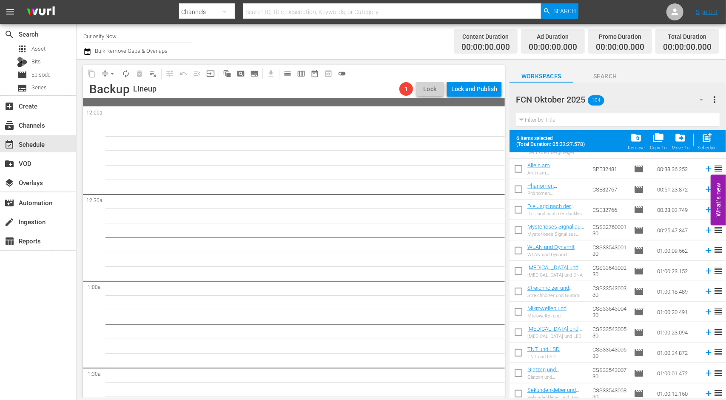
scroll to position [619, 0]
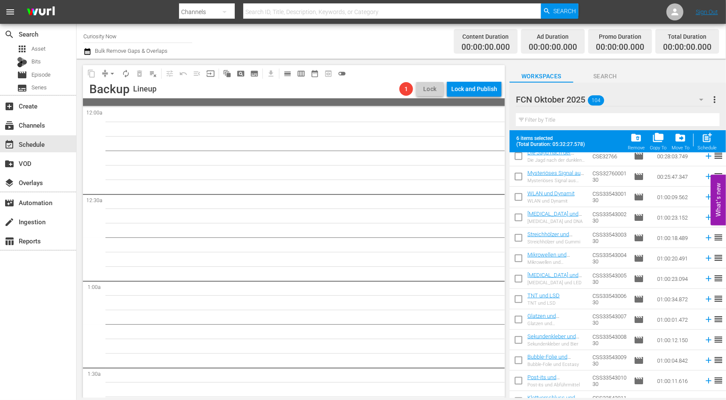
click at [518, 301] on input "checkbox" at bounding box center [518, 301] width 18 height 18
checkbox input "true"
click at [519, 321] on input "checkbox" at bounding box center [518, 321] width 18 height 18
checkbox input "true"
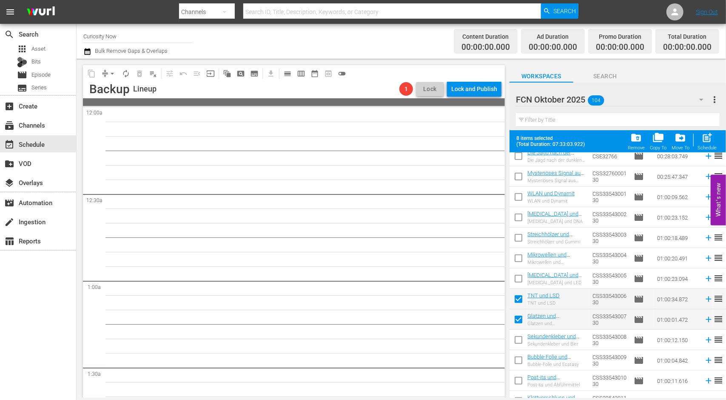
click at [518, 342] on input "checkbox" at bounding box center [518, 342] width 18 height 18
checkbox input "true"
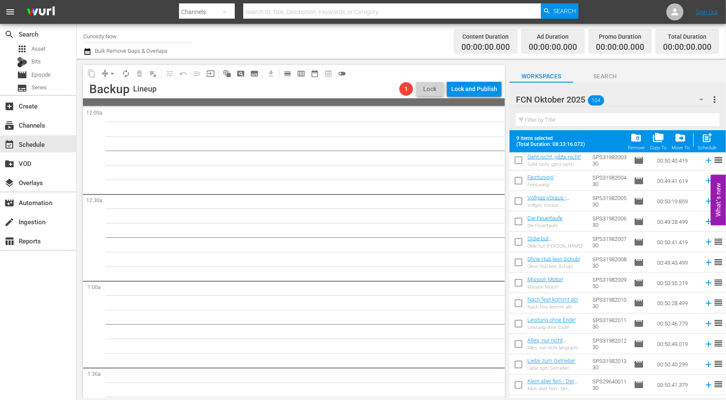
scroll to position [959, 0]
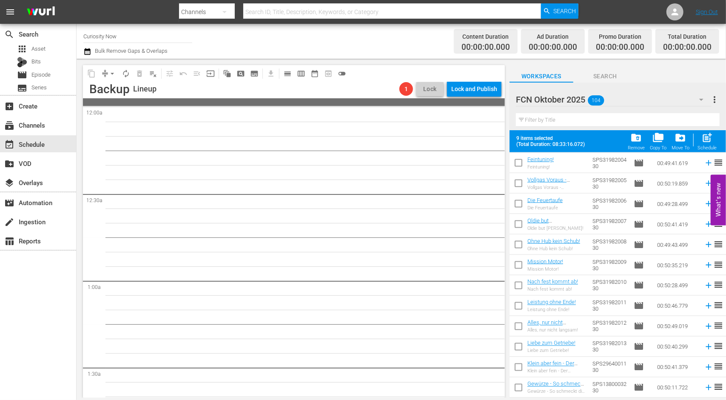
drag, startPoint x: 516, startPoint y: 324, endPoint x: 517, endPoint y: 333, distance: 9.4
click at [517, 324] on input "checkbox" at bounding box center [518, 328] width 18 height 18
checkbox input "true"
click at [516, 346] on input "checkbox" at bounding box center [518, 348] width 18 height 18
checkbox input "true"
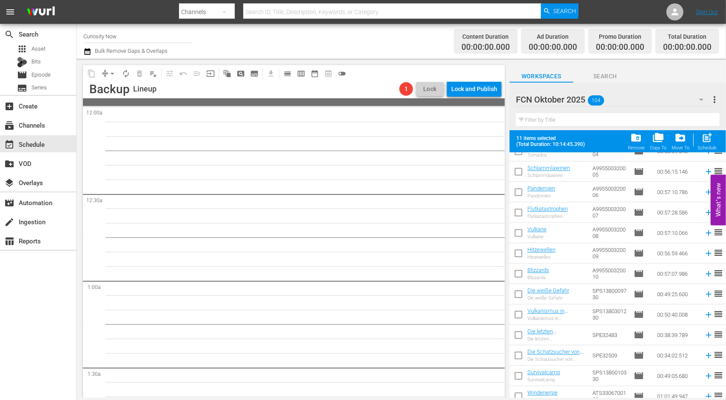
scroll to position [1317, 0]
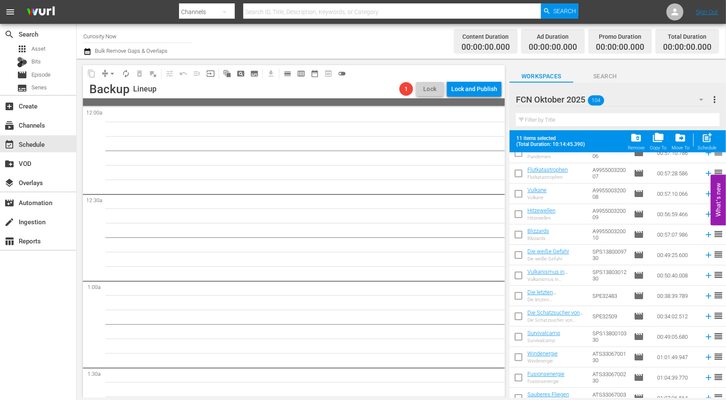
click at [518, 216] on input "checkbox" at bounding box center [518, 216] width 18 height 18
checkbox input "true"
click at [518, 237] on input "checkbox" at bounding box center [518, 236] width 18 height 18
checkbox input "true"
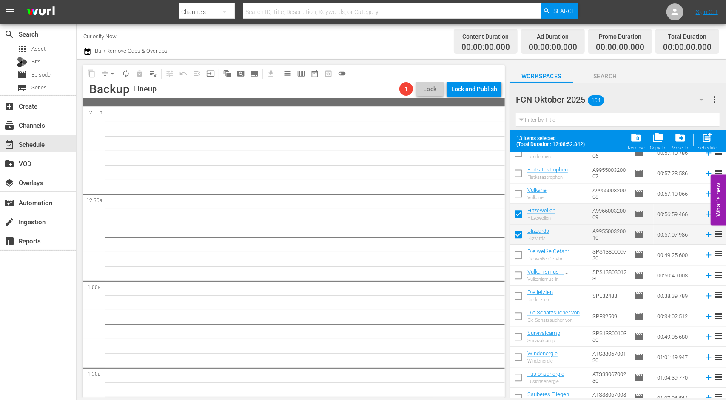
click at [517, 374] on input "checkbox" at bounding box center [518, 379] width 18 height 18
checkbox input "true"
click at [518, 396] on input "checkbox" at bounding box center [518, 399] width 18 height 18
checkbox input "true"
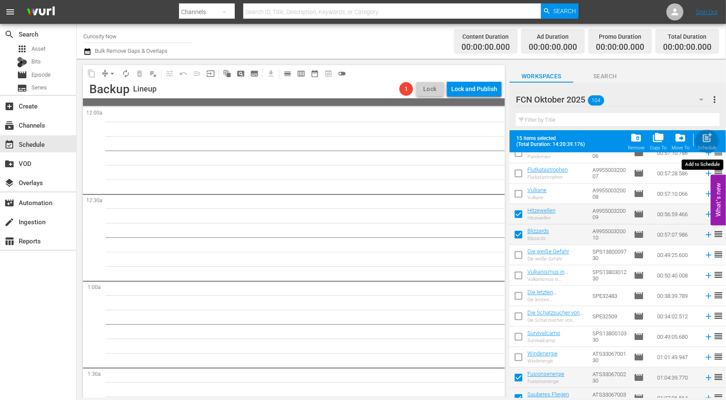
click at [706, 136] on span "post_add" at bounding box center [706, 137] width 11 height 11
checkbox input "false"
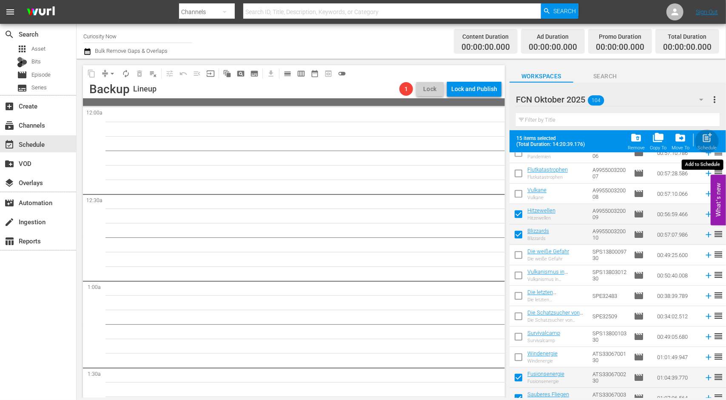
checkbox input "false"
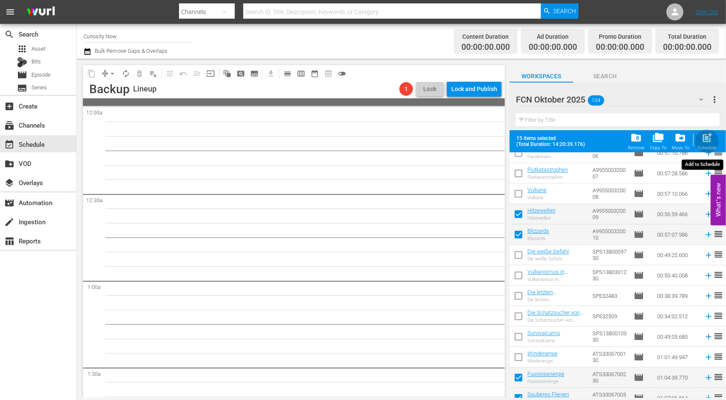
checkbox input "false"
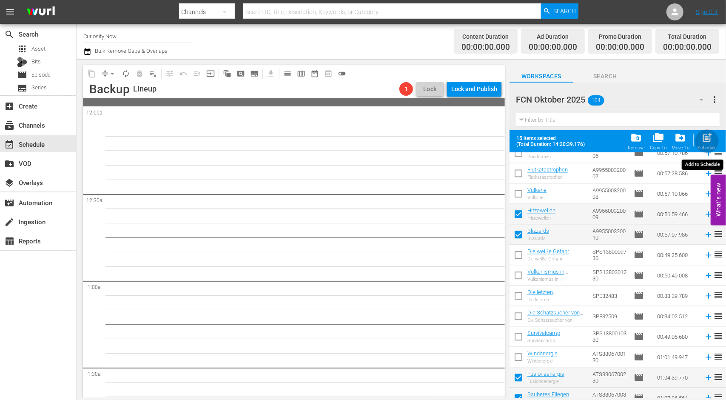
checkbox input "false"
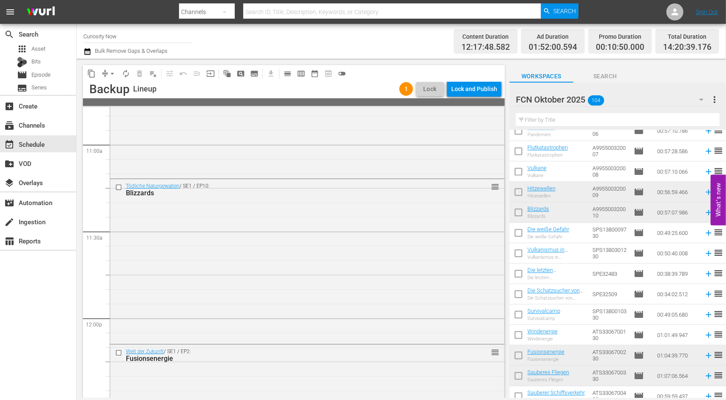
scroll to position [2041, 0]
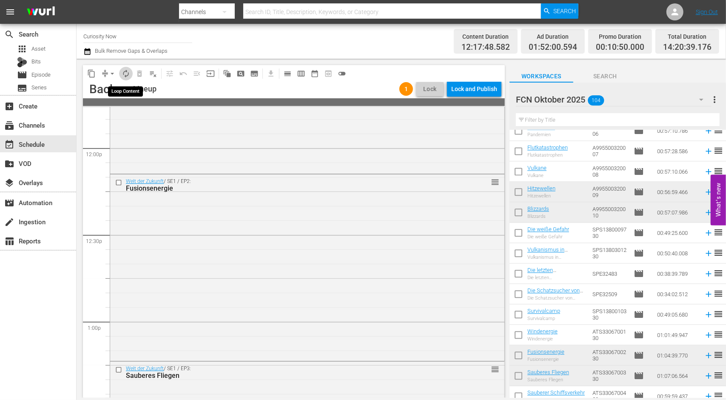
click at [123, 69] on span "autorenew_outlined" at bounding box center [126, 73] width 9 height 9
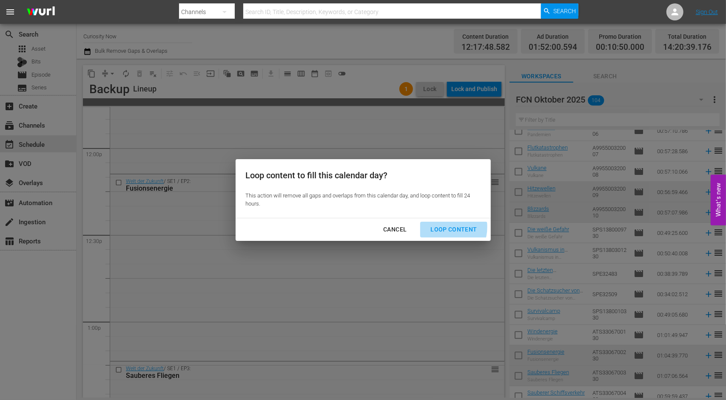
click at [441, 227] on div "Loop Content" at bounding box center [454, 229] width 60 height 11
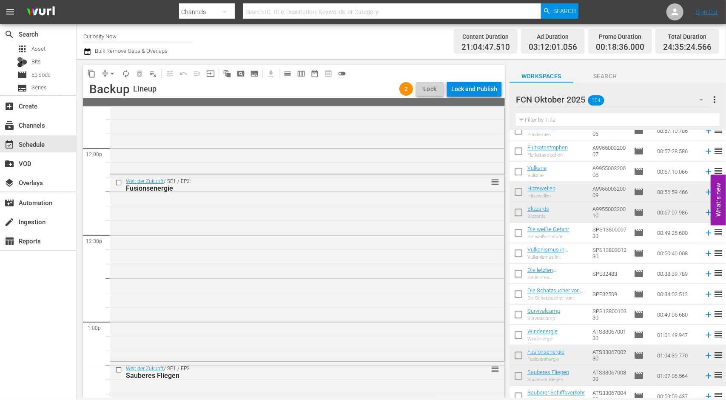
click at [469, 87] on div "Lock and Publish" at bounding box center [474, 88] width 46 height 15
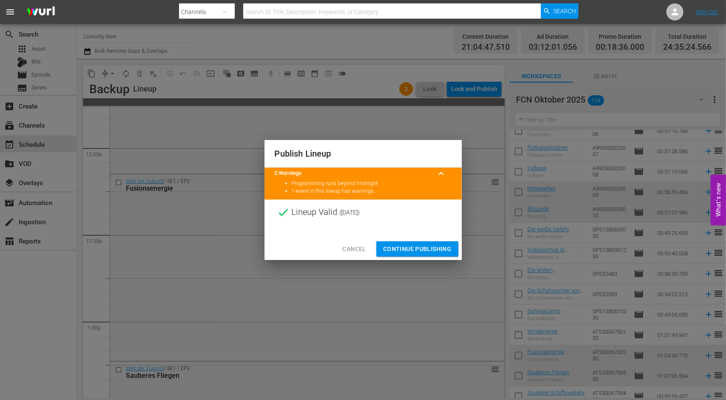
click at [415, 249] on span "Continue Publishing" at bounding box center [417, 249] width 68 height 11
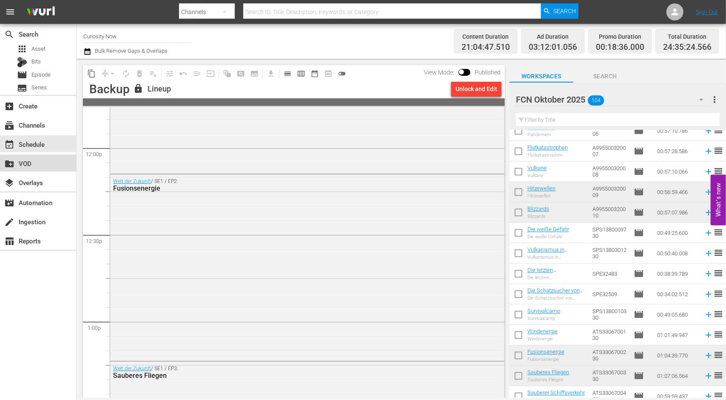
click at [26, 163] on div "create_new_folder VOD" at bounding box center [24, 162] width 48 height 8
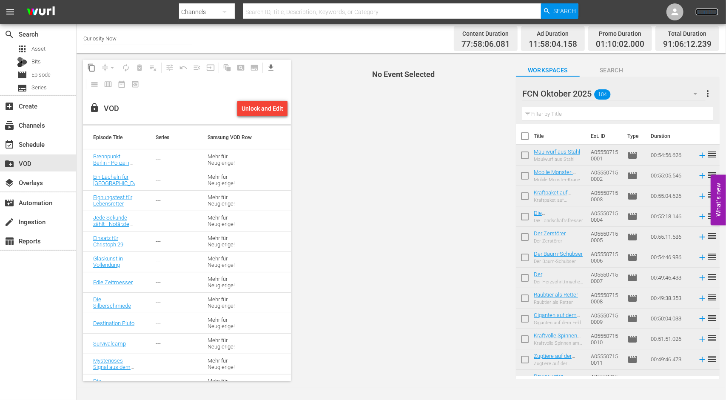
click at [711, 11] on link "Sign Out" at bounding box center [707, 12] width 22 height 7
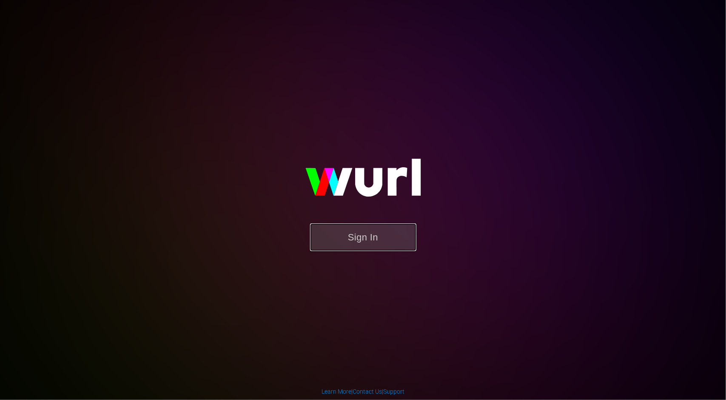
click at [364, 242] on button "Sign In" at bounding box center [363, 237] width 106 height 28
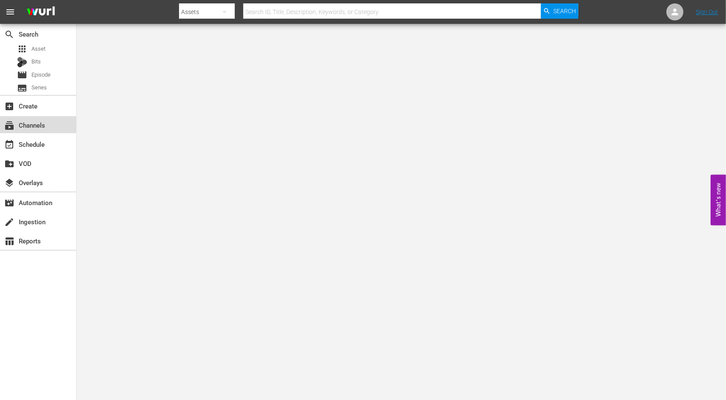
click at [27, 128] on div "subscriptions Channels" at bounding box center [24, 124] width 48 height 8
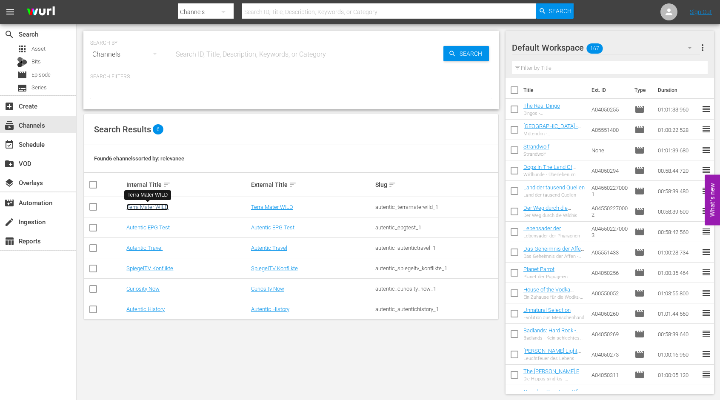
click at [134, 207] on link "Terra Mater WILD" at bounding box center [147, 207] width 42 height 6
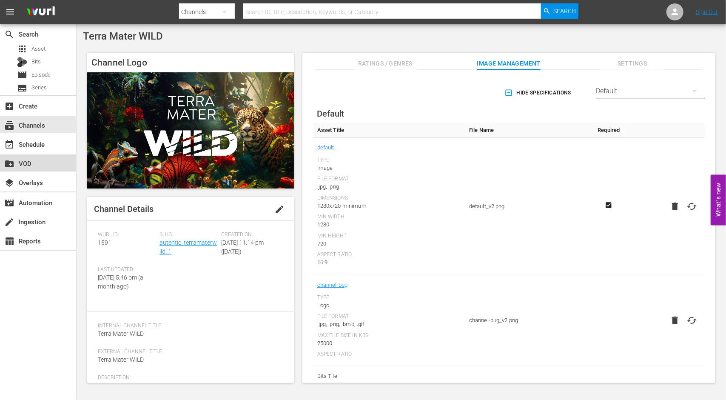
click at [31, 164] on div "create_new_folder VOD" at bounding box center [24, 162] width 48 height 8
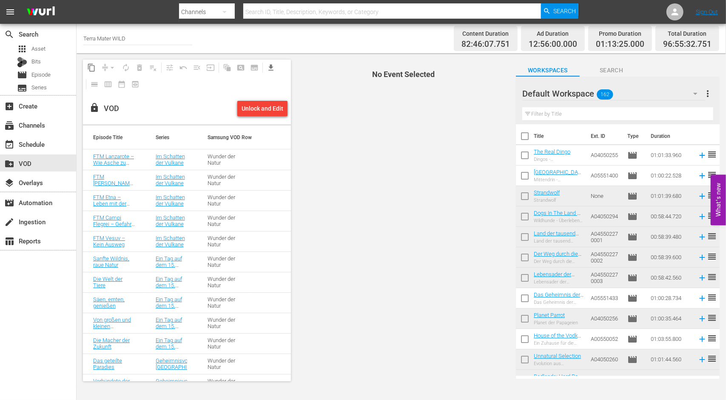
click at [265, 105] on div "Unlock and Edit" at bounding box center [263, 108] width 42 height 15
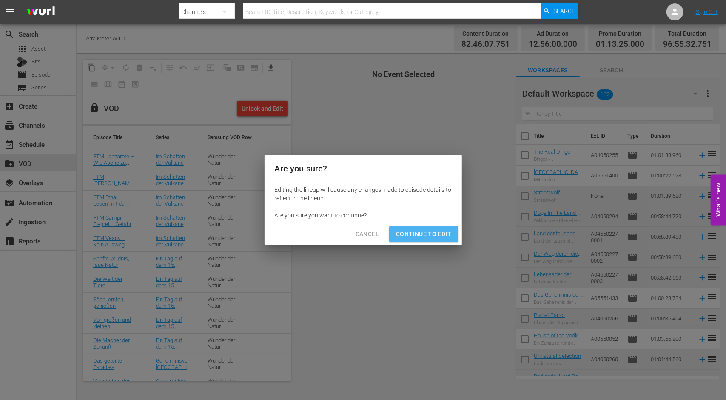
click at [419, 232] on span "Continue to Edit" at bounding box center [423, 234] width 55 height 11
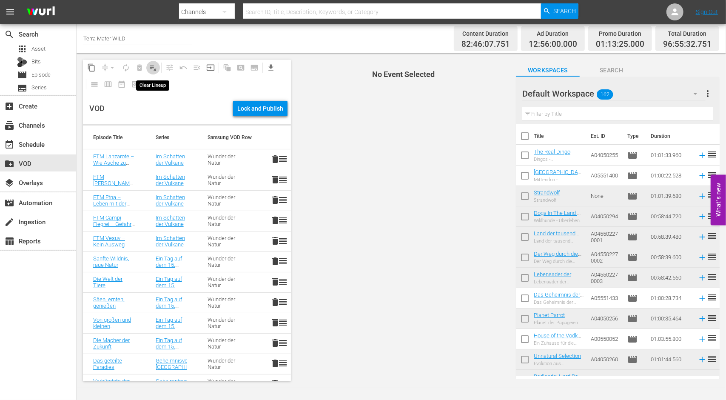
click at [154, 68] on span "playlist_remove_outlined" at bounding box center [153, 67] width 9 height 9
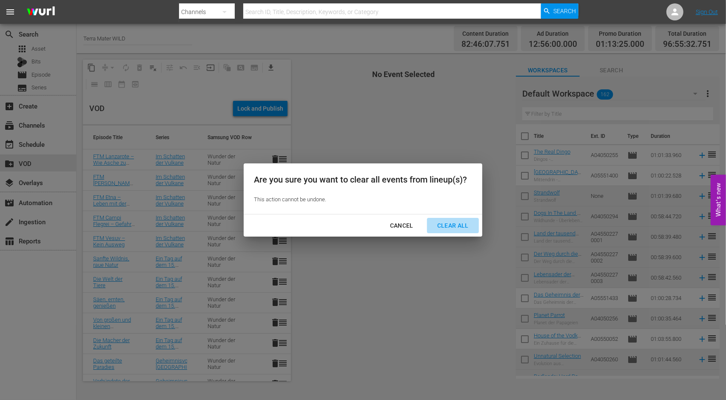
click at [450, 222] on div "Clear All" at bounding box center [452, 225] width 45 height 11
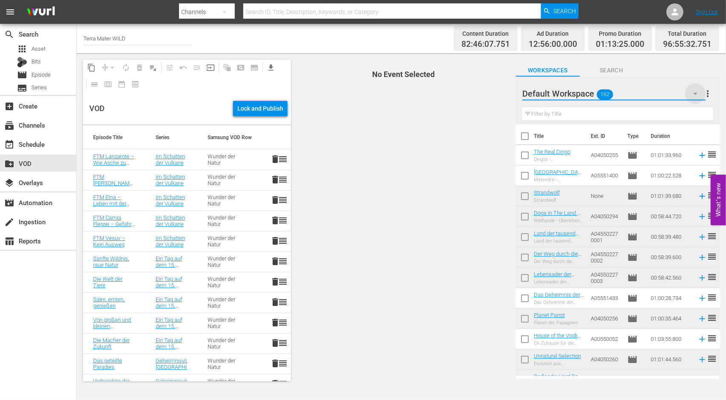
click at [698, 92] on icon "button" at bounding box center [695, 93] width 10 height 10
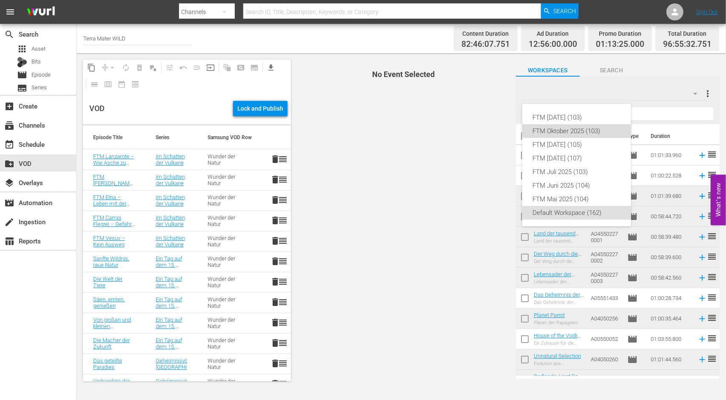
click at [547, 134] on div "FTM Oktober 2025 (103)" at bounding box center [576, 131] width 88 height 14
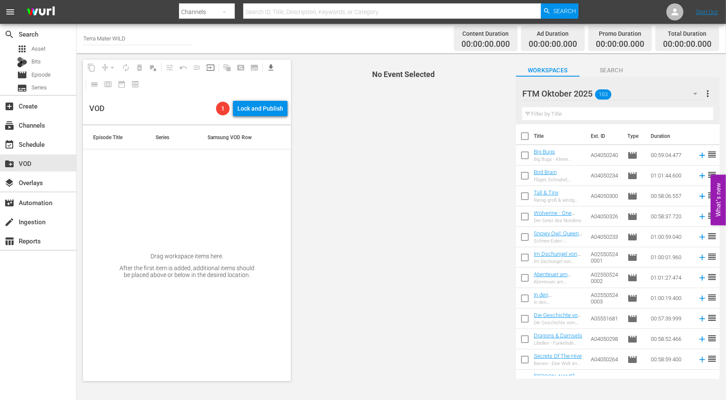
click at [524, 137] on input "checkbox" at bounding box center [525, 138] width 18 height 18
checkbox input "true"
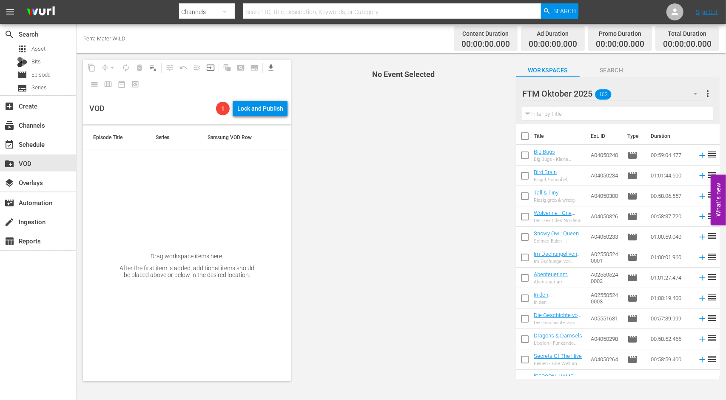
checkbox input "true"
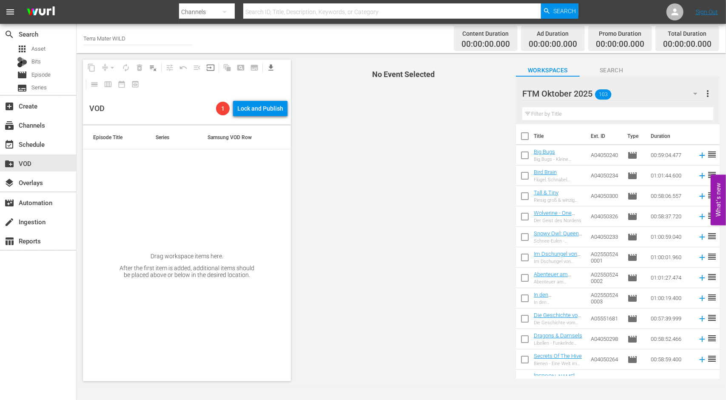
checkbox input "true"
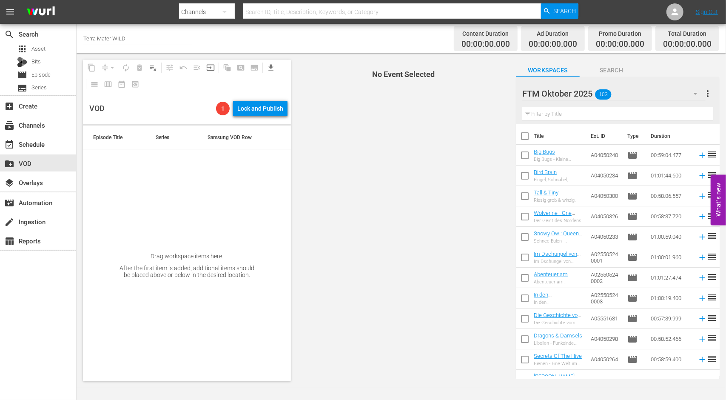
checkbox input "true"
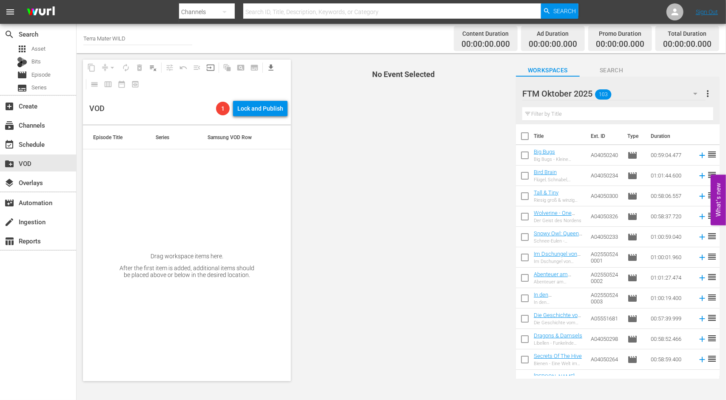
checkbox input "true"
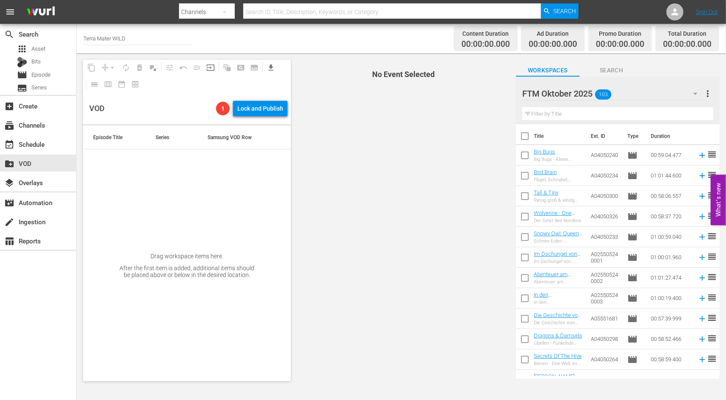
checkbox input "true"
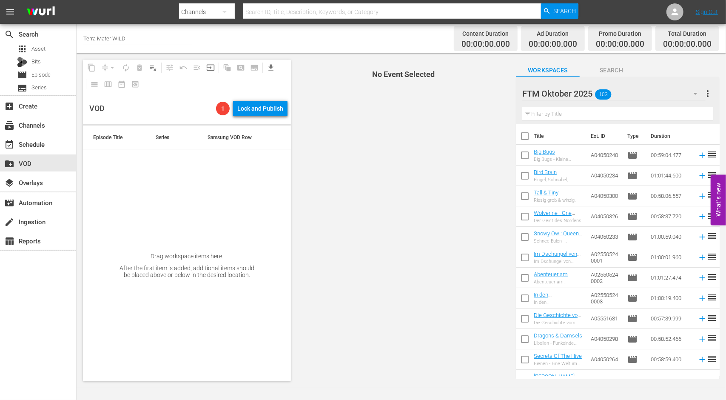
checkbox input "true"
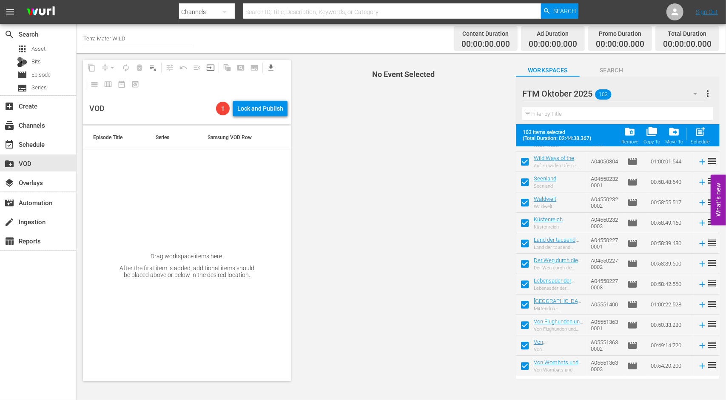
scroll to position [1894, 0]
click at [701, 132] on span "post_add" at bounding box center [700, 131] width 11 height 11
checkbox input "false"
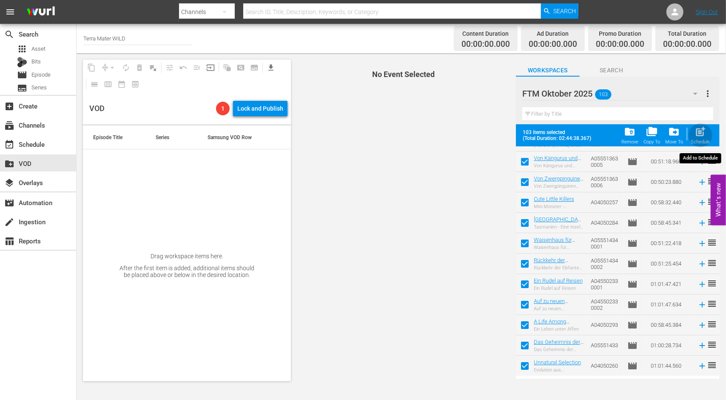
checkbox input "false"
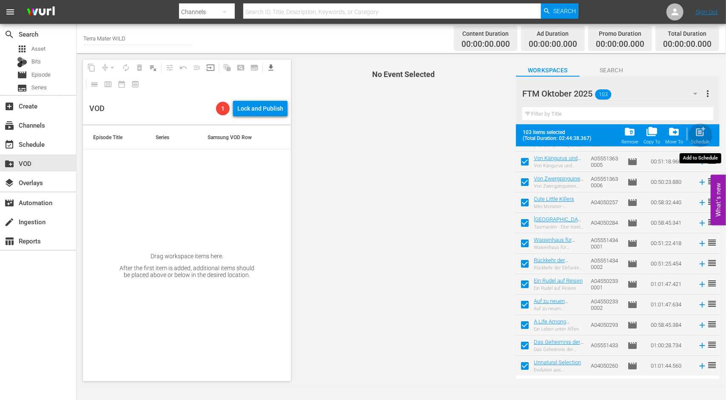
checkbox input "false"
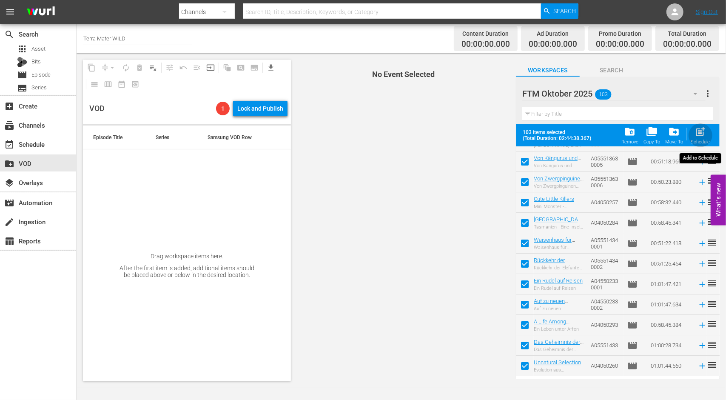
checkbox input "false"
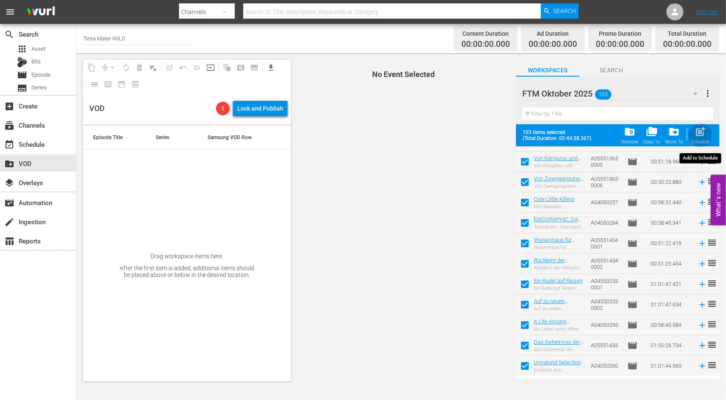
checkbox input "false"
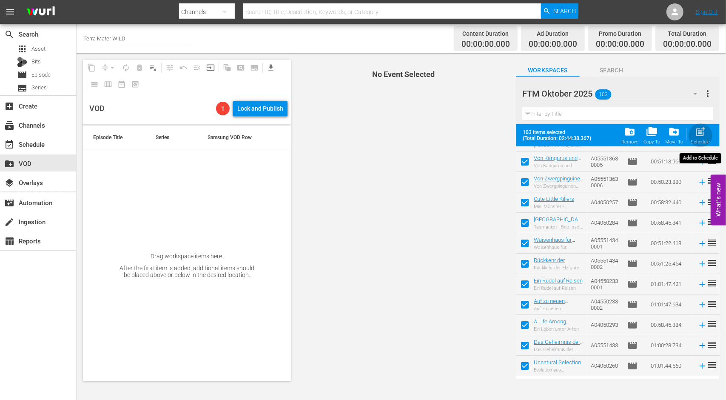
checkbox input "false"
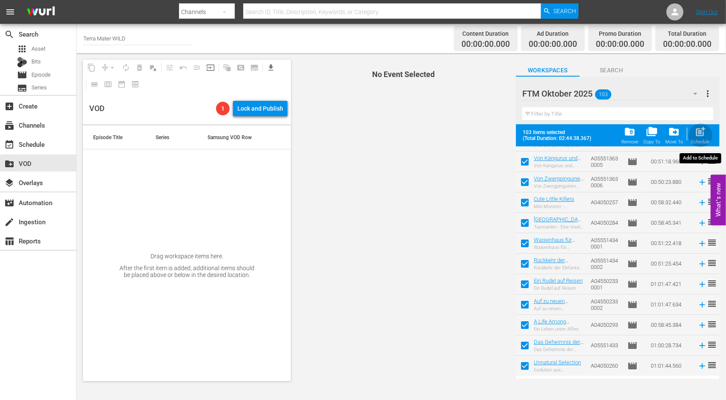
checkbox input "false"
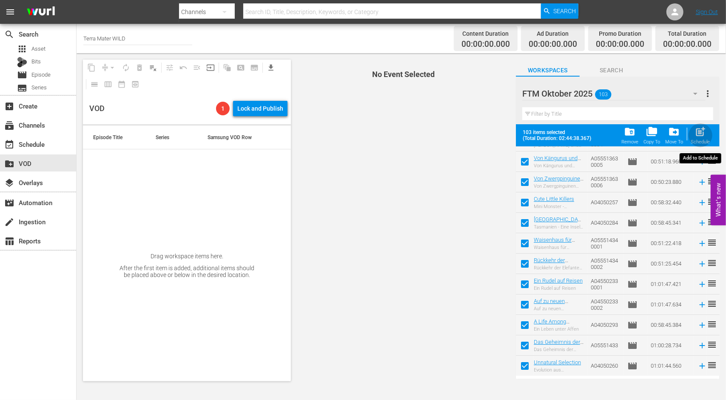
checkbox input "false"
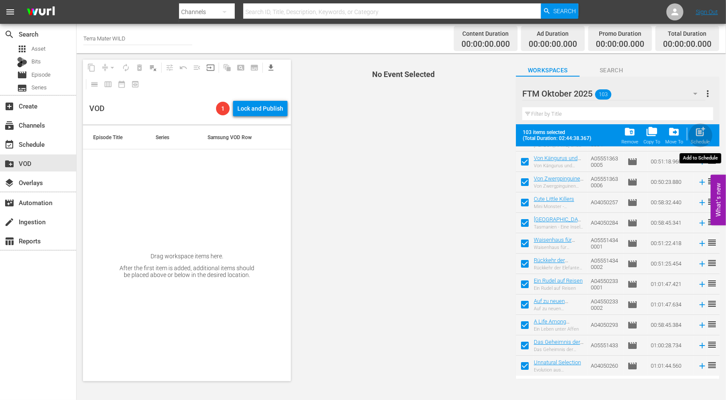
checkbox input "false"
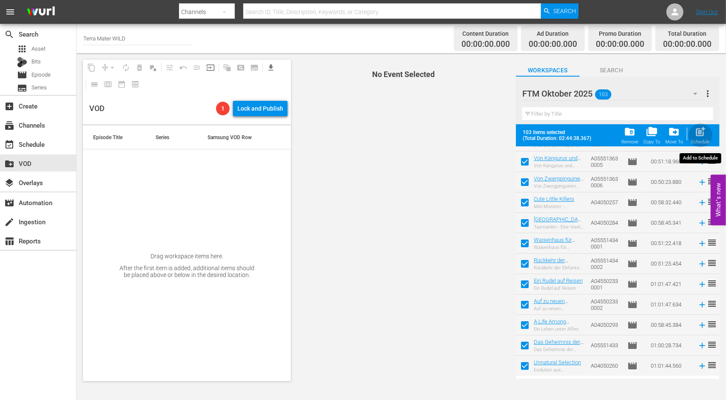
checkbox input "false"
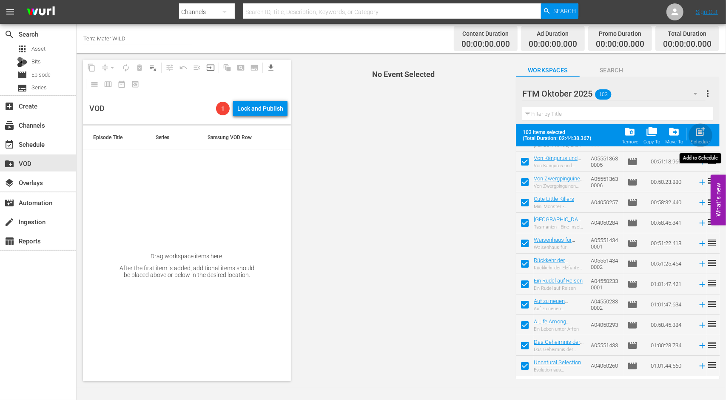
checkbox input "false"
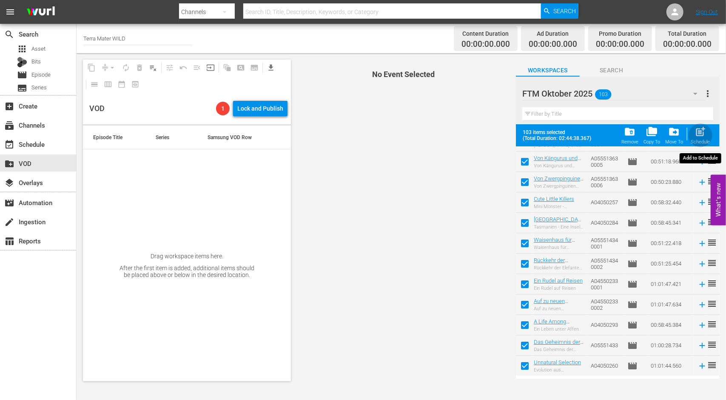
checkbox input "false"
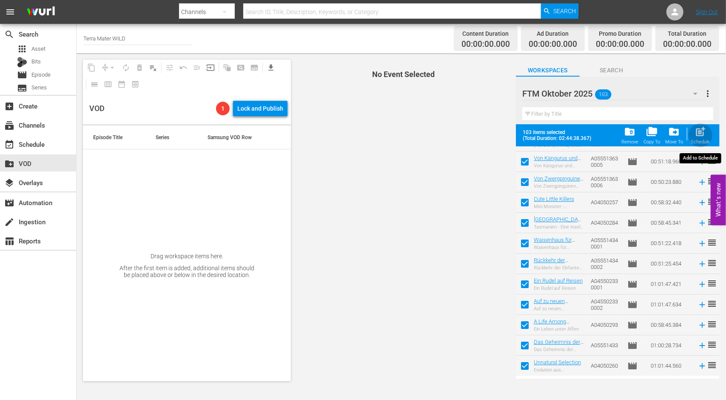
checkbox input "false"
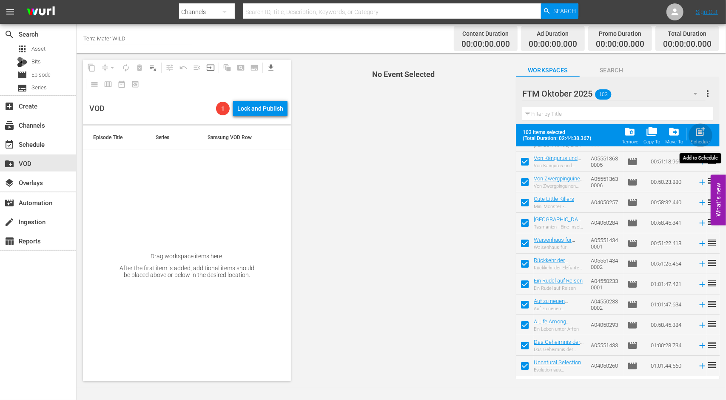
checkbox input "false"
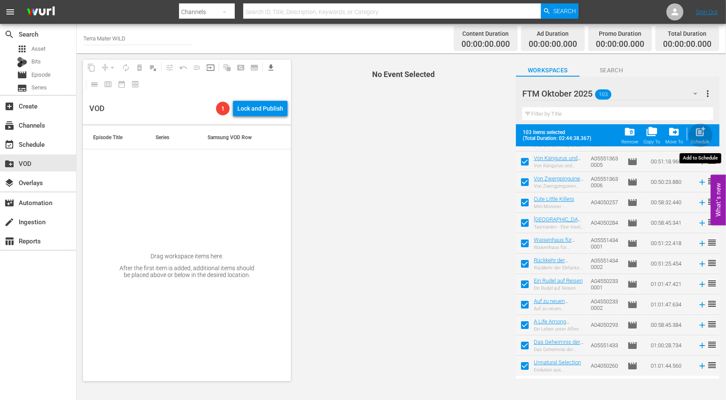
checkbox input "false"
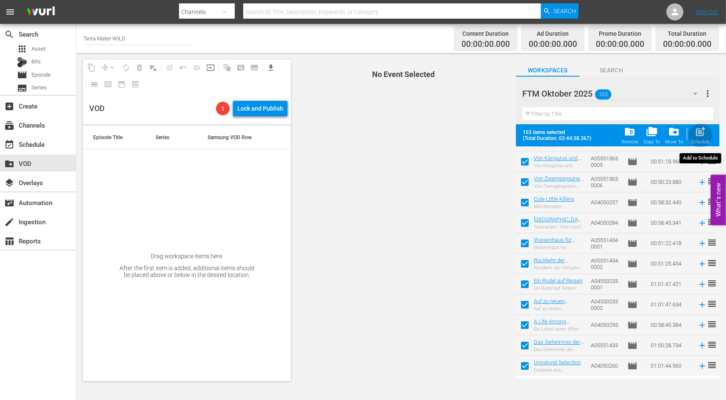
checkbox input "false"
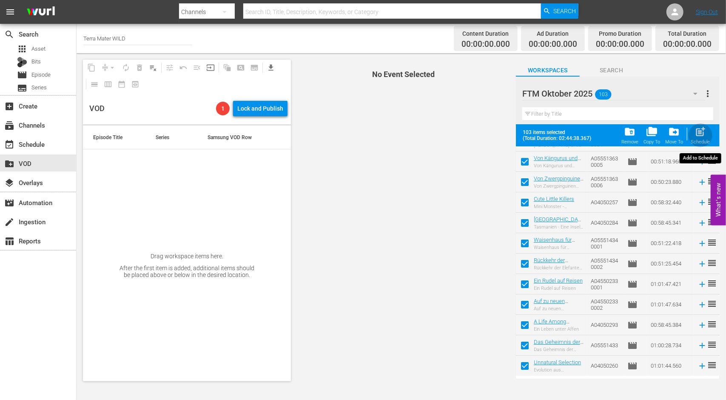
checkbox input "false"
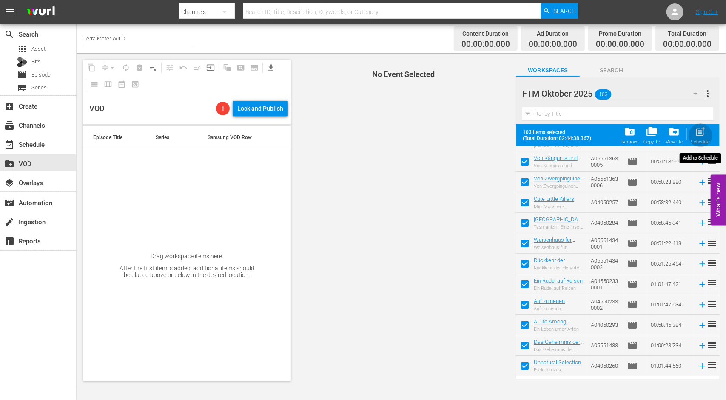
checkbox input "false"
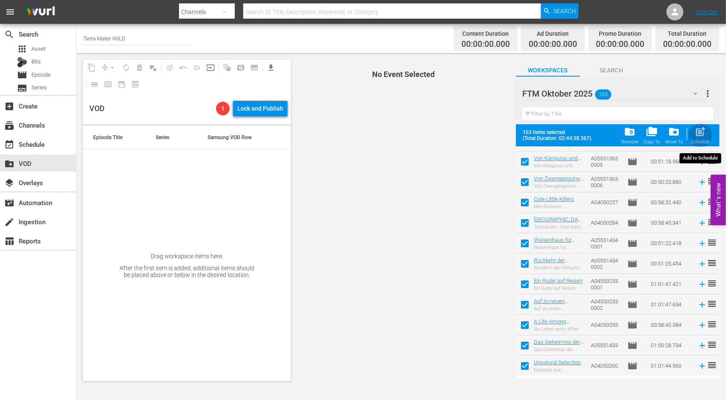
checkbox input "false"
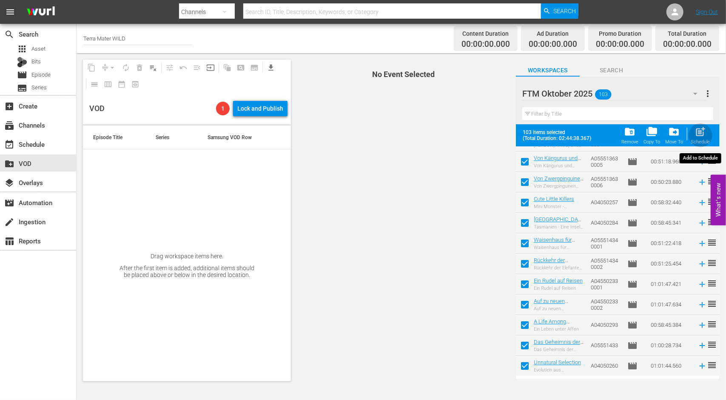
checkbox input "false"
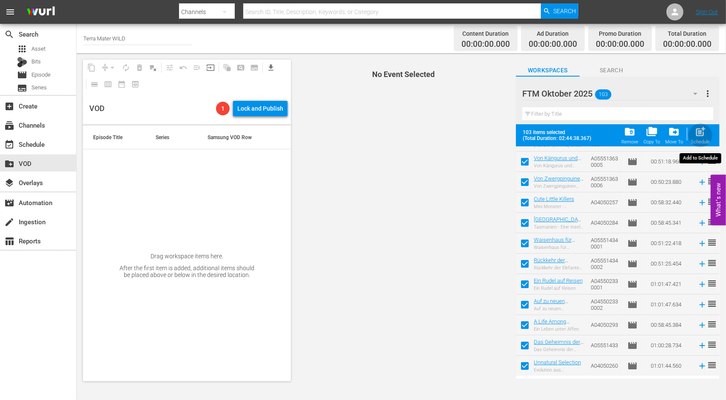
checkbox input "false"
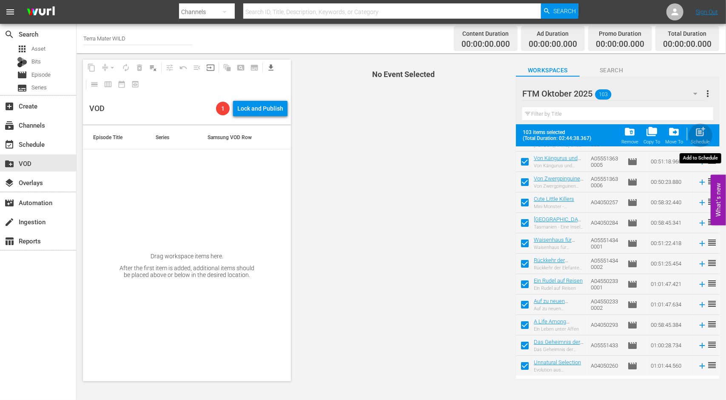
checkbox input "false"
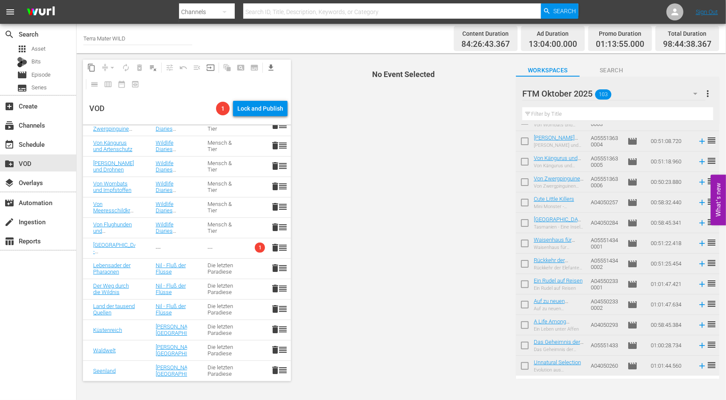
scroll to position [213, 0]
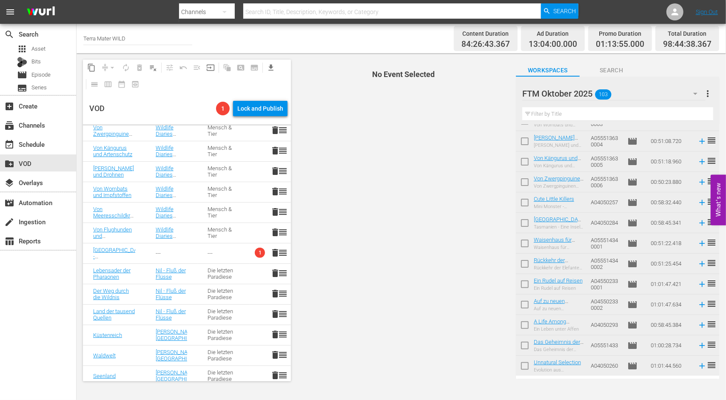
click at [270, 254] on span "delete" at bounding box center [275, 253] width 10 height 10
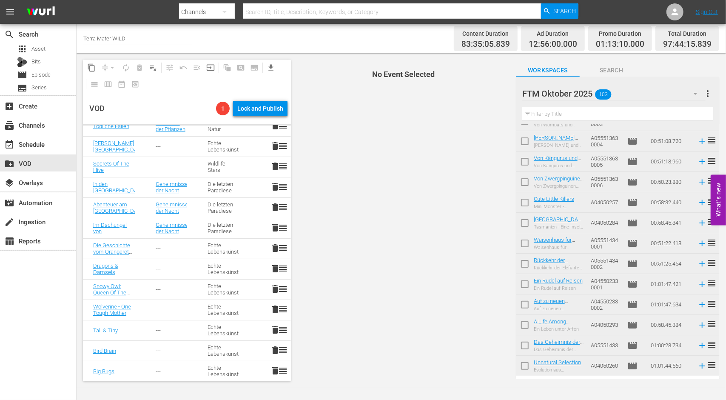
scroll to position [1808, 0]
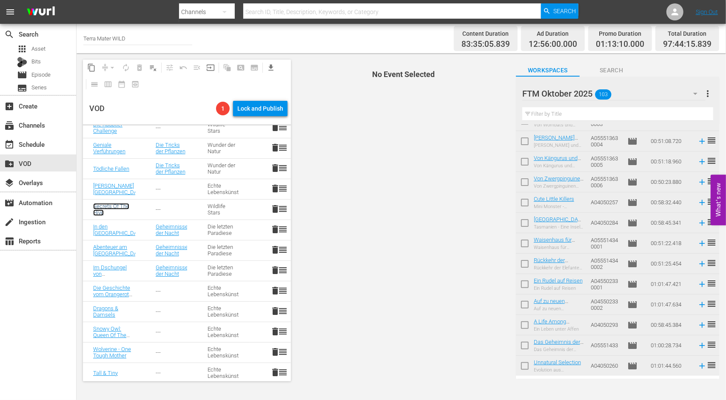
click at [101, 207] on link "Secrets Of The Hive" at bounding box center [111, 209] width 36 height 13
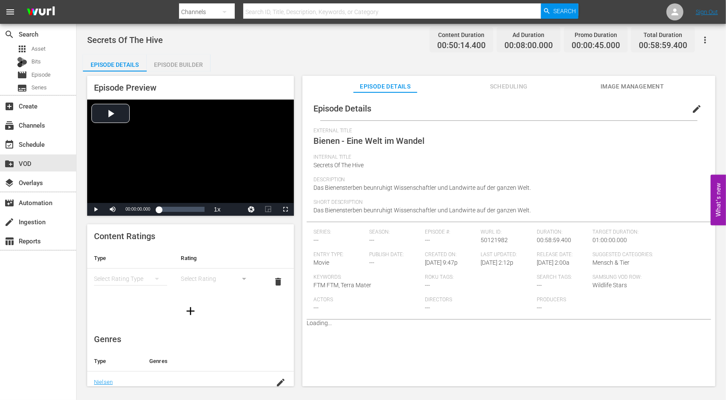
click at [694, 107] on span "edit" at bounding box center [696, 109] width 10 height 10
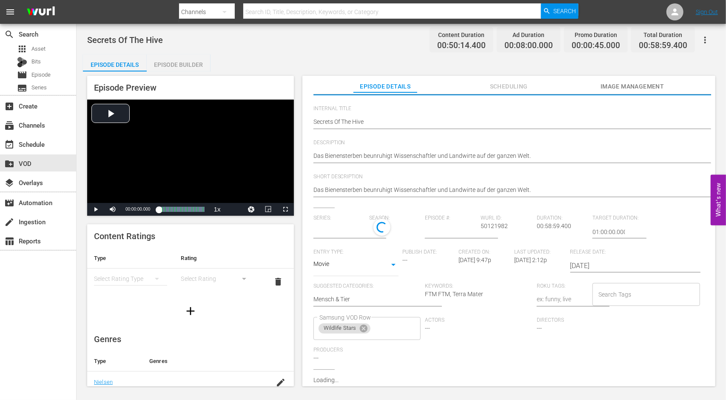
type input "No Series"
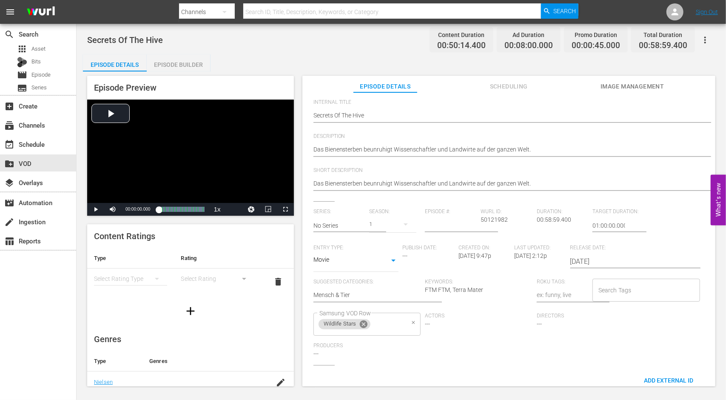
click at [361, 321] on icon at bounding box center [363, 324] width 8 height 8
click at [375, 327] on input "Samsung VOD Row" at bounding box center [360, 323] width 87 height 15
type input "echt"
drag, startPoint x: 366, startPoint y: 345, endPoint x: 373, endPoint y: 346, distance: 7.7
click at [366, 346] on span "Echte Lebenskünstler" at bounding box center [348, 347] width 57 height 9
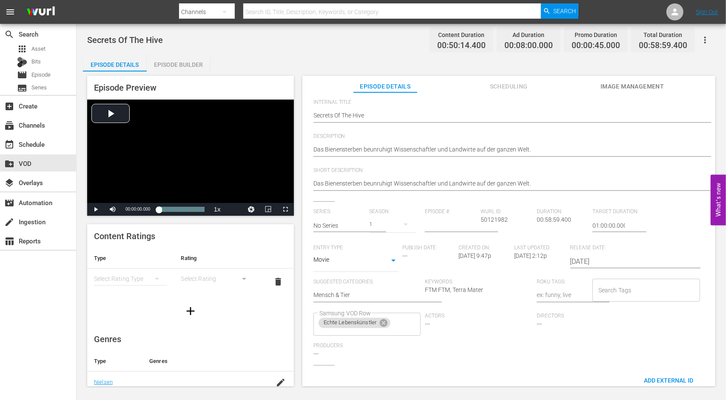
drag, startPoint x: 441, startPoint y: 355, endPoint x: 477, endPoint y: 343, distance: 37.7
click at [441, 355] on div "Series: No Series Season: 1 Episode #: [PERSON_NAME] ID: 50121982 Duration: 00:…" at bounding box center [508, 286] width 391 height 156
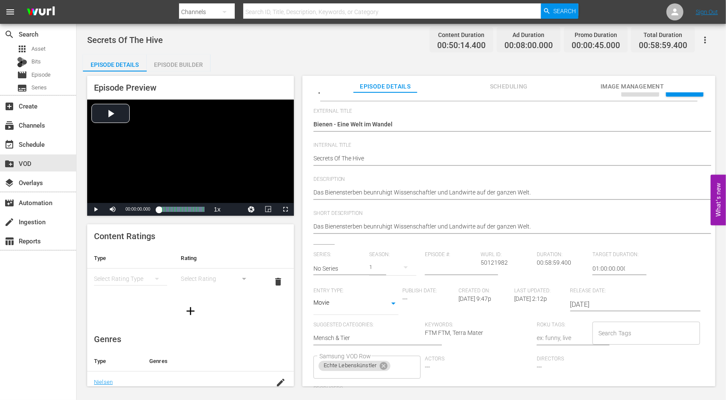
scroll to position [0, 0]
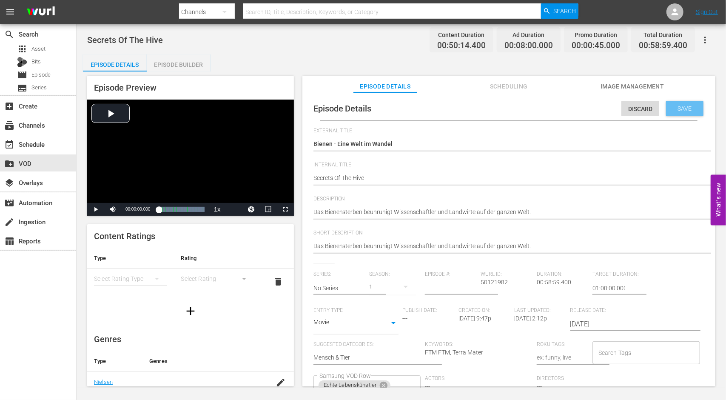
click at [681, 110] on span "Save" at bounding box center [685, 108] width 28 height 7
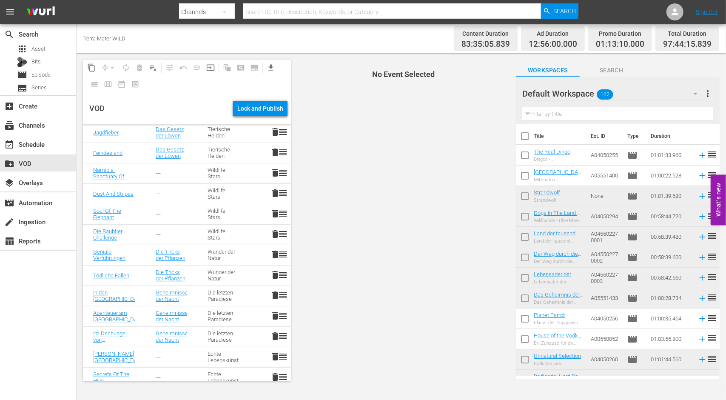
scroll to position [1850, 0]
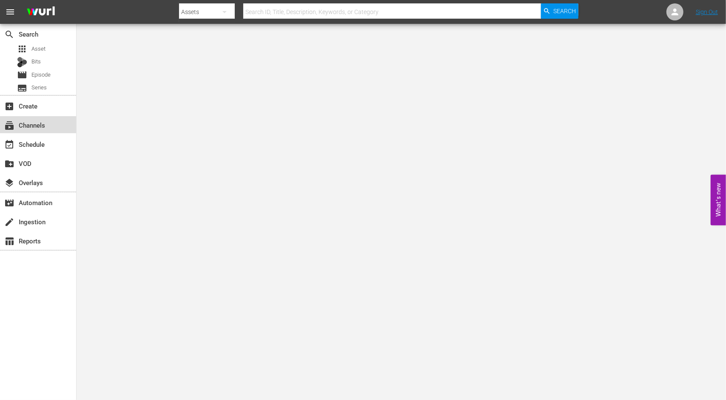
click at [27, 128] on div "subscriptions Channels" at bounding box center [24, 124] width 48 height 8
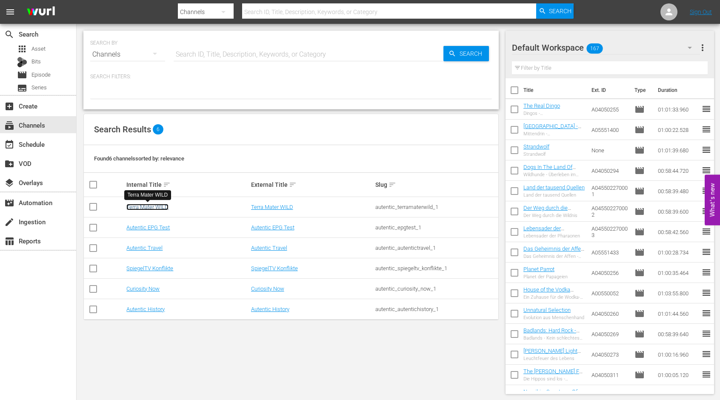
click at [163, 205] on link "Terra Mater WILD" at bounding box center [147, 207] width 42 height 6
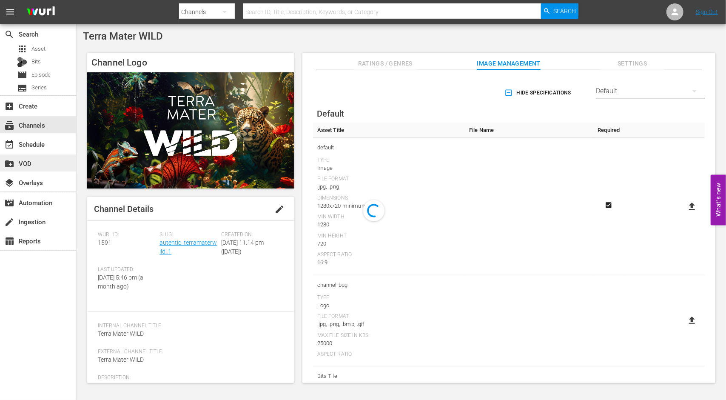
click at [26, 160] on div "create_new_folder VOD" at bounding box center [24, 162] width 48 height 8
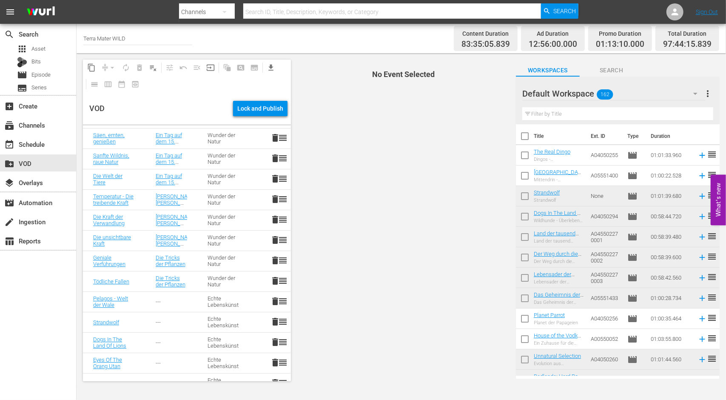
scroll to position [1573, 0]
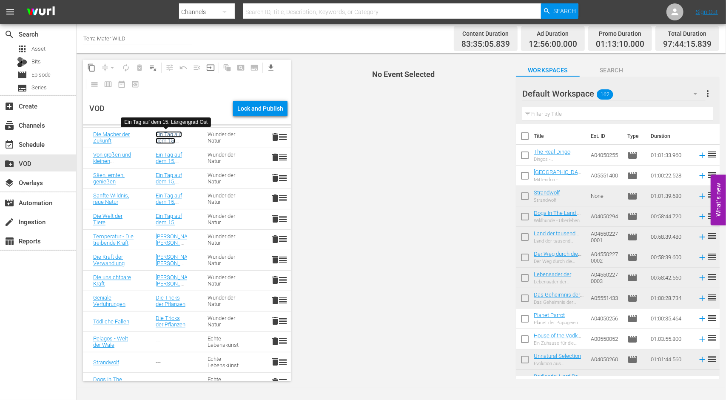
click at [162, 135] on link "Ein Tag auf dem 15. Längengrad Ost" at bounding box center [170, 144] width 28 height 26
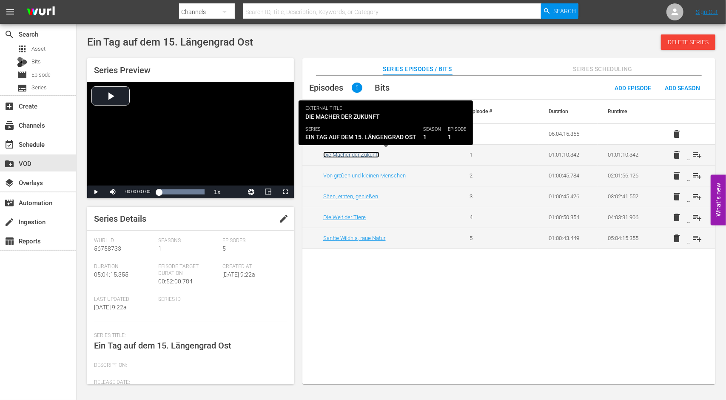
click at [362, 153] on link "Die Macher der Zukunft" at bounding box center [351, 154] width 56 height 6
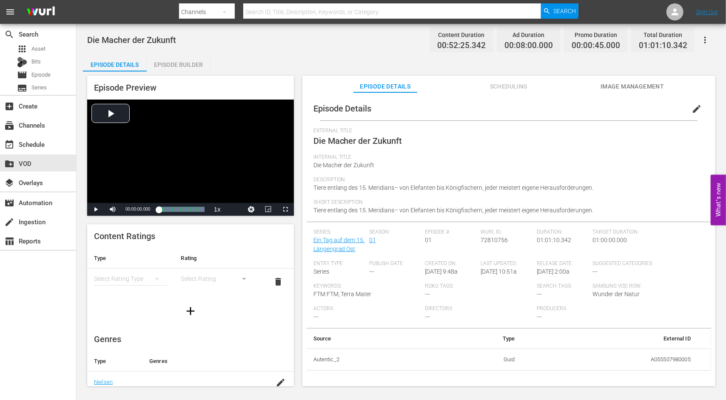
click at [691, 108] on span "edit" at bounding box center [696, 109] width 10 height 10
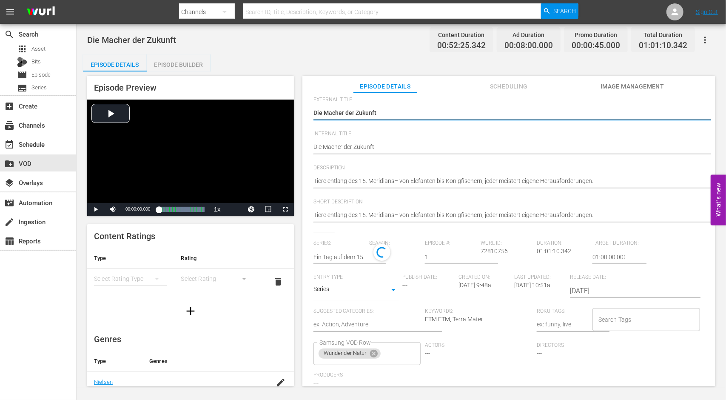
scroll to position [63, 0]
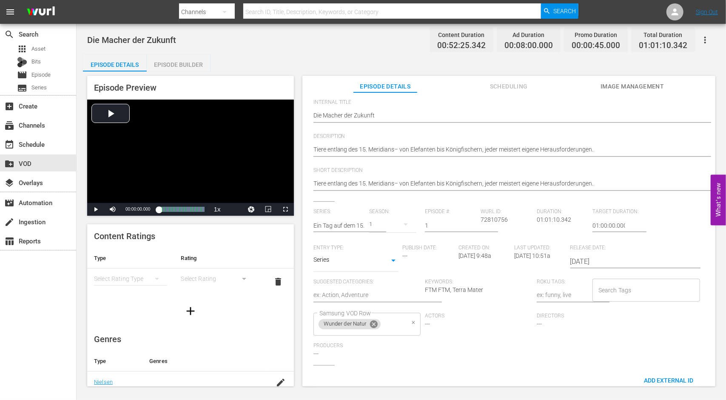
click at [375, 324] on icon at bounding box center [373, 323] width 9 height 9
click at [376, 325] on input "Samsung VOD Row" at bounding box center [360, 323] width 87 height 15
type input "die"
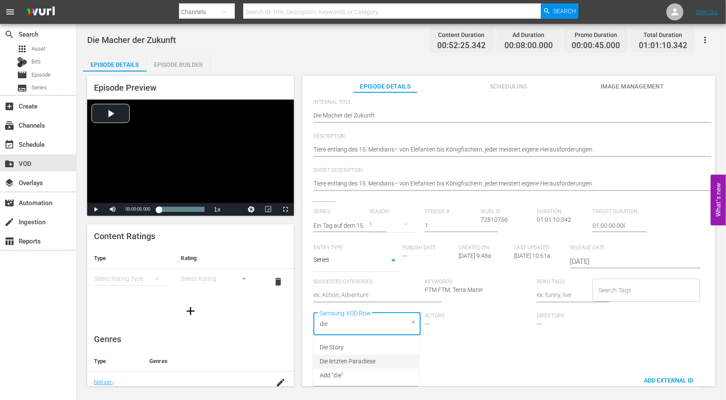
click at [348, 360] on span "Die letzten Paradiese" at bounding box center [348, 361] width 56 height 9
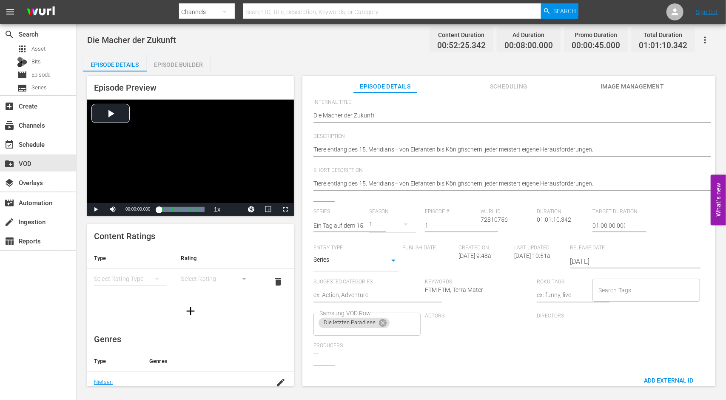
click at [516, 344] on div "Series: Ein Tag auf dem 15. Längengrad Ost Season: 1 Episode #: 1 Wurl ID: 7281…" at bounding box center [508, 286] width 391 height 156
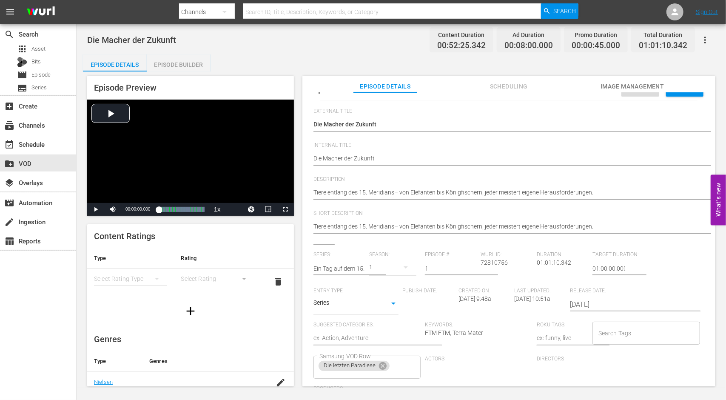
scroll to position [0, 0]
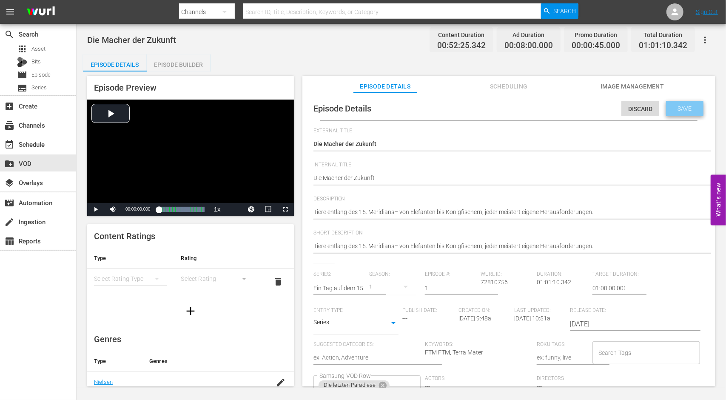
click at [681, 109] on span "Save" at bounding box center [685, 108] width 28 height 7
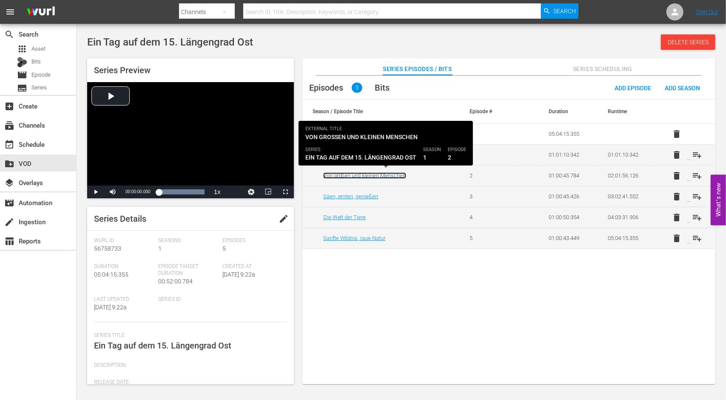
click at [357, 172] on link "Von großen und kleinen Menschen" at bounding box center [364, 175] width 83 height 6
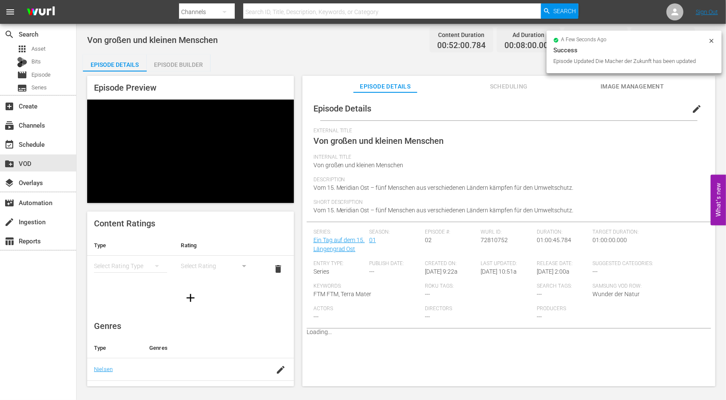
click at [691, 106] on span "edit" at bounding box center [696, 109] width 10 height 10
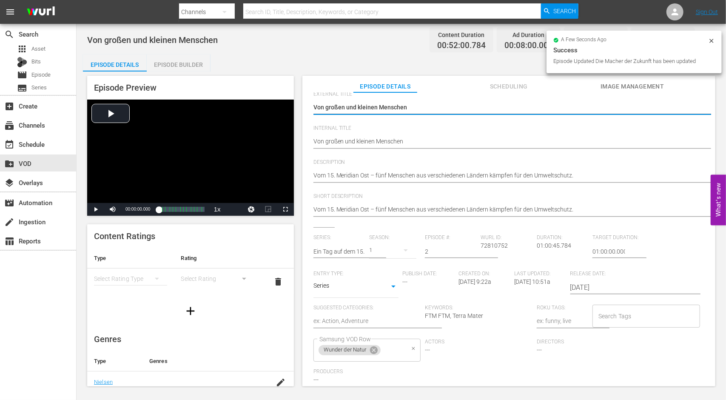
scroll to position [65, 0]
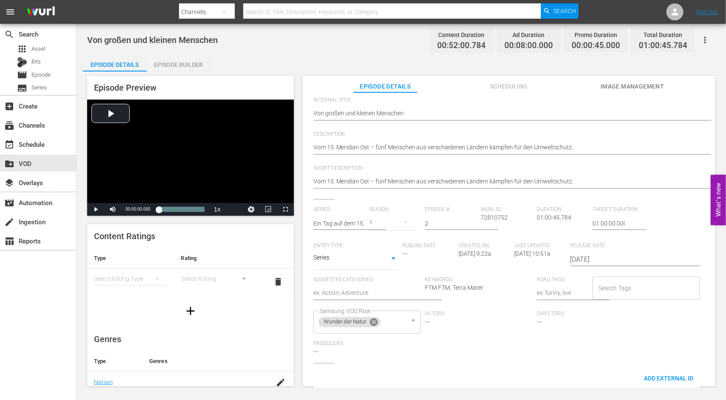
click at [373, 321] on icon at bounding box center [374, 322] width 8 height 8
click at [379, 324] on input "Samsung VOD Row" at bounding box center [360, 321] width 87 height 15
type input "die"
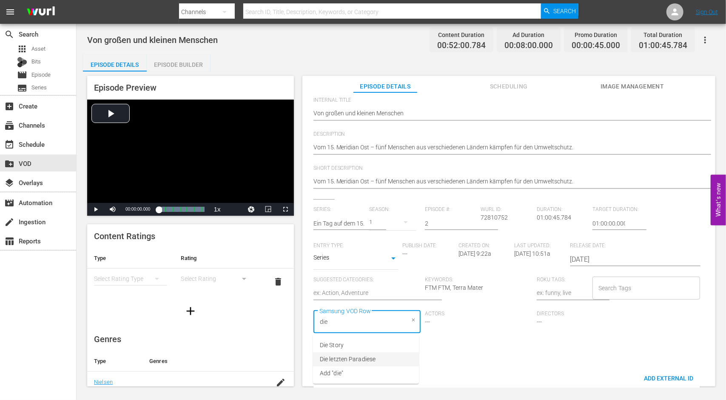
click at [357, 355] on span "Die letzten Paradiese" at bounding box center [348, 359] width 56 height 9
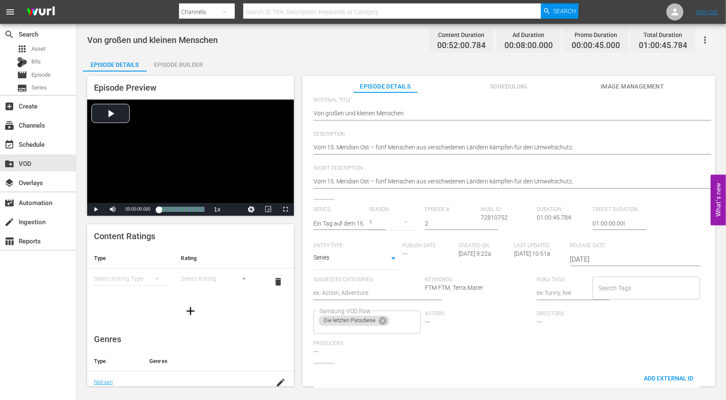
click at [452, 353] on div "Series: Ein Tag auf dem 15. Längengrad Ost Season: 1 Episode #: 2 Wurl ID: 7281…" at bounding box center [508, 284] width 391 height 156
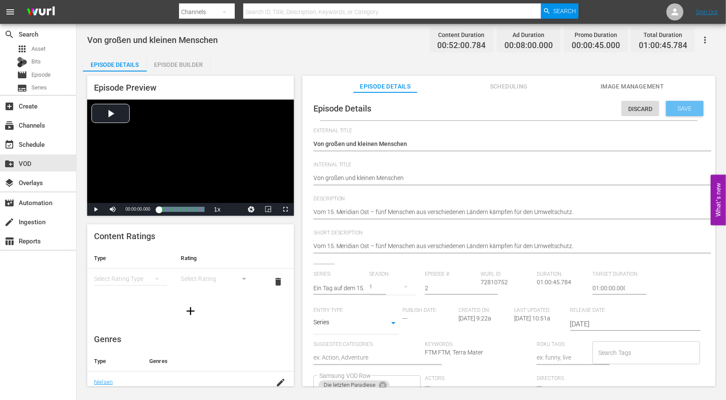
click at [682, 105] on span "Save" at bounding box center [685, 108] width 28 height 7
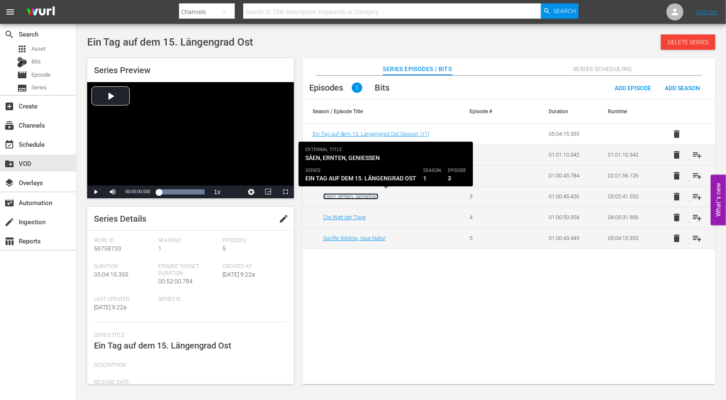
click at [350, 193] on link "Säen, ernten, genießen" at bounding box center [350, 196] width 55 height 6
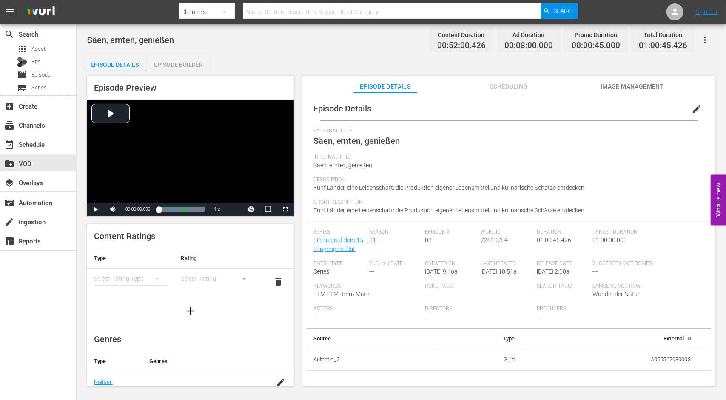
click at [691, 108] on span "edit" at bounding box center [696, 109] width 10 height 10
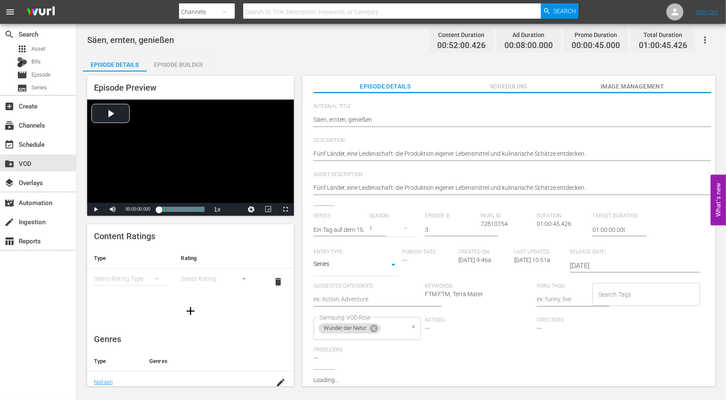
scroll to position [65, 0]
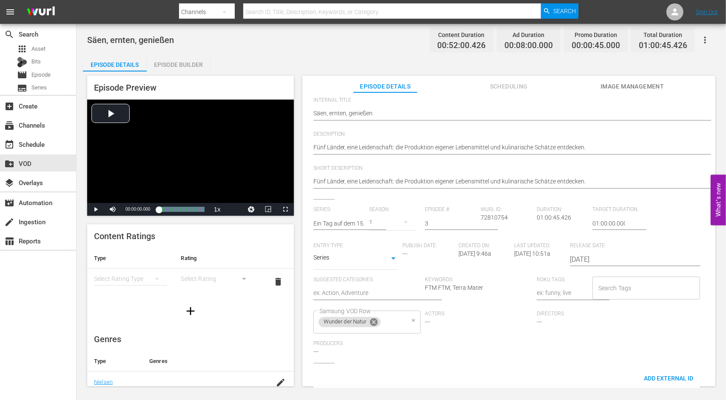
click at [376, 324] on icon at bounding box center [374, 322] width 8 height 8
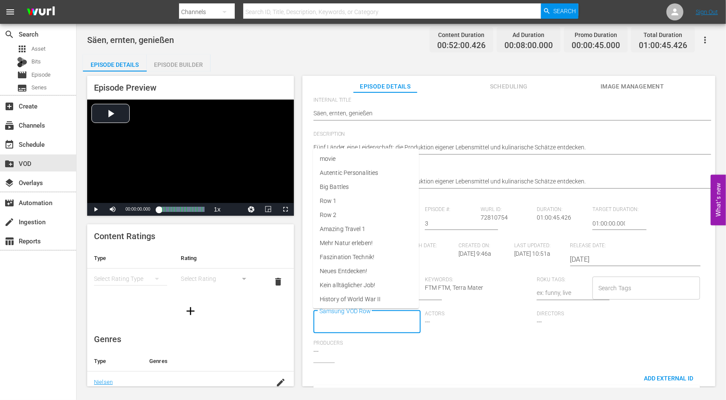
click at [377, 324] on input "Samsung VOD Row" at bounding box center [360, 321] width 87 height 15
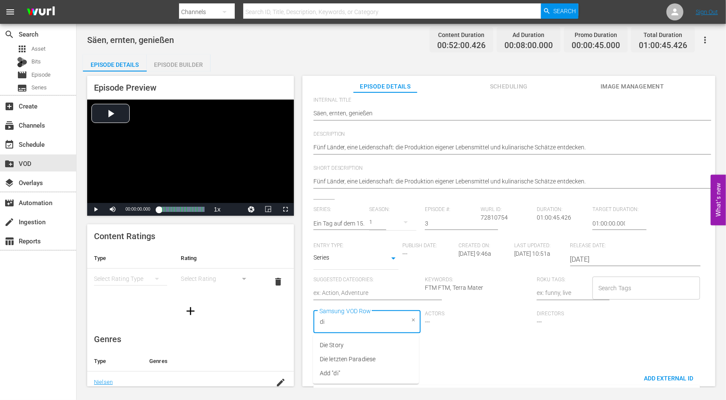
type input "die"
click at [378, 358] on li "Die letzten Paradiese" at bounding box center [366, 359] width 106 height 14
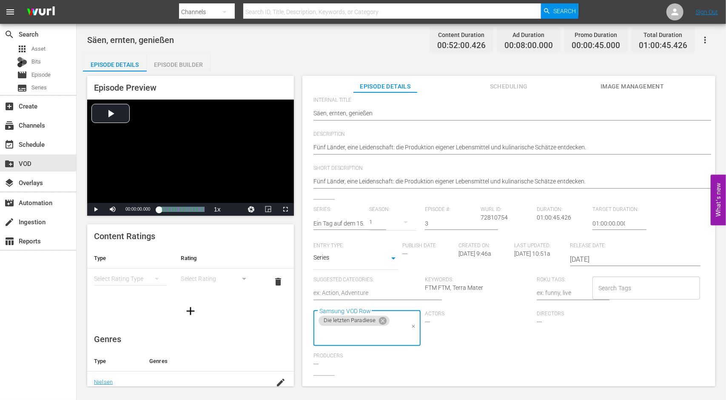
click at [450, 362] on div "Series: Ein Tag auf dem 15. Längengrad Ost Season: 1 Episode #: 3 Wurl ID: 7281…" at bounding box center [508, 290] width 391 height 169
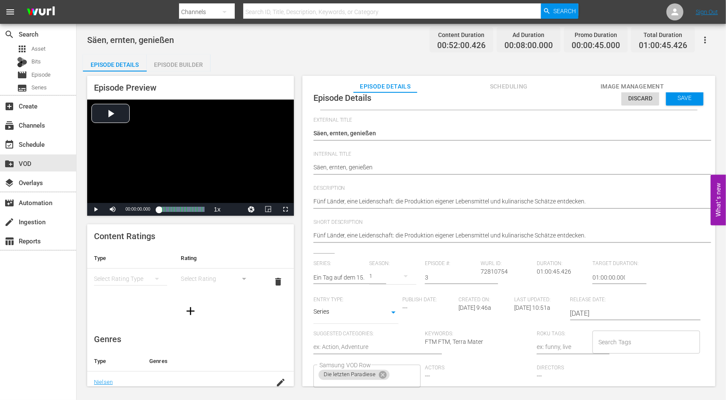
scroll to position [0, 0]
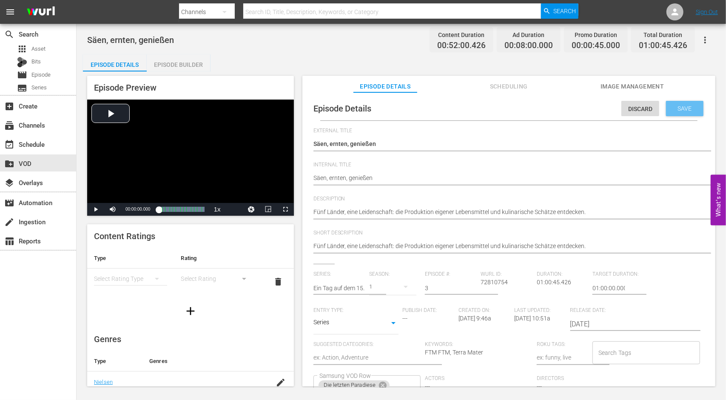
click at [681, 110] on span "Save" at bounding box center [685, 108] width 28 height 7
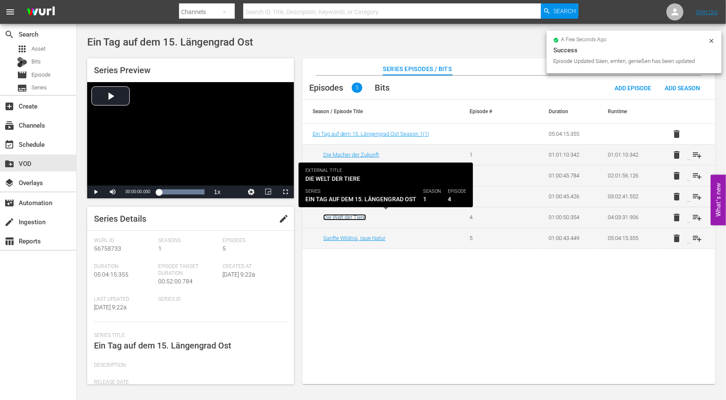
click at [359, 214] on link "Die Welt der Tiere" at bounding box center [344, 217] width 43 height 6
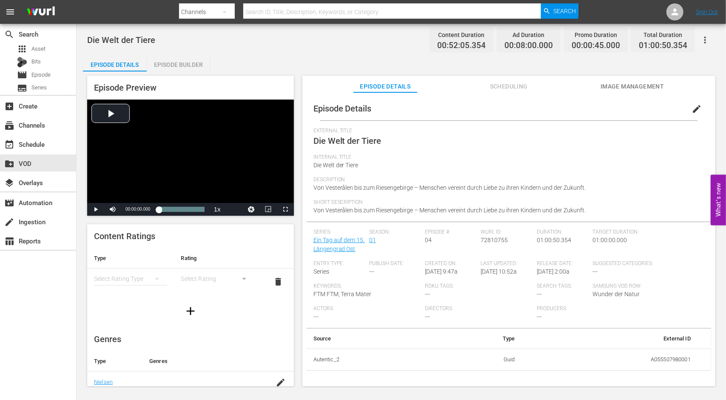
click at [697, 105] on button "edit" at bounding box center [696, 109] width 20 height 20
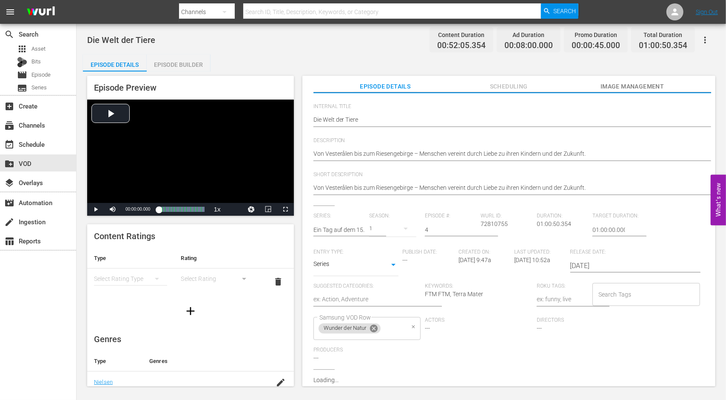
scroll to position [65, 0]
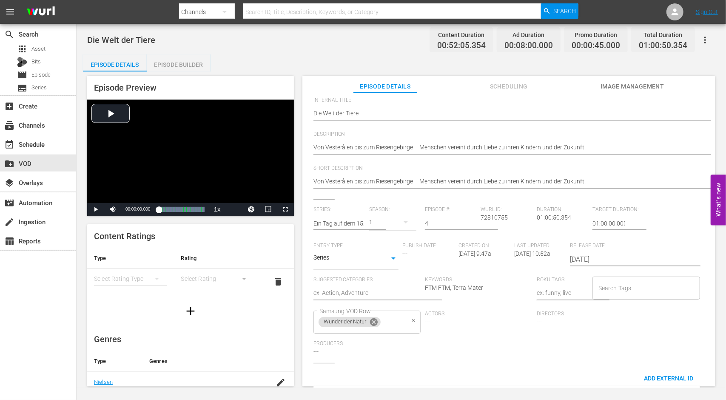
click at [374, 323] on icon at bounding box center [374, 322] width 8 height 8
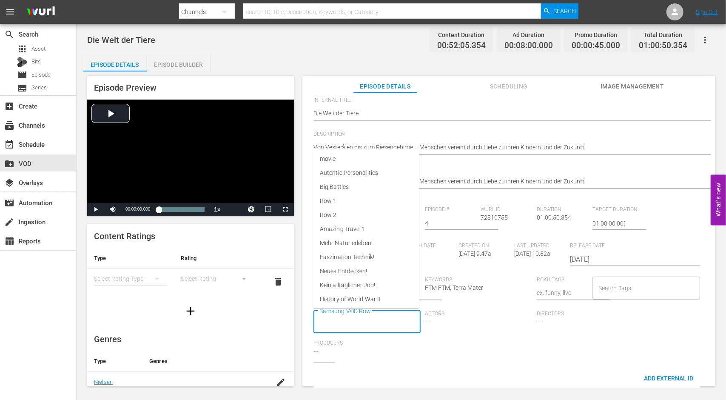
click at [374, 323] on input "Samsung VOD Row" at bounding box center [360, 321] width 87 height 15
type input "die"
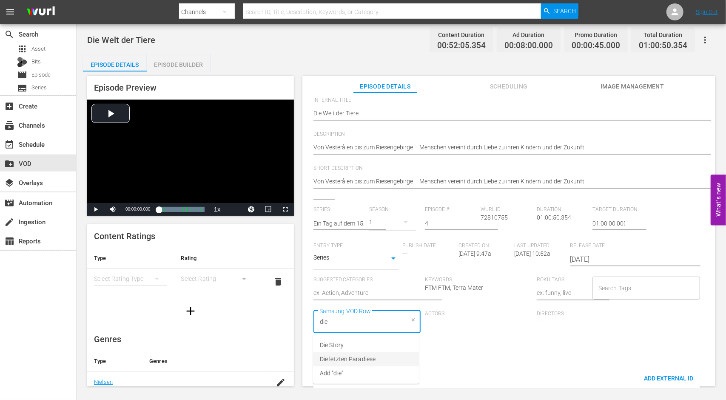
click at [373, 354] on li "Die letzten Paradiese" at bounding box center [366, 359] width 106 height 14
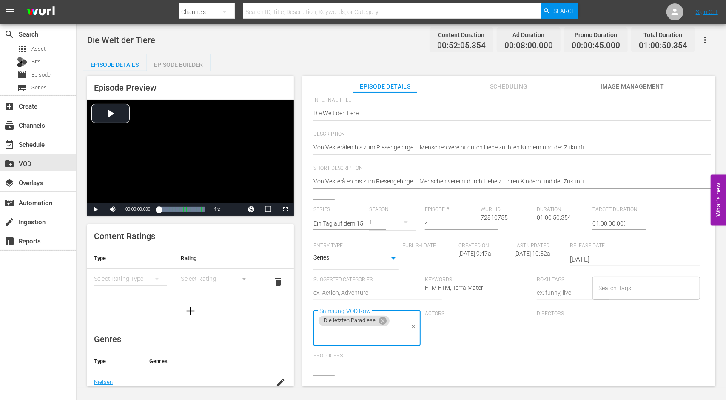
click at [460, 361] on div "Series: Ein Tag auf dem 15. Längengrad Ost Season: 1 Episode #: 4 Wurl ID: 7281…" at bounding box center [508, 290] width 391 height 169
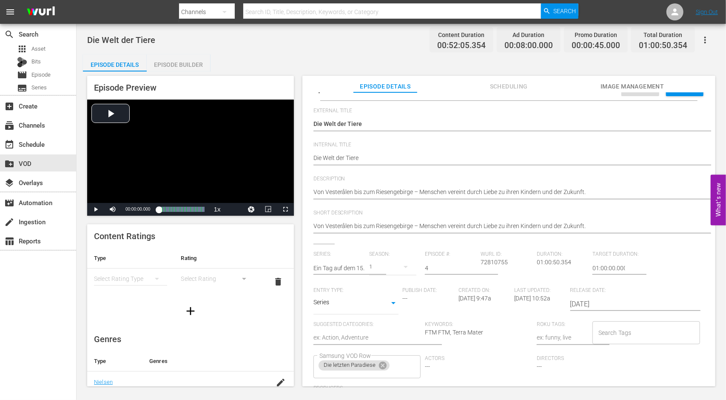
scroll to position [0, 0]
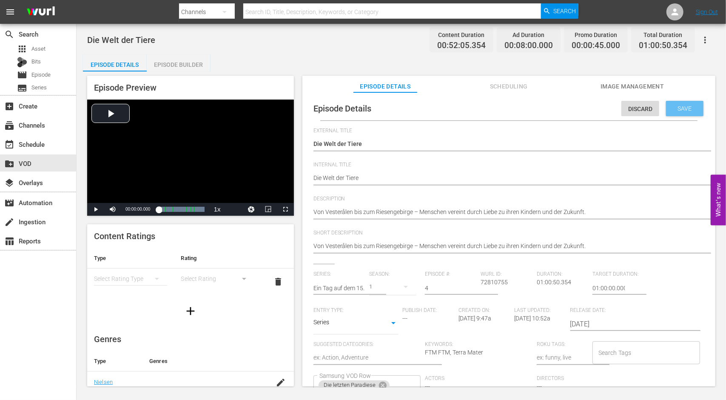
click at [680, 110] on span "Save" at bounding box center [685, 108] width 28 height 7
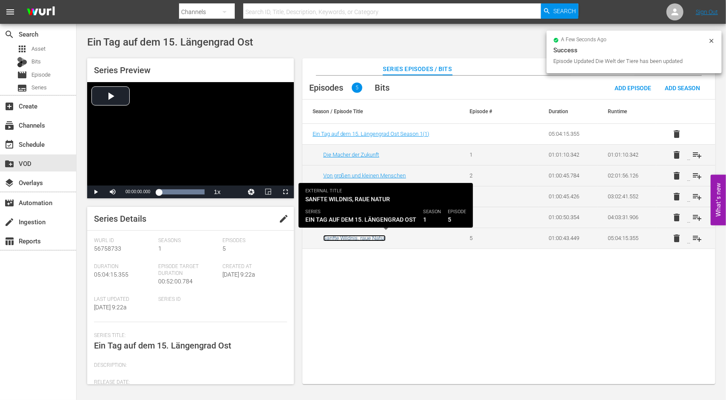
click at [339, 239] on link "Sanfte Wildnis, raue Natur" at bounding box center [354, 238] width 63 height 6
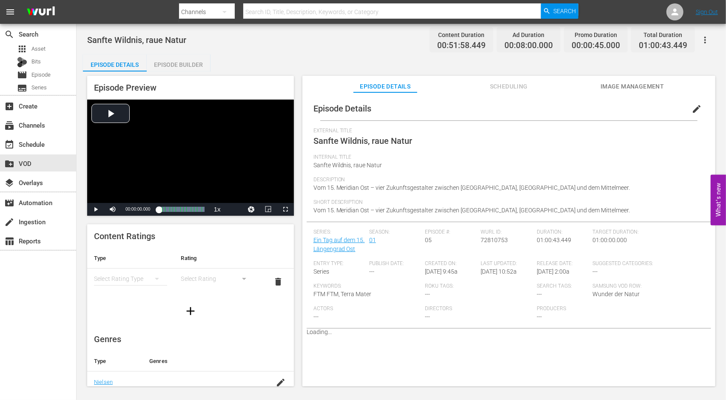
click at [695, 106] on span "edit" at bounding box center [696, 109] width 10 height 10
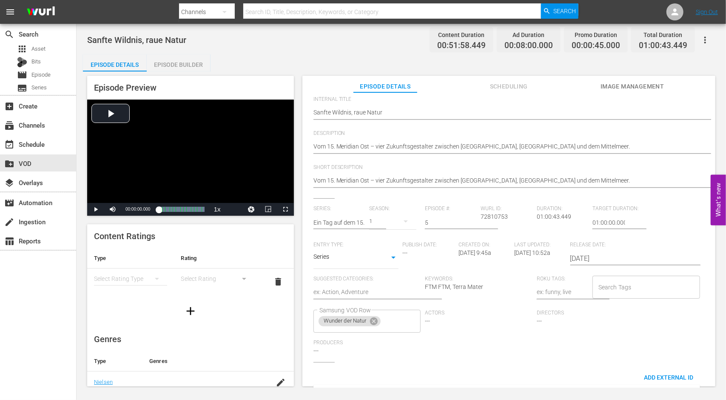
scroll to position [115, 0]
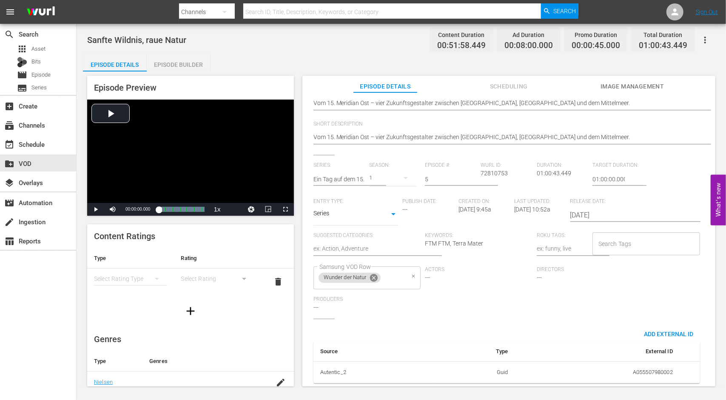
click at [374, 273] on icon at bounding box center [373, 277] width 9 height 9
click at [374, 271] on input "Samsung VOD Row" at bounding box center [360, 277] width 87 height 15
type input "die"
click at [367, 312] on span "Die letzten Paradiese" at bounding box center [348, 308] width 56 height 9
click at [469, 313] on div "External Title Sanfte Wildnis, raue Natur Sanfte Wildnis, raue Natur Internal T…" at bounding box center [508, 204] width 391 height 371
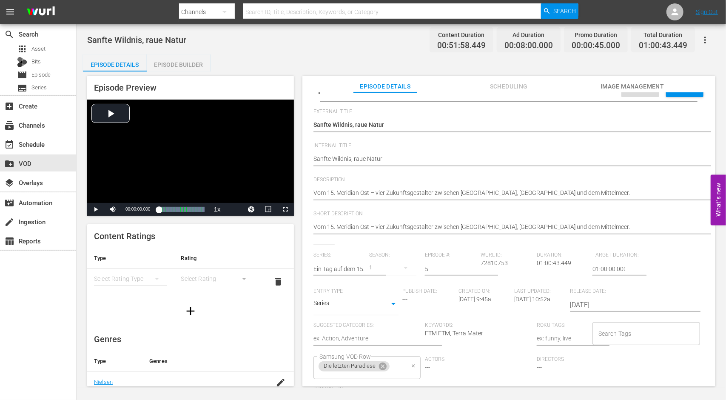
scroll to position [0, 0]
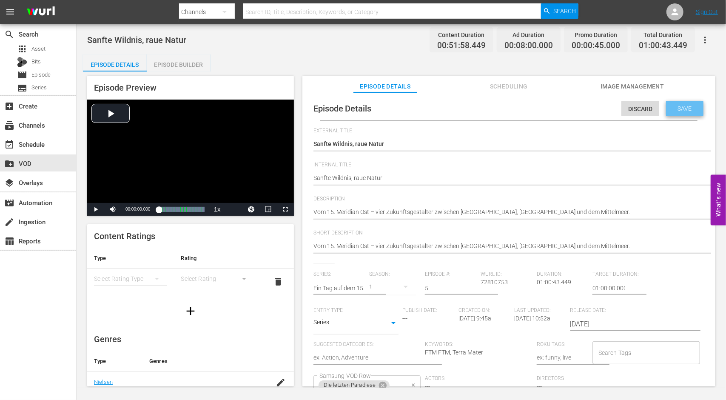
click at [676, 111] on span "Save" at bounding box center [685, 108] width 28 height 7
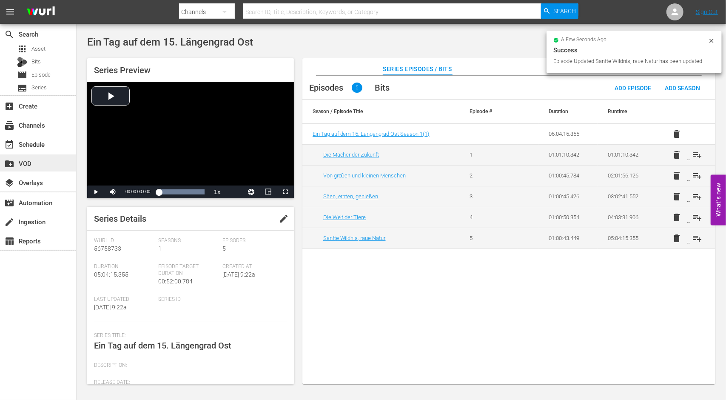
click at [21, 162] on div "create_new_folder VOD" at bounding box center [24, 162] width 48 height 8
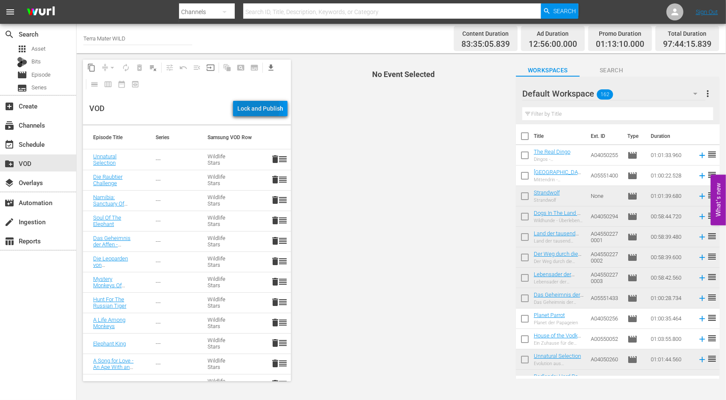
click at [248, 108] on div "Lock and Publish" at bounding box center [260, 108] width 46 height 15
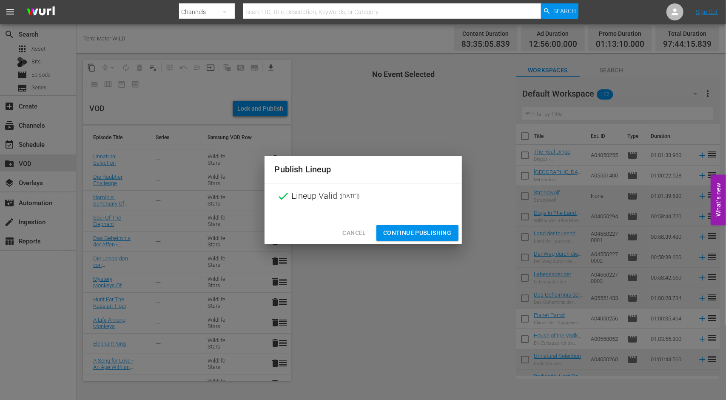
click at [428, 231] on span "Continue Publishing" at bounding box center [417, 233] width 68 height 11
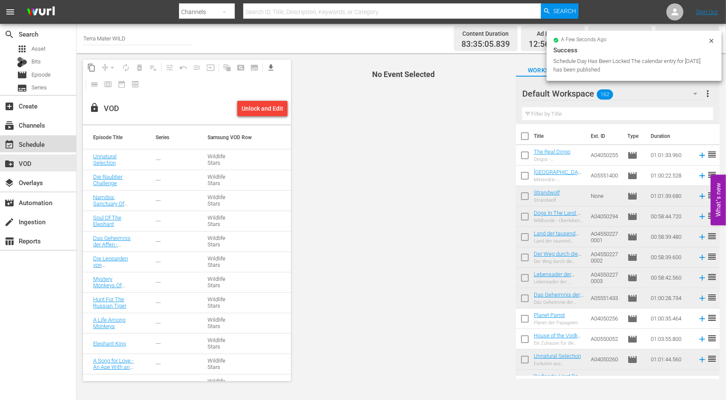
click at [32, 142] on div "event_available Schedule" at bounding box center [24, 143] width 48 height 8
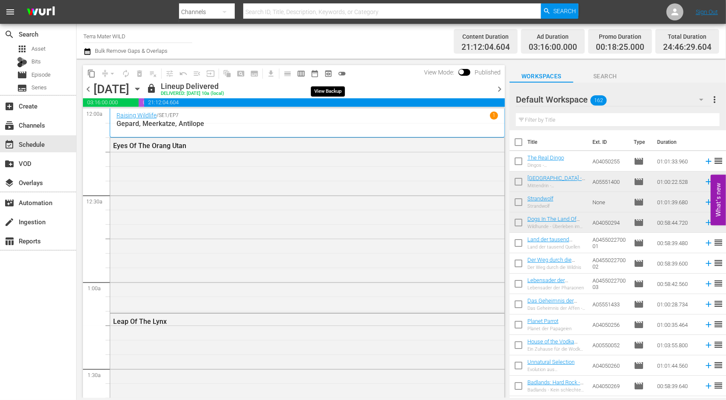
click at [328, 72] on span "preview_outlined" at bounding box center [328, 73] width 9 height 9
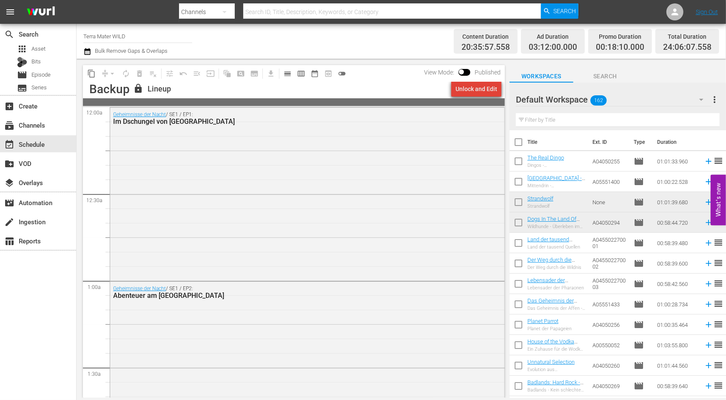
click at [489, 88] on div "Unlock and Edit" at bounding box center [476, 88] width 42 height 15
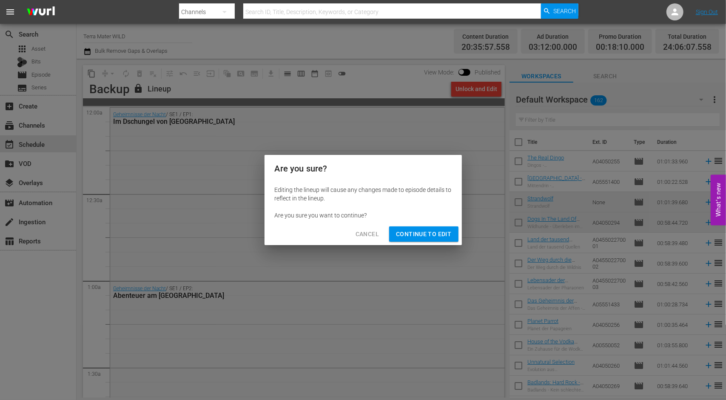
click at [427, 236] on span "Continue to Edit" at bounding box center [423, 234] width 55 height 11
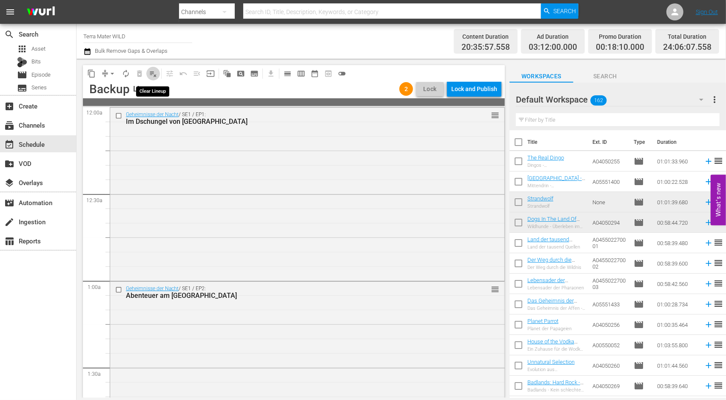
click at [152, 74] on span "playlist_remove_outlined" at bounding box center [153, 73] width 9 height 9
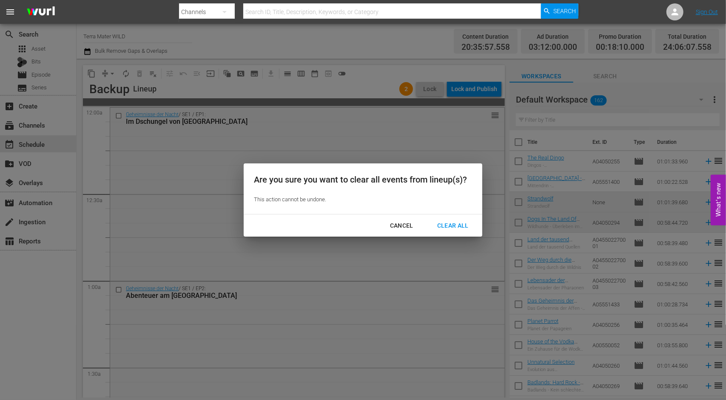
click at [450, 222] on div "Clear All" at bounding box center [452, 225] width 45 height 11
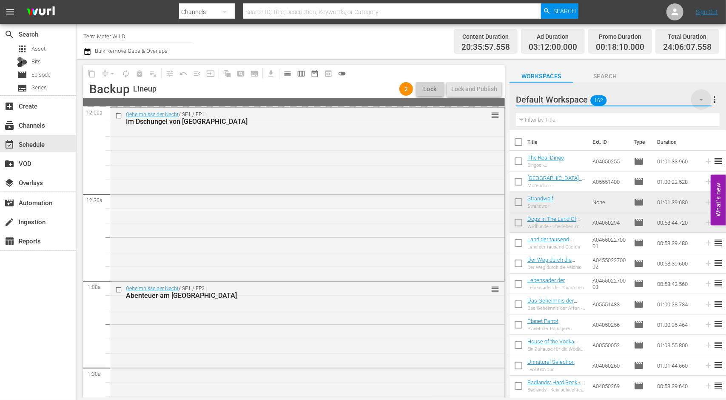
click at [703, 100] on icon "button" at bounding box center [701, 99] width 10 height 10
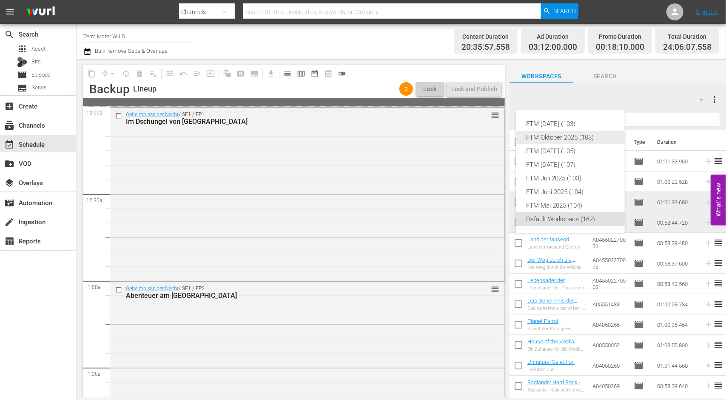
click at [568, 140] on div "FTM Oktober 2025 (103)" at bounding box center [570, 138] width 88 height 14
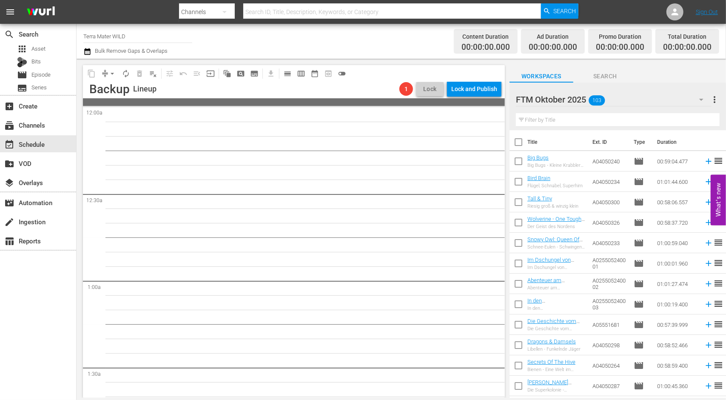
click at [518, 162] on input "checkbox" at bounding box center [518, 163] width 18 height 18
checkbox input "true"
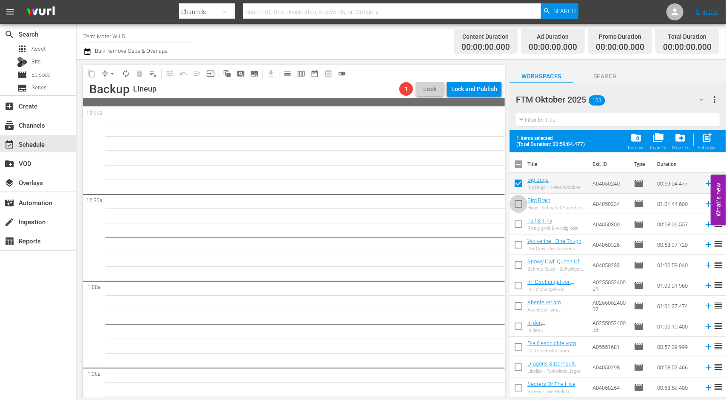
click at [520, 205] on input "checkbox" at bounding box center [518, 205] width 18 height 18
checkbox input "true"
click at [517, 347] on input "checkbox" at bounding box center [518, 348] width 18 height 18
checkbox input "true"
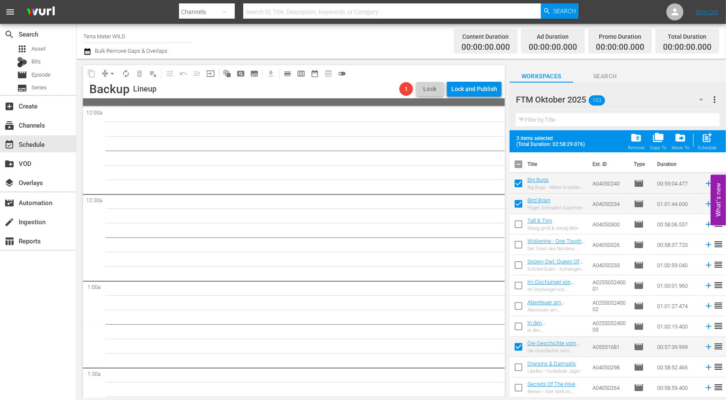
click at [518, 366] on input "checkbox" at bounding box center [518, 369] width 18 height 18
checkbox input "true"
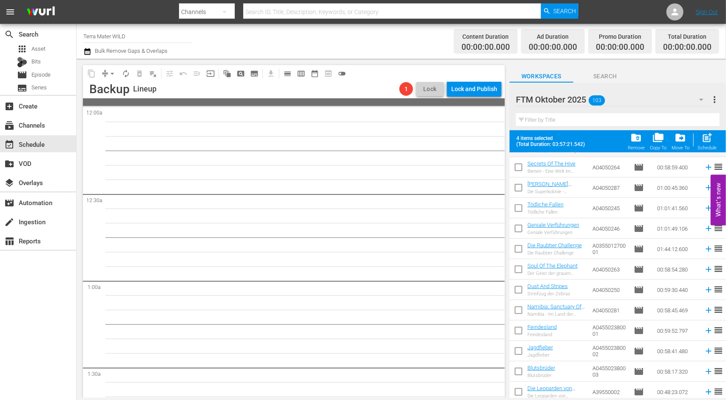
scroll to position [255, 0]
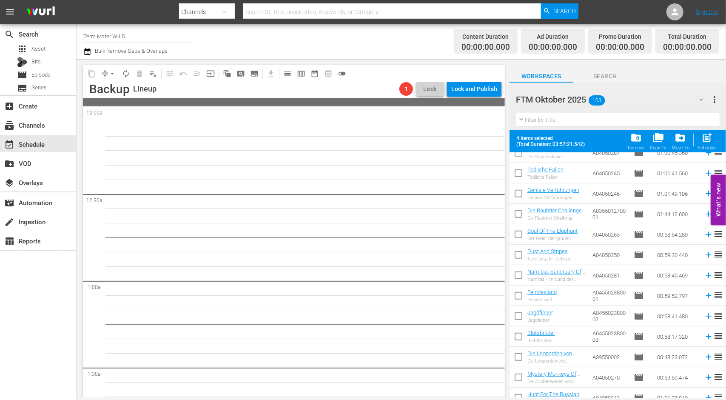
drag, startPoint x: 518, startPoint y: 315, endPoint x: 517, endPoint y: 335, distance: 20.0
click at [517, 315] on input "checkbox" at bounding box center [518, 318] width 18 height 18
checkbox input "true"
click at [517, 337] on input "checkbox" at bounding box center [518, 338] width 18 height 18
checkbox input "true"
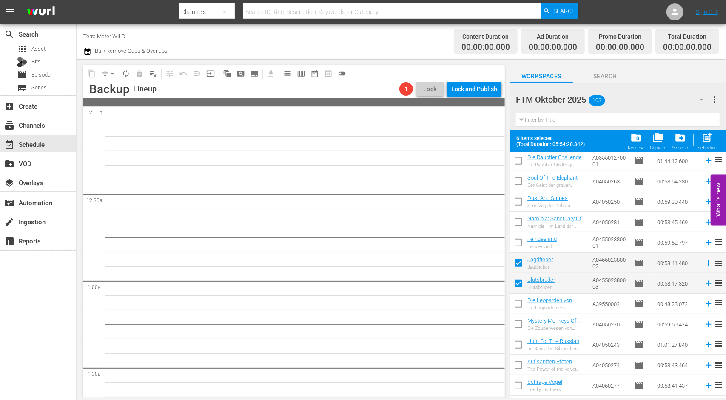
scroll to position [407, 0]
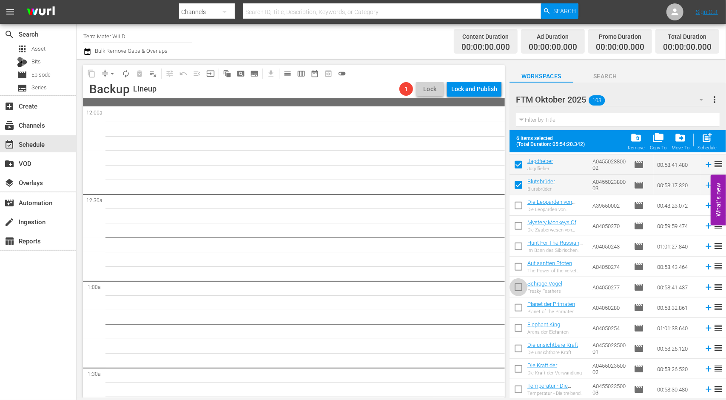
click at [518, 289] on input "checkbox" at bounding box center [518, 289] width 18 height 18
checkbox input "true"
click at [516, 312] on input "checkbox" at bounding box center [518, 309] width 18 height 18
checkbox input "true"
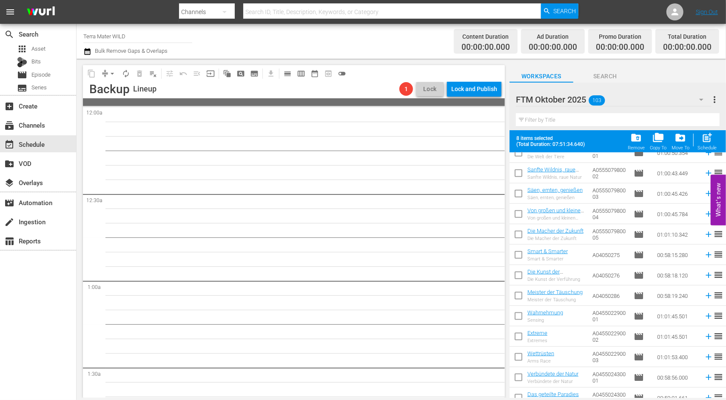
scroll to position [704, 0]
click at [513, 315] on input "checkbox" at bounding box center [518, 318] width 18 height 18
checkbox input "true"
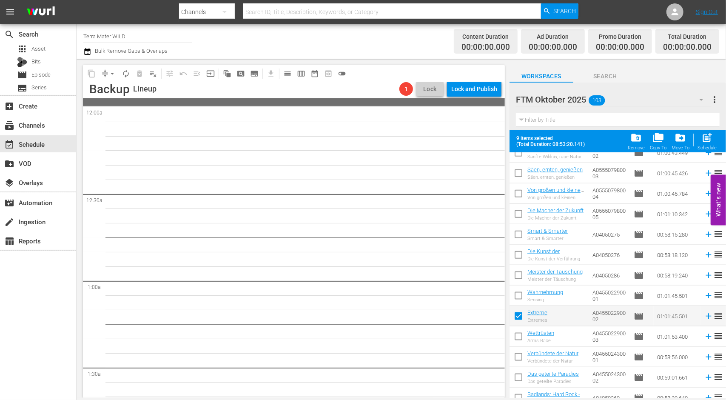
click at [515, 335] on input "checkbox" at bounding box center [518, 338] width 18 height 18
checkbox input "true"
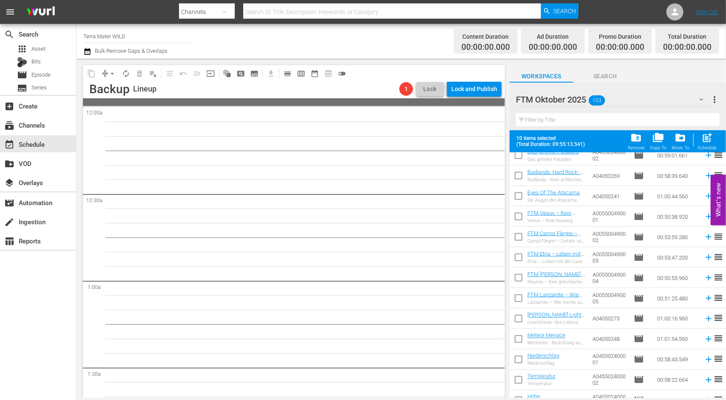
scroll to position [1019, 0]
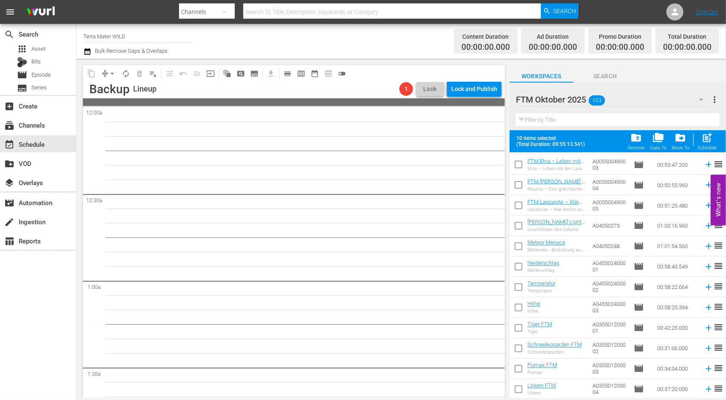
click at [517, 304] on input "checkbox" at bounding box center [518, 309] width 18 height 18
checkbox input "true"
click at [523, 331] on input "checkbox" at bounding box center [518, 330] width 18 height 18
checkbox input "true"
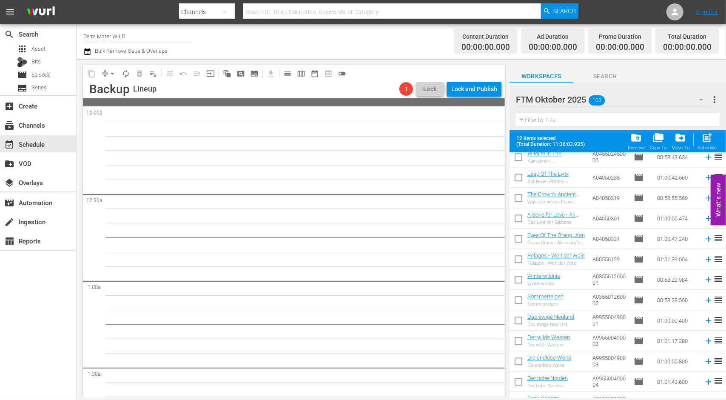
scroll to position [1402, 0]
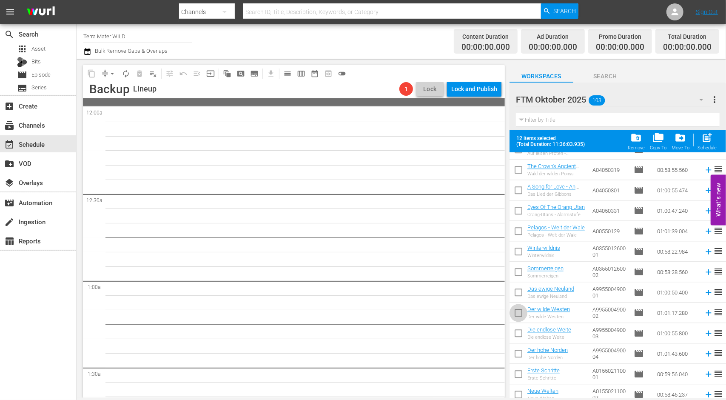
click at [518, 314] on input "checkbox" at bounding box center [518, 314] width 18 height 18
checkbox input "true"
click at [519, 333] on input "checkbox" at bounding box center [518, 335] width 18 height 18
checkbox input "true"
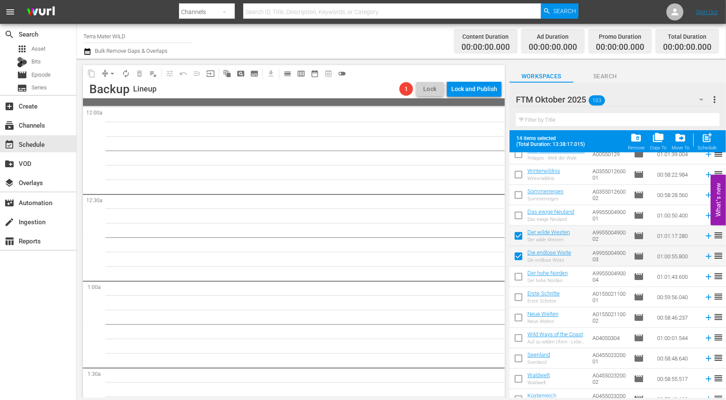
scroll to position [1631, 0]
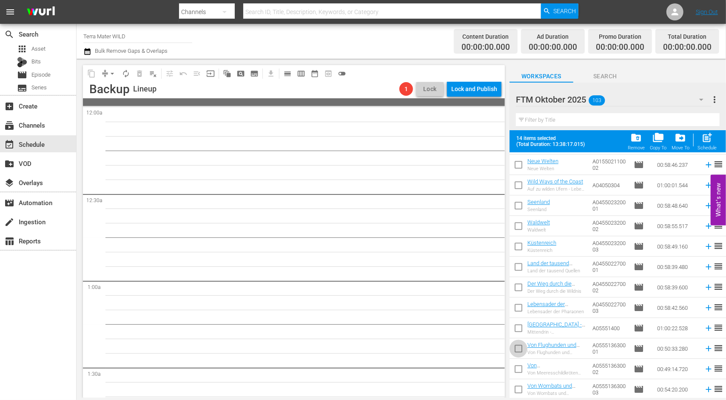
click at [519, 349] on input "checkbox" at bounding box center [518, 350] width 18 height 18
checkbox input "true"
click at [521, 364] on input "checkbox" at bounding box center [518, 370] width 18 height 18
checkbox input "true"
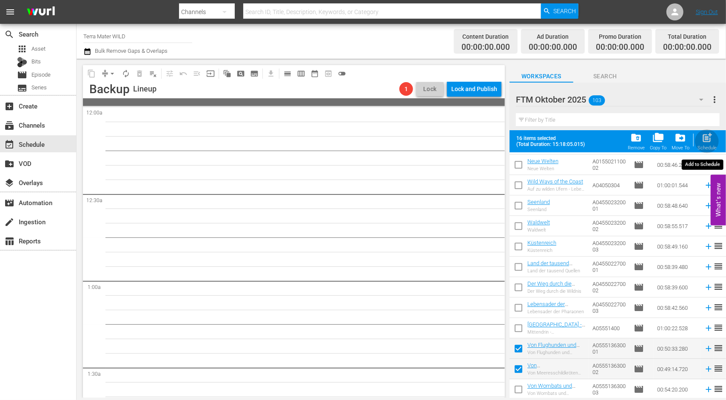
click at [712, 142] on span "post_add" at bounding box center [706, 137] width 11 height 11
checkbox input "false"
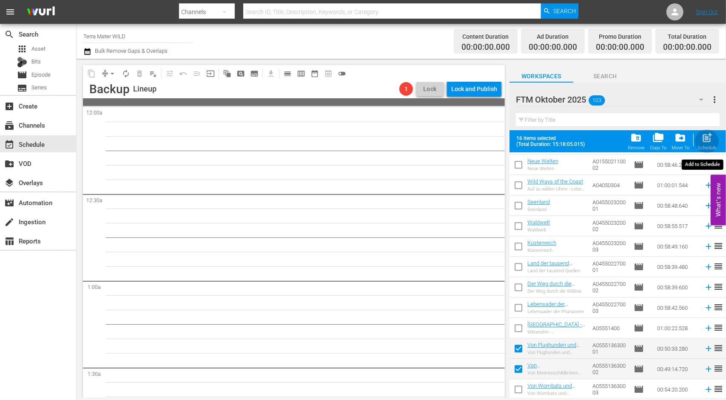
checkbox input "false"
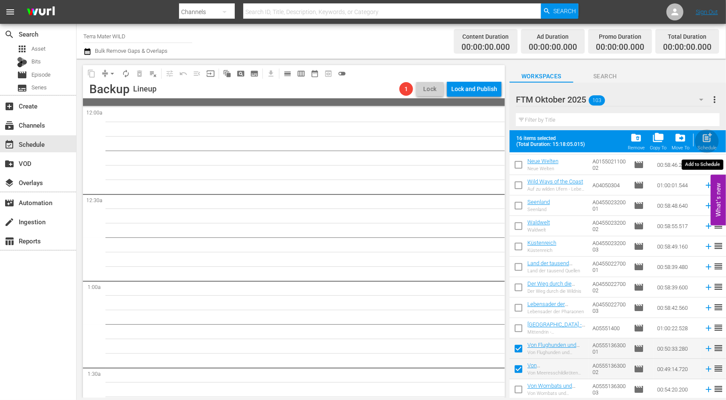
checkbox input "false"
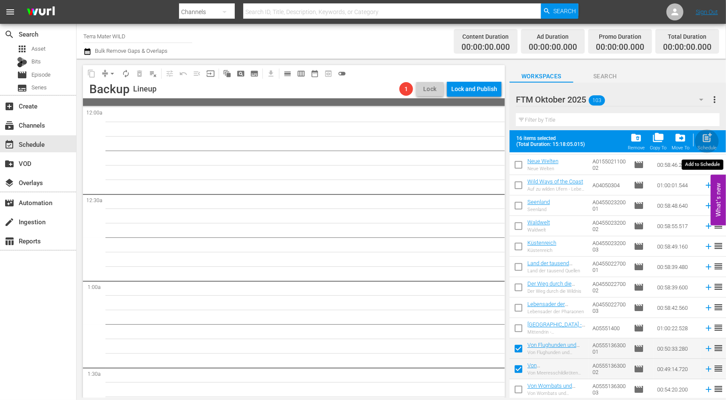
checkbox input "false"
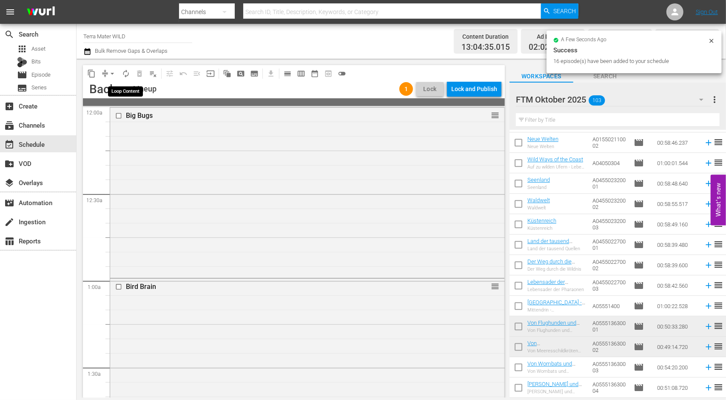
click at [124, 77] on span "autorenew_outlined" at bounding box center [126, 73] width 9 height 9
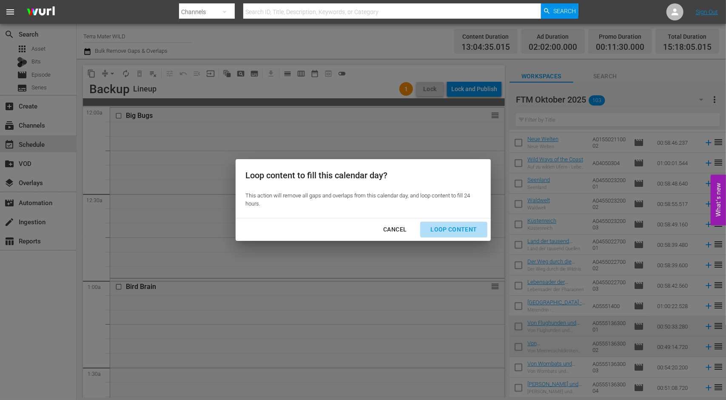
click at [467, 222] on button "Loop Content" at bounding box center [453, 230] width 67 height 16
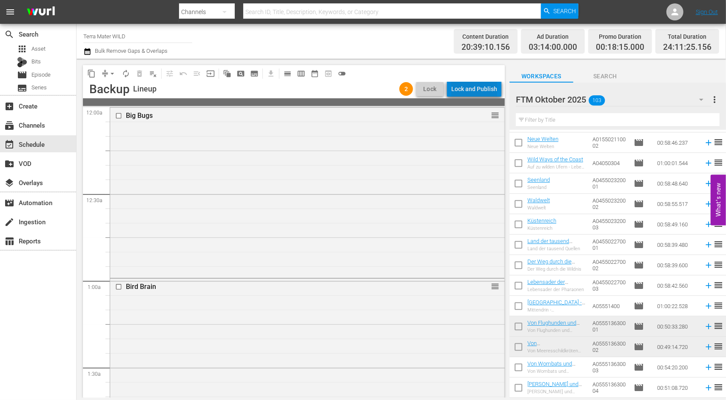
click at [479, 90] on div "Lock and Publish" at bounding box center [474, 88] width 46 height 15
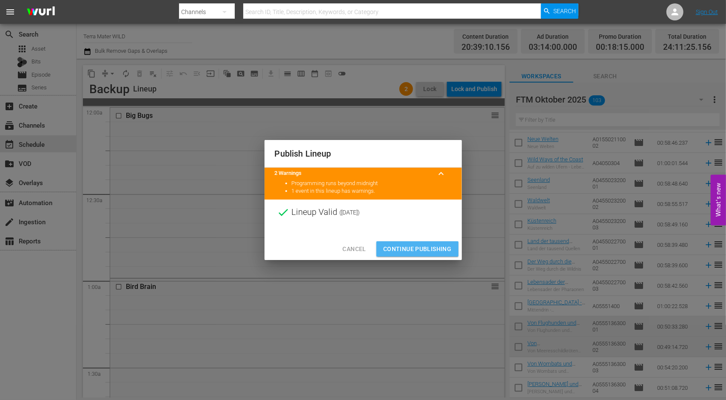
click at [402, 250] on span "Continue Publishing" at bounding box center [417, 249] width 68 height 11
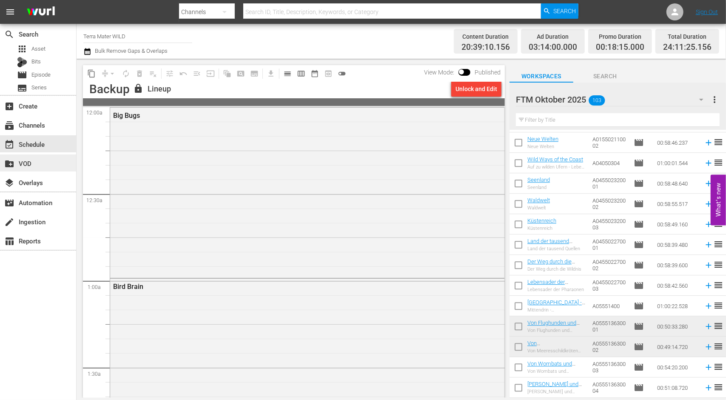
click at [32, 162] on div "create_new_folder VOD" at bounding box center [24, 162] width 48 height 8
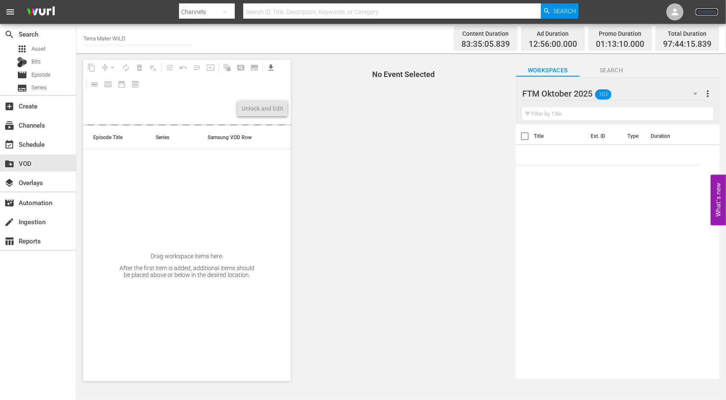
click at [712, 12] on link "Sign Out" at bounding box center [707, 12] width 22 height 7
